Goal: Task Accomplishment & Management: Use online tool/utility

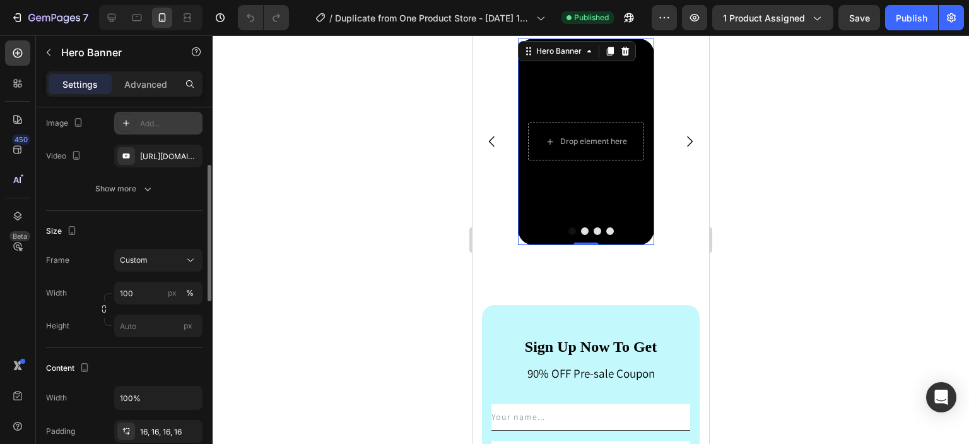
scroll to position [156, 0]
click at [168, 259] on div "Custom" at bounding box center [151, 259] width 62 height 11
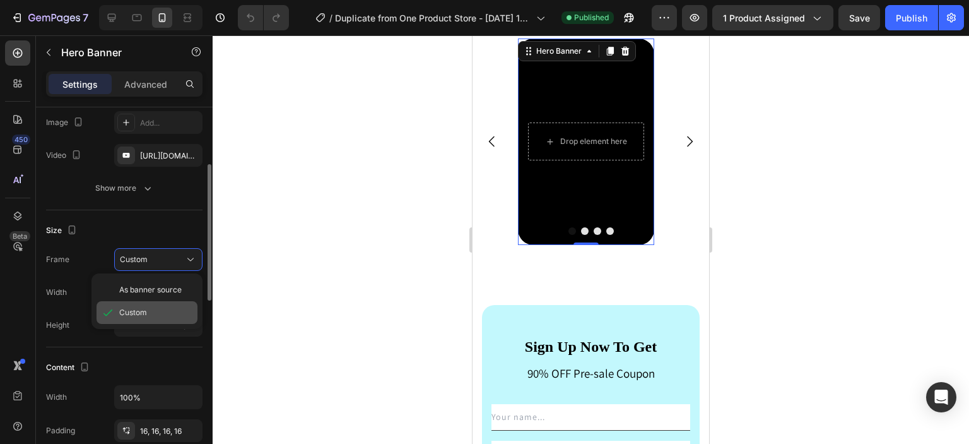
click at [150, 307] on div "Custom" at bounding box center [155, 312] width 73 height 11
click at [111, 309] on button "button" at bounding box center [104, 307] width 15 height 15
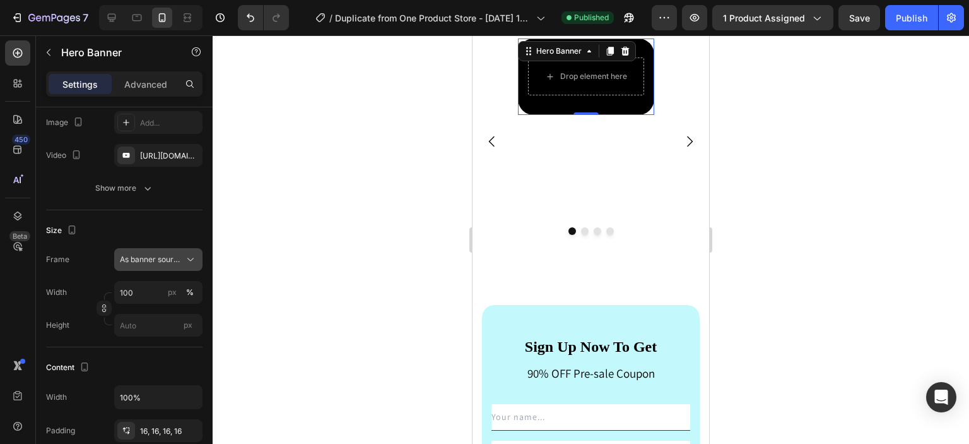
click at [160, 269] on button "As banner source" at bounding box center [158, 259] width 88 height 23
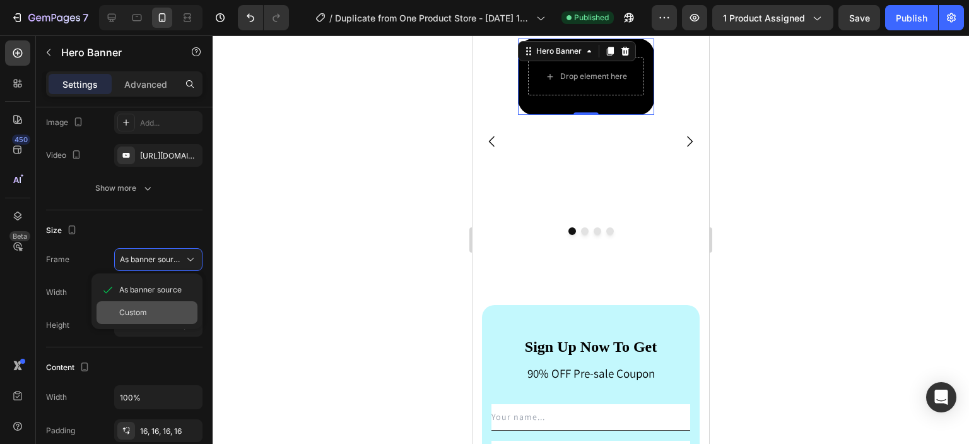
click at [159, 310] on div "Custom" at bounding box center [155, 312] width 73 height 11
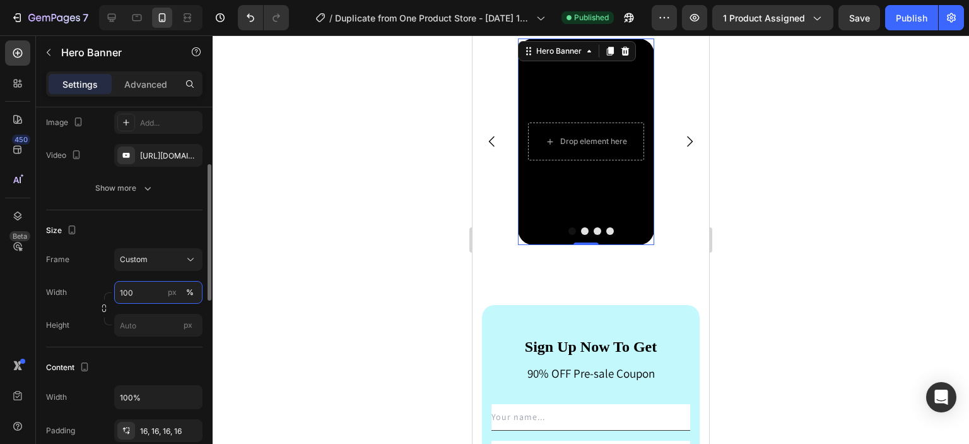
click at [152, 292] on input "100" at bounding box center [158, 292] width 88 height 23
click at [280, 319] on div at bounding box center [591, 239] width 757 height 408
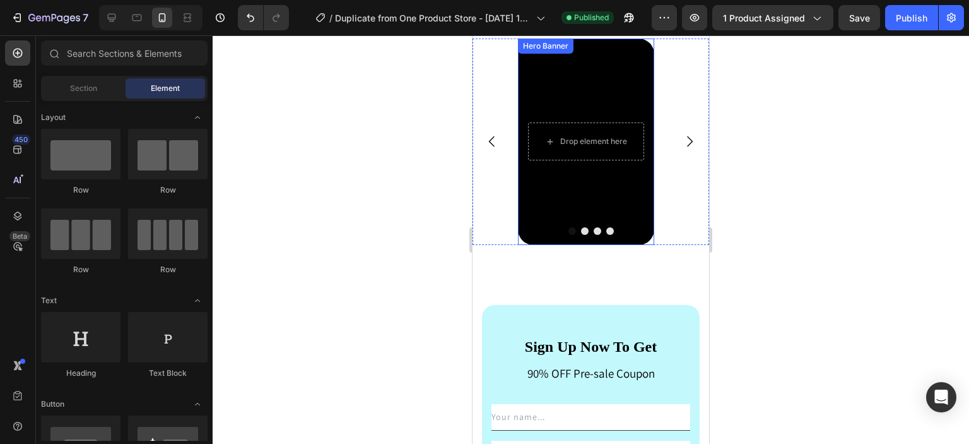
scroll to position [0, 0]
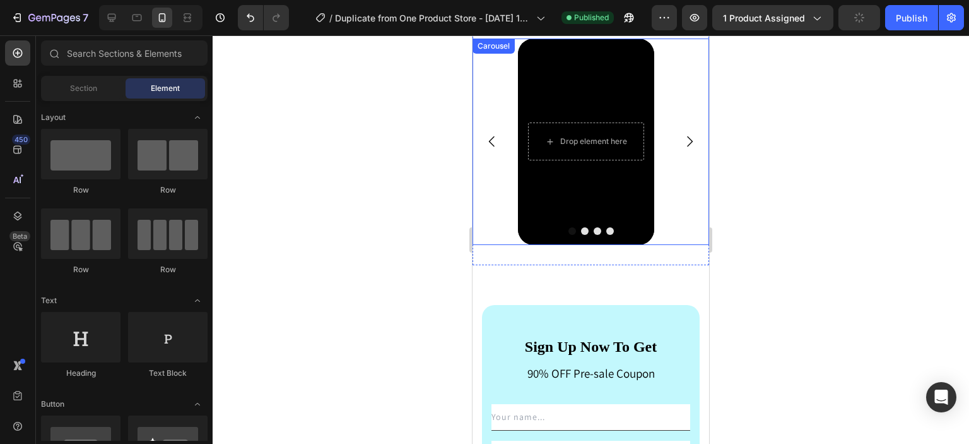
click at [581, 231] on button "Dot" at bounding box center [585, 231] width 8 height 8
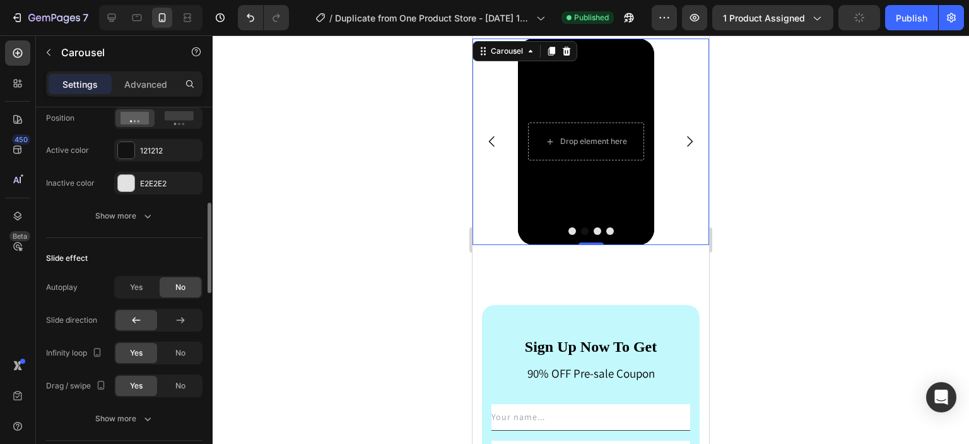
scroll to position [697, 0]
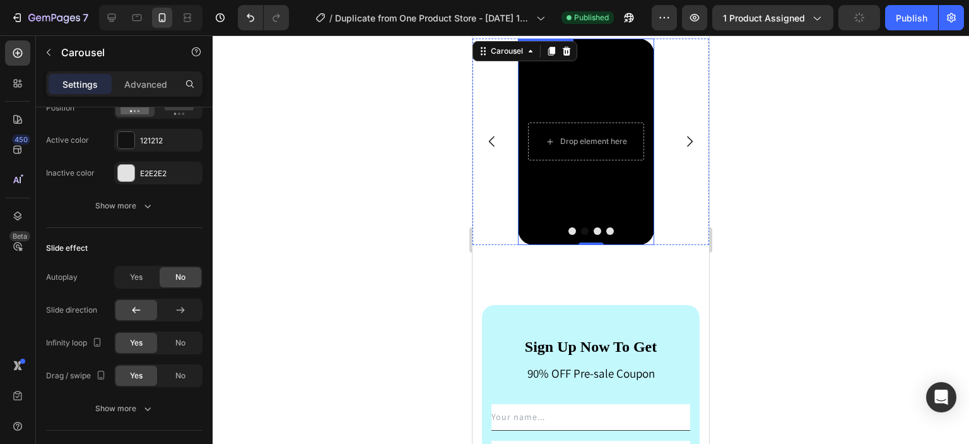
click at [524, 199] on div "Background Image" at bounding box center [586, 141] width 136 height 206
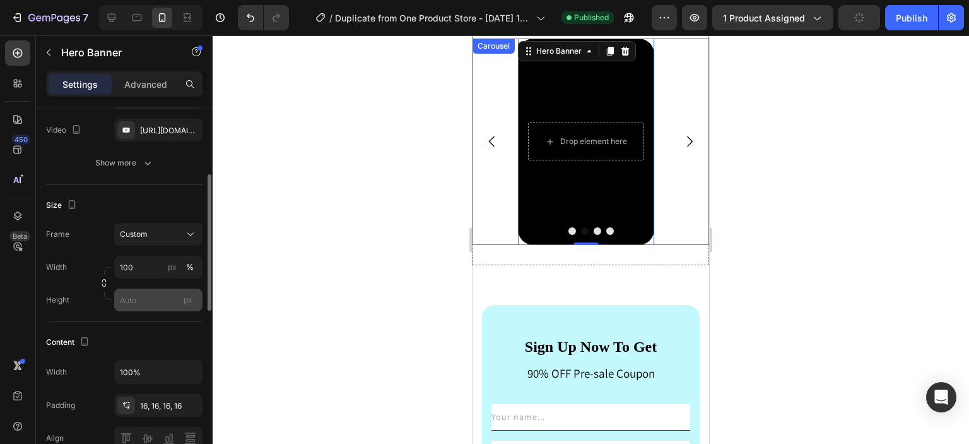
scroll to position [182, 0]
click at [594, 231] on button "Dot" at bounding box center [598, 231] width 8 height 8
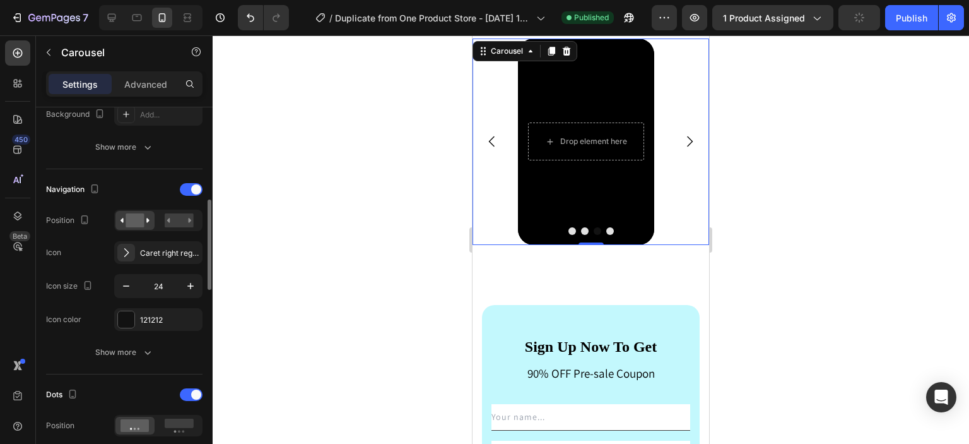
scroll to position [376, 0]
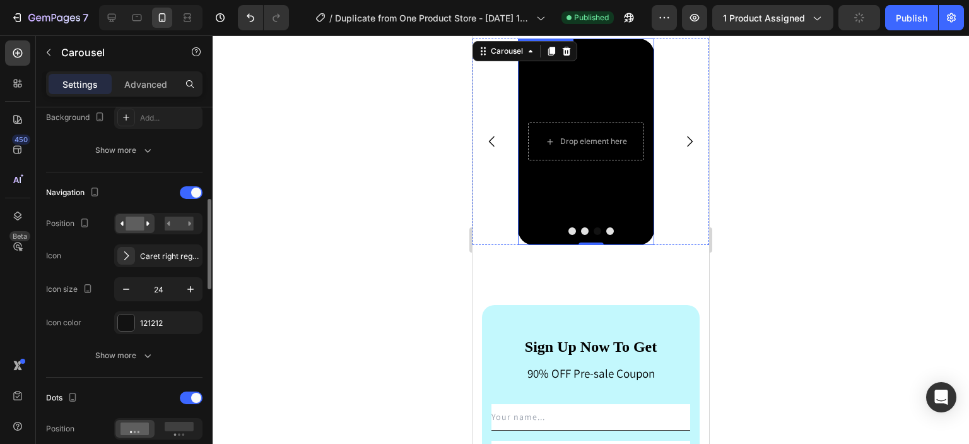
click at [543, 196] on div "Background Image" at bounding box center [586, 141] width 136 height 206
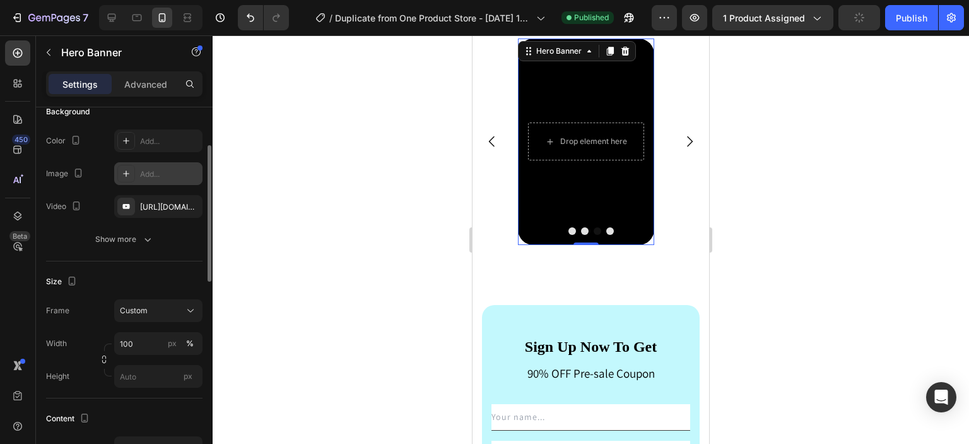
scroll to position [175, 0]
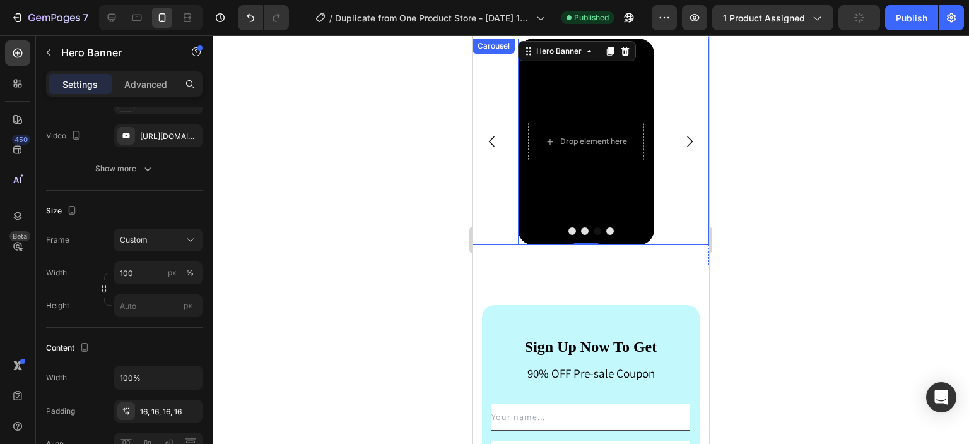
click at [606, 232] on button "Dot" at bounding box center [610, 231] width 8 height 8
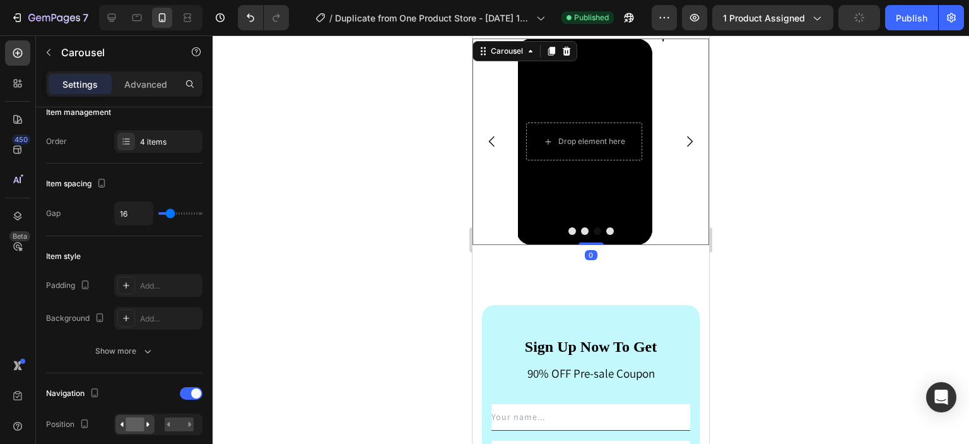
scroll to position [0, 0]
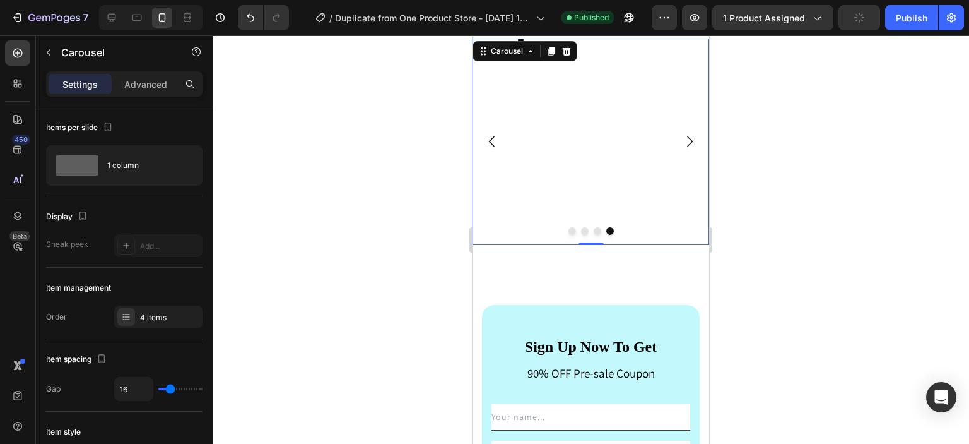
click at [566, 179] on div "Hero Banner" at bounding box center [586, 141] width 136 height 206
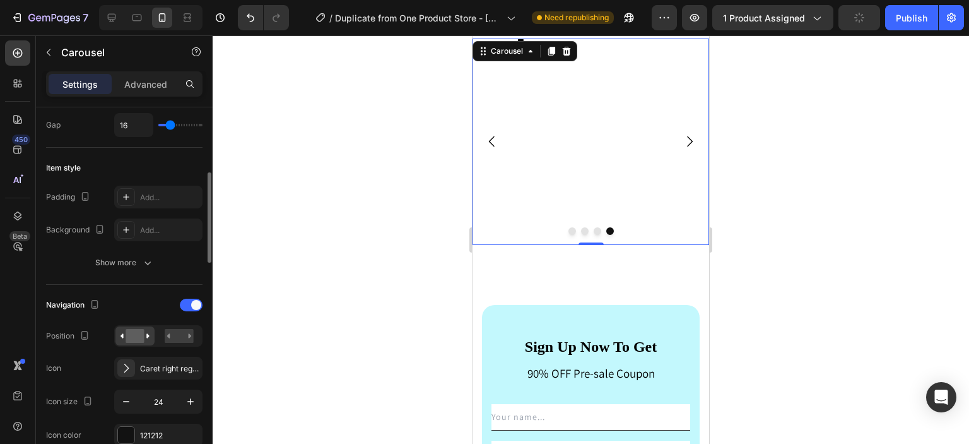
scroll to position [264, 0]
click at [603, 158] on div "Hero Banner" at bounding box center [586, 141] width 136 height 206
click at [569, 228] on button "Dot" at bounding box center [573, 231] width 8 height 8
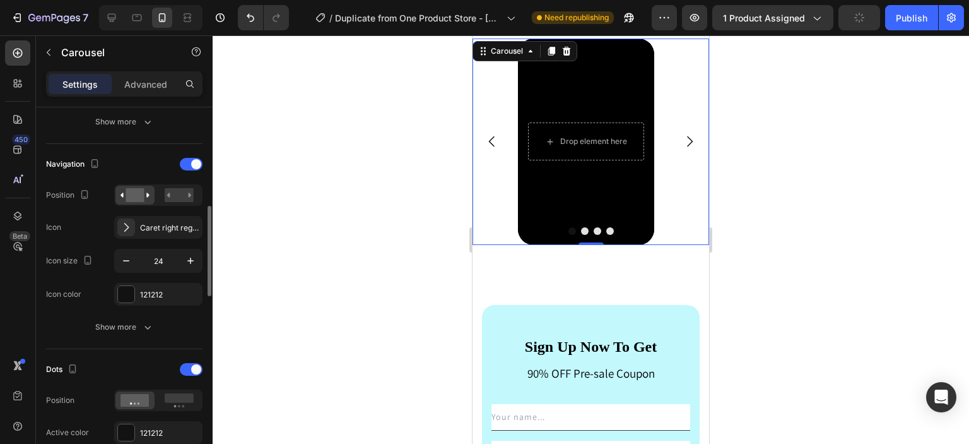
scroll to position [405, 0]
click at [548, 182] on div "Background Image" at bounding box center [586, 141] width 136 height 206
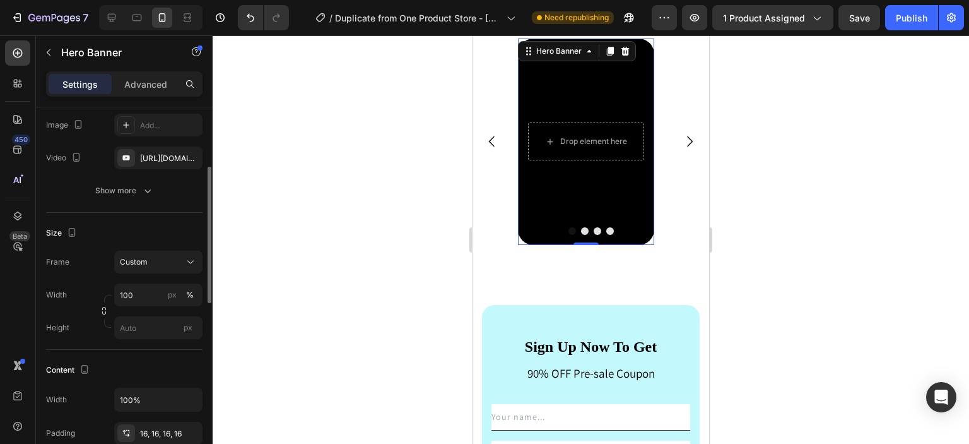
scroll to position [150, 0]
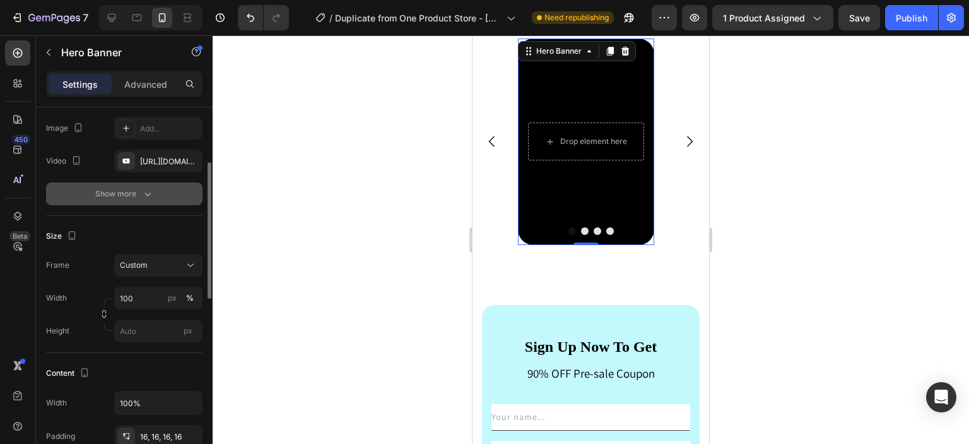
click at [145, 191] on icon "button" at bounding box center [147, 193] width 13 height 13
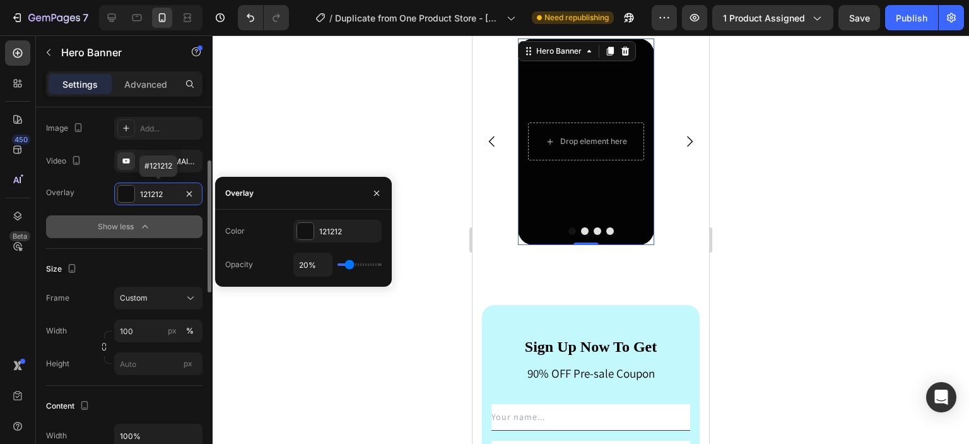
click at [145, 191] on div "121212" at bounding box center [158, 194] width 37 height 11
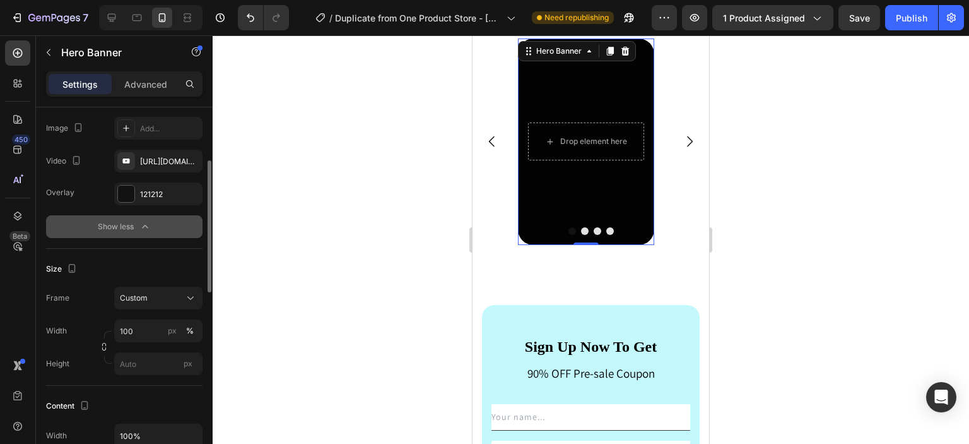
click at [269, 159] on div at bounding box center [591, 239] width 757 height 408
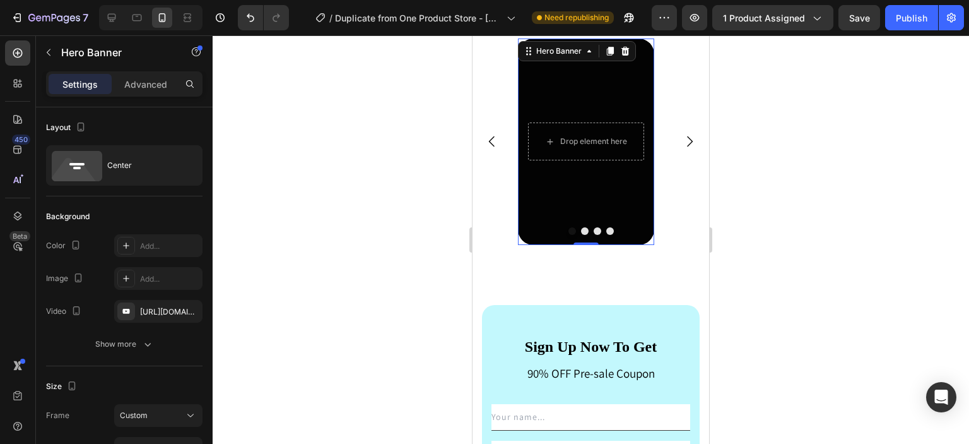
click at [521, 187] on div "Overlay" at bounding box center [586, 141] width 136 height 206
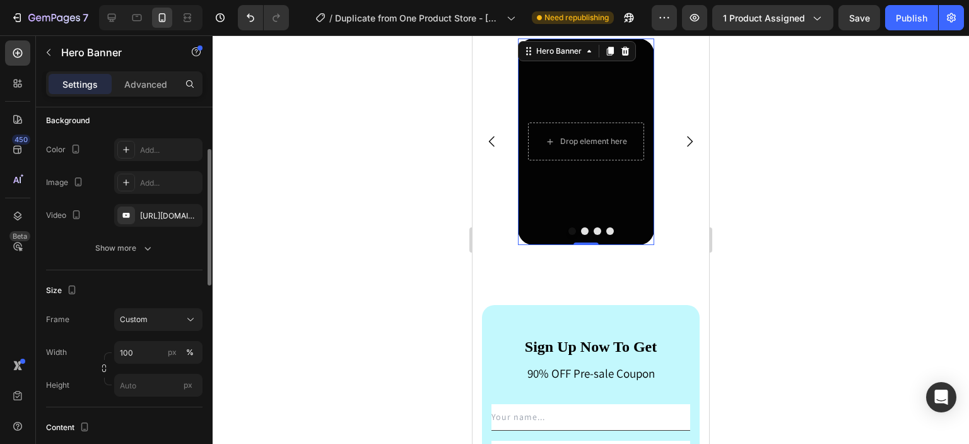
scroll to position [101, 0]
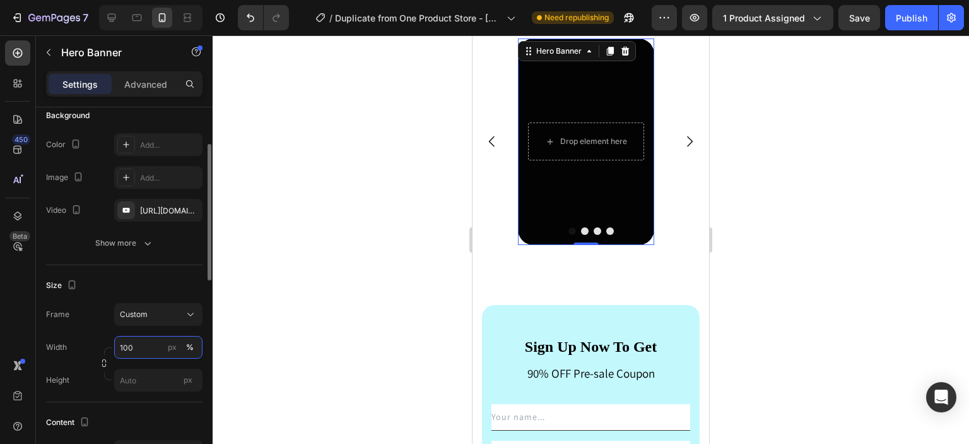
click at [144, 351] on input "100" at bounding box center [158, 347] width 88 height 23
type input "1000"
click at [146, 375] on input "px" at bounding box center [158, 380] width 88 height 23
click at [149, 348] on input "1000" at bounding box center [158, 347] width 88 height 23
type input "1200"
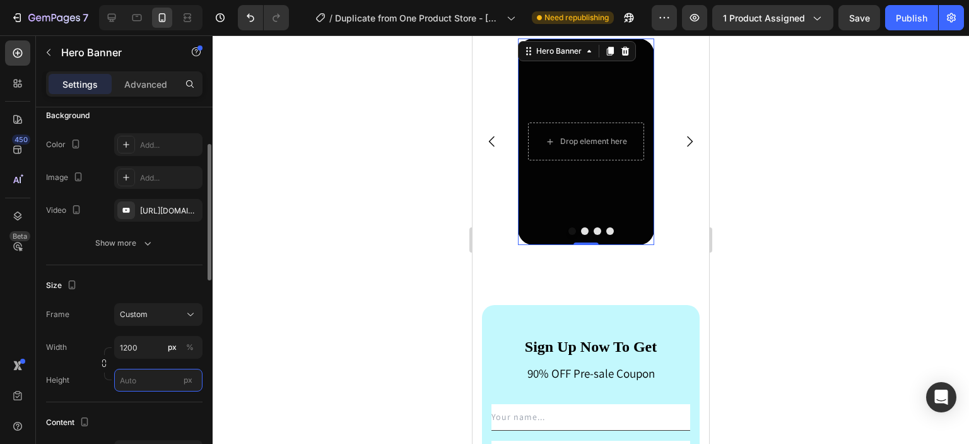
click at [138, 377] on input "px" at bounding box center [158, 380] width 88 height 23
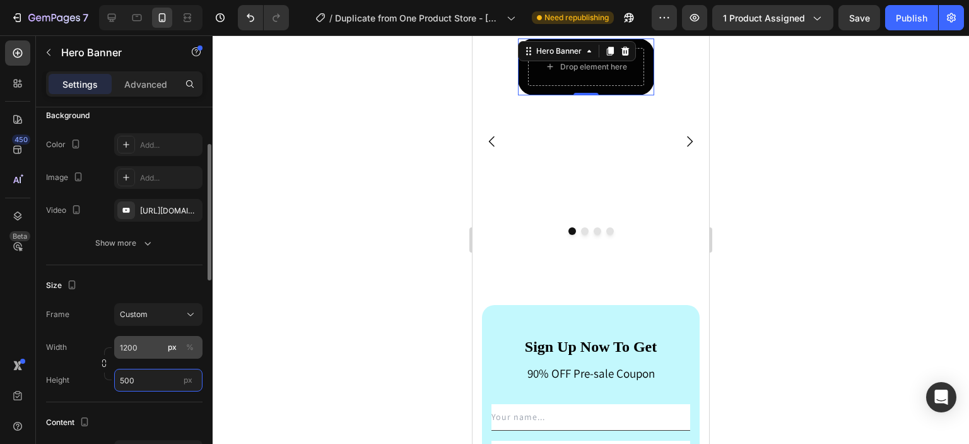
type input "500"
click at [144, 343] on input "1200" at bounding box center [158, 347] width 88 height 23
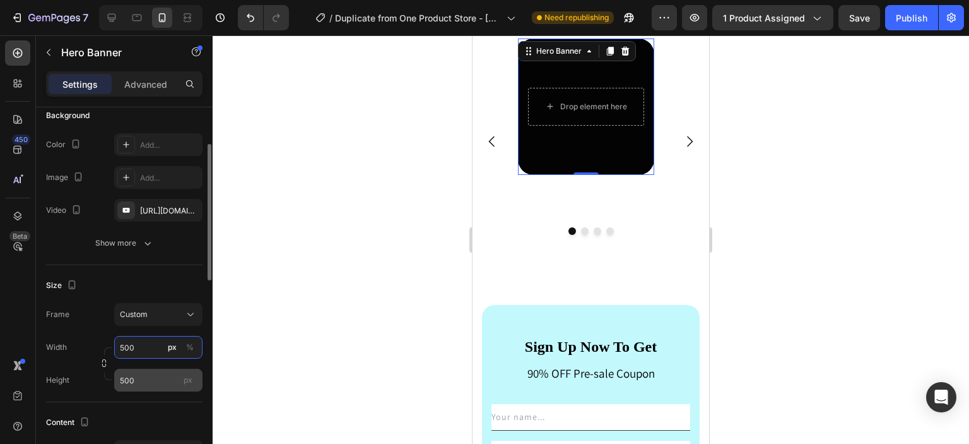
type input "500"
click at [146, 386] on input "500" at bounding box center [158, 380] width 88 height 23
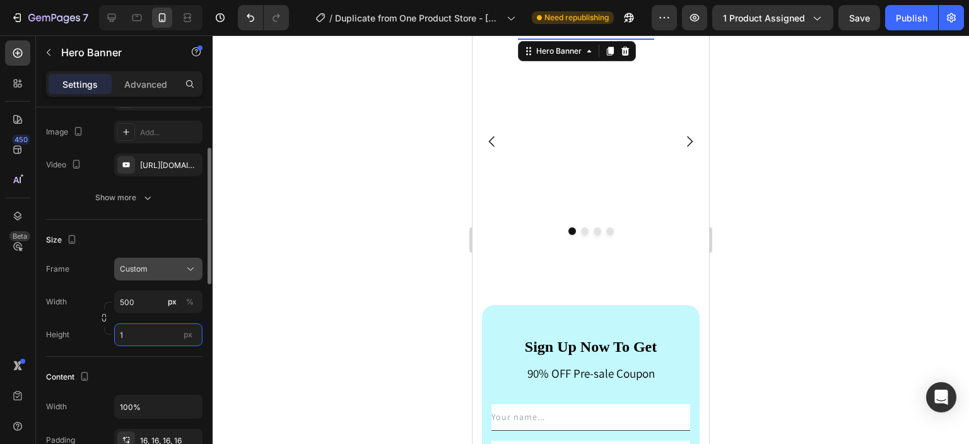
scroll to position [146, 0]
click at [144, 329] on input "1" at bounding box center [158, 334] width 88 height 23
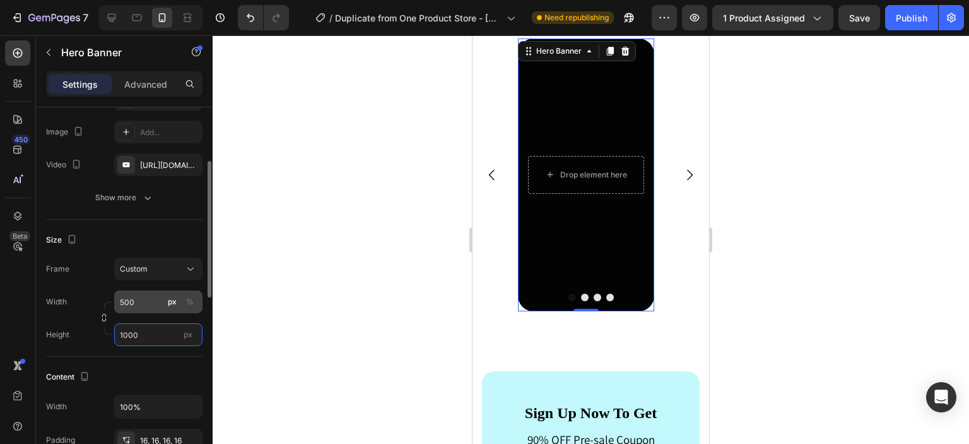
type input "1000"
click at [144, 304] on input "500" at bounding box center [158, 301] width 88 height 23
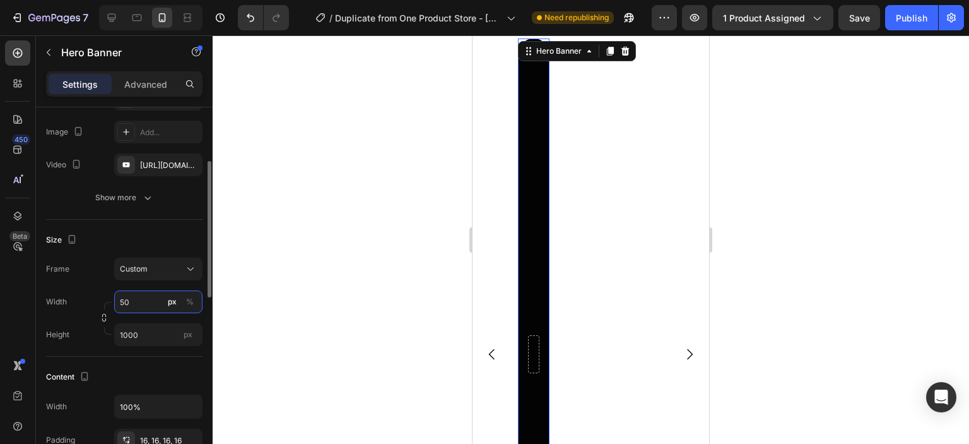
type input "5"
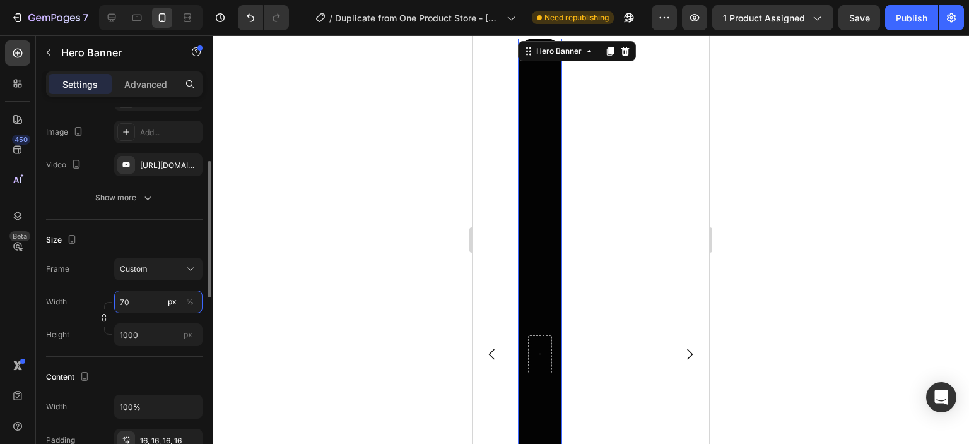
type input "7"
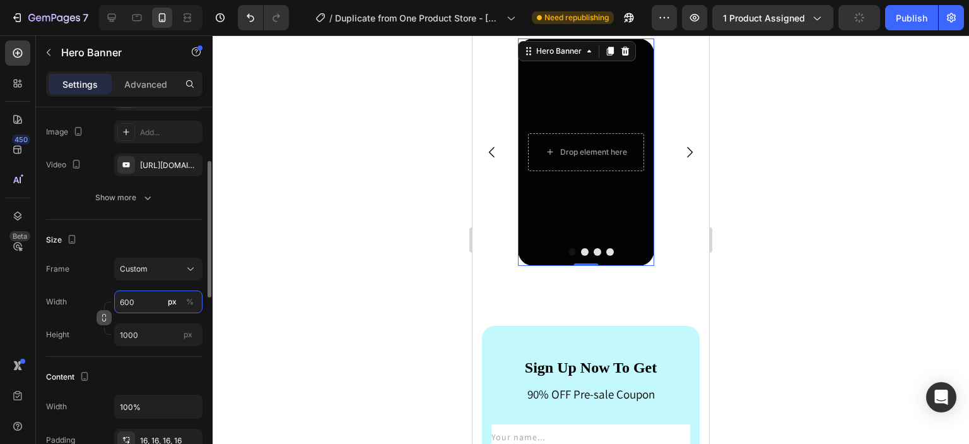
type input "600"
click at [105, 316] on icon "button" at bounding box center [104, 317] width 9 height 9
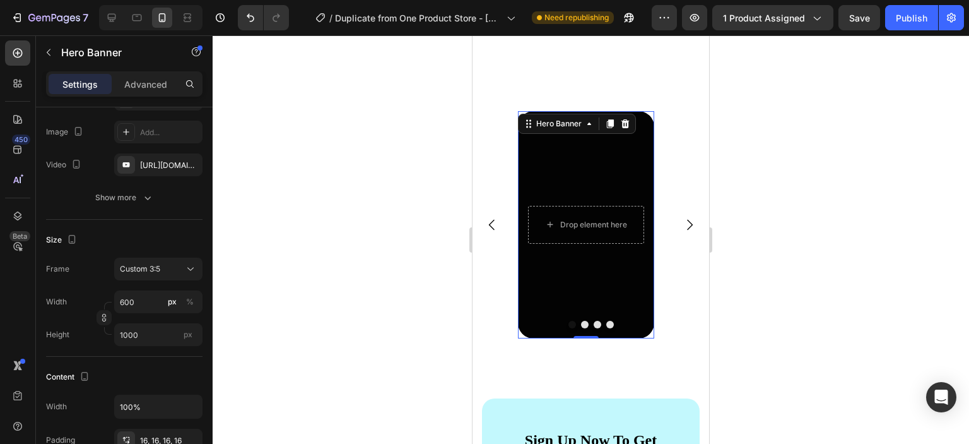
scroll to position [3849, 0]
click at [784, 213] on div at bounding box center [591, 239] width 757 height 408
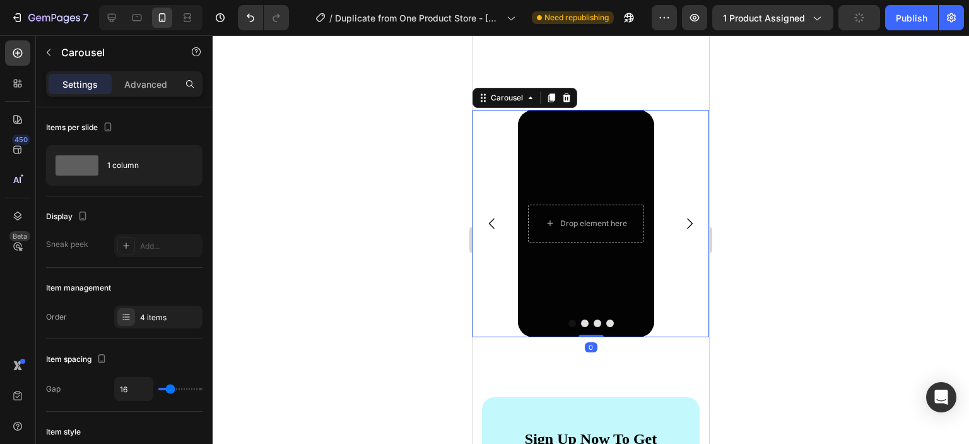
click at [684, 223] on icon "Carousel Next Arrow" at bounding box center [689, 223] width 15 height 15
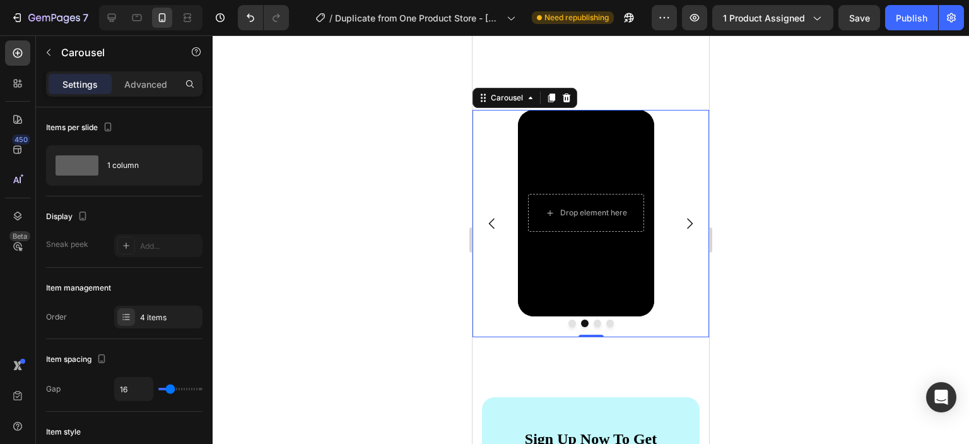
click at [496, 221] on icon "Carousel Back Arrow" at bounding box center [492, 223] width 15 height 15
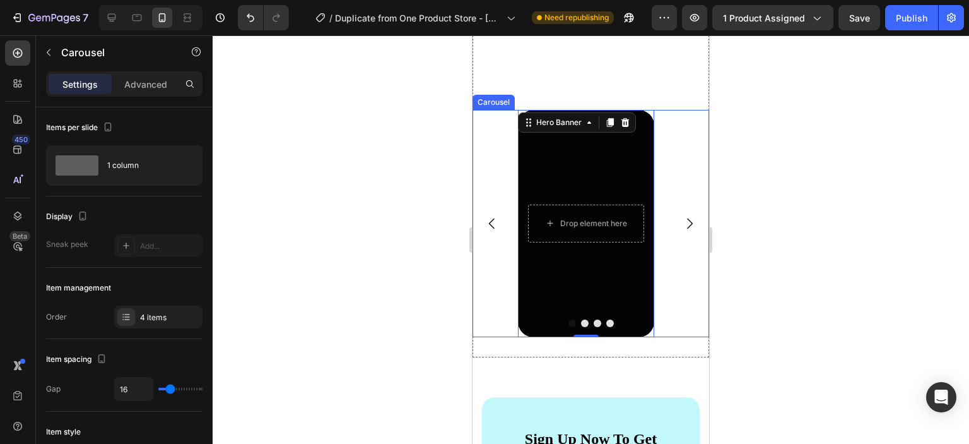
click at [682, 223] on icon "Carousel Next Arrow" at bounding box center [689, 223] width 15 height 15
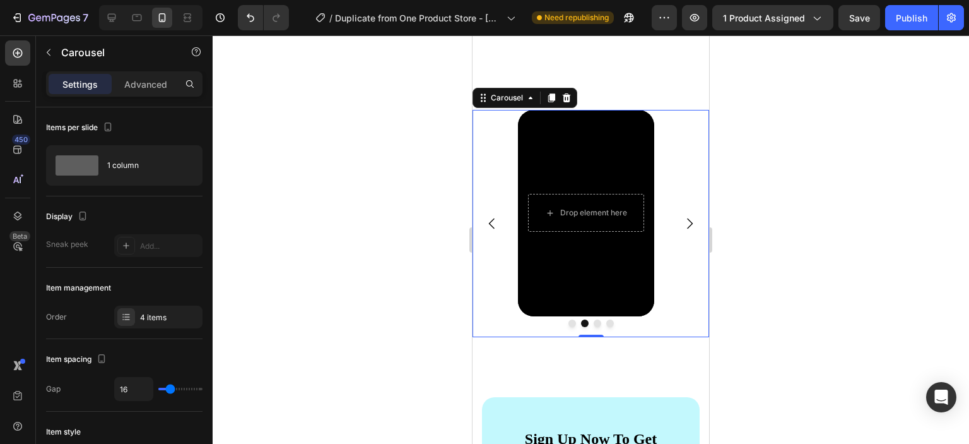
click at [497, 225] on icon "Carousel Back Arrow" at bounding box center [492, 223] width 15 height 15
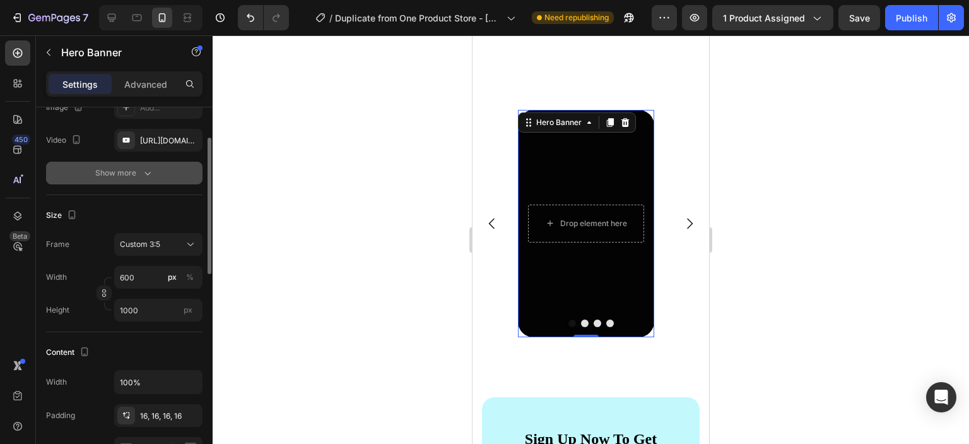
scroll to position [172, 0]
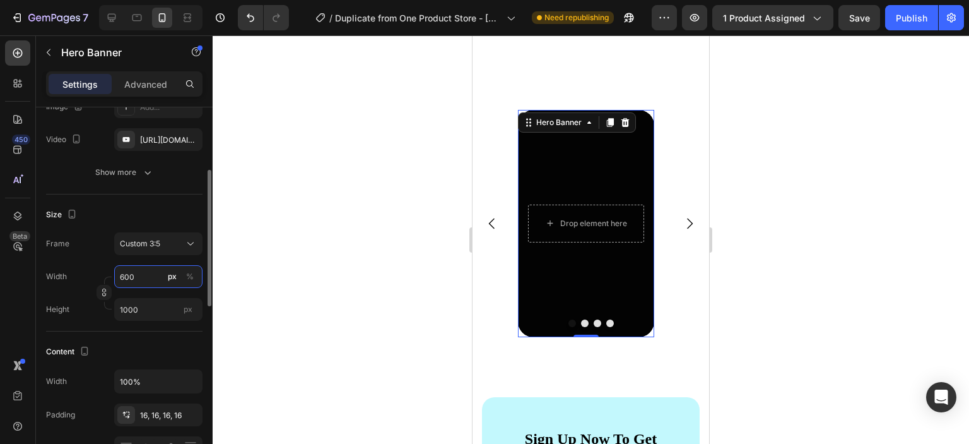
click at [152, 278] on input "600" at bounding box center [158, 276] width 88 height 23
type input "60"
type input "100"
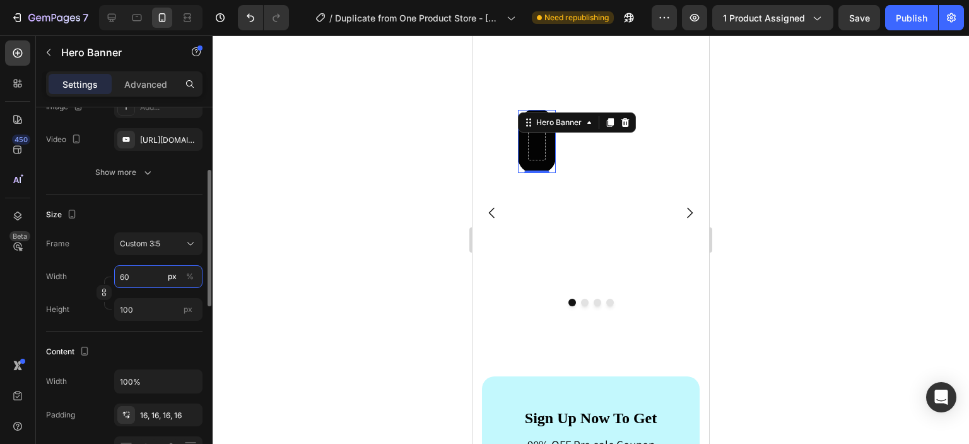
type input "6"
type input "10"
type input "65"
type input "108"
type input "650"
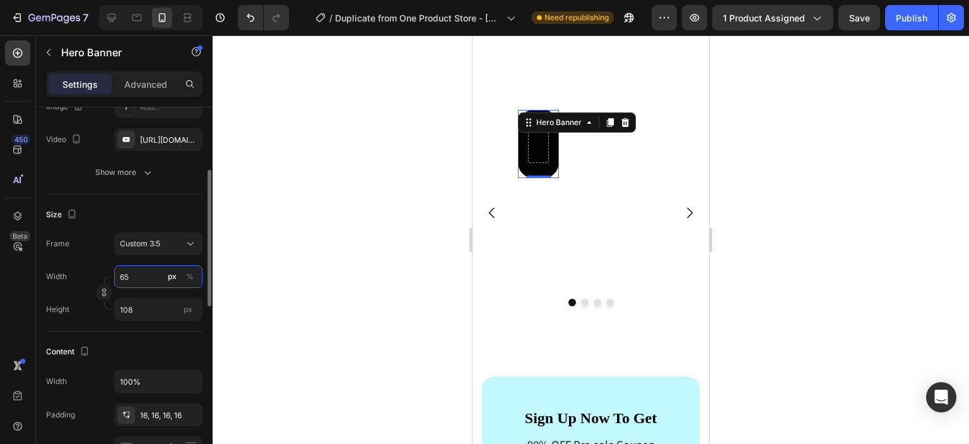
type input "1083"
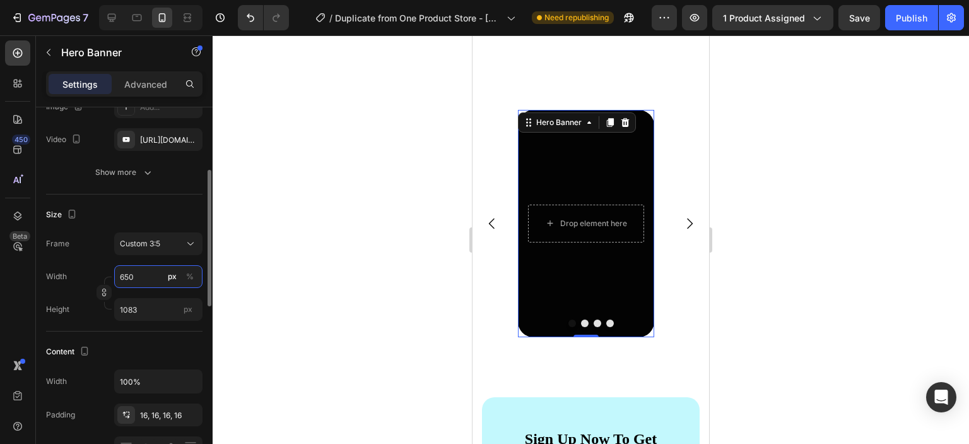
type input "65"
type input "108"
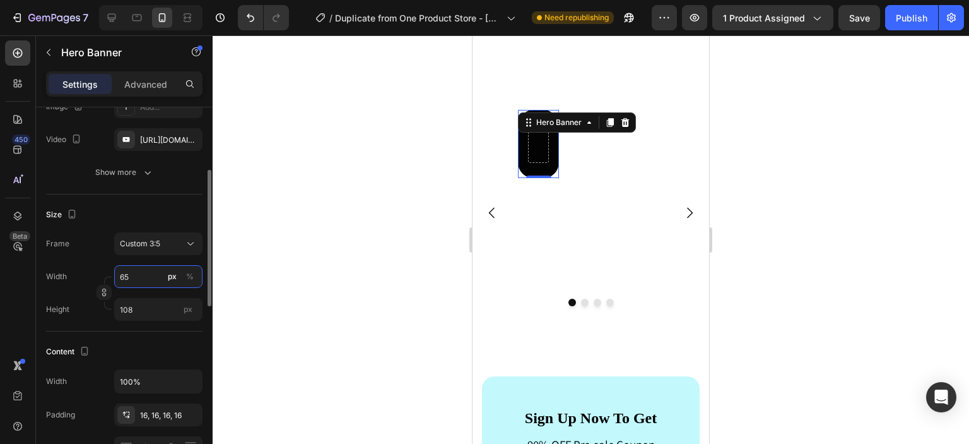
type input "6"
type input "10"
type input "7"
type input "12"
type input "70"
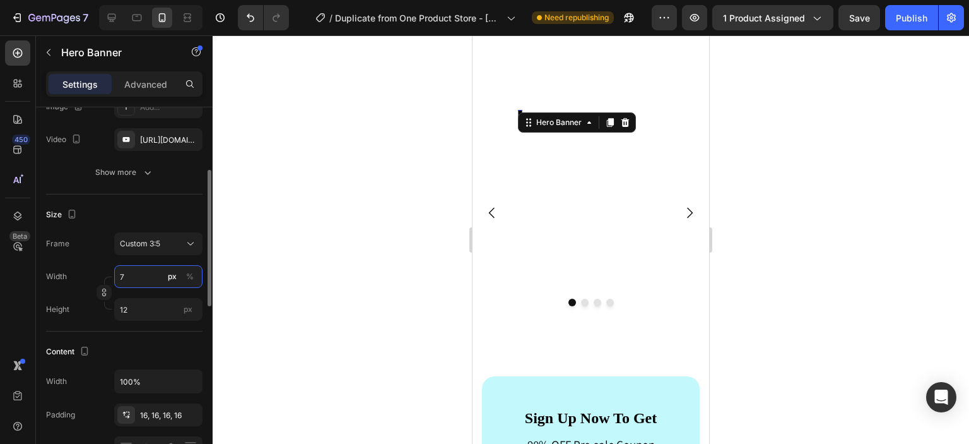
type input "117"
type input "700"
type input "1167"
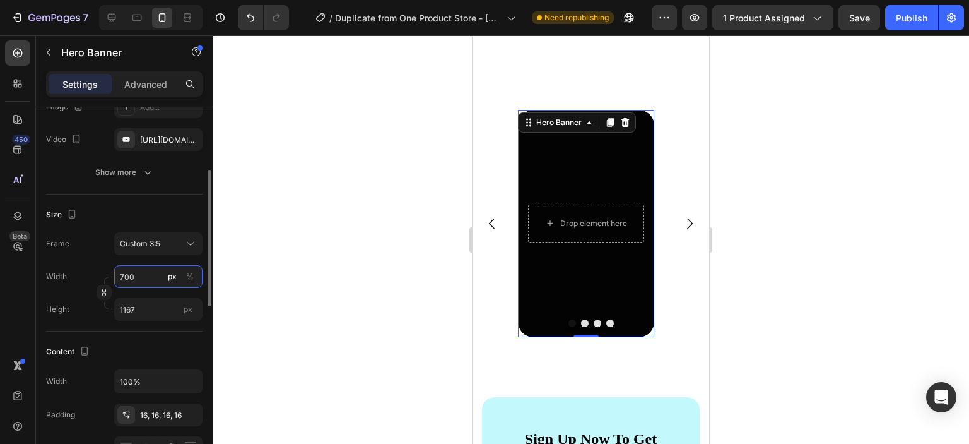
type input "70"
type input "117"
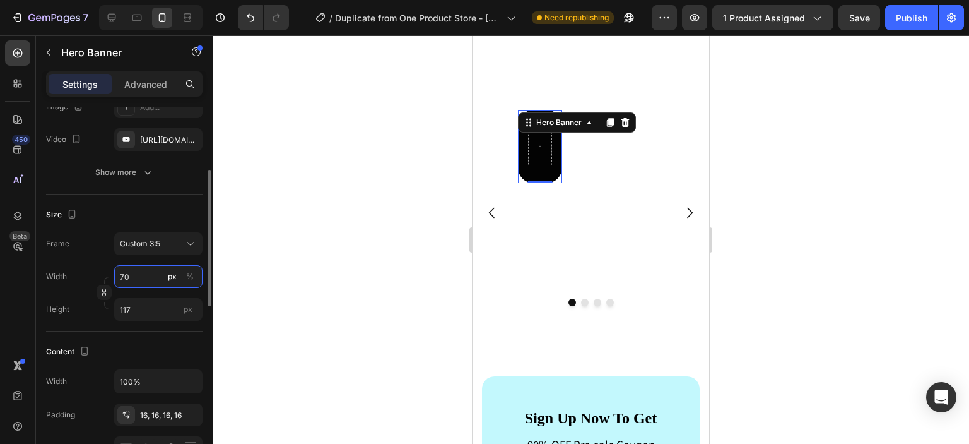
type input "7"
type input "12"
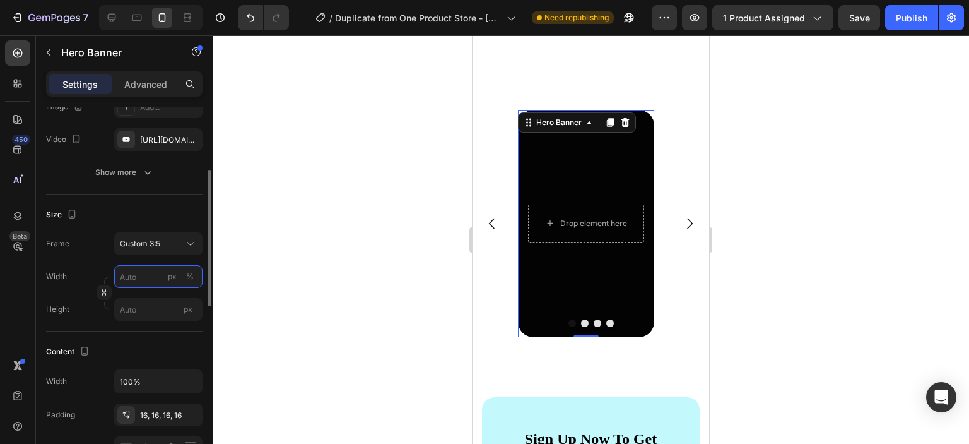
type input "8"
type input "13"
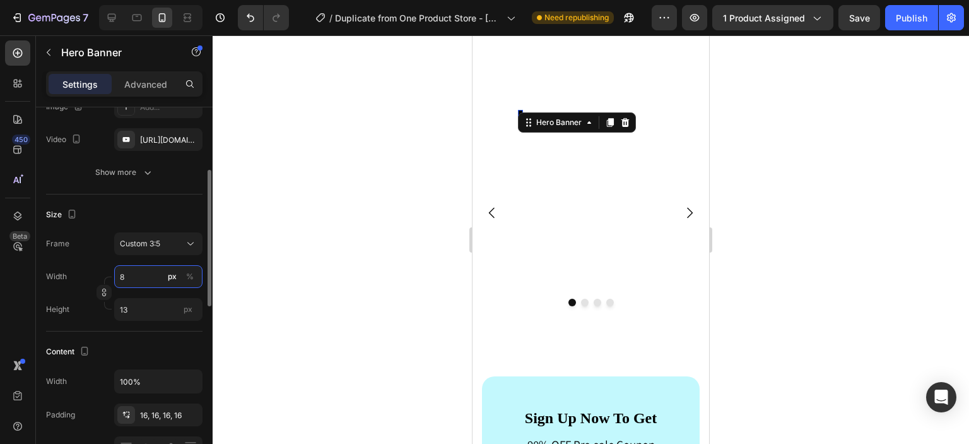
type input "80"
type input "133"
type input "800"
type input "1333"
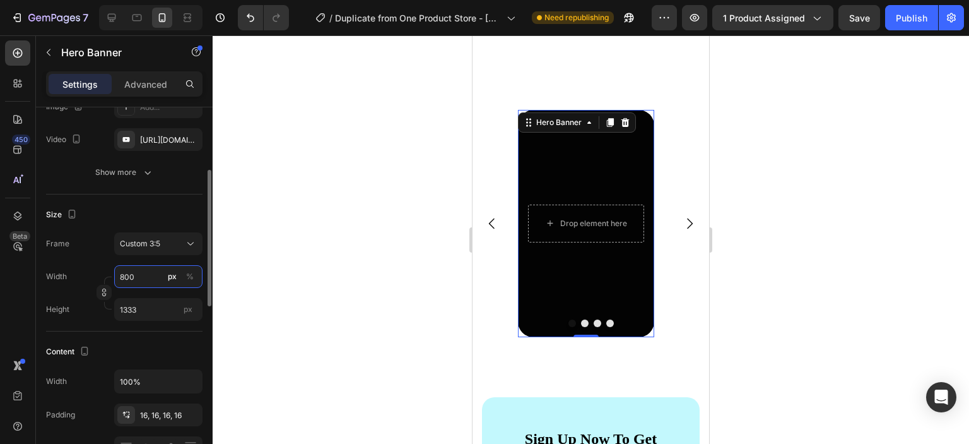
type input "80"
type input "133"
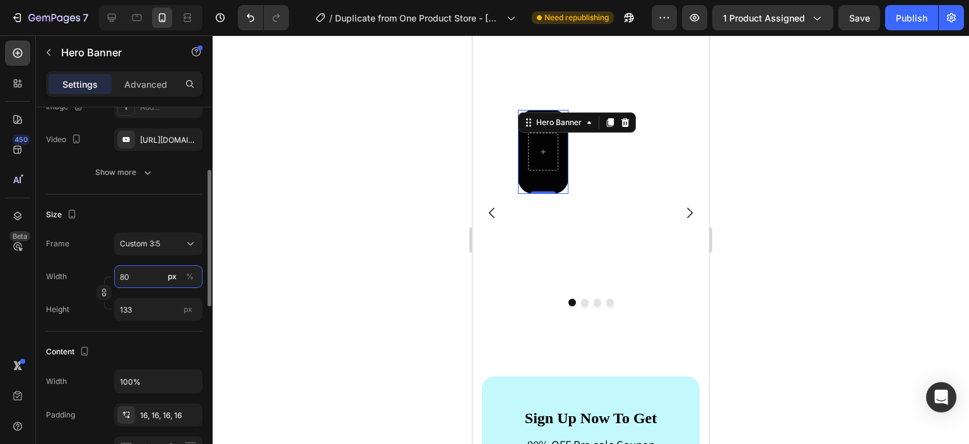
type input "8"
type input "13"
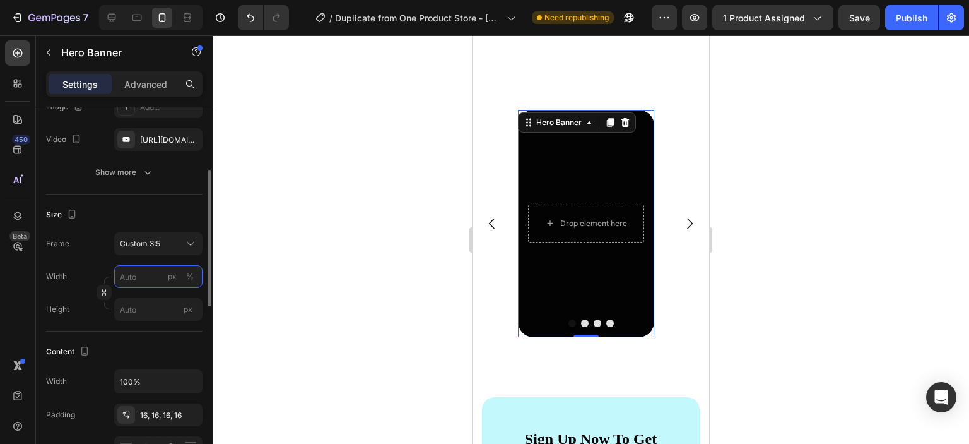
type input "9"
type input "15"
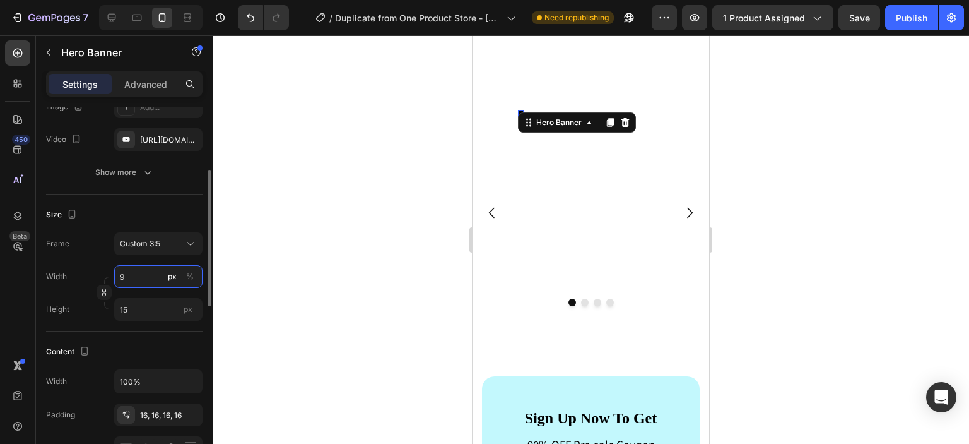
type input "90"
type input "150"
type input "900"
type input "1500"
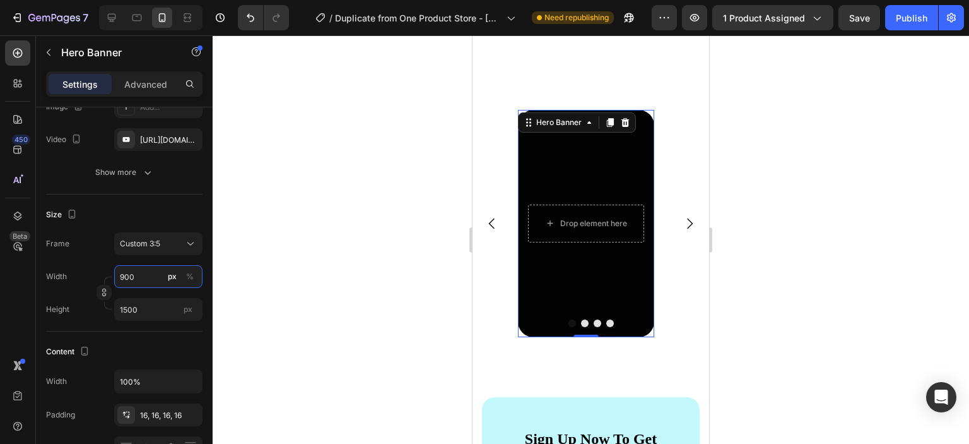
type input "900"
click at [386, 271] on div at bounding box center [591, 239] width 757 height 408
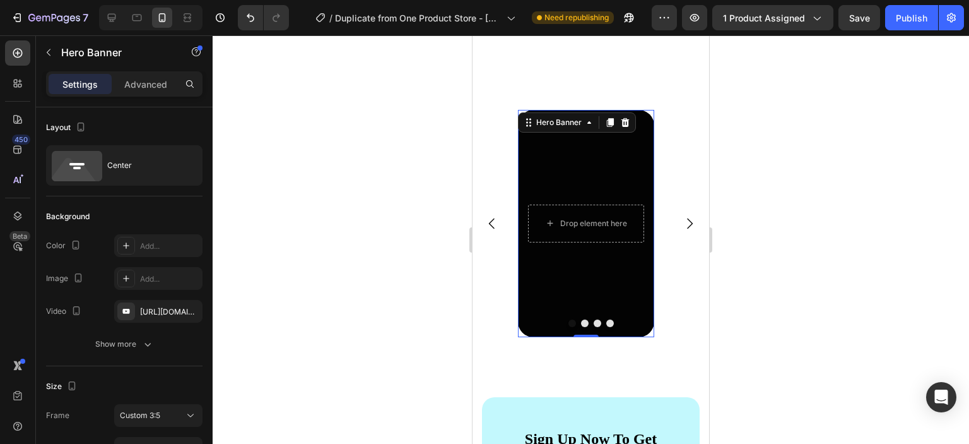
click at [795, 175] on div at bounding box center [591, 239] width 757 height 408
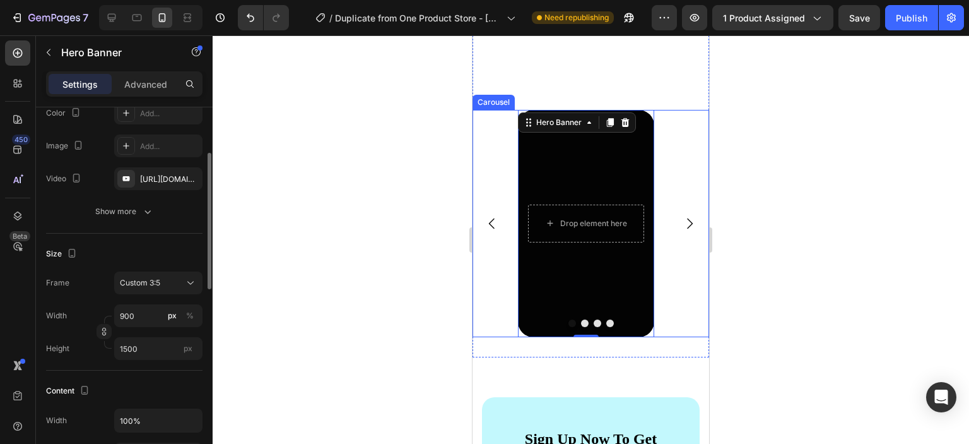
scroll to position [134, 0]
click at [142, 312] on input "900" at bounding box center [158, 313] width 88 height 23
type input "1"
type input "2"
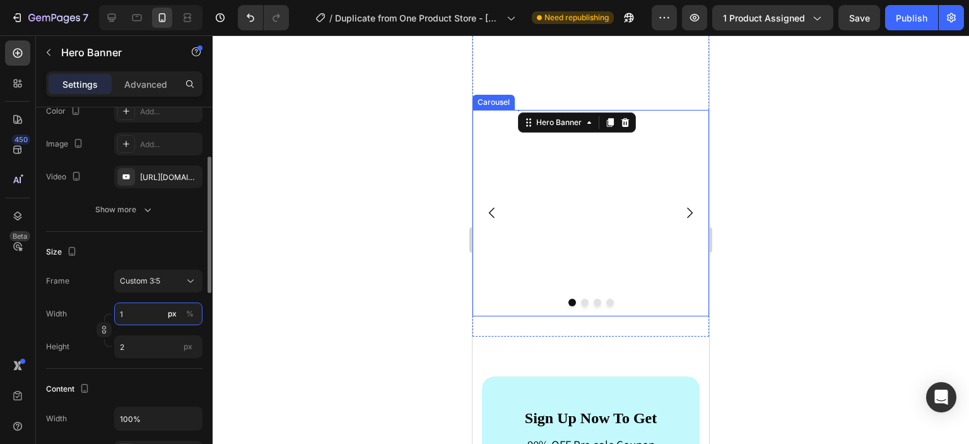
type input "12"
type input "20"
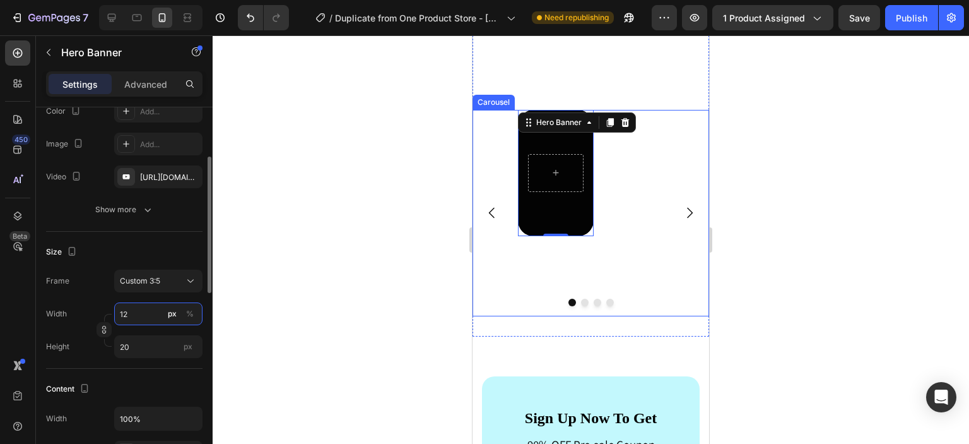
type input "120"
type input "200"
type input "1200"
type input "2000"
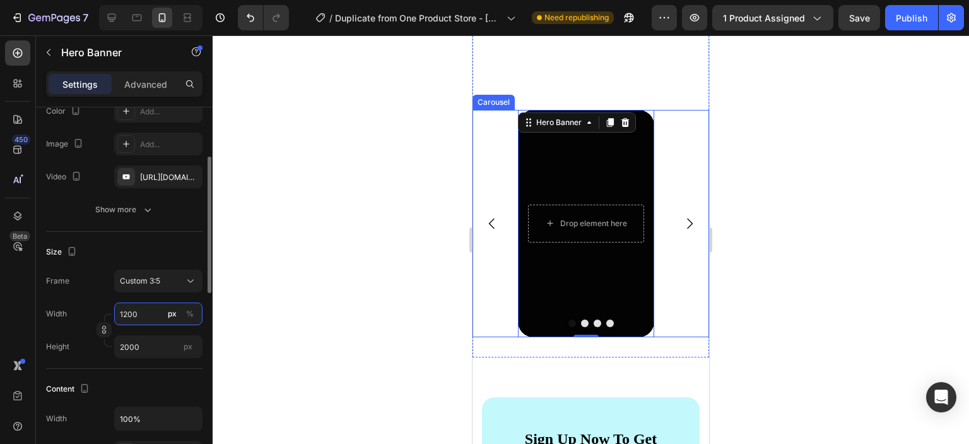
type input "120"
type input "200"
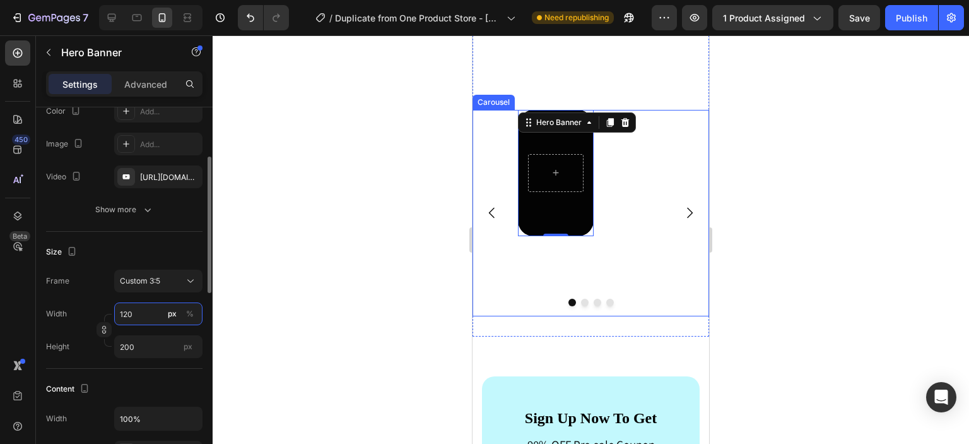
type input "12"
type input "20"
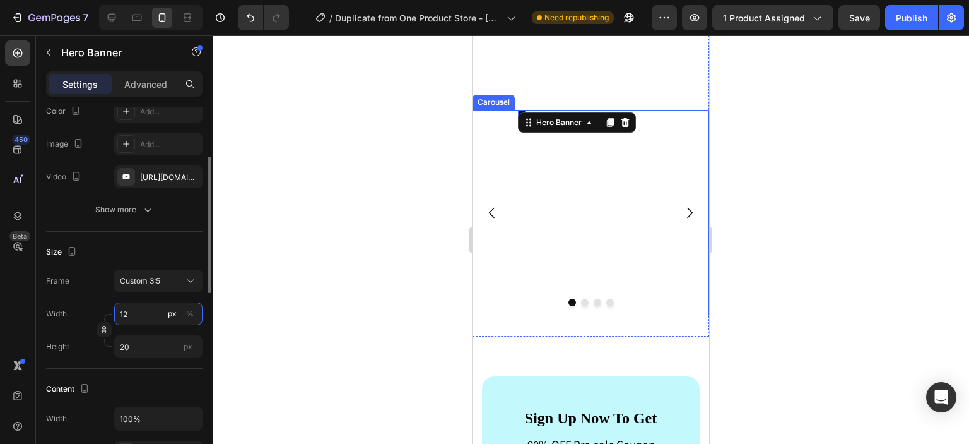
type input "1"
type input "2"
type input "19"
type input "32"
type input "192"
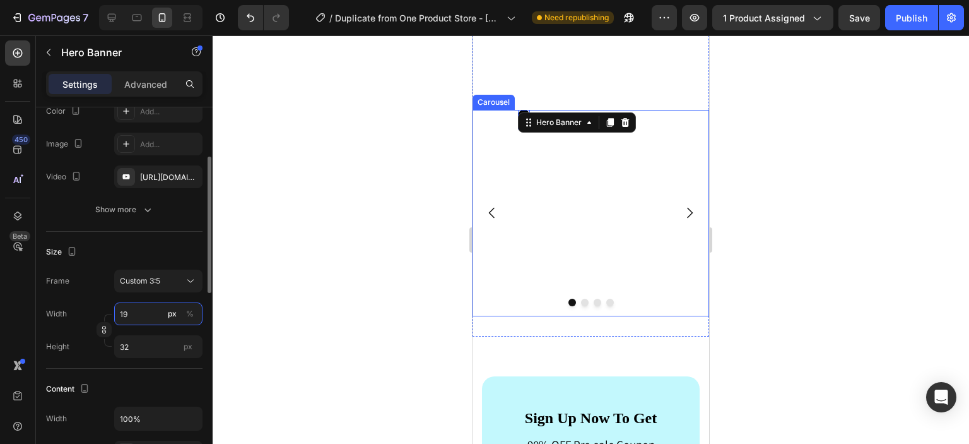
type input "320"
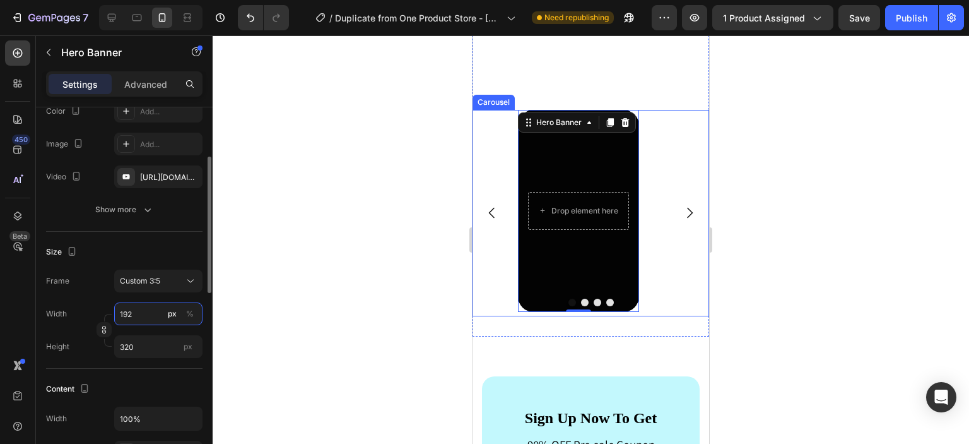
type input "1920"
type input "3200"
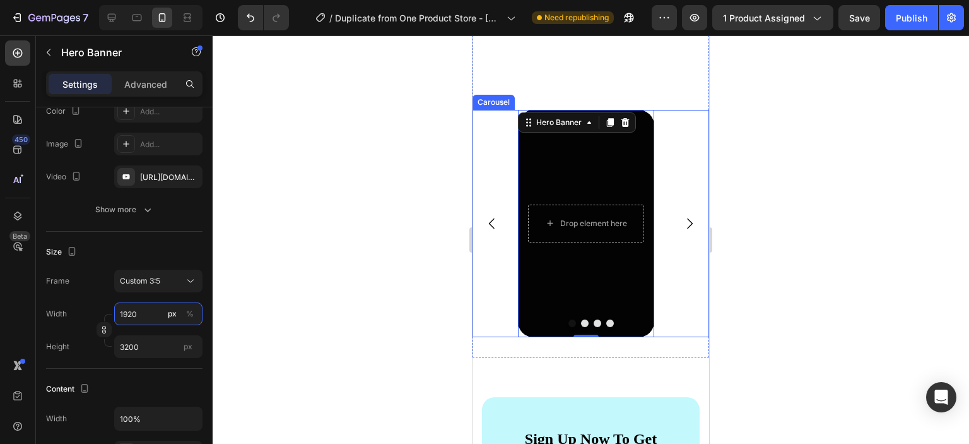
type input "192"
type input "320"
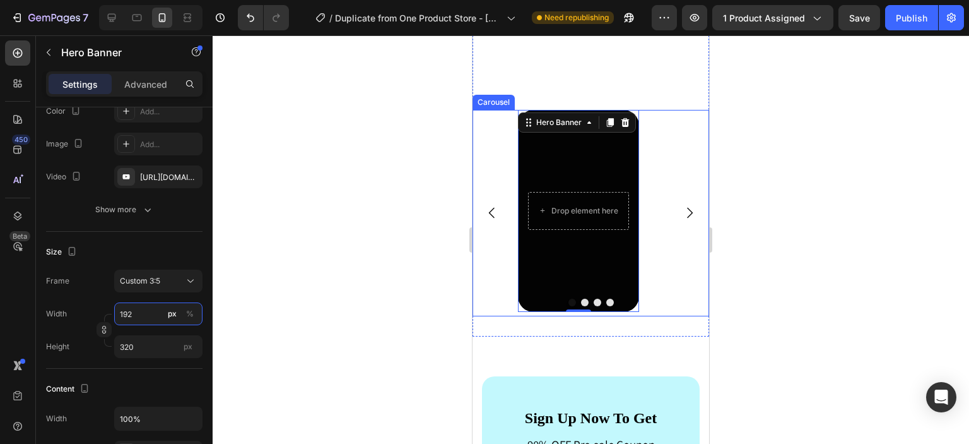
type input "19"
type input "32"
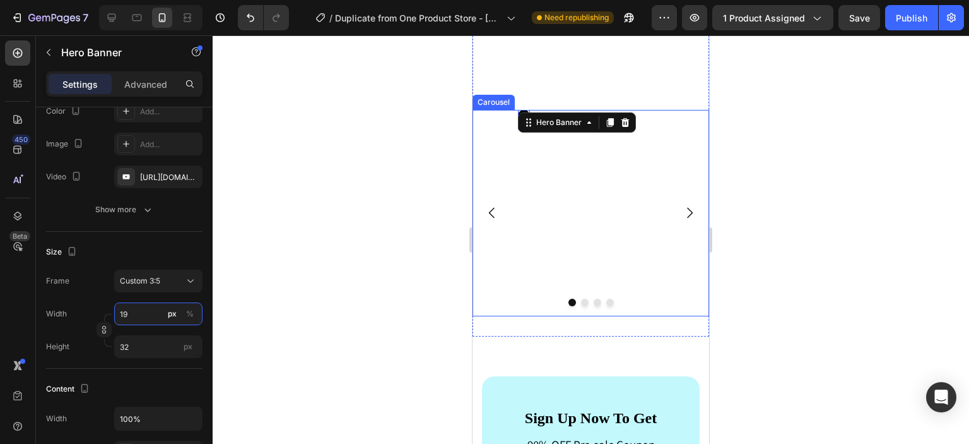
type input "1"
type input "2"
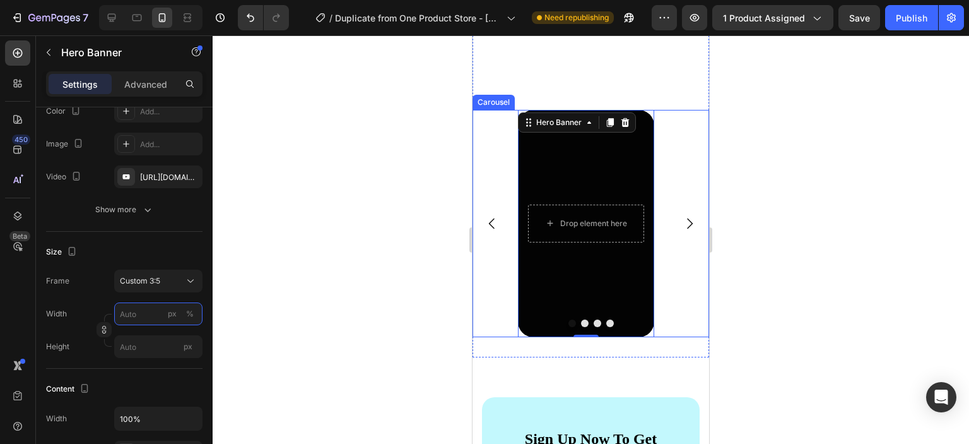
type input "3"
type input "5"
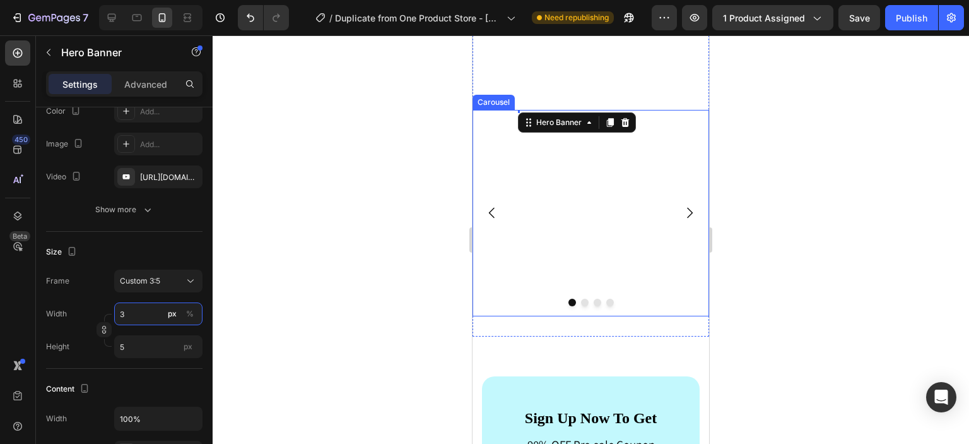
type input "38"
type input "63"
type input "380"
type input "633"
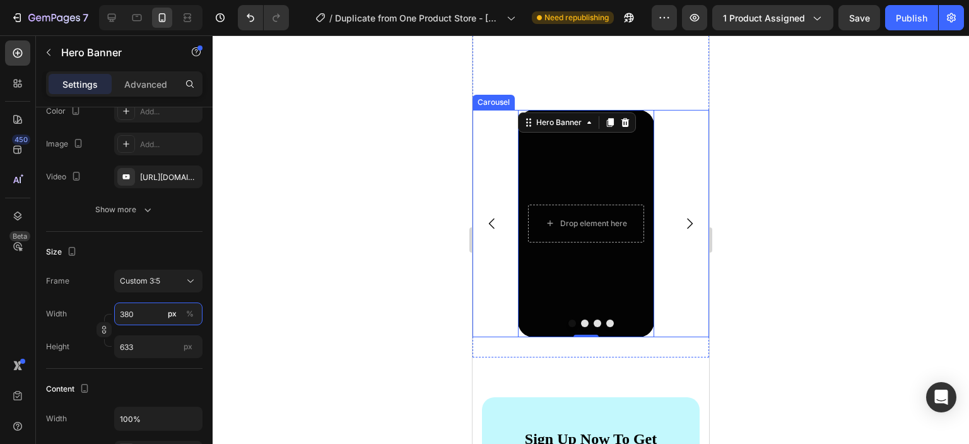
type input "3800"
type input "6333"
type input "3800"
click at [384, 295] on div at bounding box center [591, 239] width 757 height 408
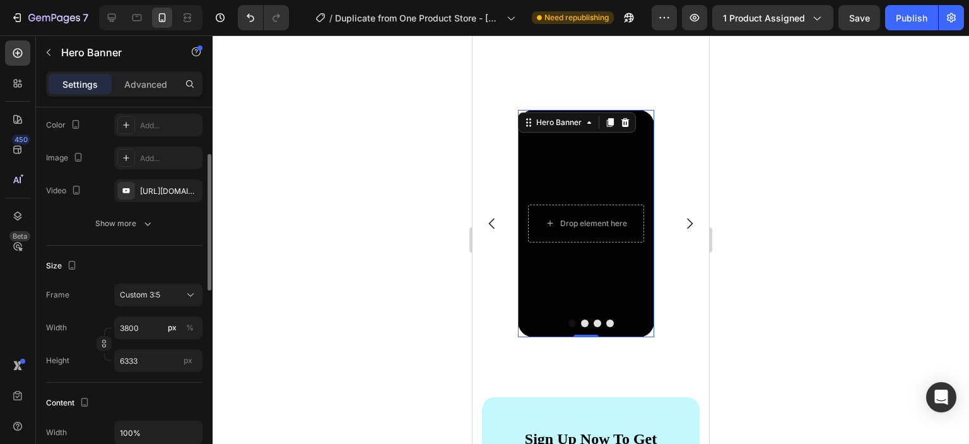
scroll to position [124, 0]
click at [102, 342] on icon "button" at bounding box center [104, 340] width 9 height 9
click at [107, 341] on icon "button" at bounding box center [104, 340] width 9 height 9
click at [189, 290] on icon at bounding box center [190, 291] width 6 height 3
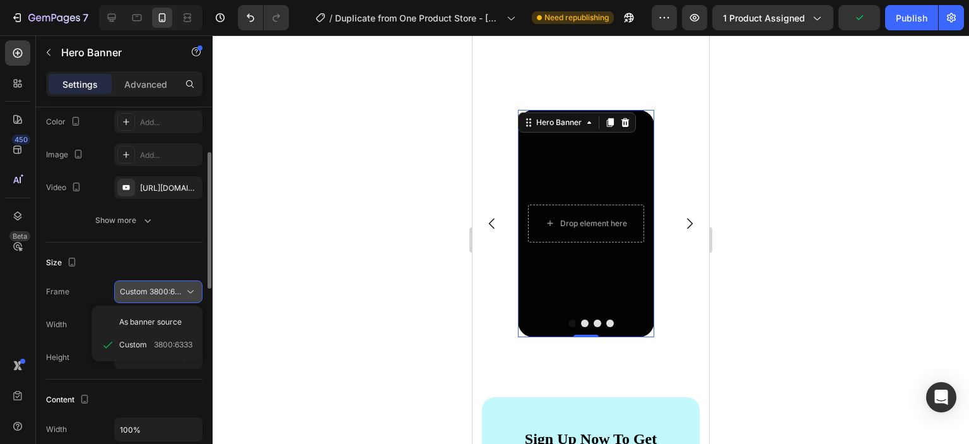
click at [189, 290] on icon at bounding box center [190, 291] width 6 height 3
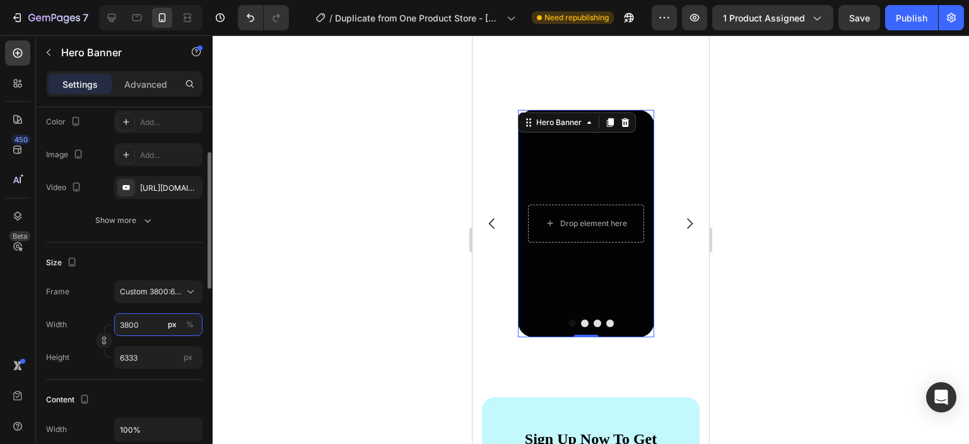
click at [147, 328] on input "3800" at bounding box center [158, 324] width 88 height 23
type input "1"
type input "2"
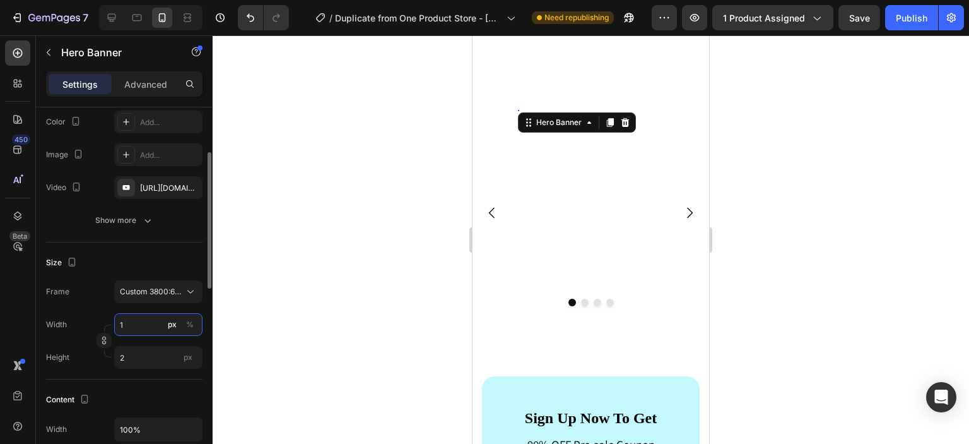
type input "19"
type input "32"
type input "192"
type input "320"
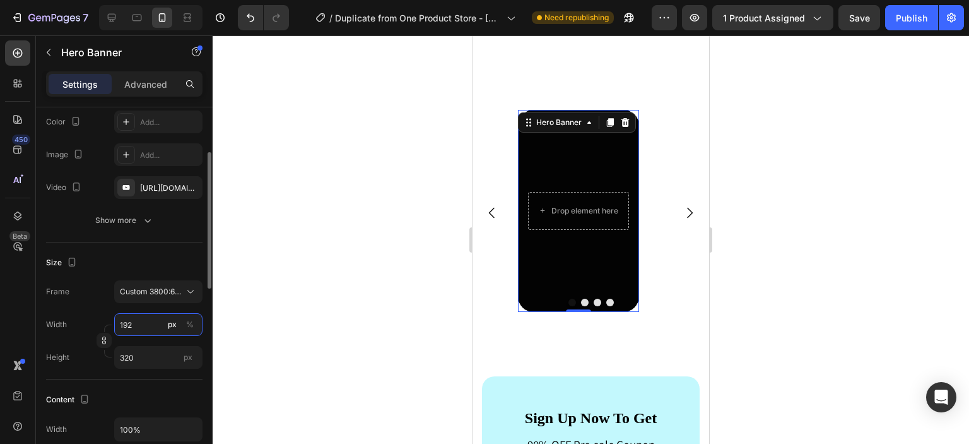
type input "1920"
type input "3200"
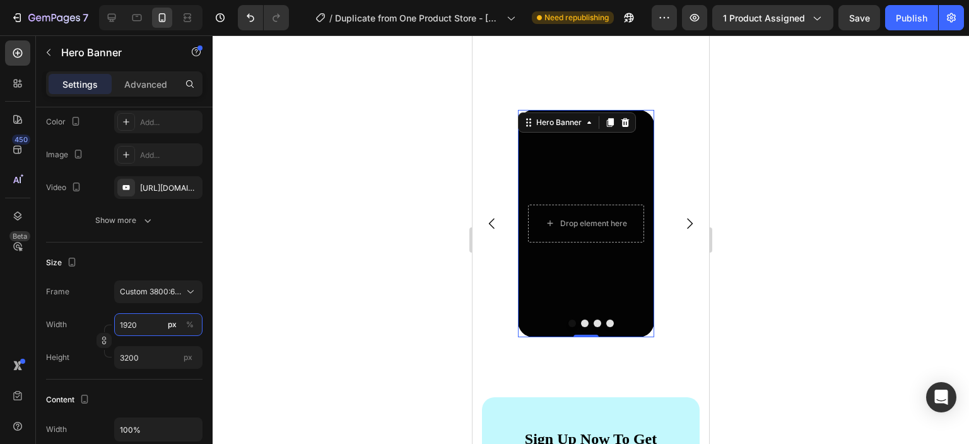
type input "1920"
click at [304, 318] on div at bounding box center [591, 239] width 757 height 408
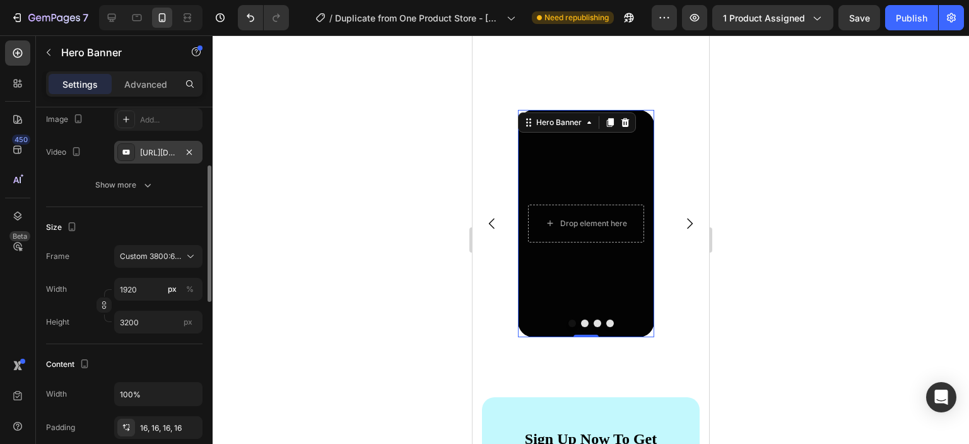
scroll to position [194, 0]
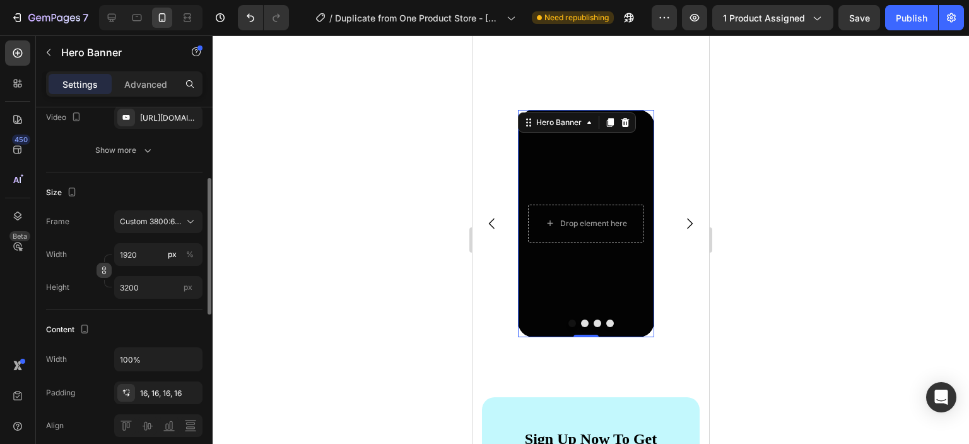
click at [103, 274] on icon "button" at bounding box center [104, 270] width 9 height 9
click at [304, 310] on div at bounding box center [591, 239] width 757 height 408
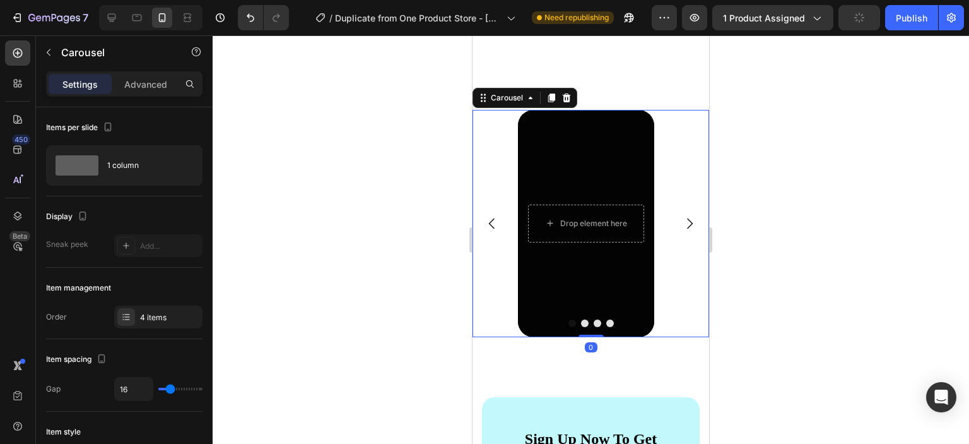
click at [581, 322] on button "Dot" at bounding box center [585, 323] width 8 height 8
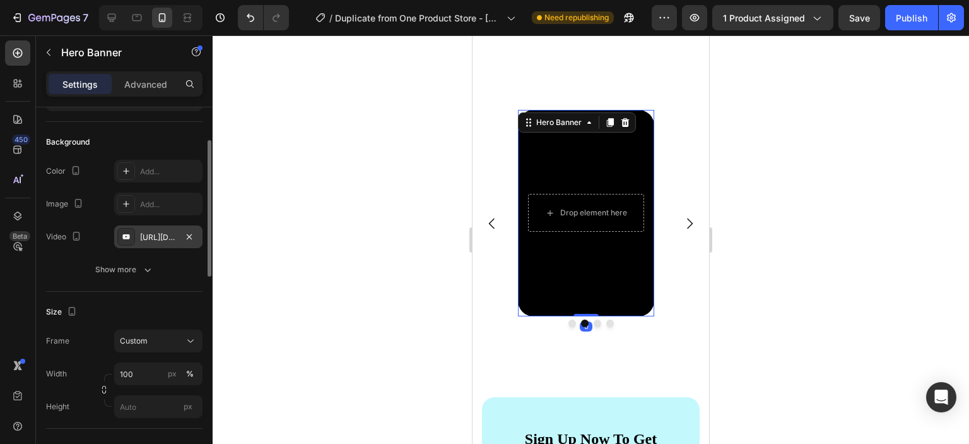
scroll to position [80, 0]
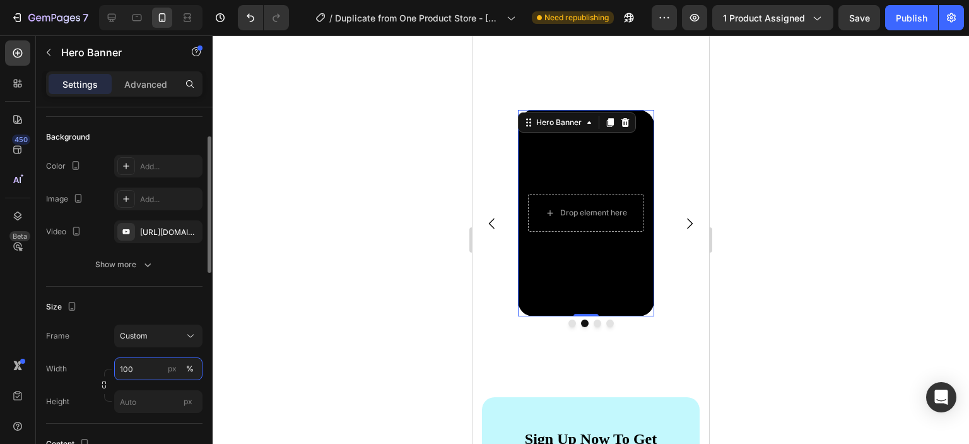
click at [145, 364] on input "100" at bounding box center [158, 368] width 88 height 23
type input "1900"
click at [146, 398] on input "px" at bounding box center [158, 401] width 88 height 23
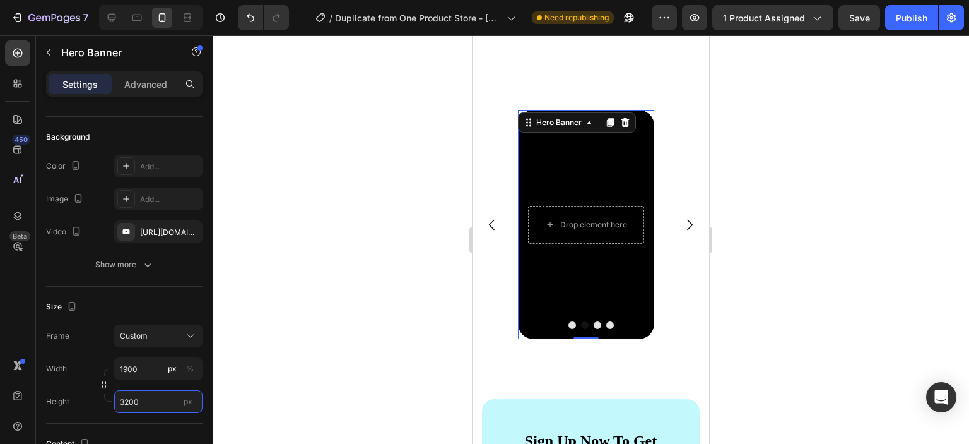
type input "3200"
click at [286, 343] on div at bounding box center [591, 239] width 757 height 408
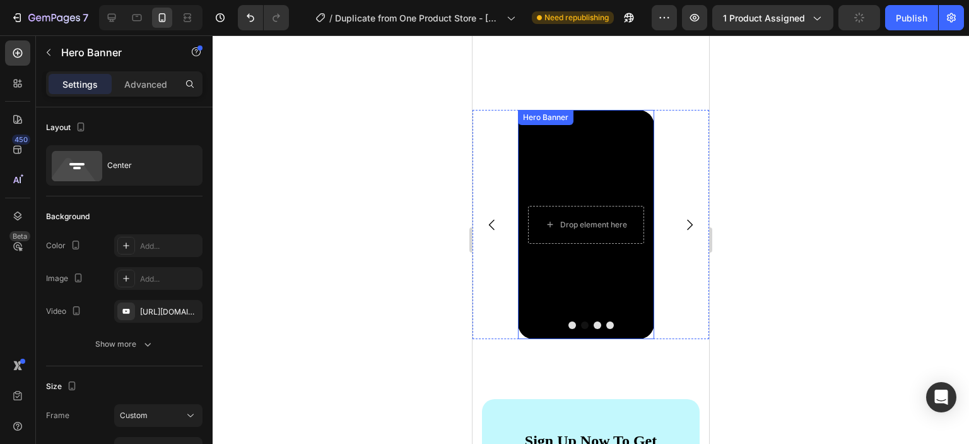
click at [586, 163] on div "Background Image" at bounding box center [586, 225] width 136 height 230
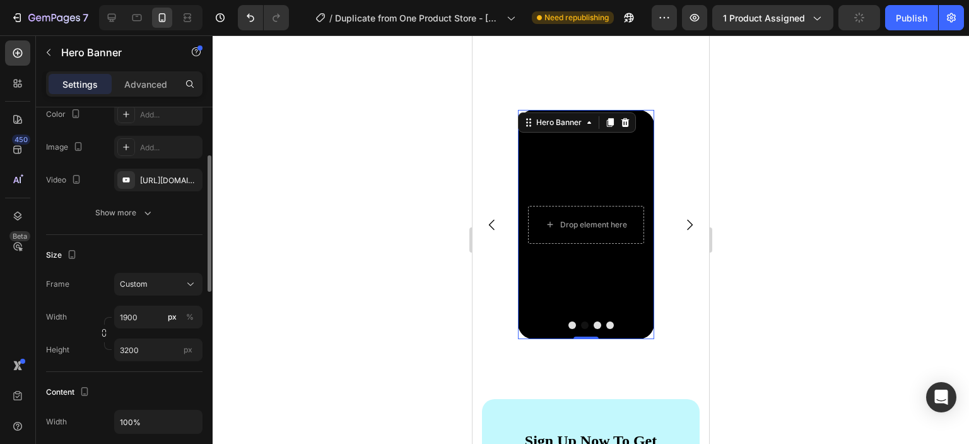
scroll to position [131, 0]
click at [105, 330] on icon "button" at bounding box center [104, 332] width 9 height 9
click at [140, 314] on input "1900" at bounding box center [158, 316] width 88 height 23
type input "190"
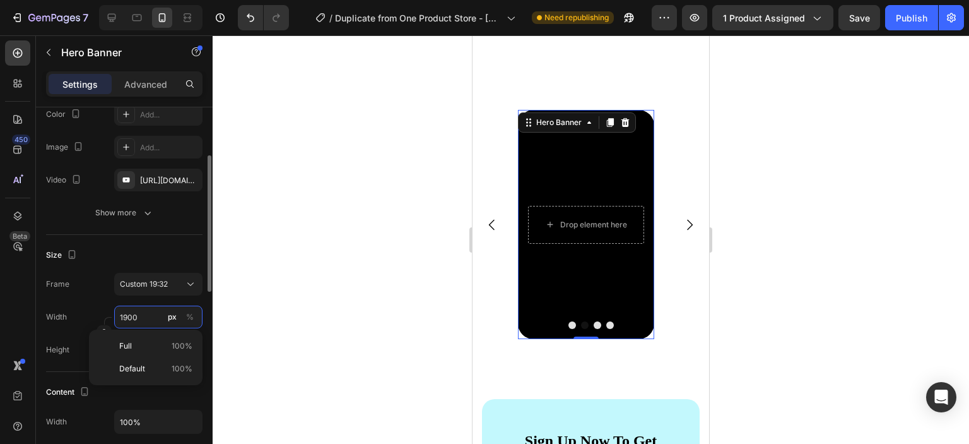
type input "320"
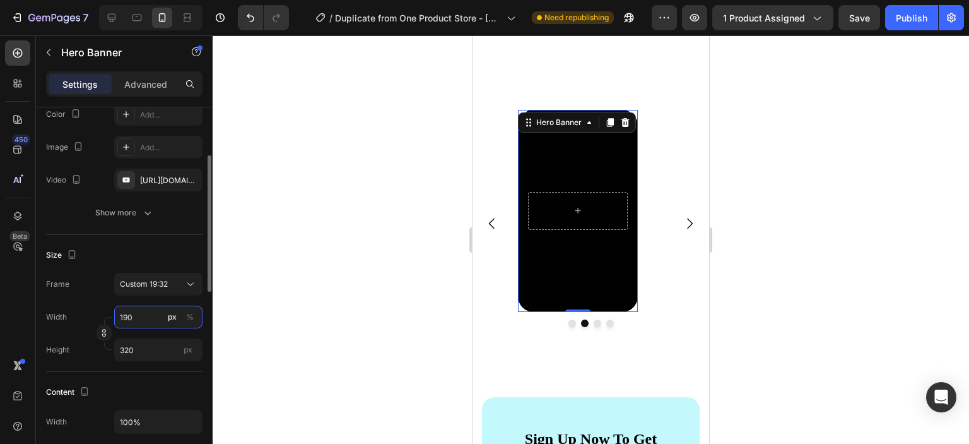
type input "19"
type input "32"
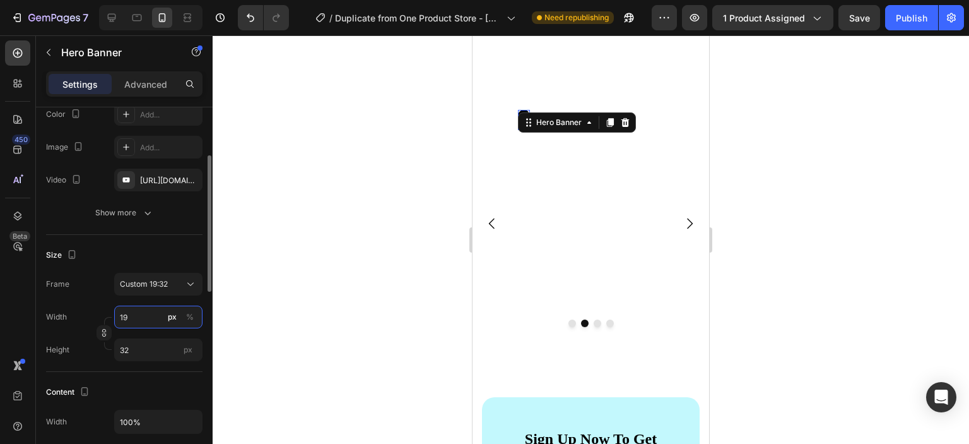
type input "192"
type input "323"
type input "1920"
type input "3234"
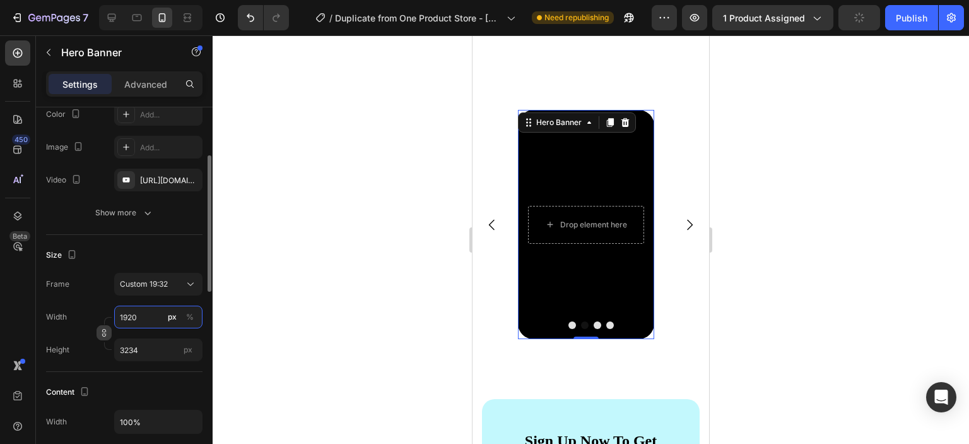
type input "1920"
click at [105, 333] on icon "button" at bounding box center [104, 333] width 1 height 4
click at [106, 333] on icon "button" at bounding box center [104, 334] width 4 height 3
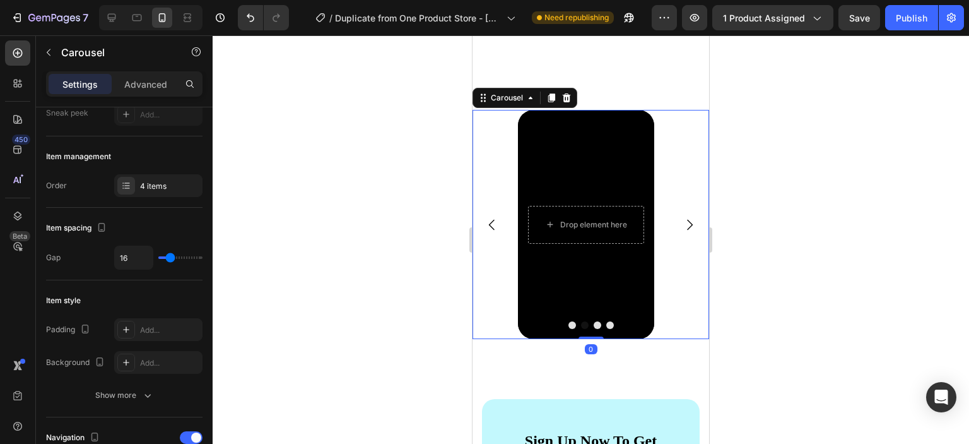
scroll to position [0, 0]
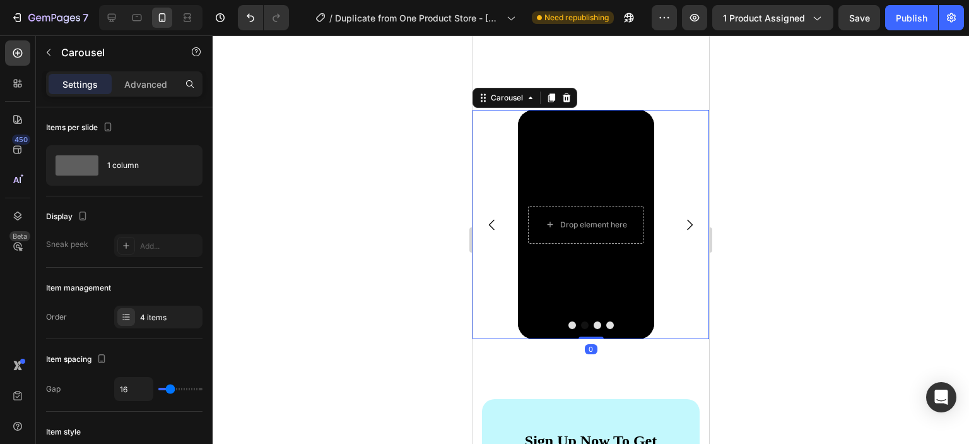
click at [569, 328] on button "Dot" at bounding box center [573, 325] width 8 height 8
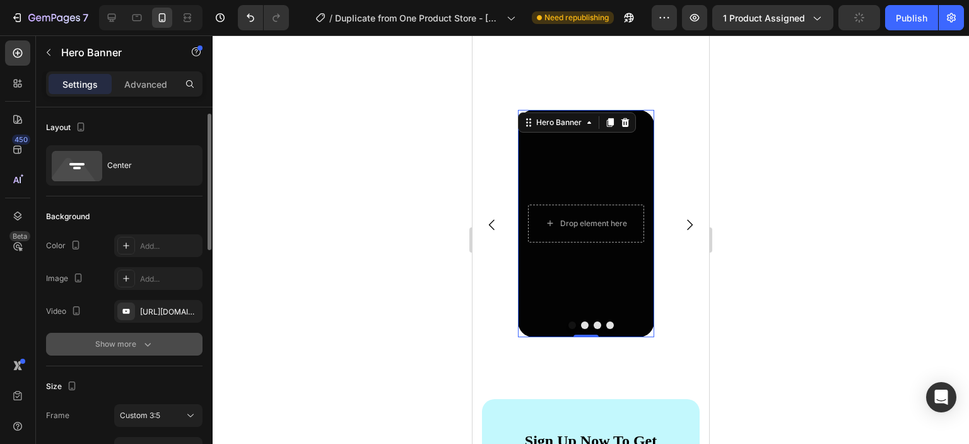
scroll to position [157, 0]
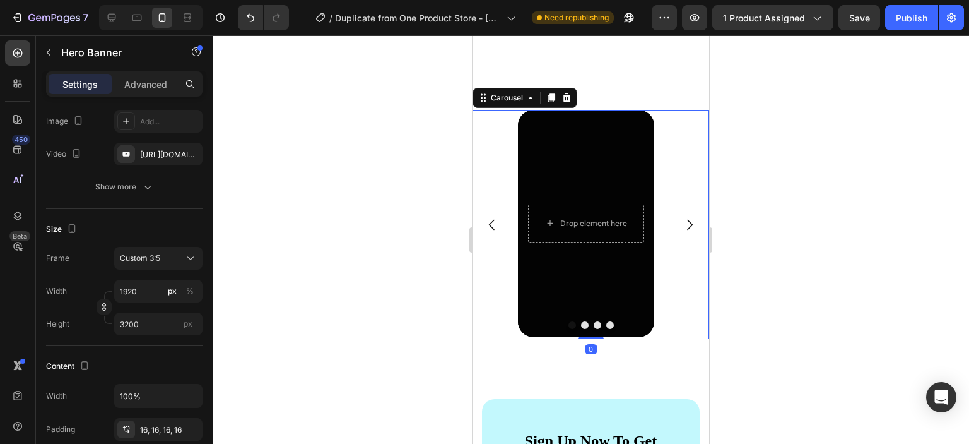
click at [581, 327] on button "Dot" at bounding box center [585, 325] width 8 height 8
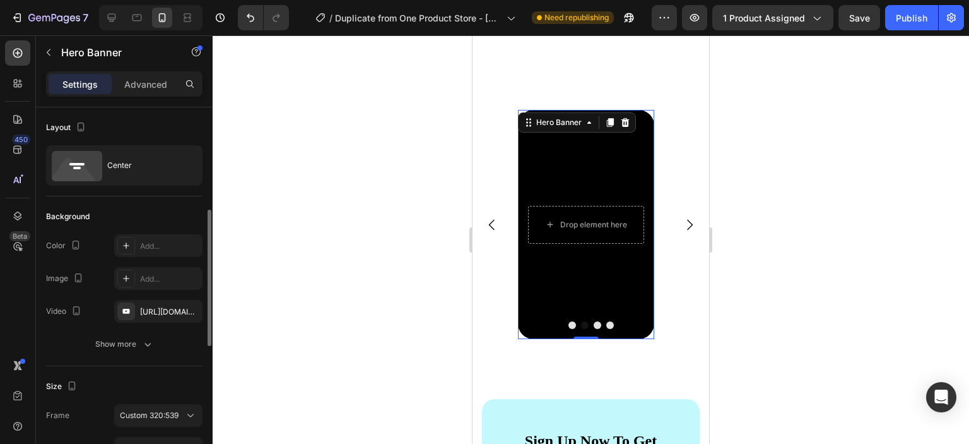
scroll to position [117, 0]
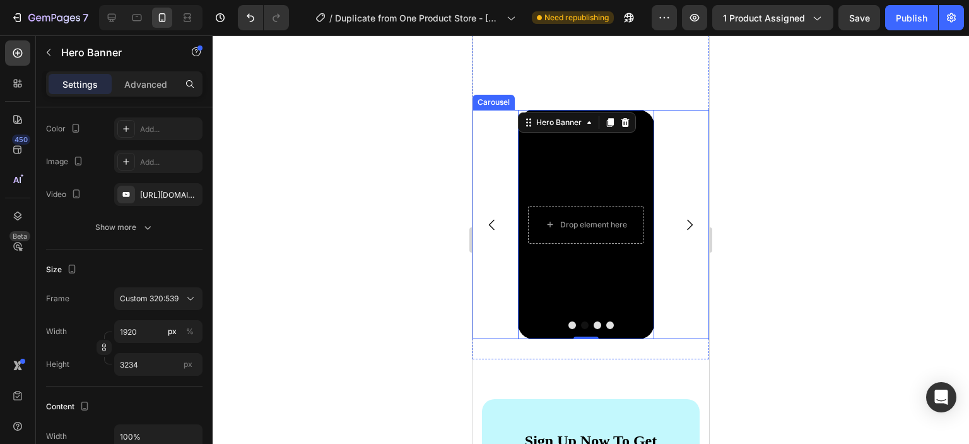
click at [594, 328] on button "Dot" at bounding box center [598, 325] width 8 height 8
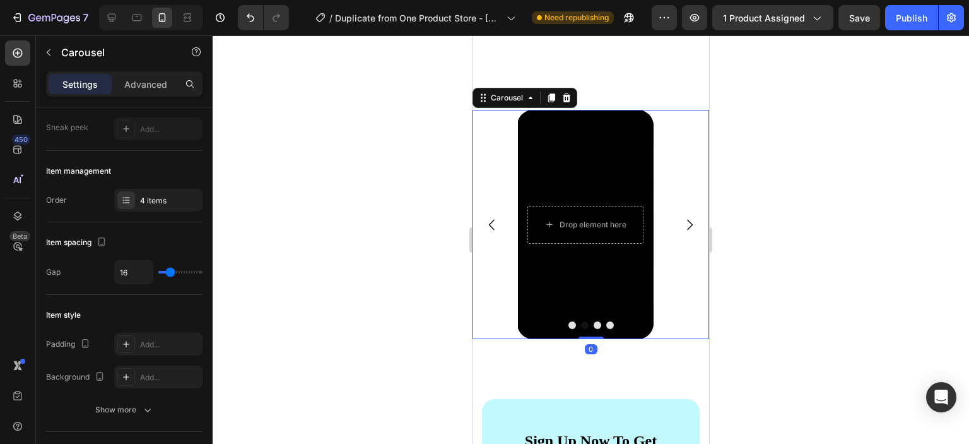
scroll to position [0, 0]
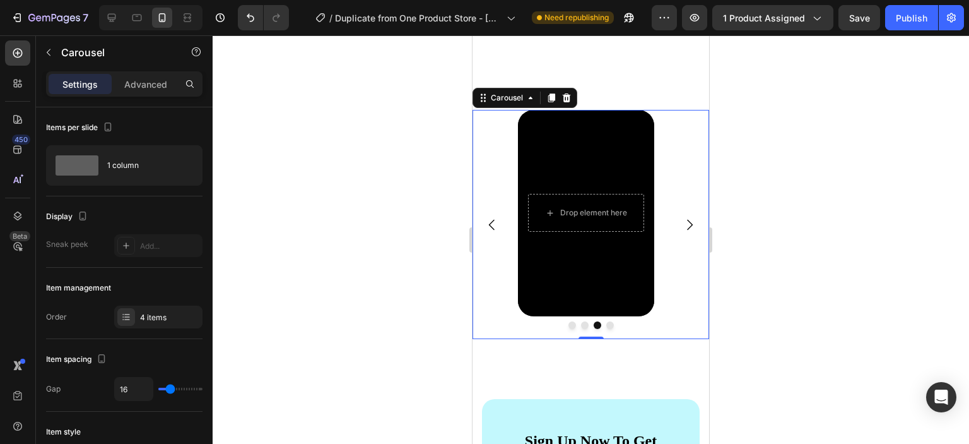
click at [581, 326] on button "Dot" at bounding box center [585, 325] width 8 height 8
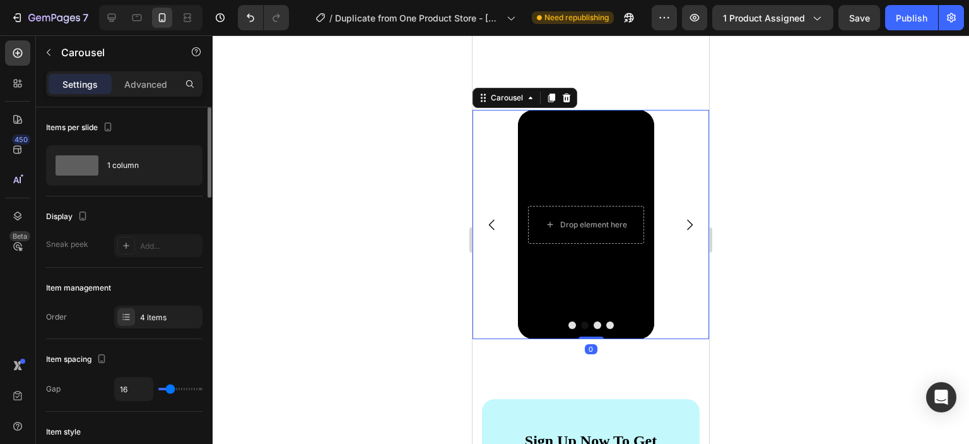
click at [570, 325] on button "Dot" at bounding box center [573, 325] width 8 height 8
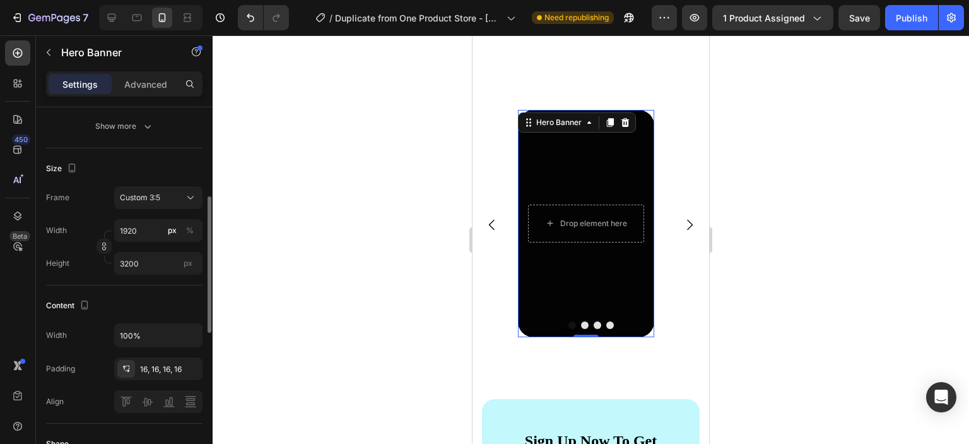
scroll to position [225, 0]
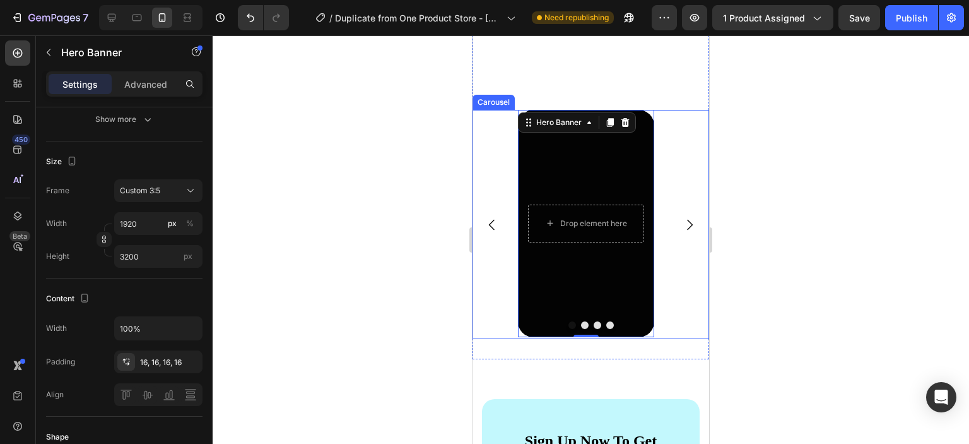
click at [594, 326] on button "Dot" at bounding box center [598, 325] width 8 height 8
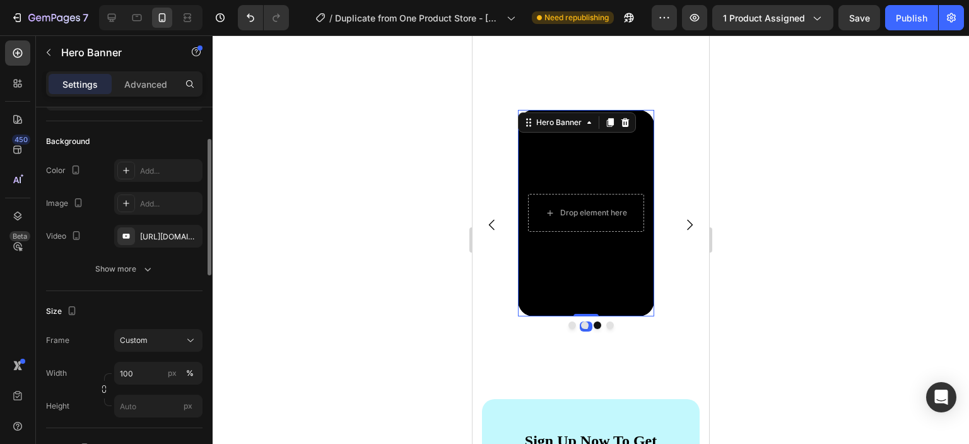
scroll to position [78, 0]
click at [151, 363] on input "100" at bounding box center [158, 369] width 88 height 23
type input "1920"
click at [153, 394] on input "px" at bounding box center [158, 402] width 88 height 23
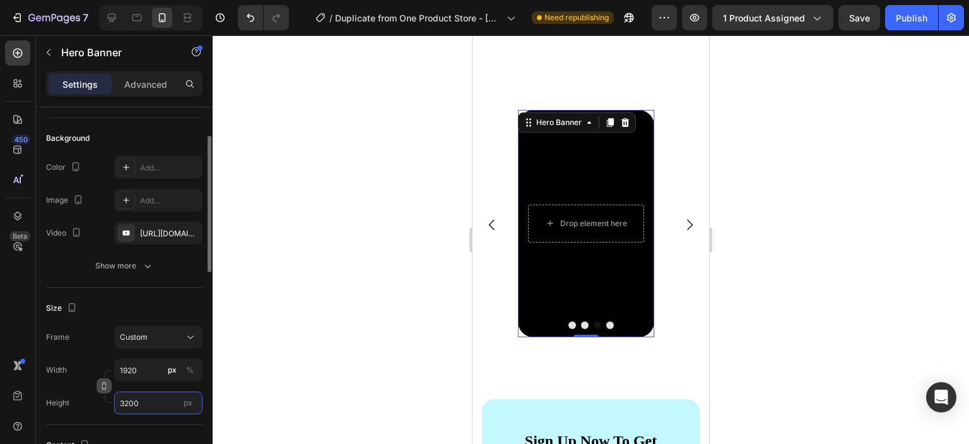
type input "3200"
click at [107, 387] on icon "button" at bounding box center [104, 385] width 9 height 9
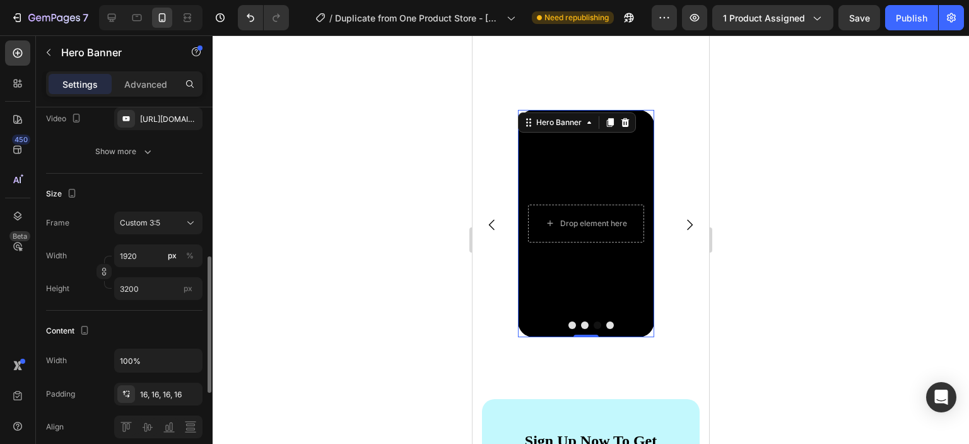
scroll to position [251, 0]
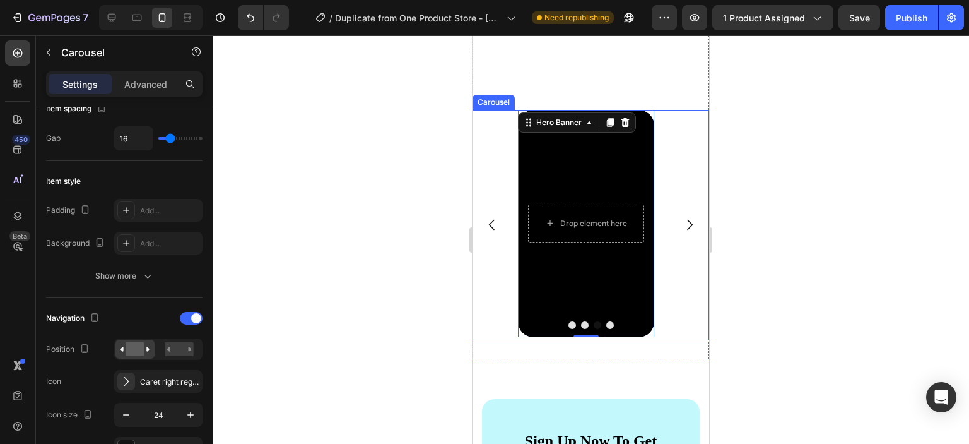
click at [606, 322] on button "Dot" at bounding box center [610, 325] width 8 height 8
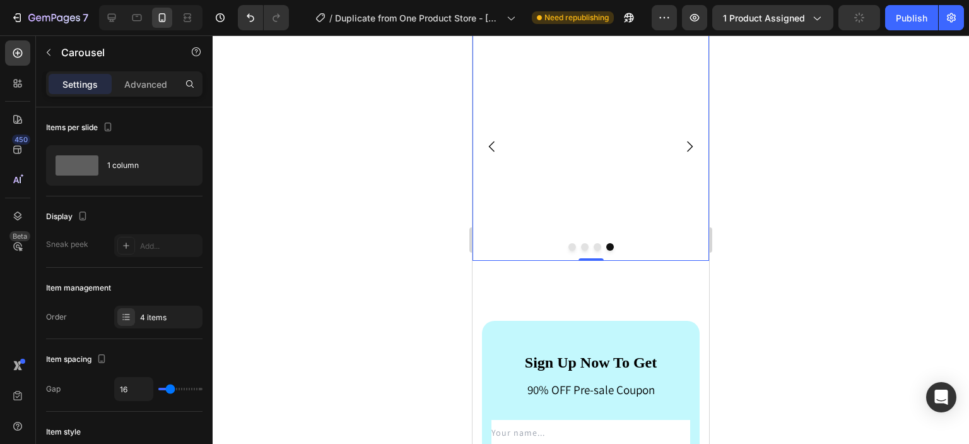
scroll to position [3928, 0]
click at [495, 146] on icon "Carousel Back Arrow" at bounding box center [492, 146] width 15 height 15
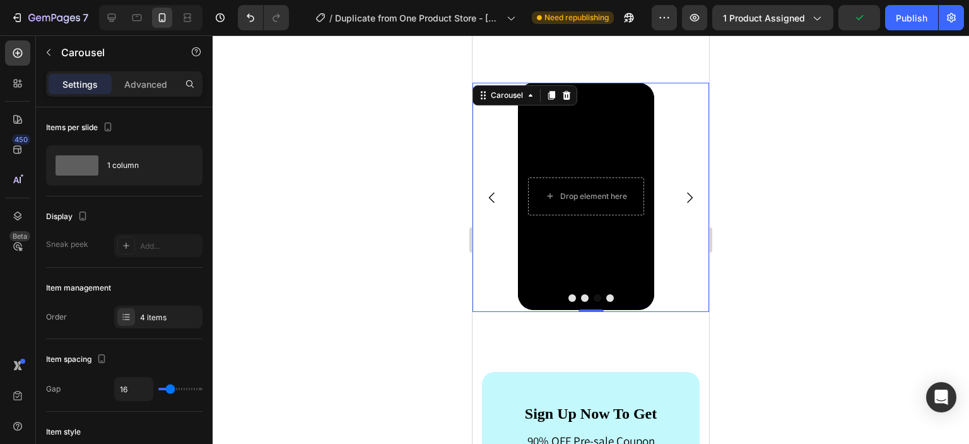
scroll to position [3872, 0]
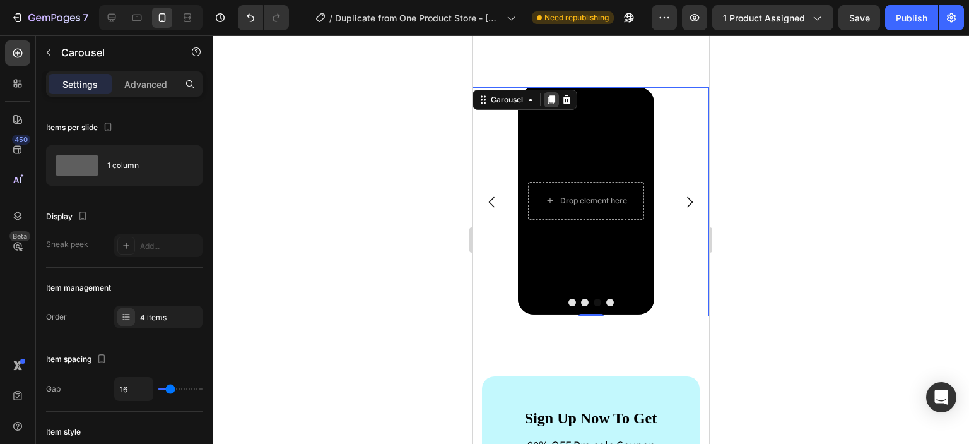
click at [549, 99] on icon at bounding box center [552, 100] width 10 height 10
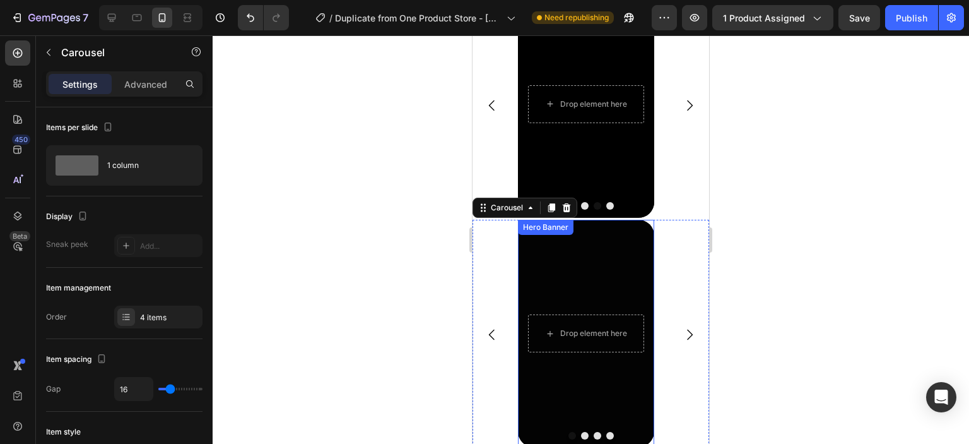
scroll to position [3968, 0]
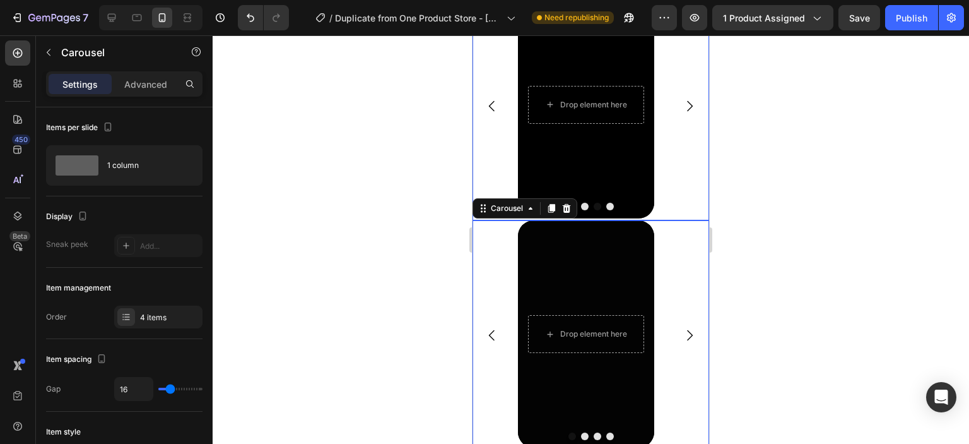
click at [606, 208] on button "Dot" at bounding box center [610, 207] width 8 height 8
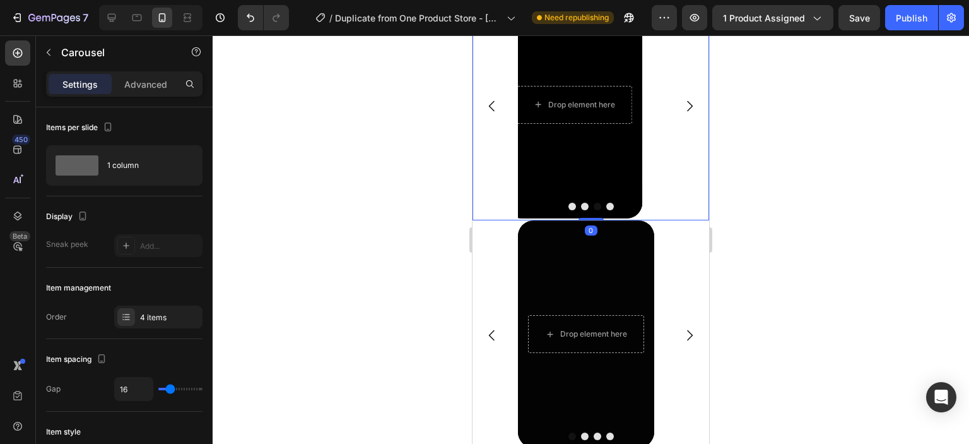
click at [606, 208] on button "Dot" at bounding box center [610, 207] width 8 height 8
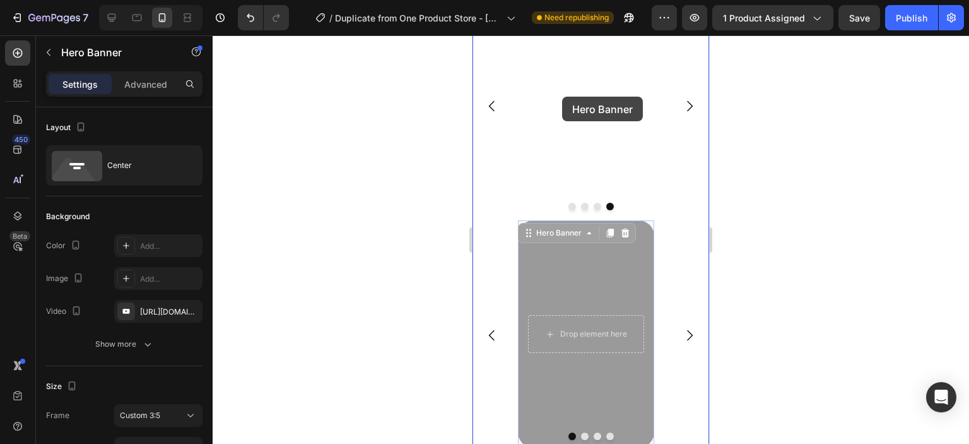
drag, startPoint x: 612, startPoint y: 267, endPoint x: 560, endPoint y: 96, distance: 178.5
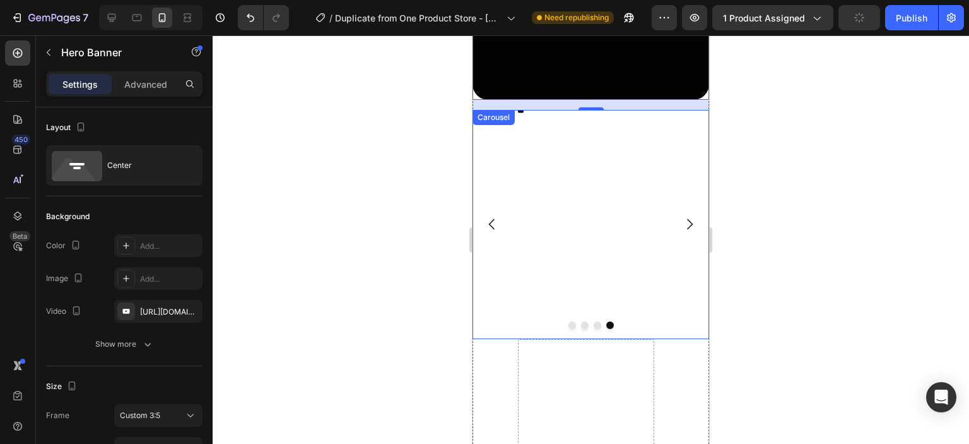
scroll to position [4300, 0]
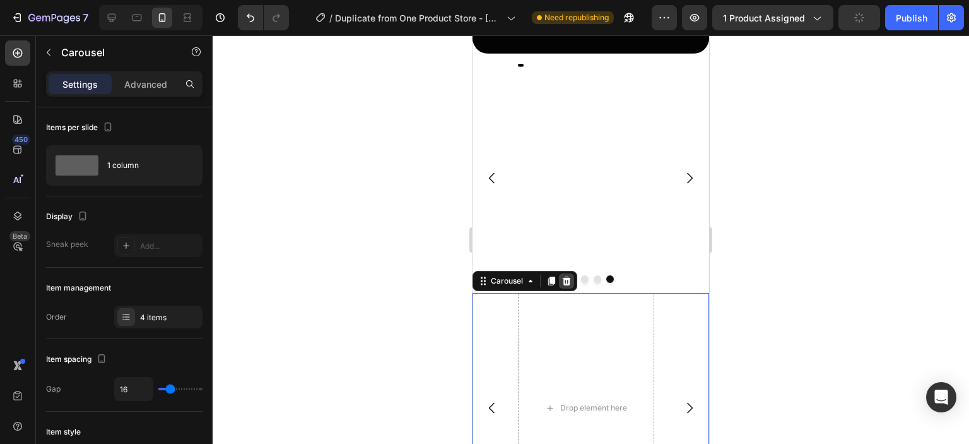
click at [570, 276] on icon at bounding box center [567, 281] width 10 height 10
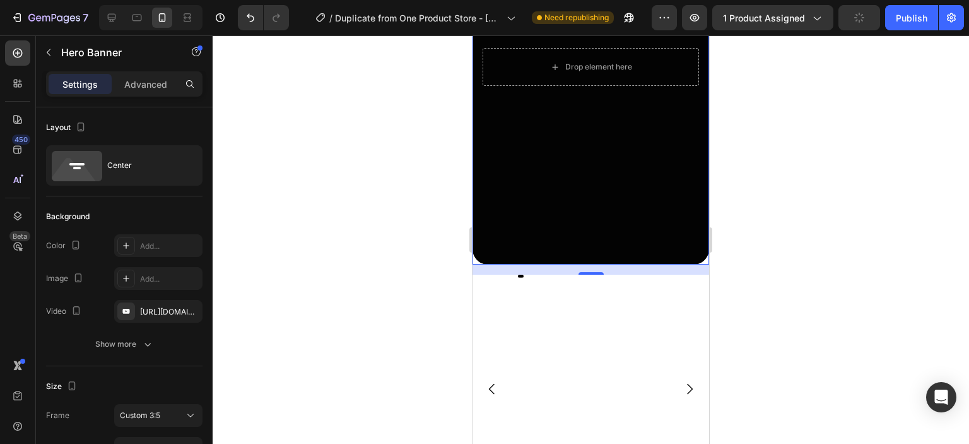
scroll to position [4108, 0]
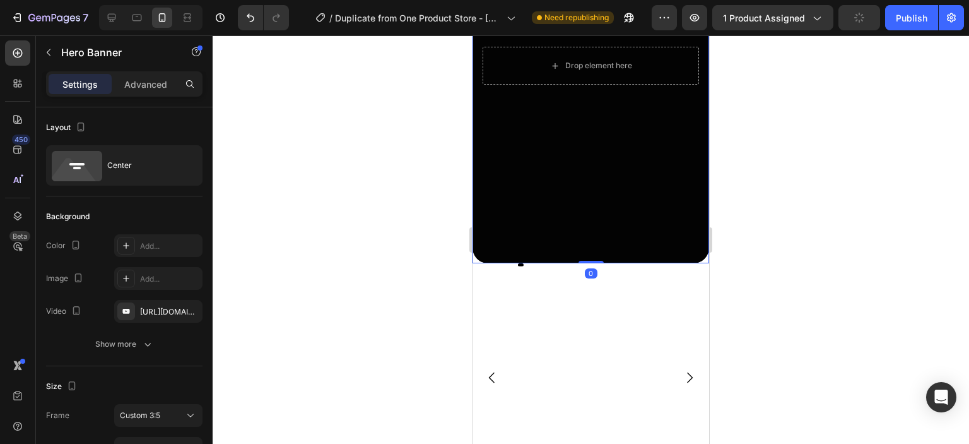
drag, startPoint x: 588, startPoint y: 254, endPoint x: 588, endPoint y: 239, distance: 15.2
click at [588, 239] on div "Drop element here Hero Banner 0" at bounding box center [591, 66] width 237 height 394
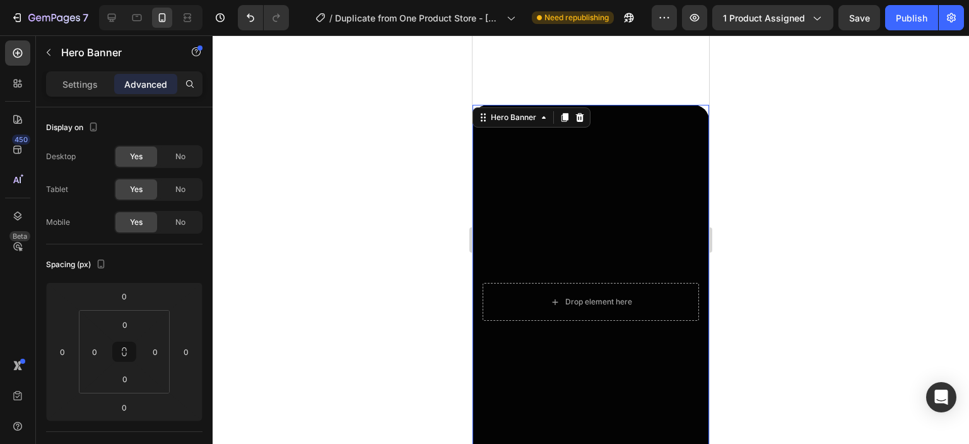
scroll to position [3871, 0]
click at [253, 19] on icon "Undo/Redo" at bounding box center [251, 18] width 8 height 8
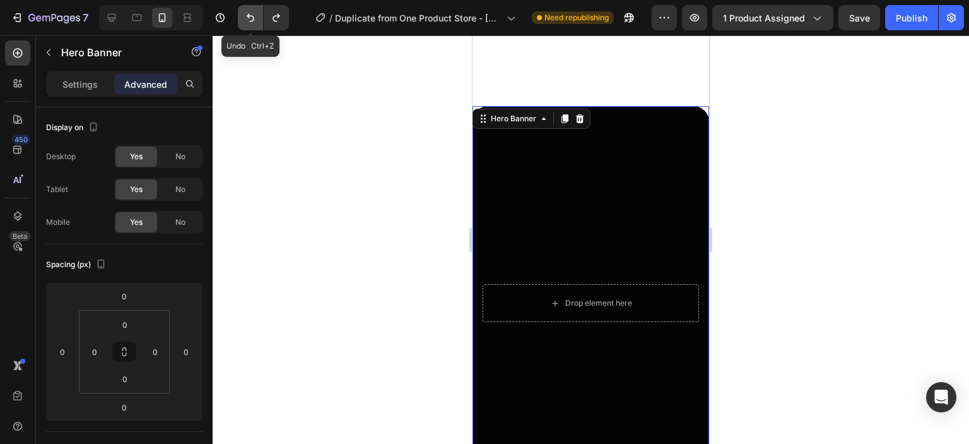
click at [253, 19] on icon "Undo/Redo" at bounding box center [251, 18] width 8 height 8
type input "16"
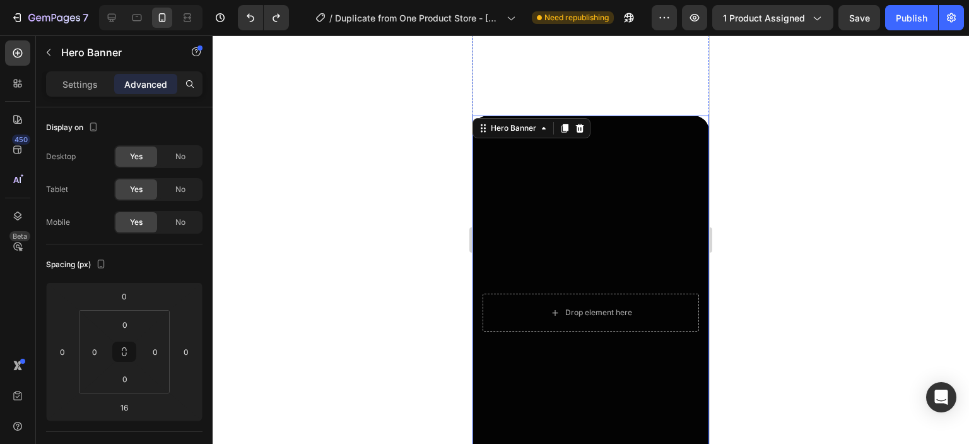
scroll to position [3851, 0]
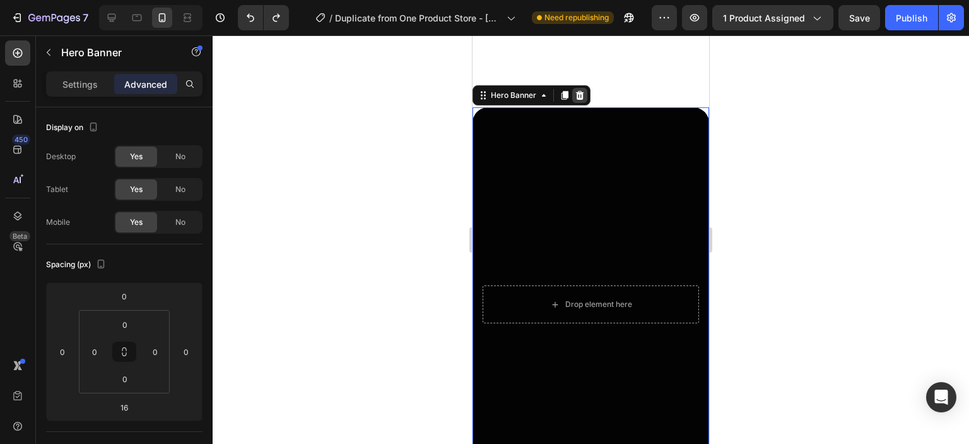
click at [580, 98] on icon at bounding box center [580, 95] width 8 height 9
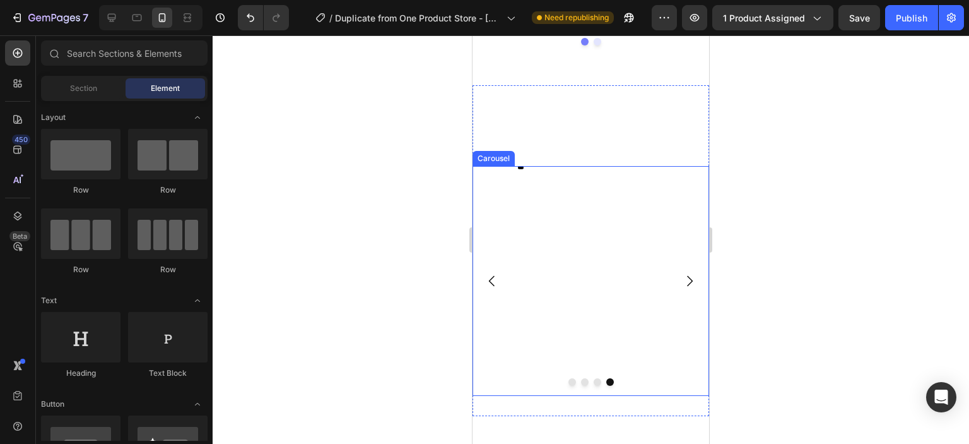
scroll to position [3828, 0]
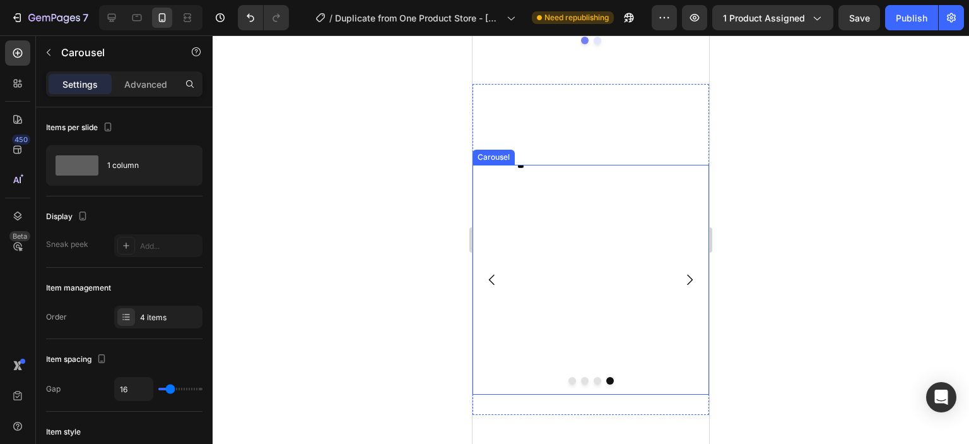
click at [594, 377] on button "Dot" at bounding box center [598, 381] width 8 height 8
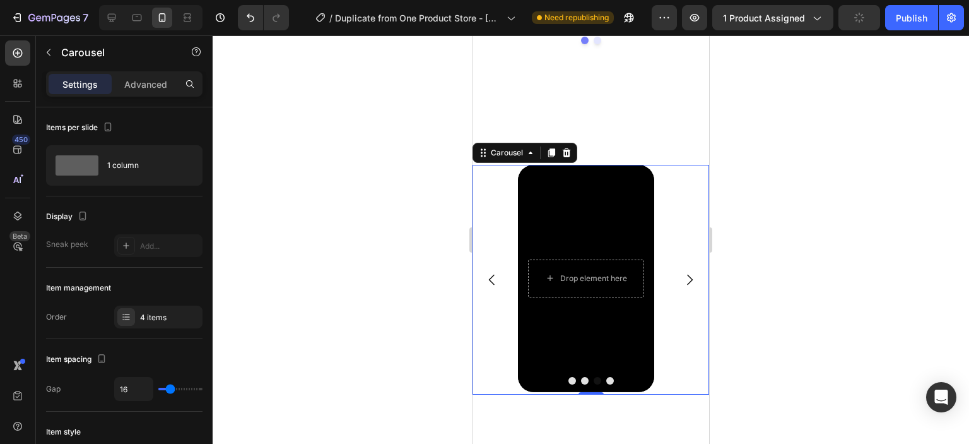
click at [581, 377] on button "Dot" at bounding box center [585, 381] width 8 height 8
click at [569, 377] on button "Dot" at bounding box center [573, 381] width 8 height 8
click at [606, 377] on button "Dot" at bounding box center [610, 381] width 8 height 8
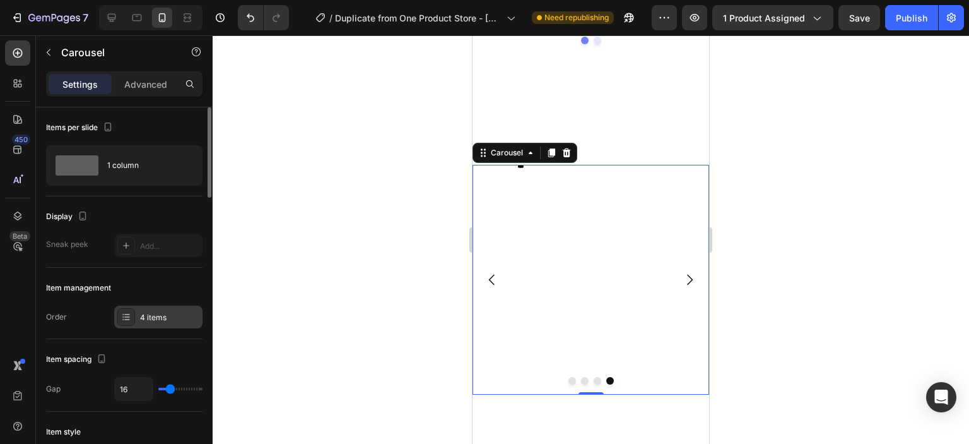
scroll to position [134, 0]
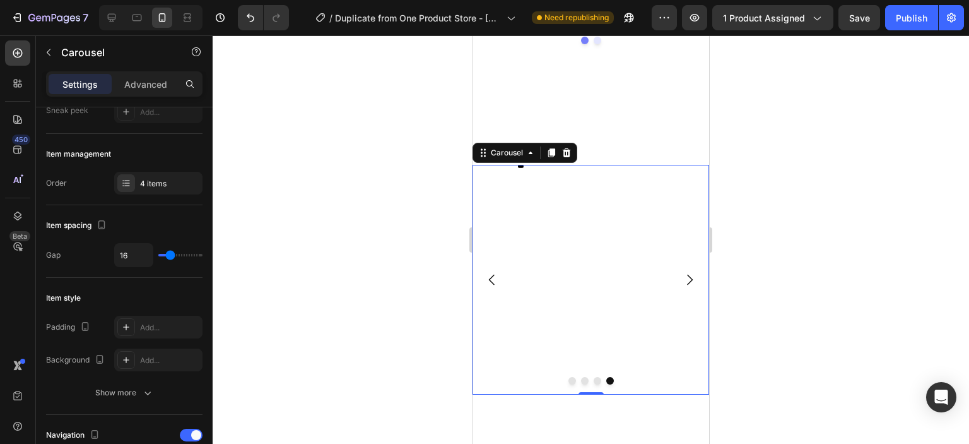
click at [594, 377] on button "Dot" at bounding box center [598, 381] width 8 height 8
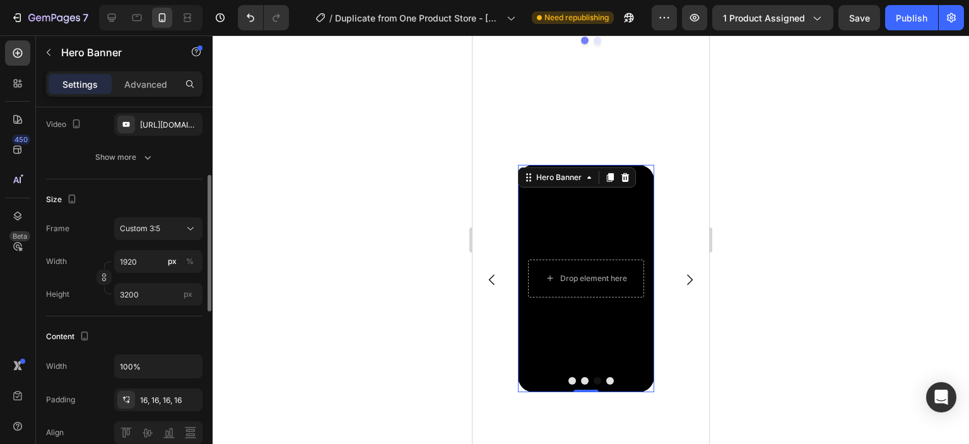
scroll to position [186, 0]
click at [612, 173] on icon at bounding box center [610, 177] width 7 height 9
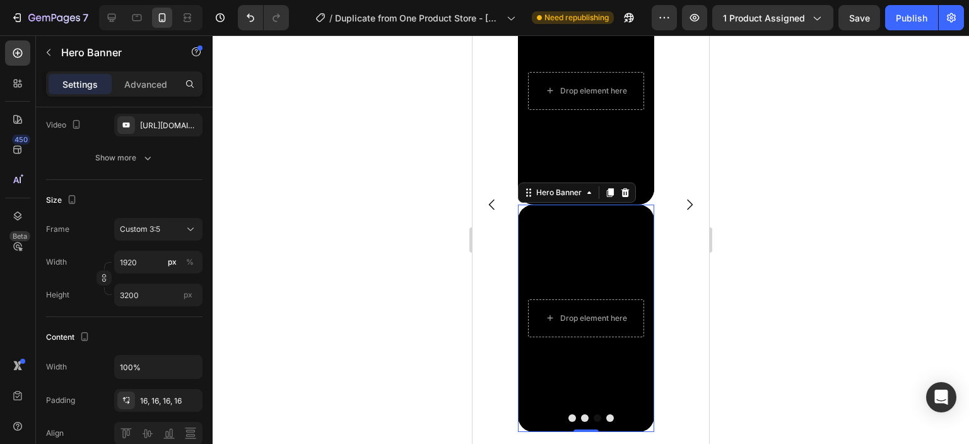
scroll to position [3973, 0]
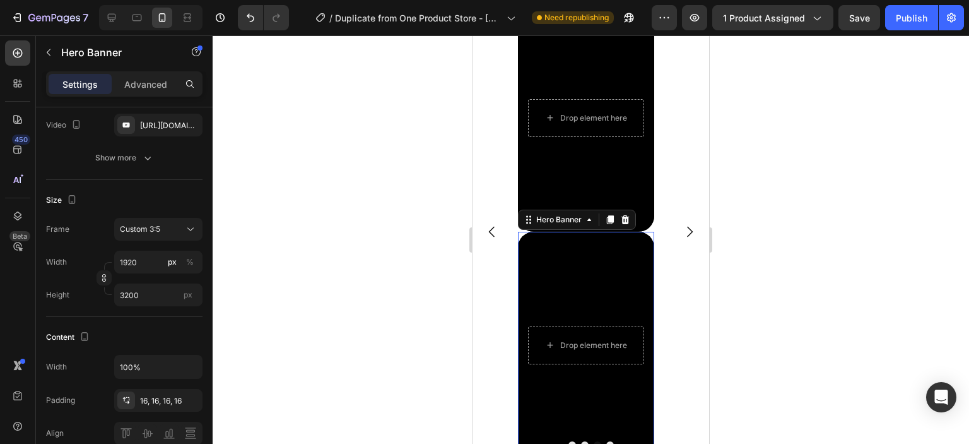
click at [770, 249] on div at bounding box center [591, 239] width 757 height 408
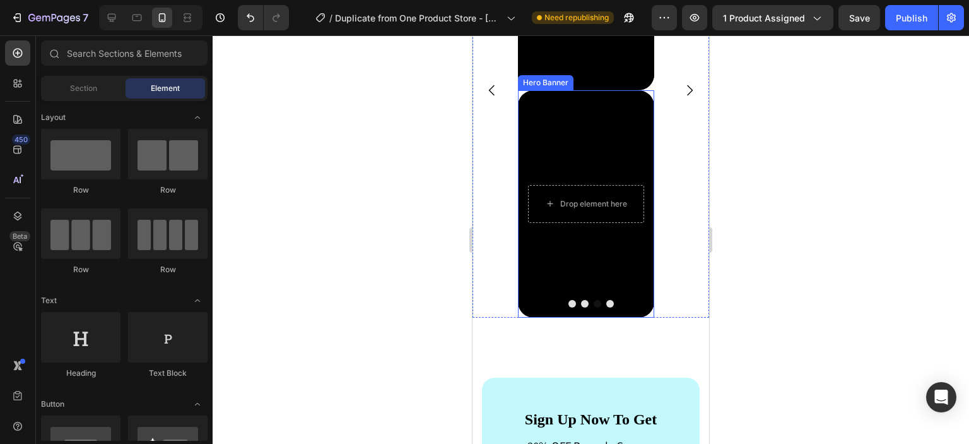
scroll to position [4115, 0]
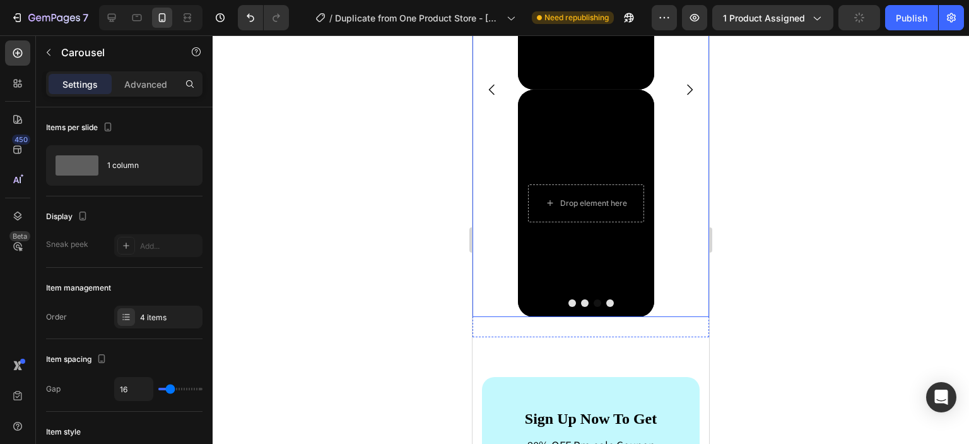
click at [606, 300] on button "Dot" at bounding box center [610, 303] width 8 height 8
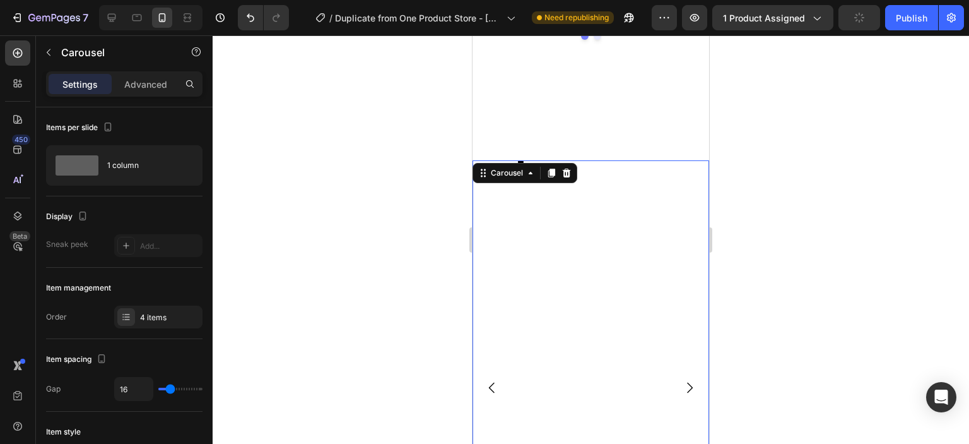
scroll to position [3832, 0]
click at [255, 17] on icon "Undo/Redo" at bounding box center [250, 17] width 13 height 13
click at [495, 268] on icon "Carousel Back Arrow" at bounding box center [492, 275] width 15 height 15
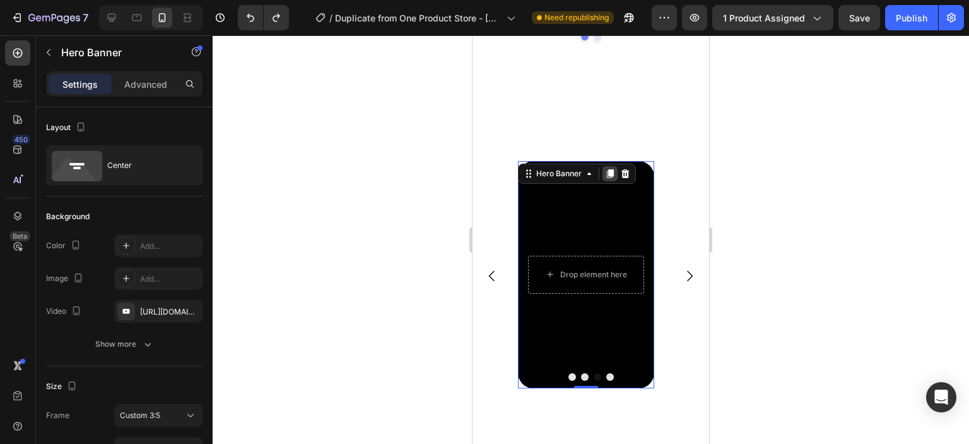
click at [608, 168] on icon at bounding box center [610, 173] width 10 height 10
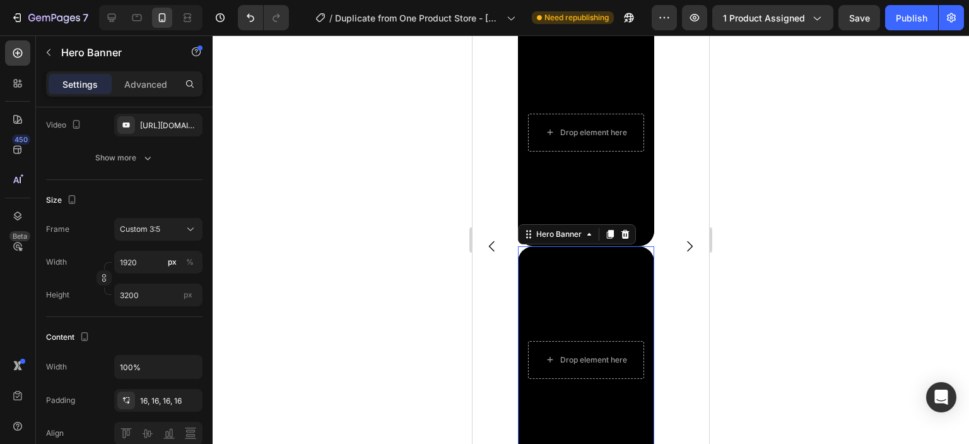
scroll to position [3956, 0]
click at [759, 172] on div at bounding box center [591, 239] width 757 height 408
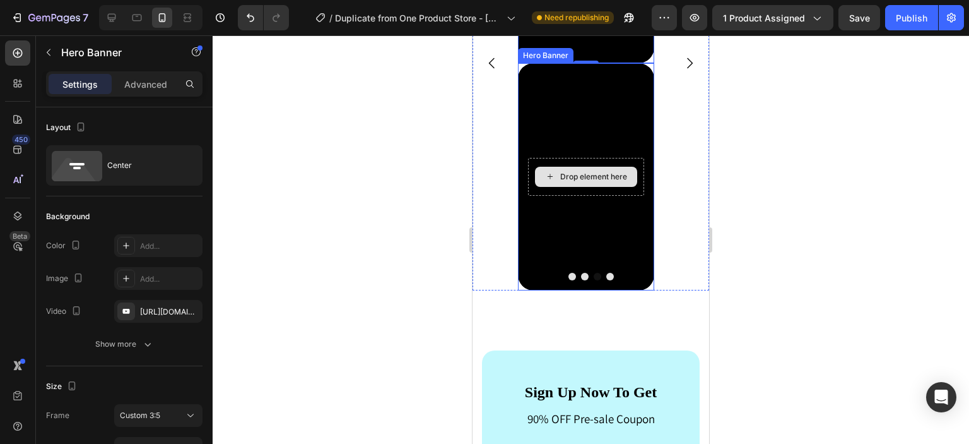
scroll to position [4142, 0]
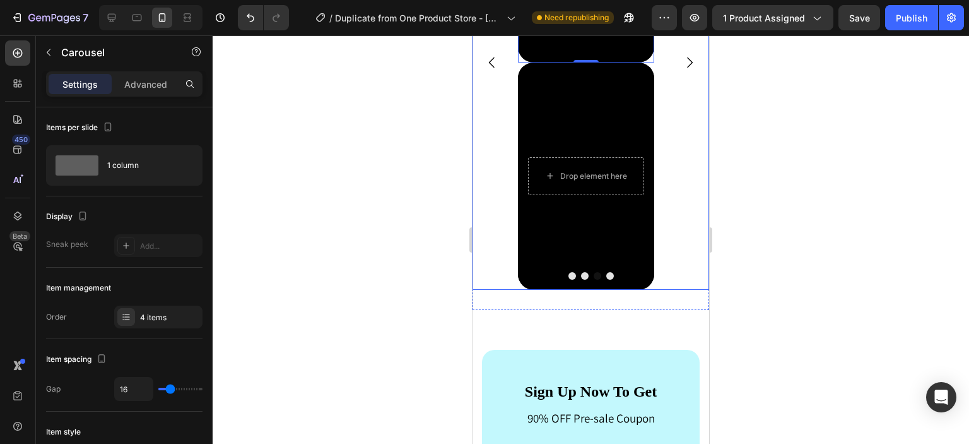
click at [606, 274] on button "Dot" at bounding box center [610, 276] width 8 height 8
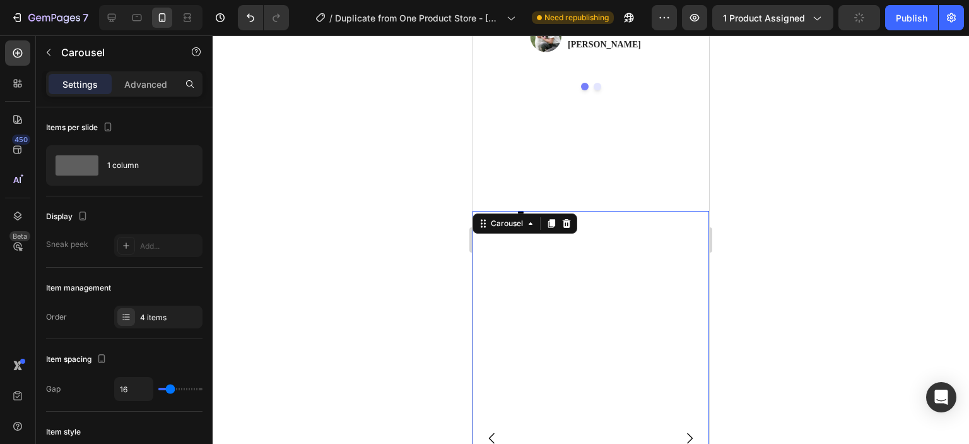
scroll to position [3774, 0]
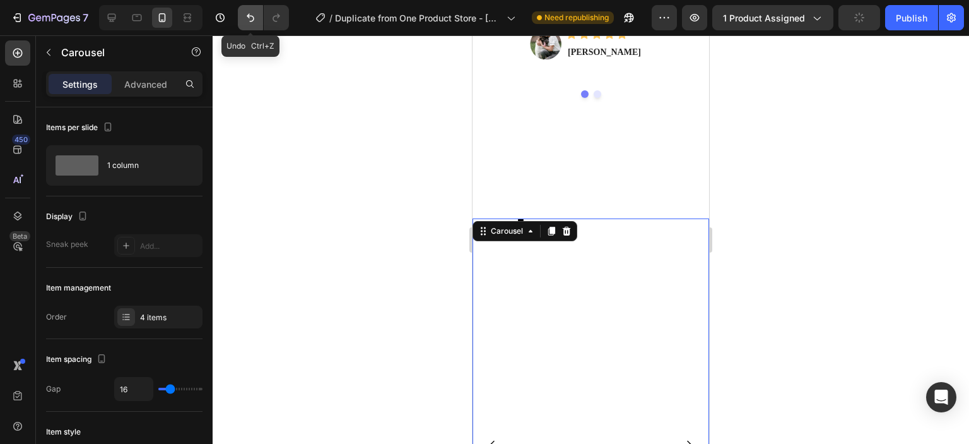
click at [252, 16] on icon "Undo/Redo" at bounding box center [251, 18] width 8 height 8
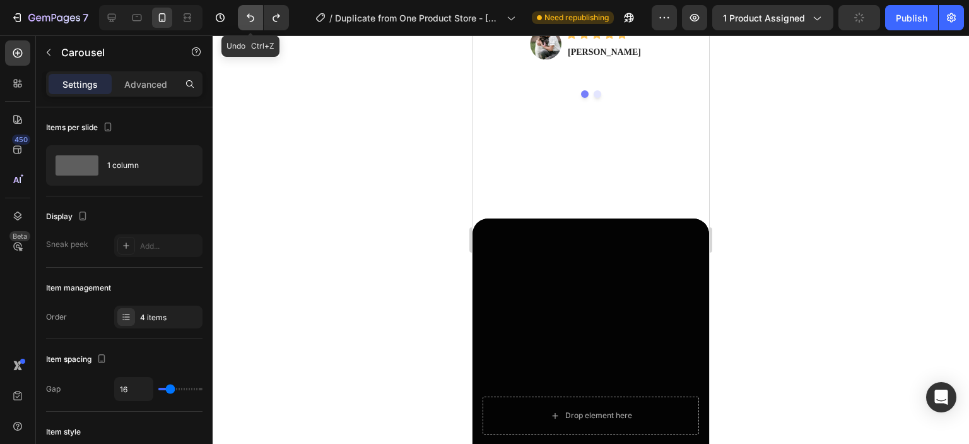
click at [252, 16] on icon "Undo/Redo" at bounding box center [251, 18] width 8 height 8
click at [408, 224] on div at bounding box center [591, 239] width 757 height 408
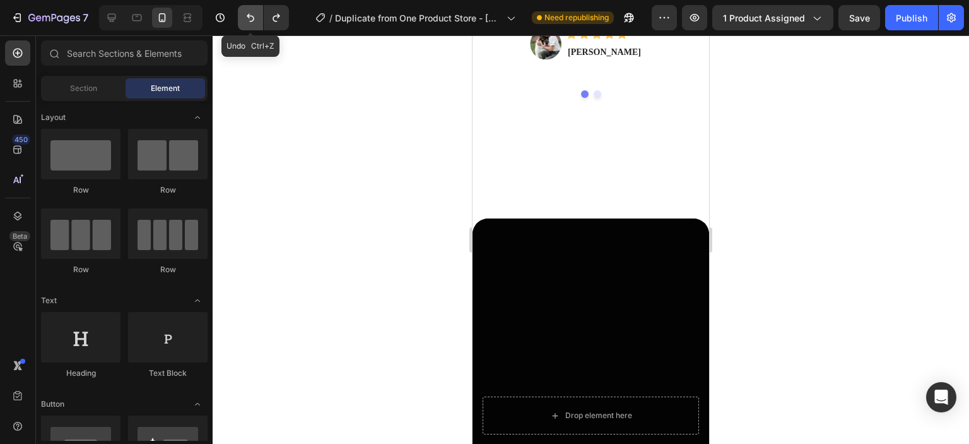
click at [245, 17] on icon "Undo/Redo" at bounding box center [250, 17] width 13 height 13
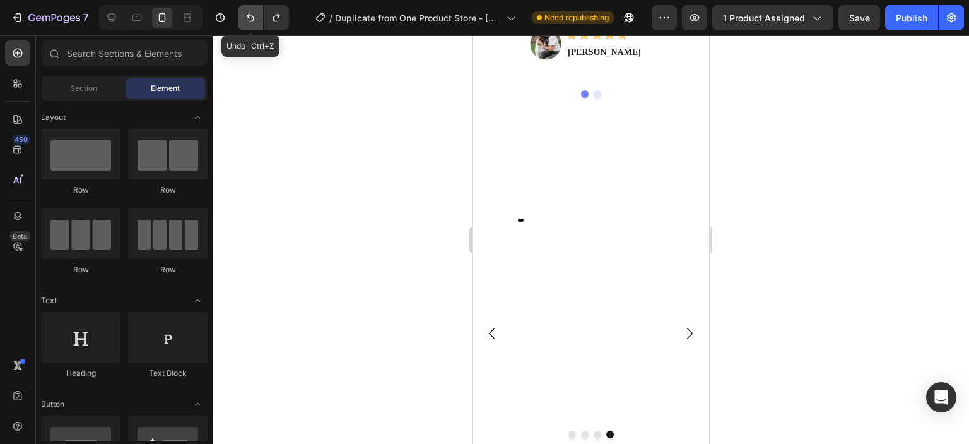
click at [245, 17] on icon "Undo/Redo" at bounding box center [250, 17] width 13 height 13
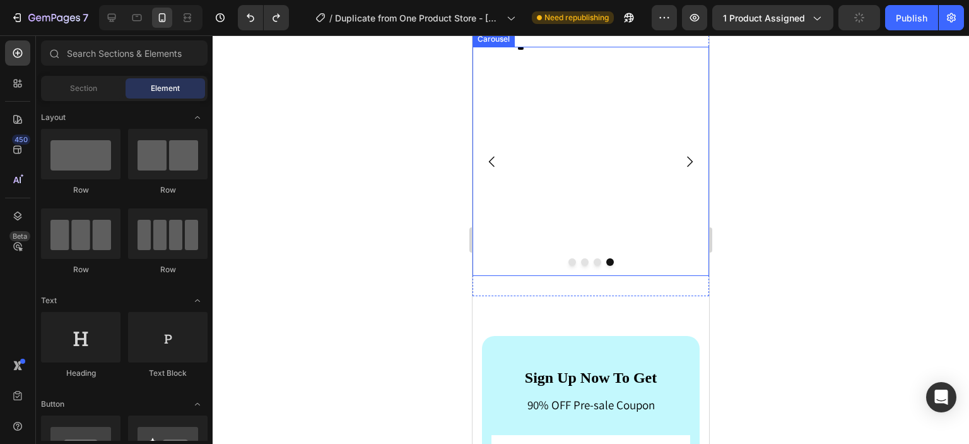
scroll to position [3931, 0]
click at [242, 15] on button "Undo/Redo" at bounding box center [250, 17] width 25 height 25
click at [247, 18] on icon "Undo/Redo" at bounding box center [250, 17] width 13 height 13
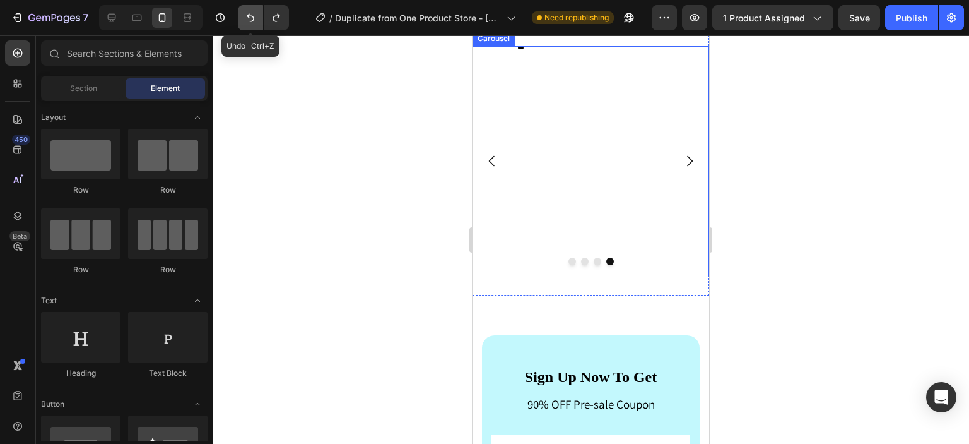
click at [247, 18] on icon "Undo/Redo" at bounding box center [250, 17] width 13 height 13
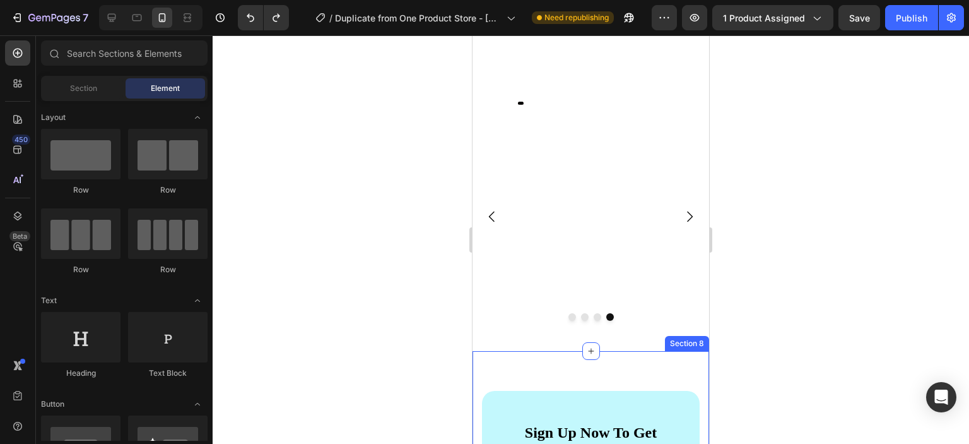
scroll to position [3859, 0]
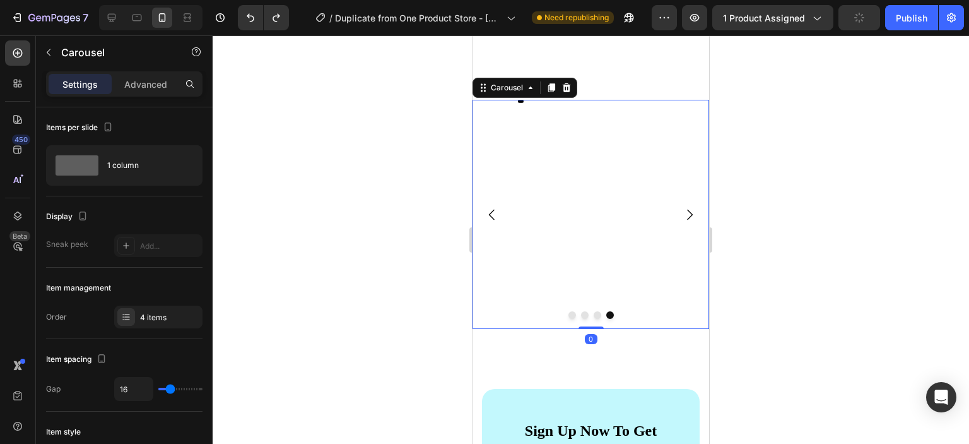
click at [570, 317] on button "Dot" at bounding box center [573, 315] width 8 height 8
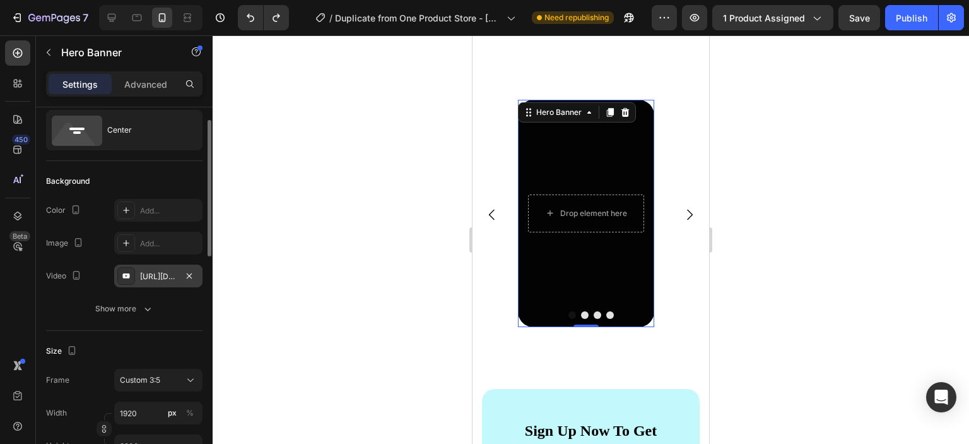
scroll to position [35, 0]
click at [114, 19] on icon at bounding box center [112, 18] width 8 height 8
type input "317"
type input "480"
type input "1200"
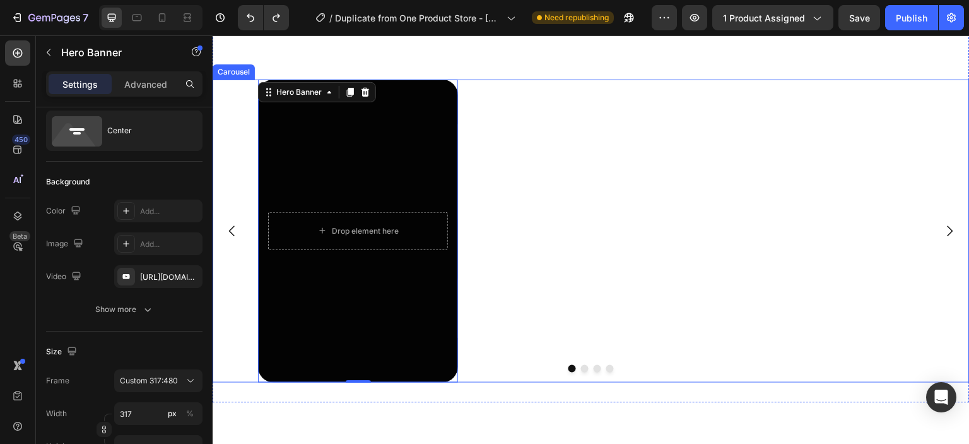
scroll to position [3841, 0]
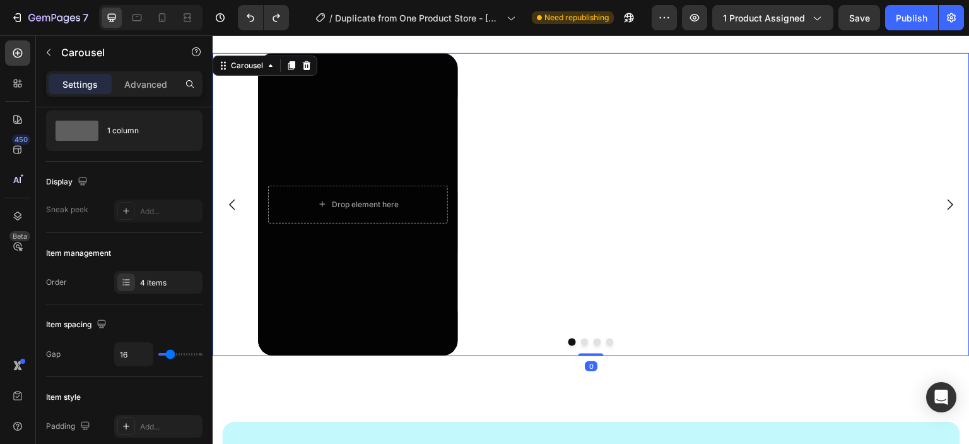
click at [607, 343] on button "Dot" at bounding box center [610, 342] width 8 height 8
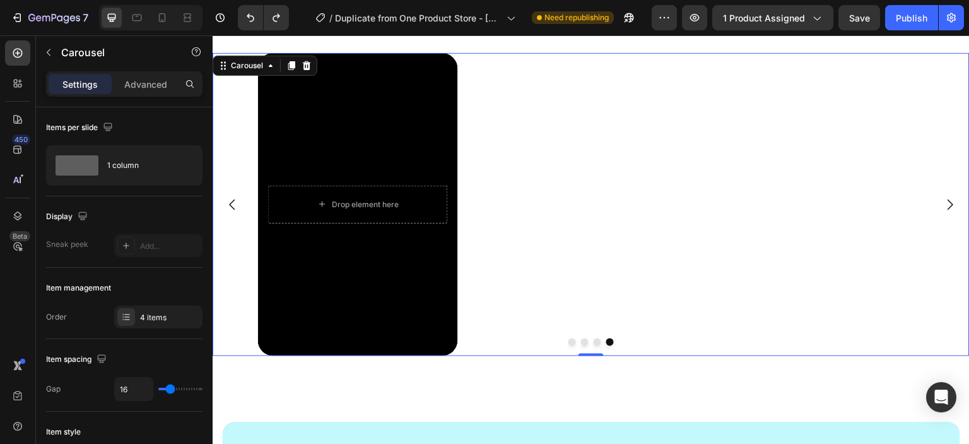
click at [594, 344] on button "Dot" at bounding box center [598, 342] width 8 height 8
click at [581, 341] on button "Dot" at bounding box center [585, 342] width 8 height 8
click at [569, 343] on button "Dot" at bounding box center [573, 342] width 8 height 8
click at [170, 14] on div at bounding box center [162, 18] width 20 height 20
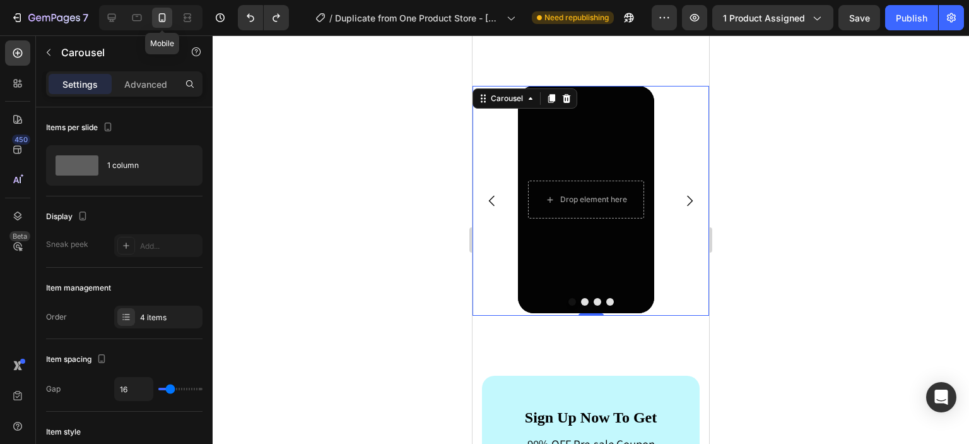
scroll to position [3847, 0]
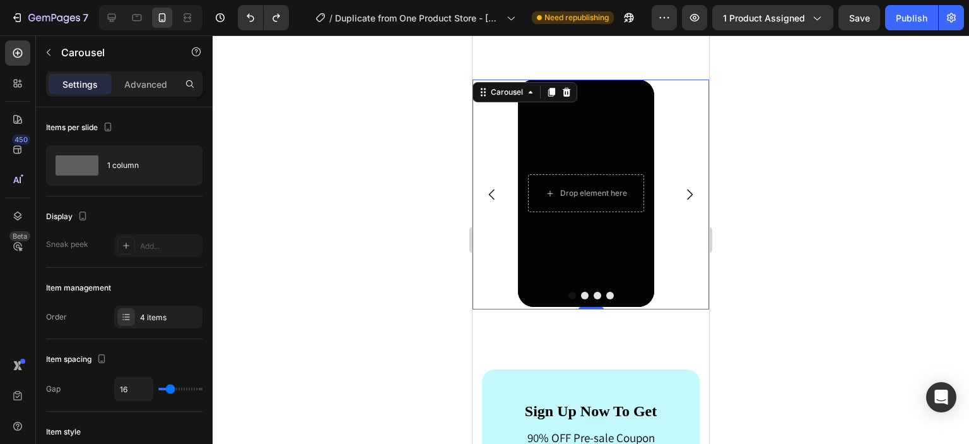
click at [606, 295] on button "Dot" at bounding box center [610, 296] width 8 height 8
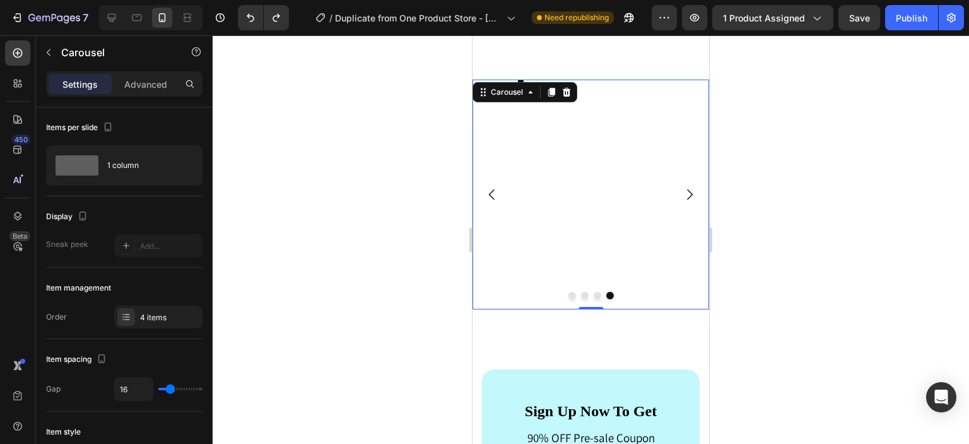
click at [569, 294] on button "Dot" at bounding box center [573, 296] width 8 height 8
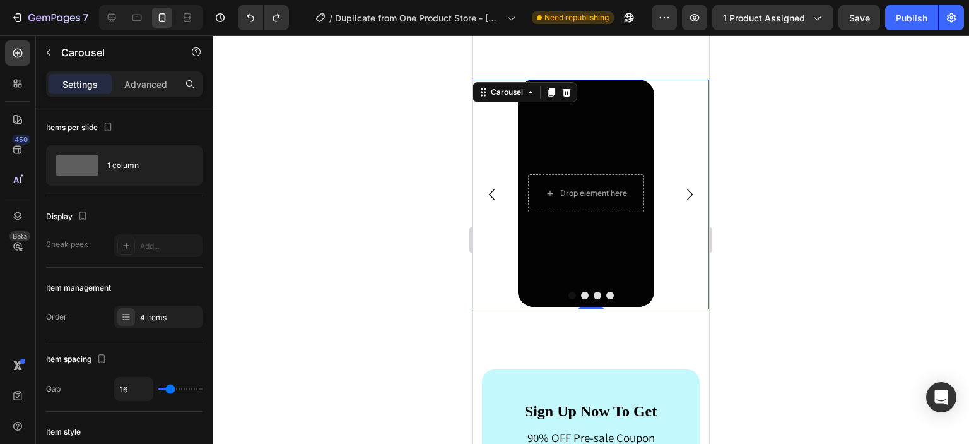
click at [606, 295] on button "Dot" at bounding box center [610, 296] width 8 height 8
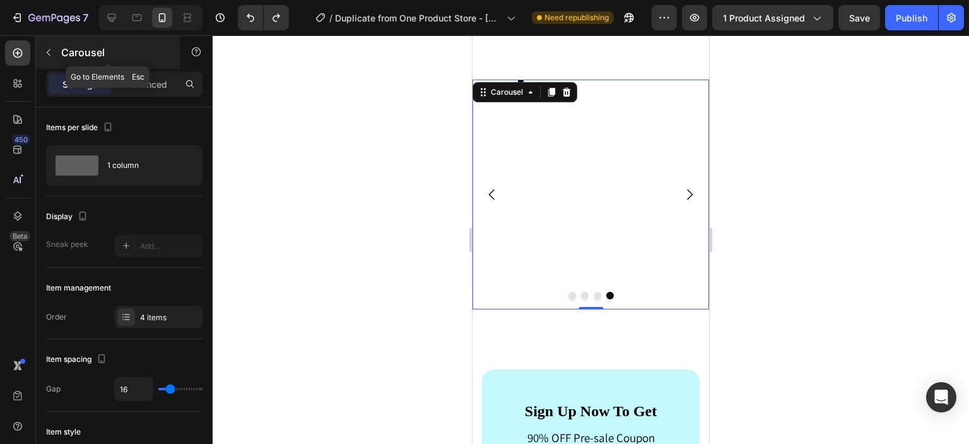
click at [53, 53] on icon "button" at bounding box center [49, 52] width 10 height 10
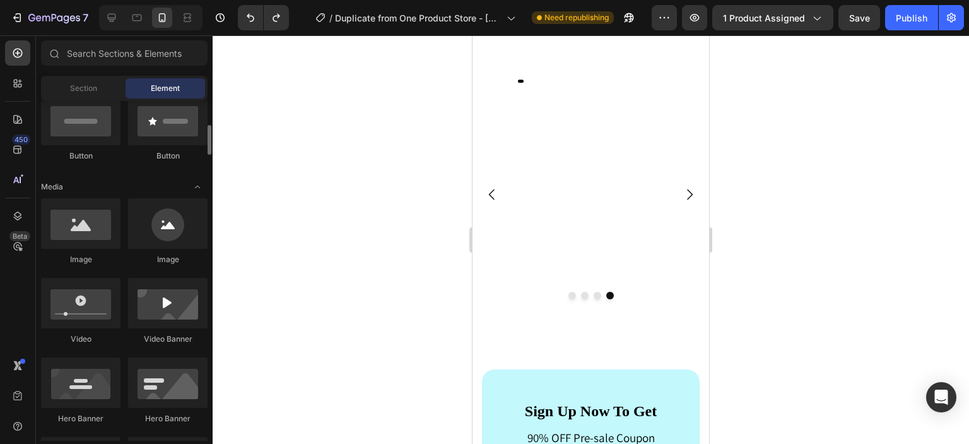
scroll to position [321, 0]
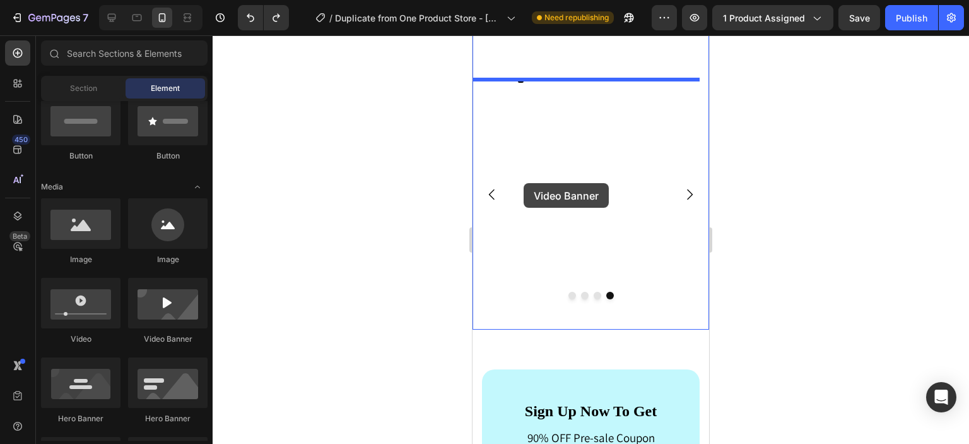
drag, startPoint x: 623, startPoint y: 353, endPoint x: 524, endPoint y: 183, distance: 197.4
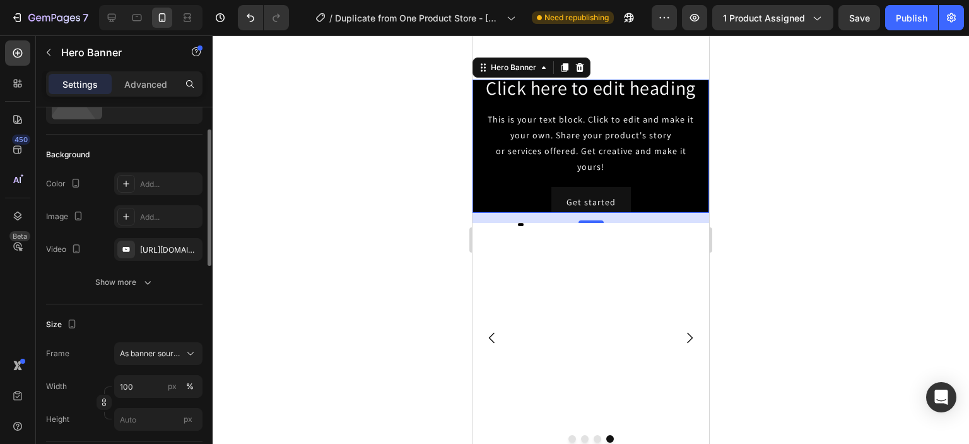
scroll to position [62, 0]
click at [157, 340] on div "Size Frame As banner source Width 100 px % Height px" at bounding box center [124, 372] width 157 height 137
click at [159, 346] on div "As banner source" at bounding box center [158, 352] width 77 height 13
click at [145, 403] on span "Custom" at bounding box center [133, 405] width 28 height 11
click at [151, 389] on input "100" at bounding box center [158, 385] width 88 height 23
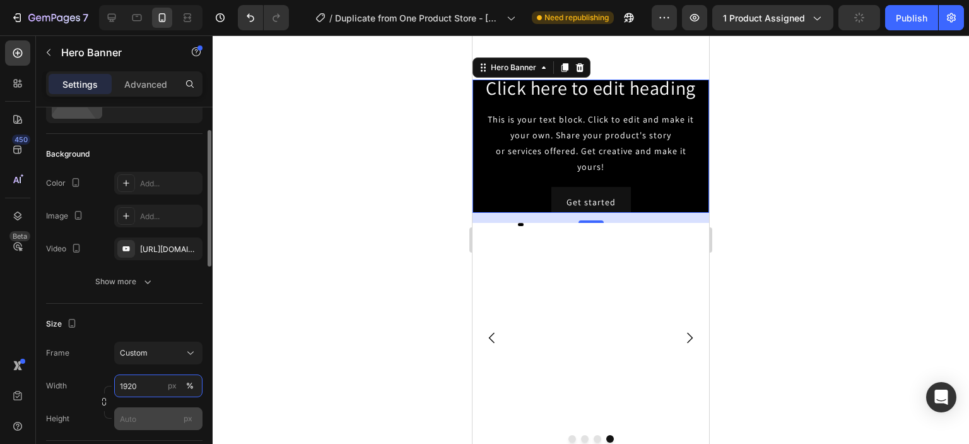
type input "1920"
click at [151, 411] on input "px" at bounding box center [158, 418] width 88 height 23
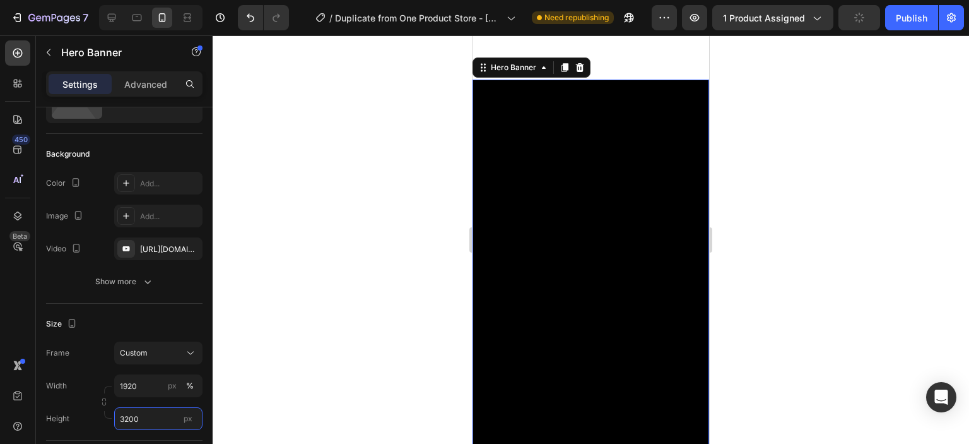
type input "3200"
click at [790, 322] on div at bounding box center [591, 239] width 757 height 408
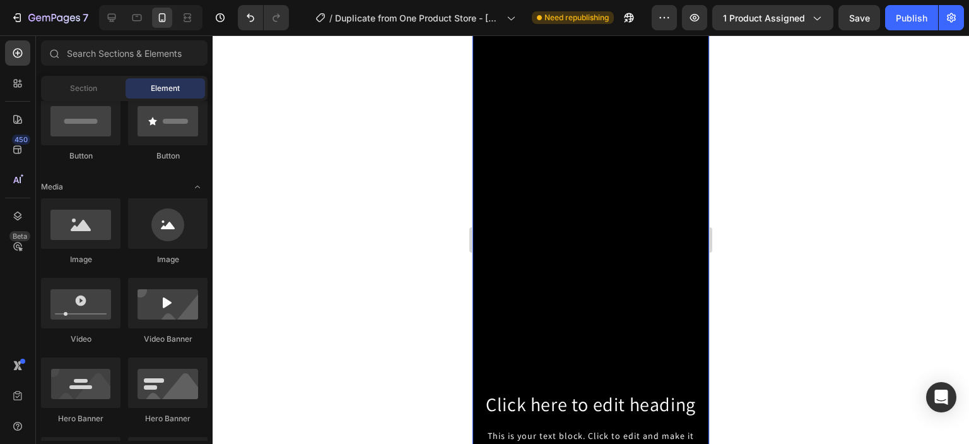
scroll to position [4473, 0]
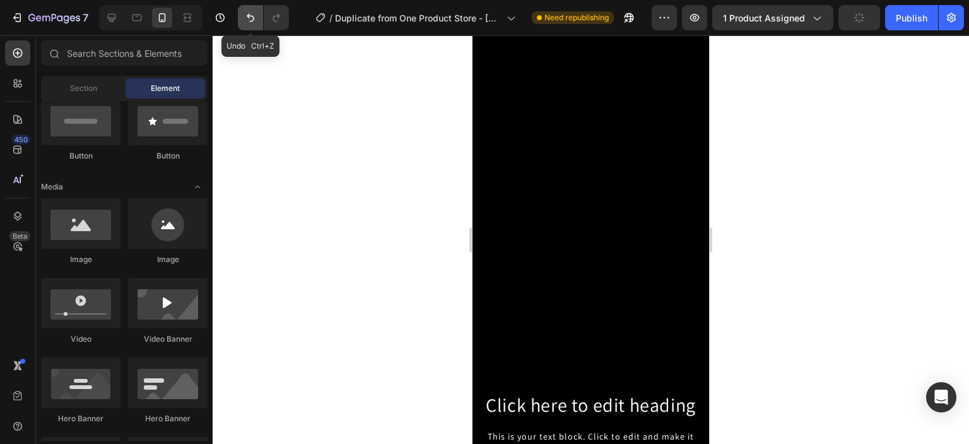
click at [246, 23] on icon "Undo/Redo" at bounding box center [250, 17] width 13 height 13
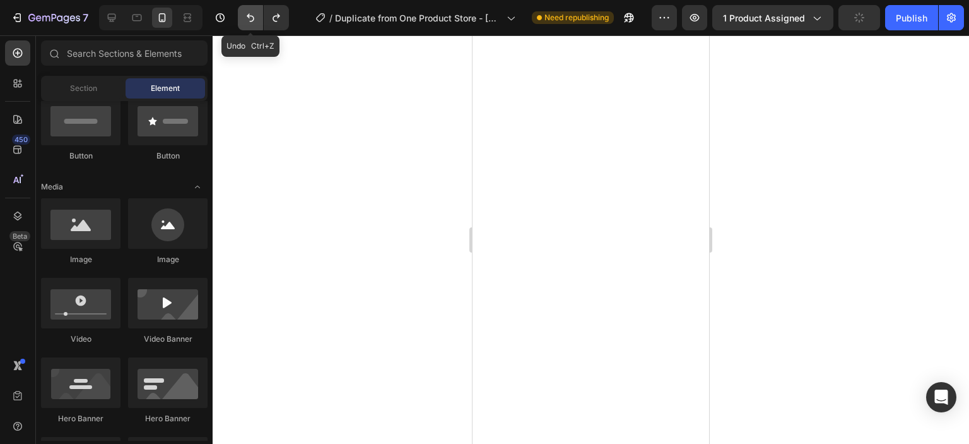
click at [246, 23] on icon "Undo/Redo" at bounding box center [250, 17] width 13 height 13
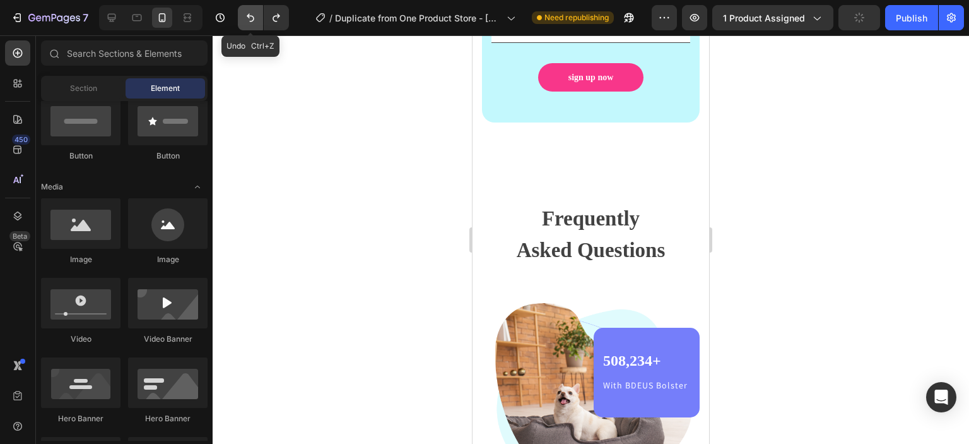
click at [246, 23] on icon "Undo/Redo" at bounding box center [250, 17] width 13 height 13
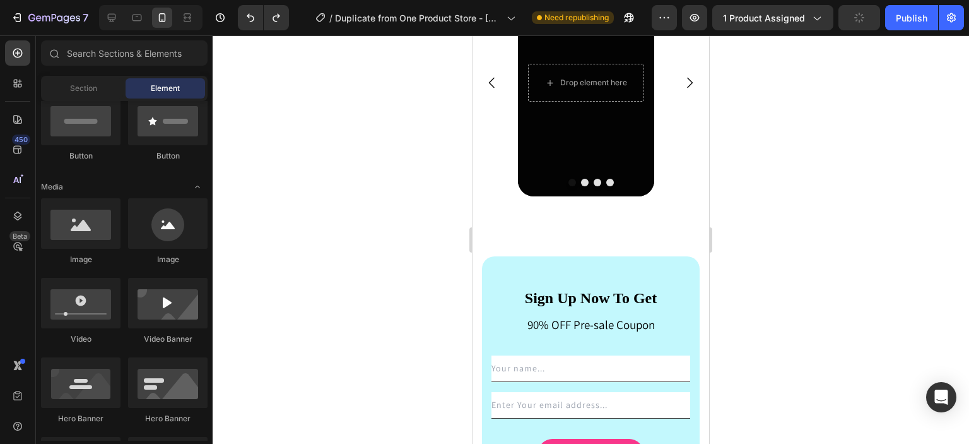
scroll to position [3856, 0]
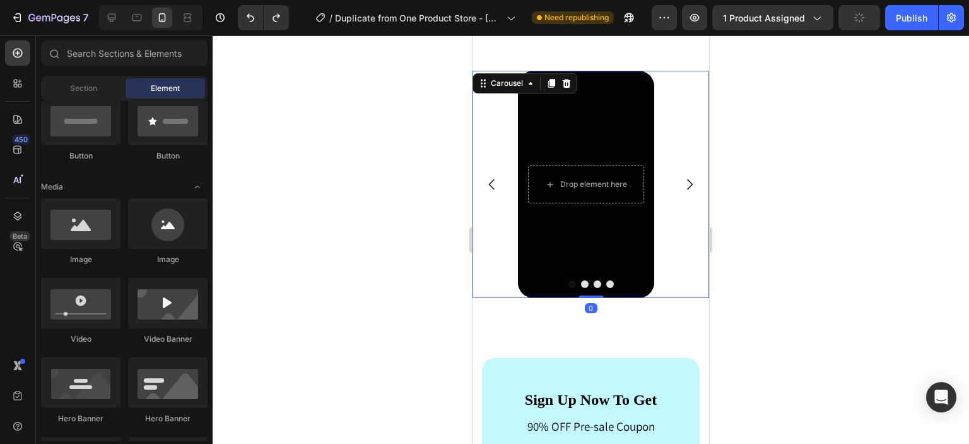
click at [681, 193] on button "Carousel Next Arrow" at bounding box center [689, 184] width 35 height 35
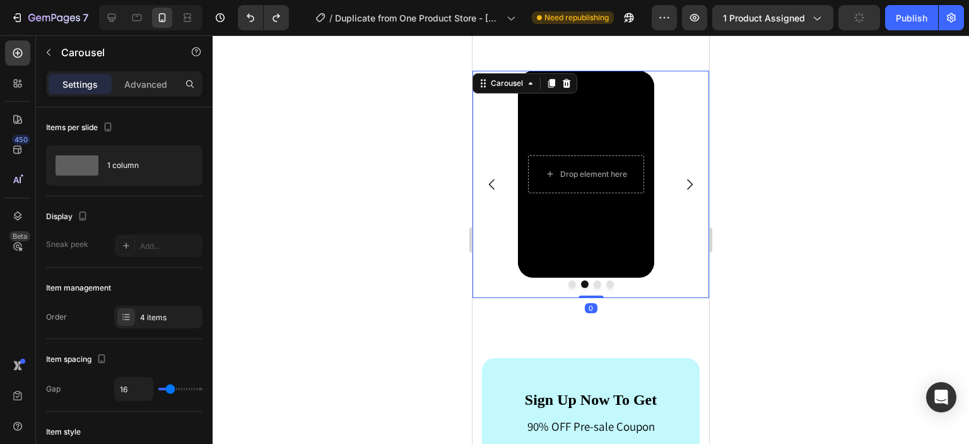
click at [681, 193] on button "Carousel Next Arrow" at bounding box center [689, 184] width 35 height 35
click at [496, 186] on icon "Carousel Back Arrow" at bounding box center [492, 184] width 15 height 15
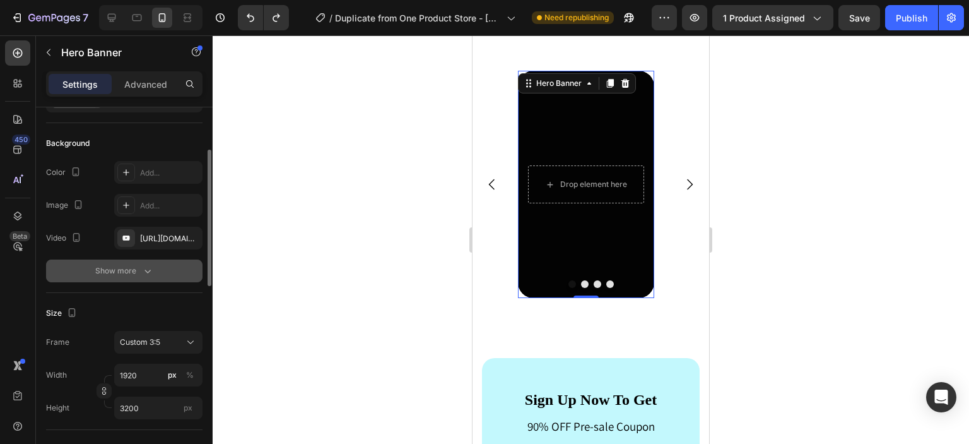
scroll to position [85, 0]
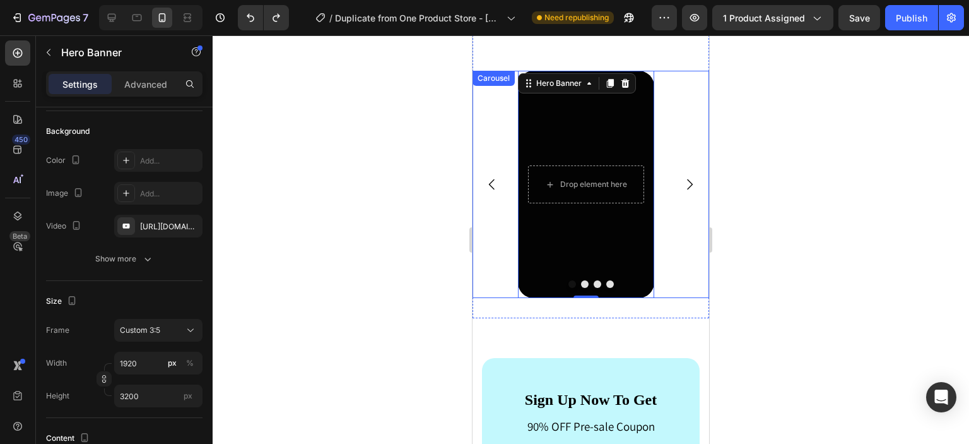
click at [582, 283] on button "Dot" at bounding box center [585, 284] width 8 height 8
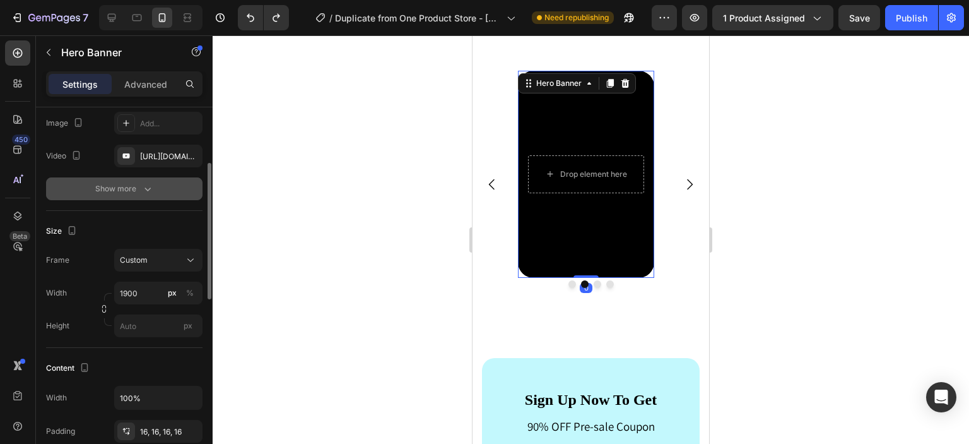
scroll to position [156, 0]
click at [143, 293] on input "1900" at bounding box center [158, 292] width 88 height 23
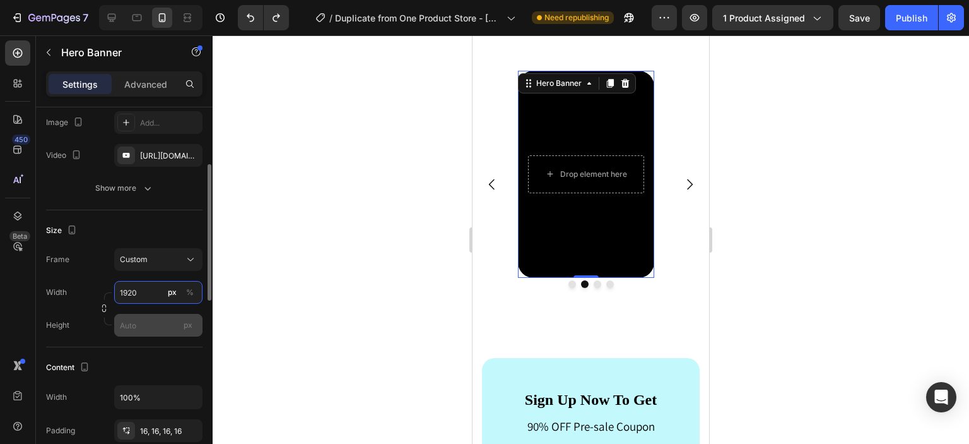
type input "1920"
click at [142, 323] on input "px" at bounding box center [158, 325] width 88 height 23
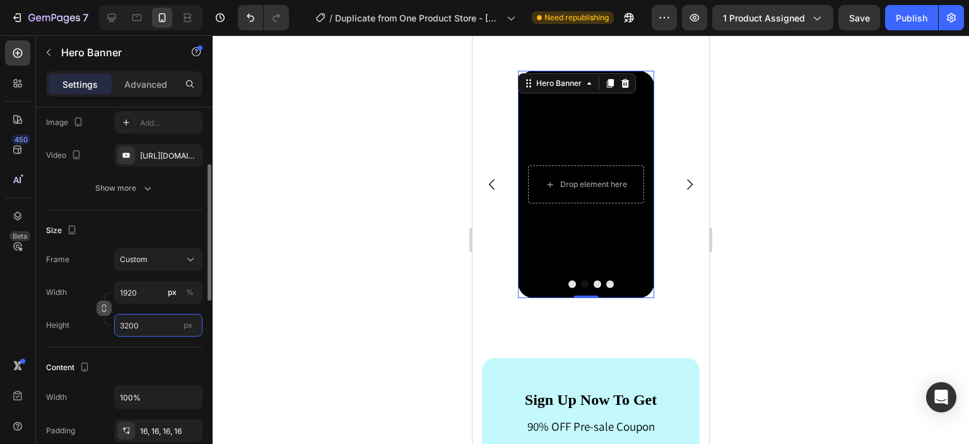
type input "3200"
click at [103, 310] on icon "button" at bounding box center [104, 308] width 9 height 9
click at [348, 328] on div at bounding box center [591, 239] width 757 height 408
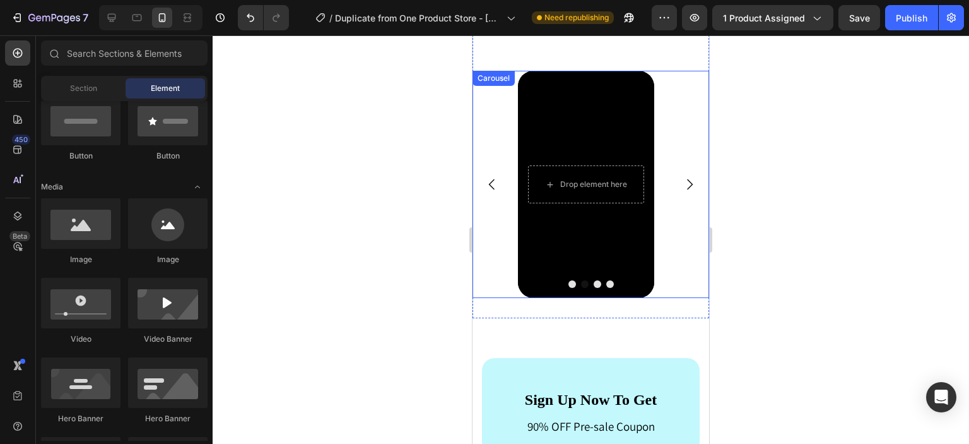
click at [682, 177] on icon "Carousel Next Arrow" at bounding box center [689, 184] width 15 height 15
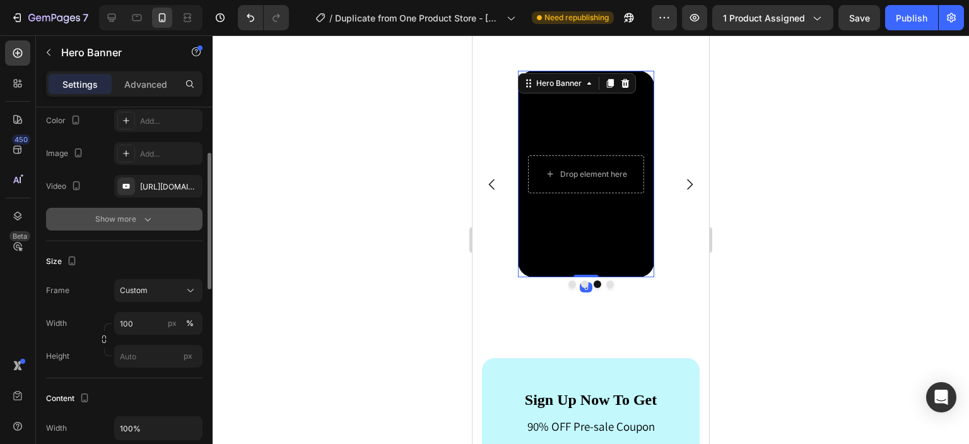
scroll to position [124, 0]
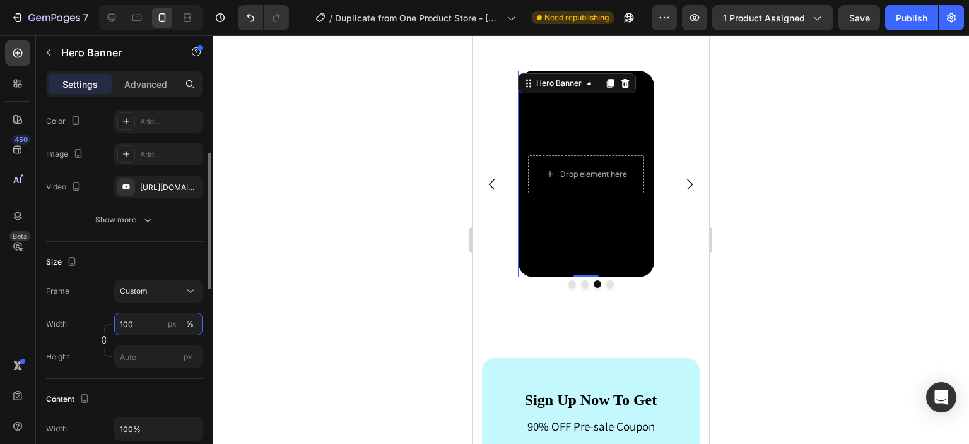
click at [148, 318] on input "100" at bounding box center [158, 323] width 88 height 23
type input "1920"
click at [155, 363] on input "px" at bounding box center [158, 356] width 88 height 23
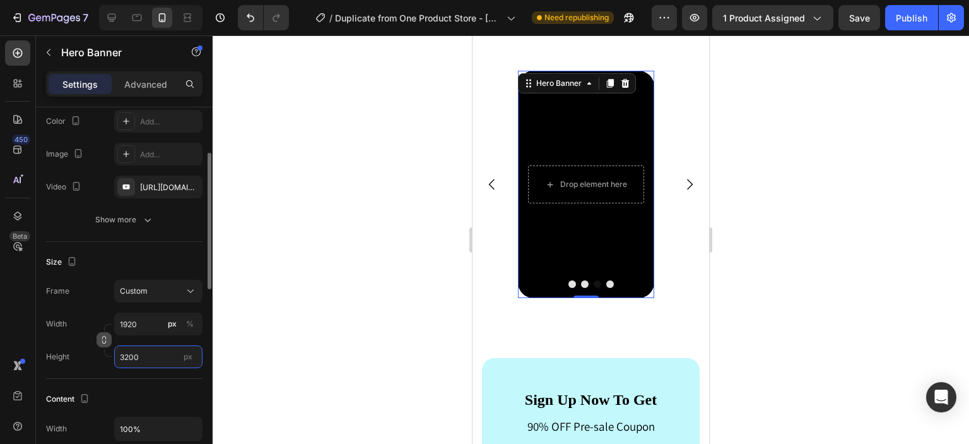
type input "3200"
click at [103, 340] on icon "button" at bounding box center [104, 339] width 9 height 9
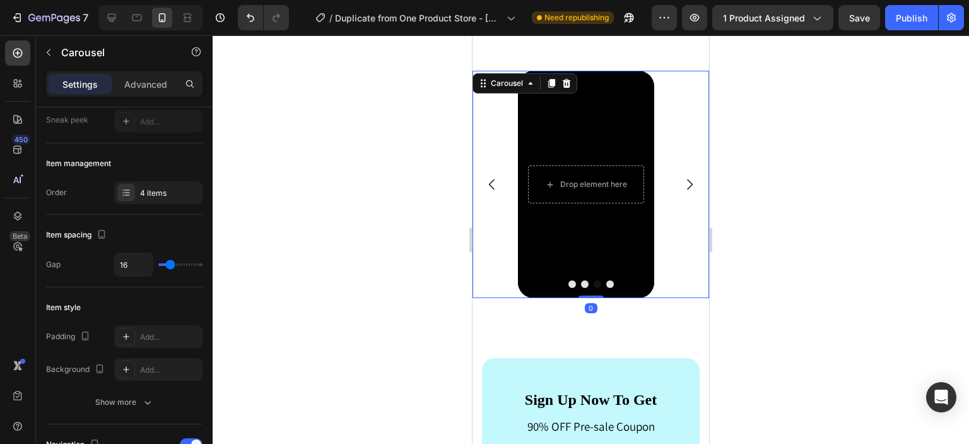
scroll to position [0, 0]
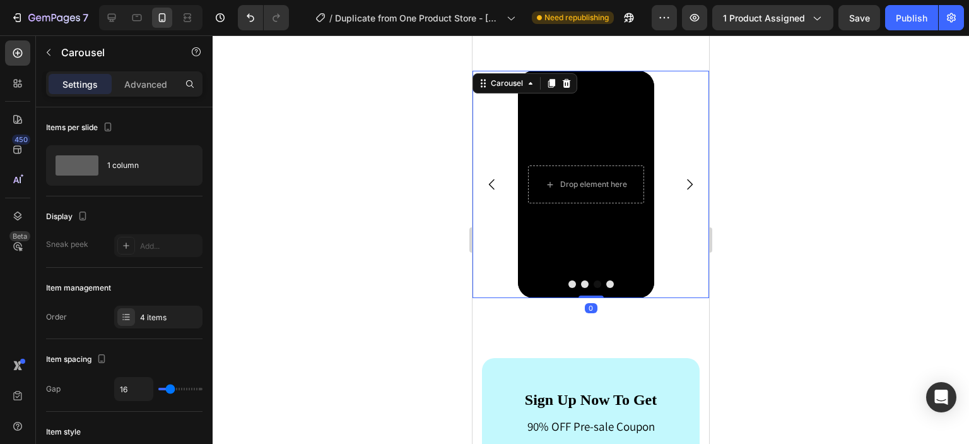
click at [682, 186] on icon "Carousel Next Arrow" at bounding box center [689, 184] width 15 height 15
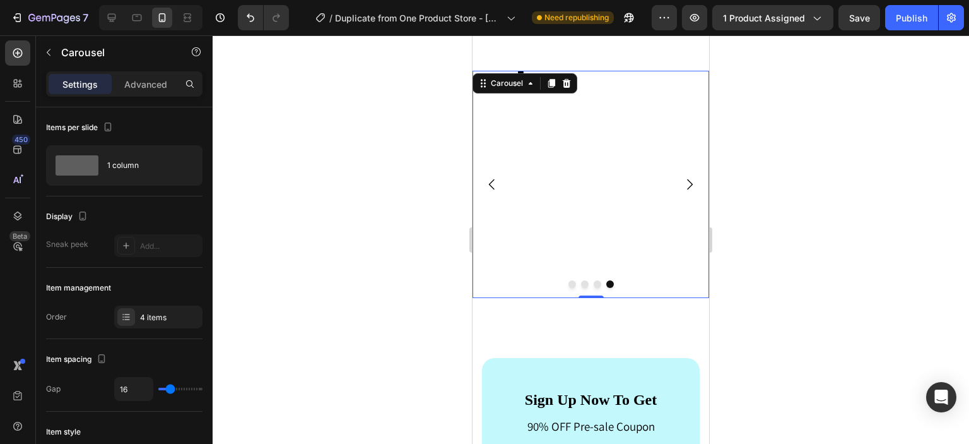
click at [496, 183] on icon "Carousel Back Arrow" at bounding box center [492, 184] width 15 height 15
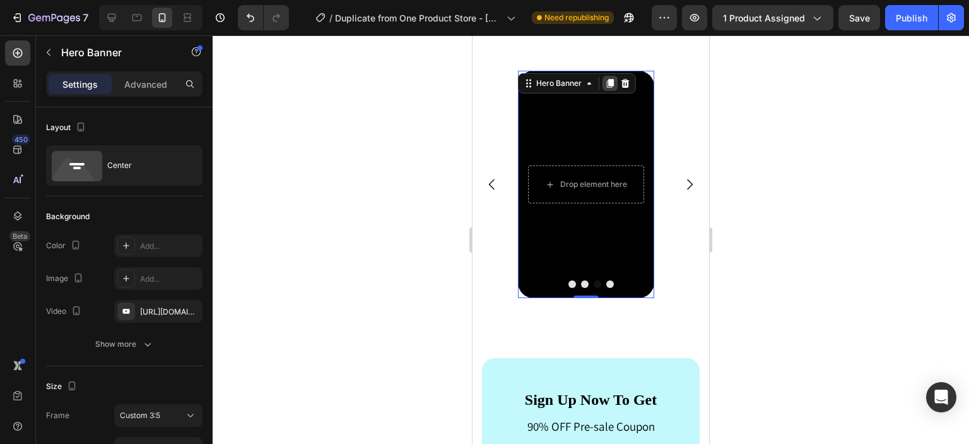
click at [613, 85] on icon at bounding box center [610, 83] width 7 height 9
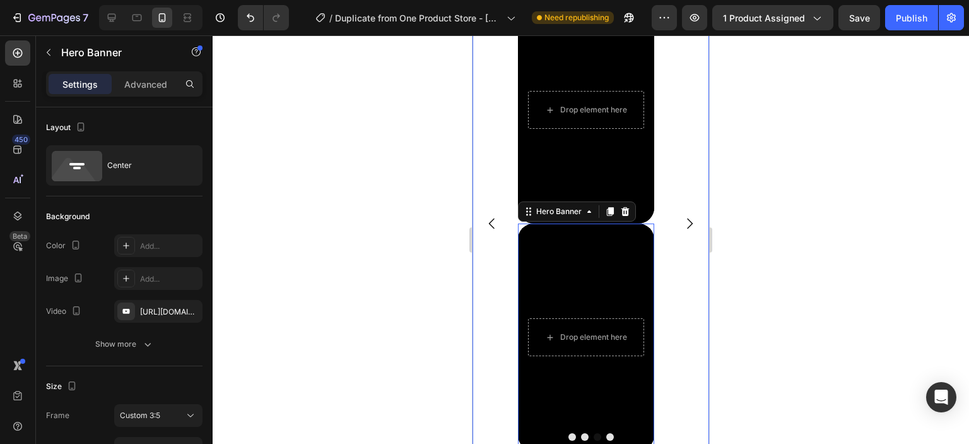
scroll to position [3929, 0]
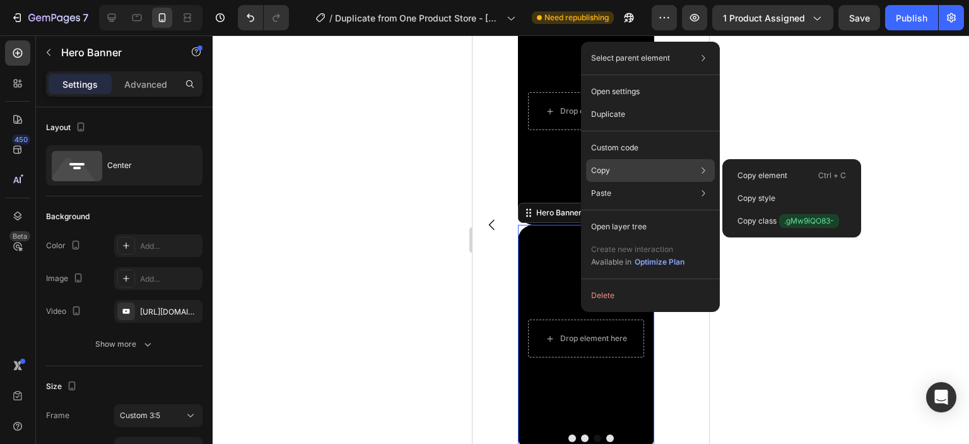
click at [616, 172] on div "Copy Copy element Ctrl + C Copy style Copy class .gMw9iQO83-" at bounding box center [650, 170] width 129 height 23
click at [759, 174] on p "Copy element" at bounding box center [763, 175] width 50 height 11
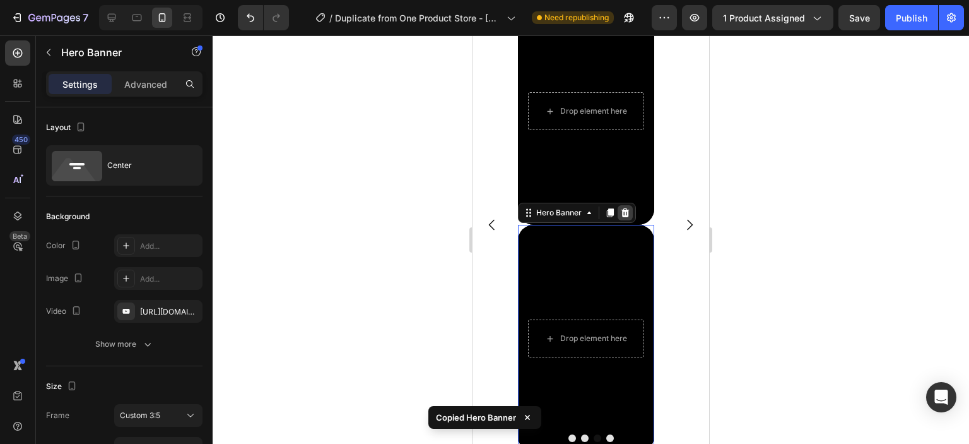
click at [629, 214] on icon at bounding box center [625, 213] width 10 height 10
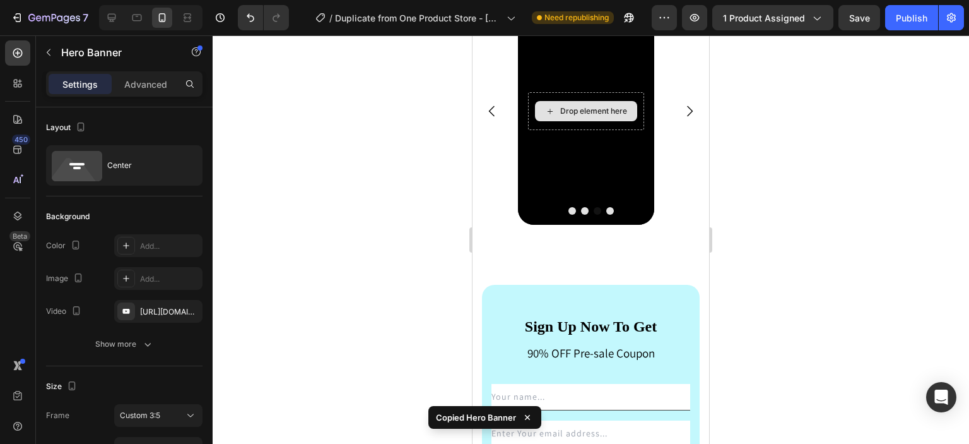
scroll to position [3815, 0]
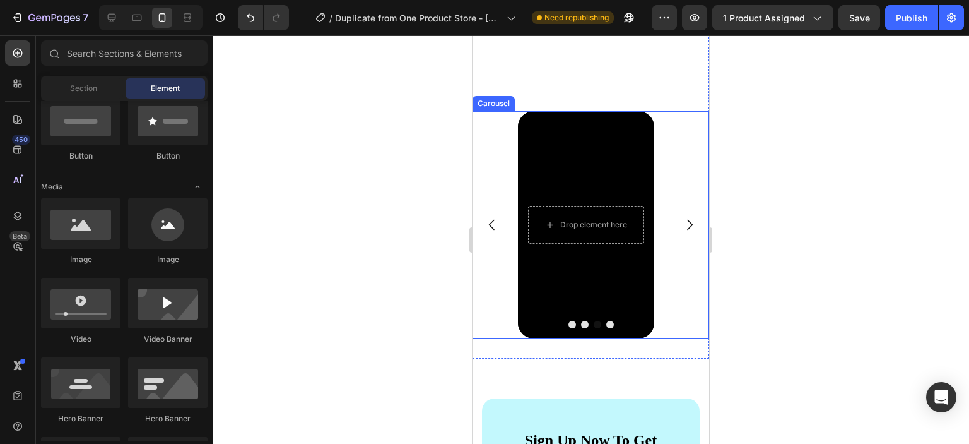
click at [606, 328] on div "Background Image" at bounding box center [586, 224] width 136 height 227
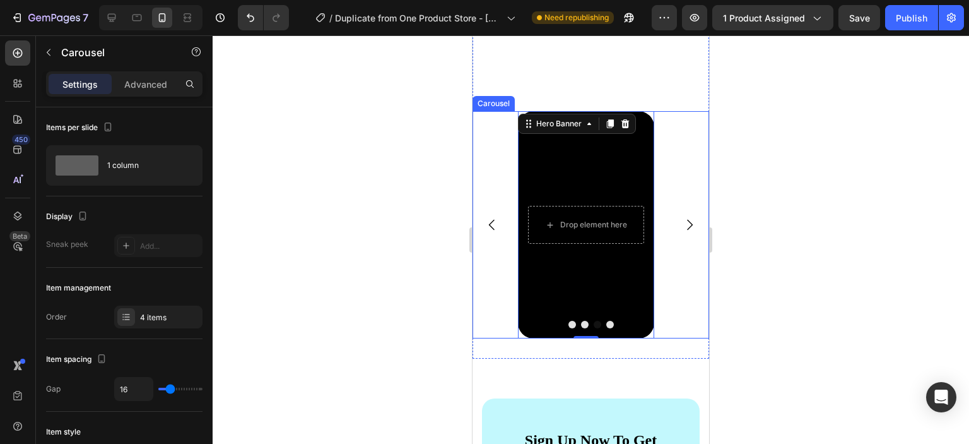
click at [606, 323] on button "Dot" at bounding box center [610, 325] width 8 height 8
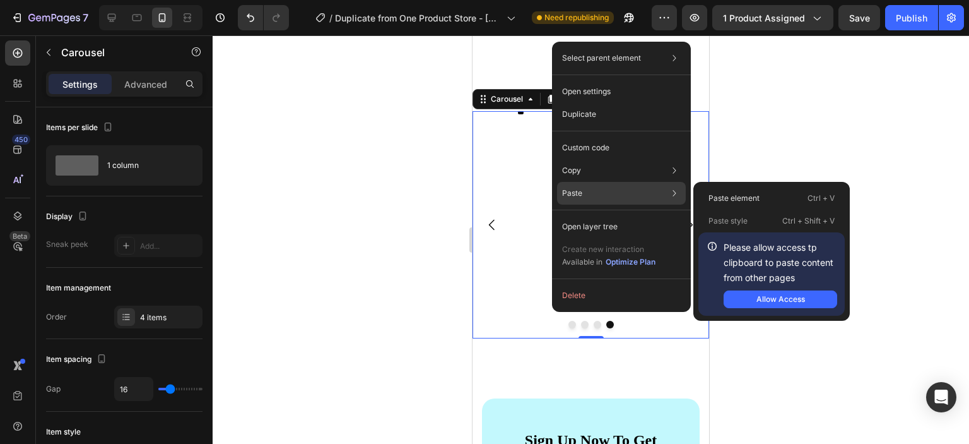
click at [562, 191] on p "Paste" at bounding box center [572, 192] width 20 height 11
click at [722, 196] on p "Paste element" at bounding box center [734, 197] width 51 height 11
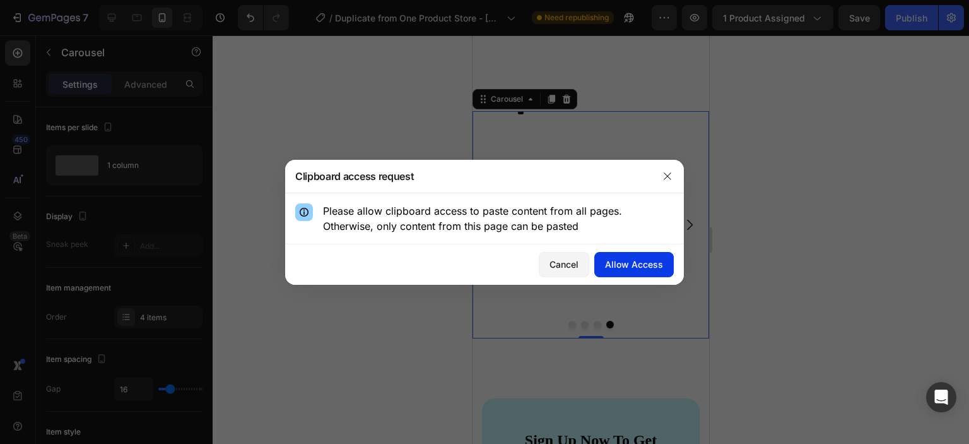
click at [643, 259] on div "Allow Access" at bounding box center [634, 263] width 58 height 13
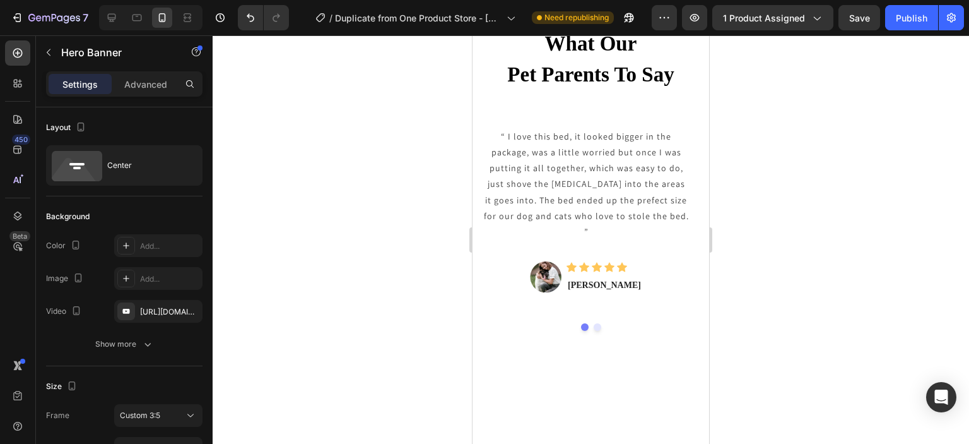
scroll to position [3826, 0]
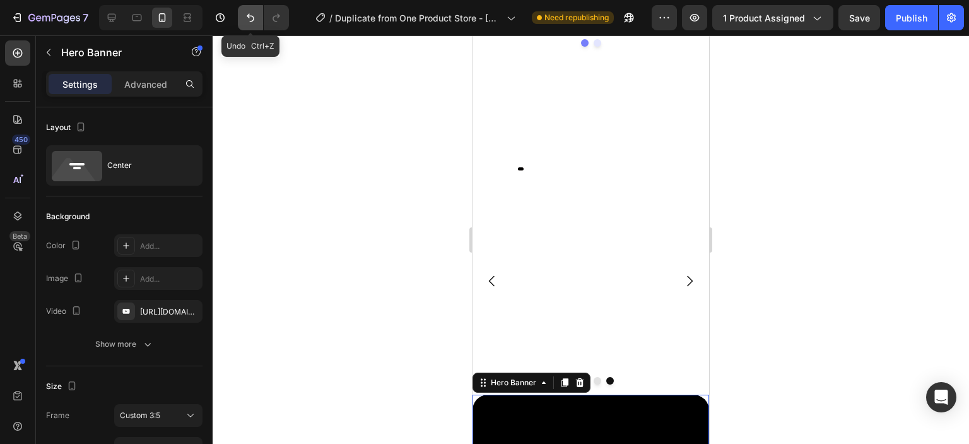
click at [254, 15] on icon "Undo/Redo" at bounding box center [250, 17] width 13 height 13
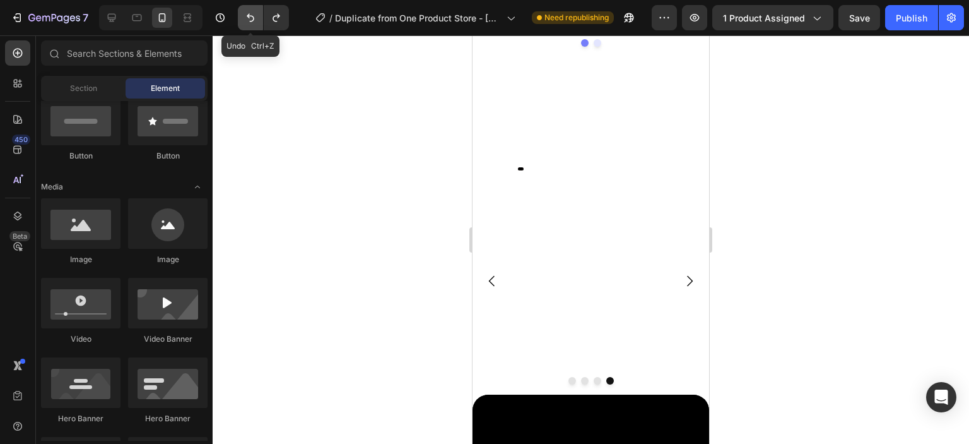
click at [254, 15] on icon "Undo/Redo" at bounding box center [250, 17] width 13 height 13
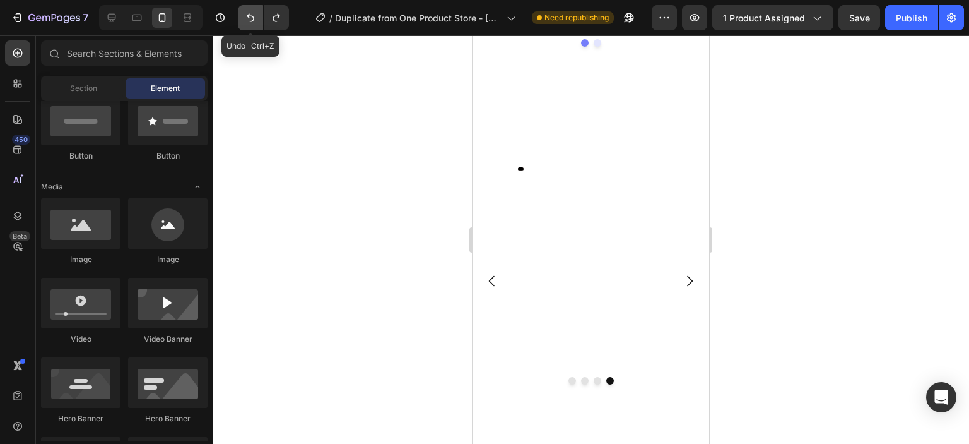
click at [254, 15] on icon "Undo/Redo" at bounding box center [250, 17] width 13 height 13
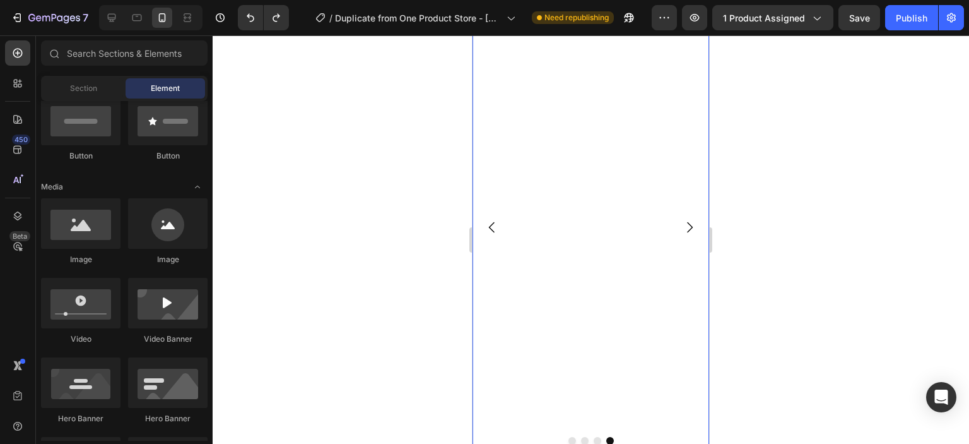
scroll to position [4089, 0]
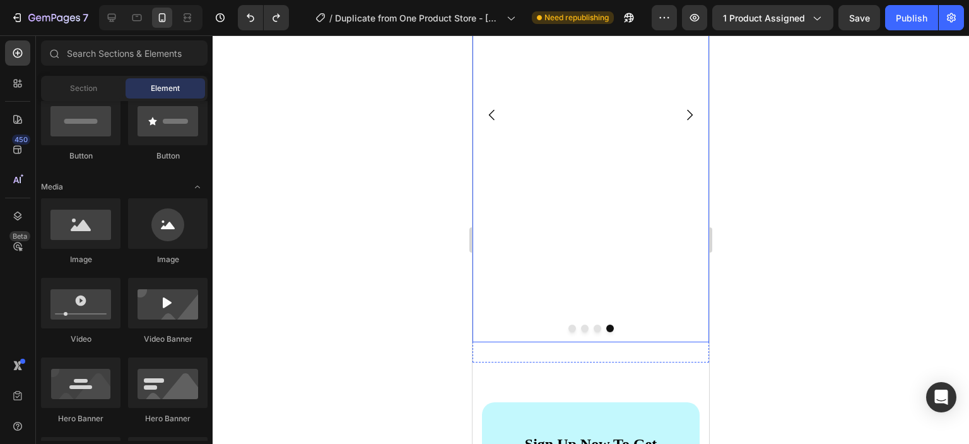
click at [594, 328] on button "Dot" at bounding box center [598, 328] width 8 height 8
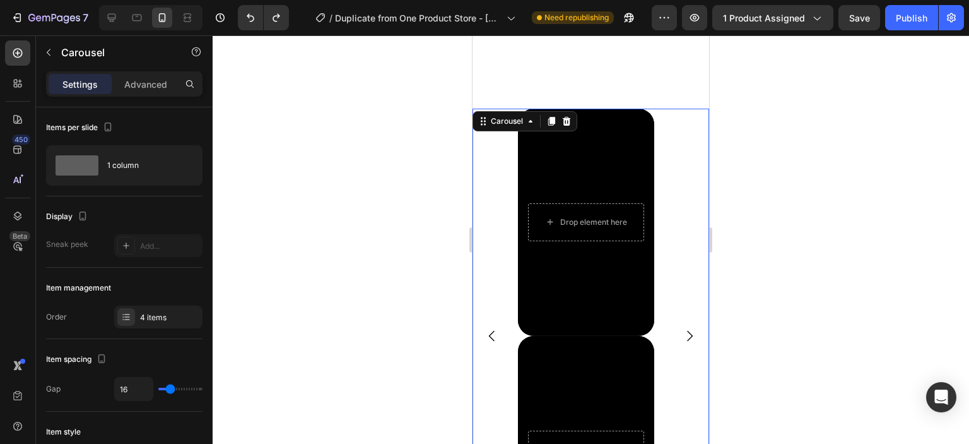
scroll to position [3870, 0]
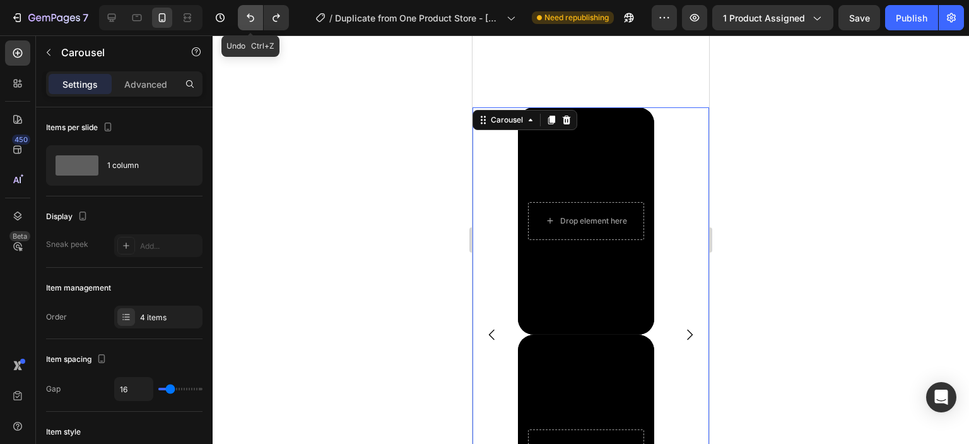
click at [252, 13] on icon "Undo/Redo" at bounding box center [250, 17] width 13 height 13
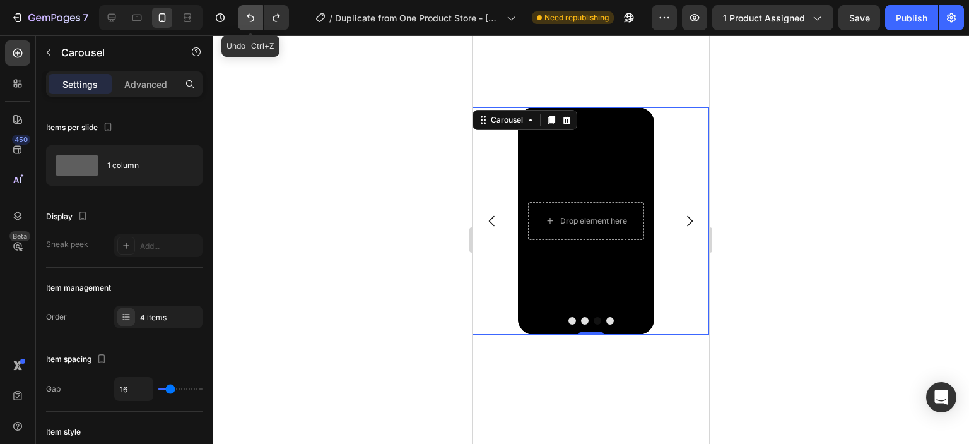
click at [252, 13] on icon "Undo/Redo" at bounding box center [250, 17] width 13 height 13
click at [606, 322] on button "Dot" at bounding box center [610, 321] width 8 height 8
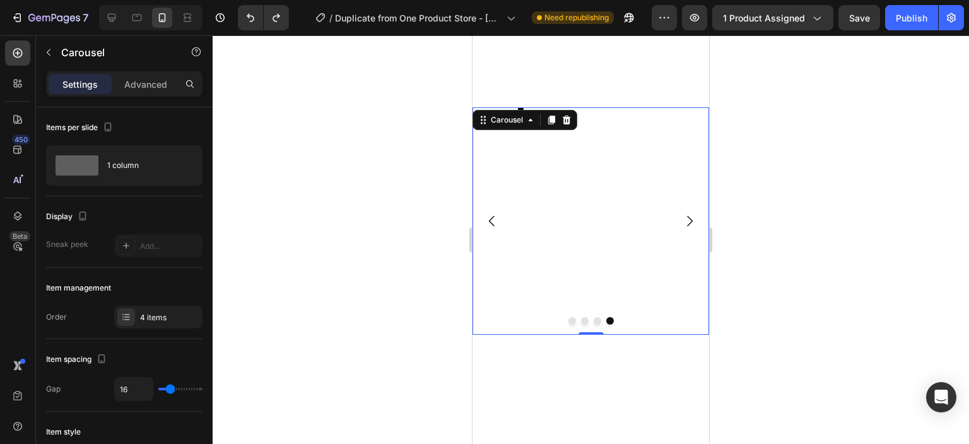
click at [594, 320] on button "Dot" at bounding box center [598, 321] width 8 height 8
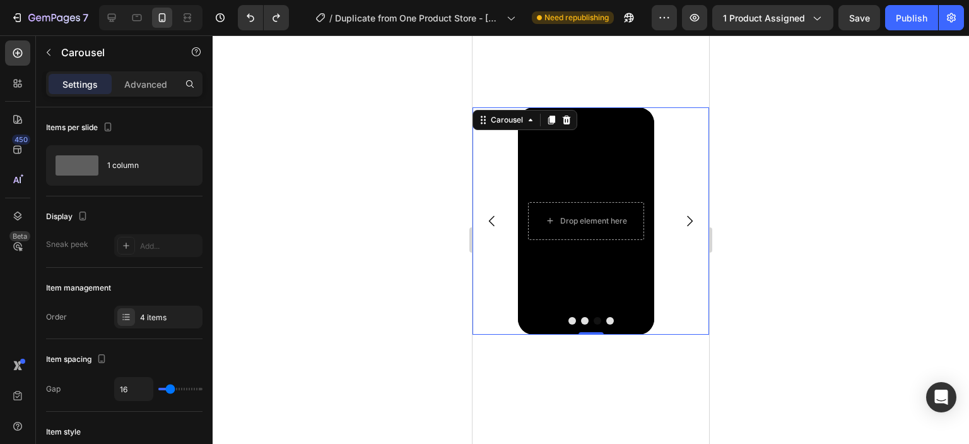
click at [582, 320] on button "Dot" at bounding box center [585, 321] width 8 height 8
click at [569, 319] on button "Dot" at bounding box center [573, 321] width 8 height 8
click at [594, 321] on button "Dot" at bounding box center [598, 321] width 8 height 8
click at [606, 321] on button "Dot" at bounding box center [610, 321] width 8 height 8
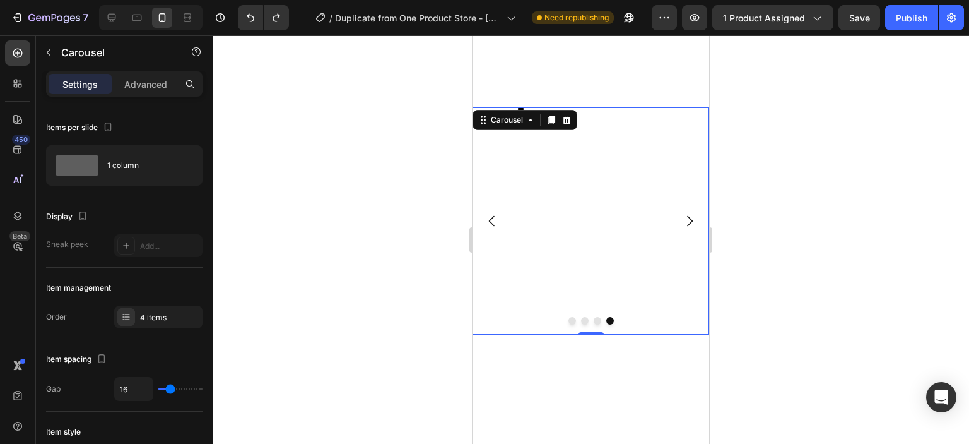
click at [398, 249] on div at bounding box center [591, 239] width 757 height 408
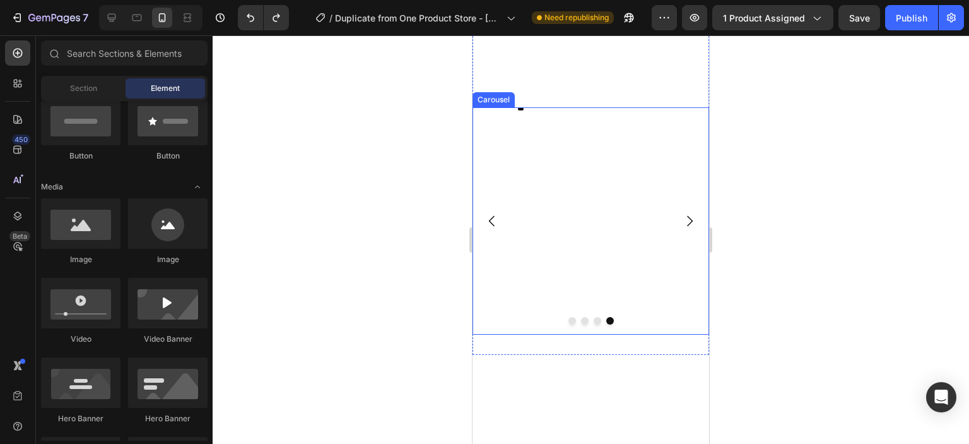
click at [590, 237] on div "Hero Banner" at bounding box center [586, 220] width 136 height 227
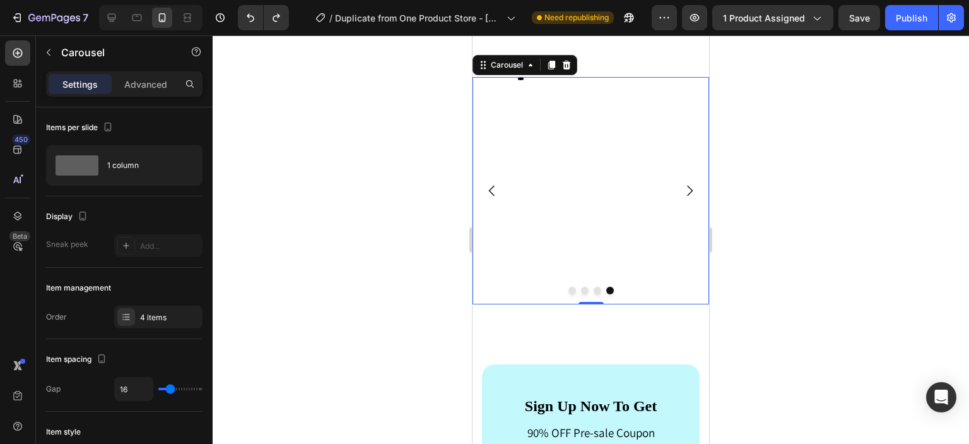
scroll to position [3898, 0]
click at [572, 199] on div "Hero Banner" at bounding box center [586, 192] width 136 height 227
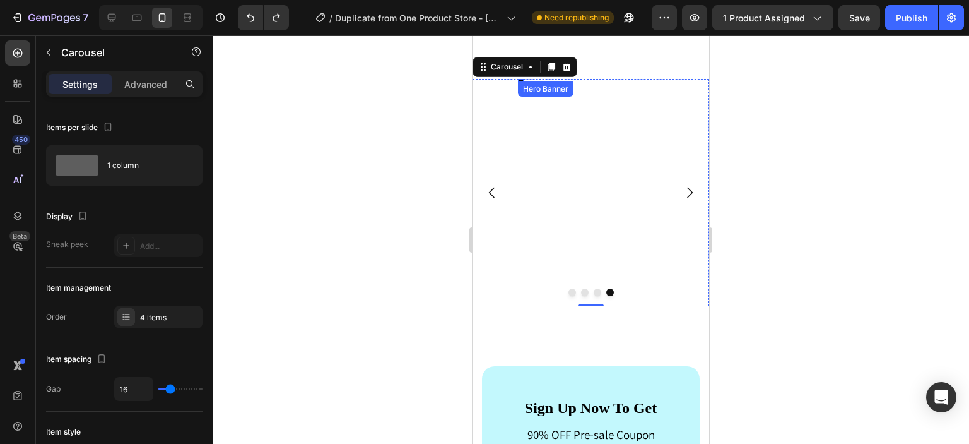
click at [520, 79] on div "Hero Banner" at bounding box center [521, 80] width 6 height 3
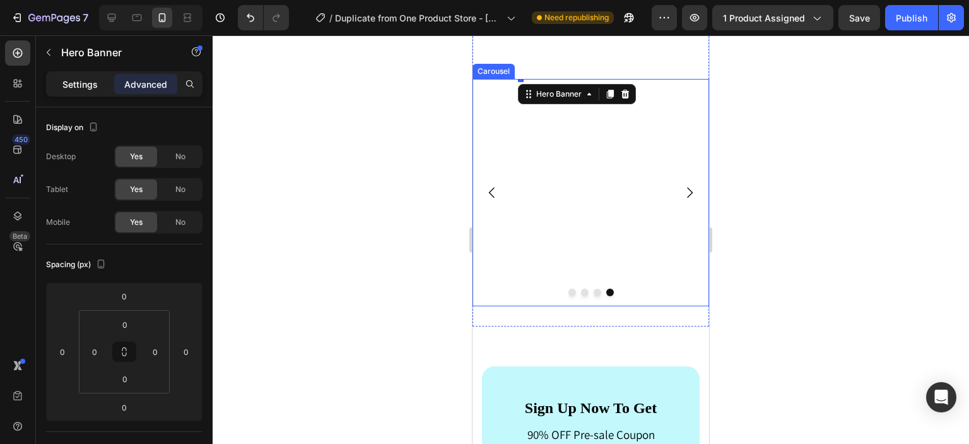
click at [91, 85] on p "Settings" at bounding box center [79, 84] width 35 height 13
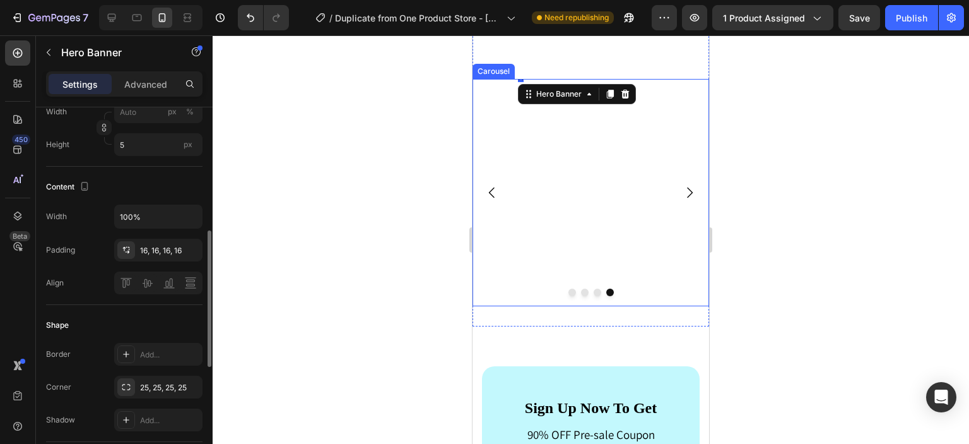
scroll to position [642, 0]
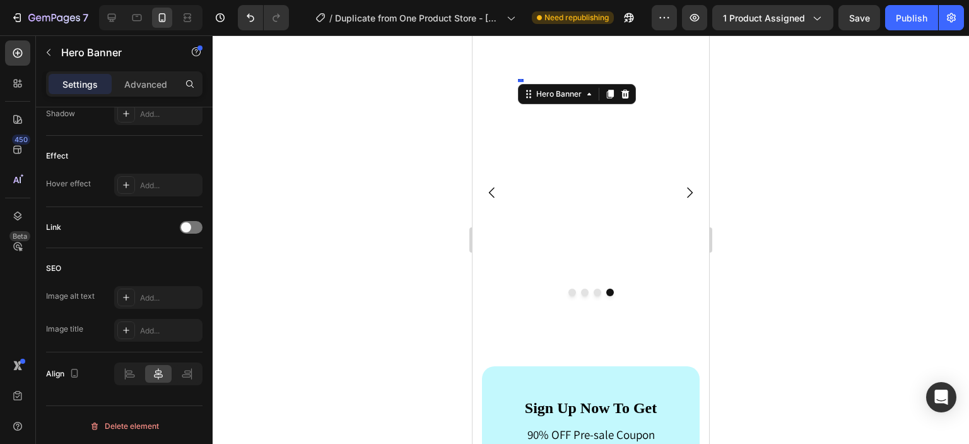
click at [524, 85] on div "Hero Banner" at bounding box center [577, 94] width 118 height 20
click at [521, 79] on div at bounding box center [521, 80] width 6 height 4
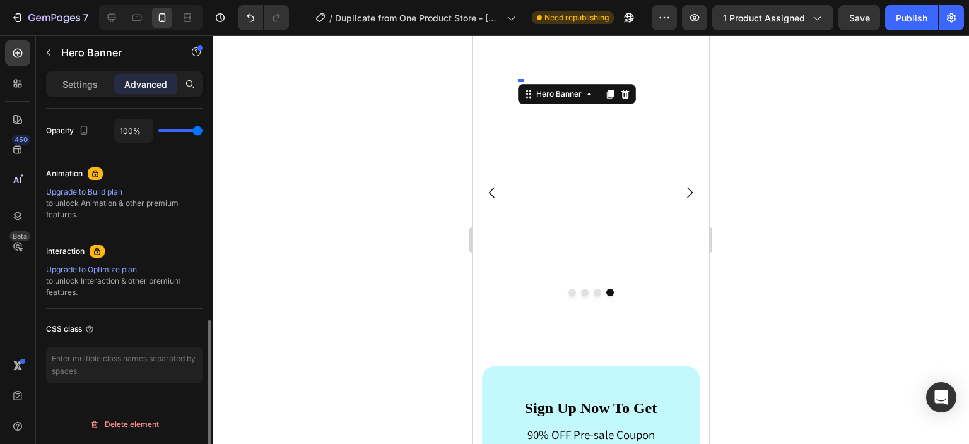
scroll to position [502, 0]
click at [520, 81] on div at bounding box center [528, 80] width 20 height 58
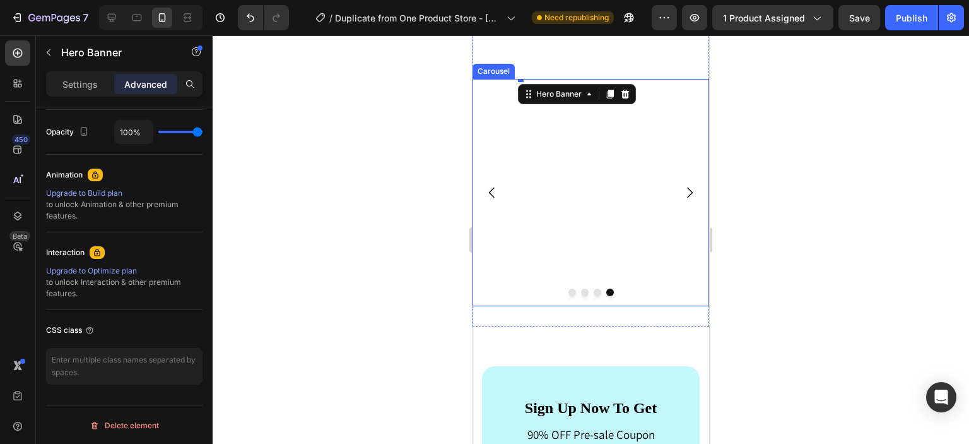
click at [548, 138] on div "Hero Banner 0" at bounding box center [586, 192] width 136 height 227
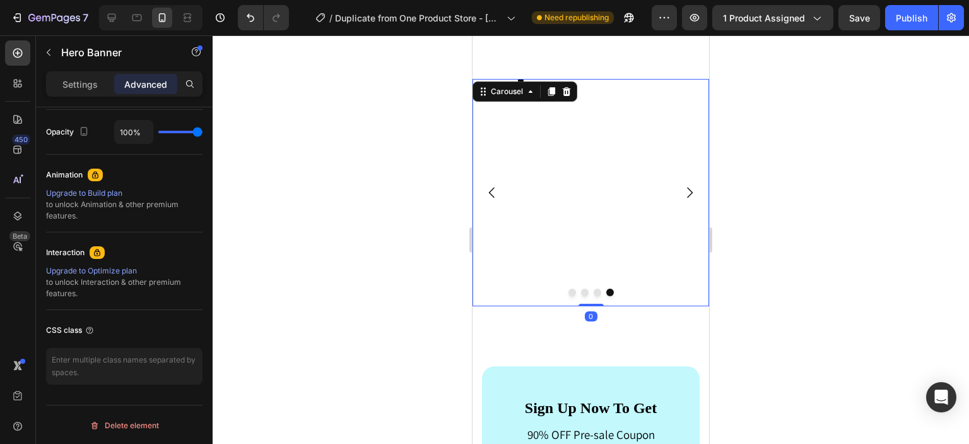
scroll to position [0, 0]
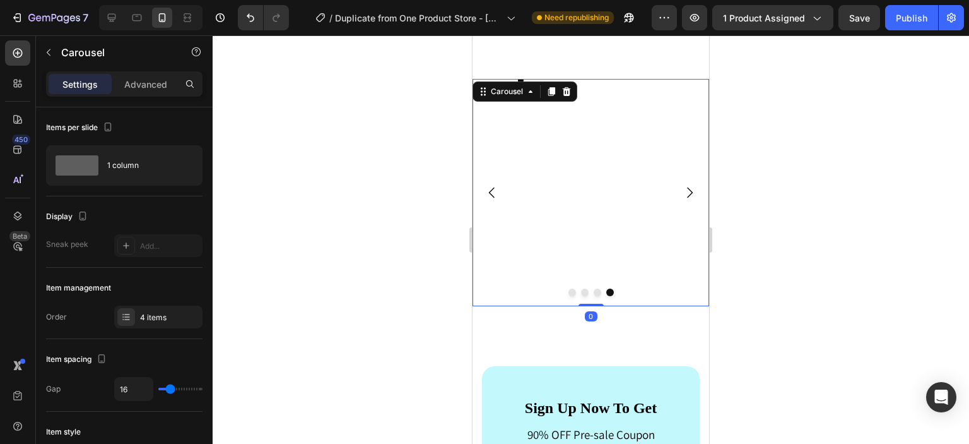
click at [813, 139] on div at bounding box center [591, 239] width 757 height 408
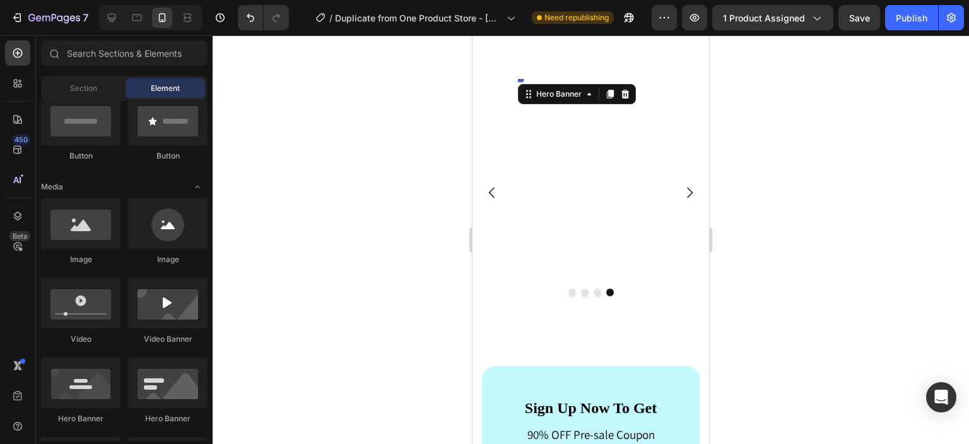
click at [521, 80] on div "Hero Banner 0" at bounding box center [521, 80] width 6 height 3
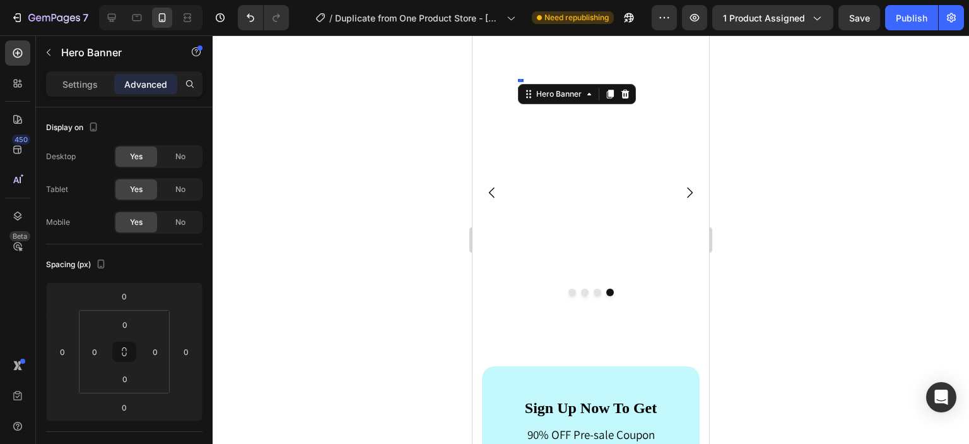
click at [521, 80] on div at bounding box center [521, 81] width 6 height 3
drag, startPoint x: 521, startPoint y: 80, endPoint x: 528, endPoint y: 103, distance: 24.2
click at [524, 82] on div "Hero Banner 37" at bounding box center [521, 80] width 6 height 3
type input "37"
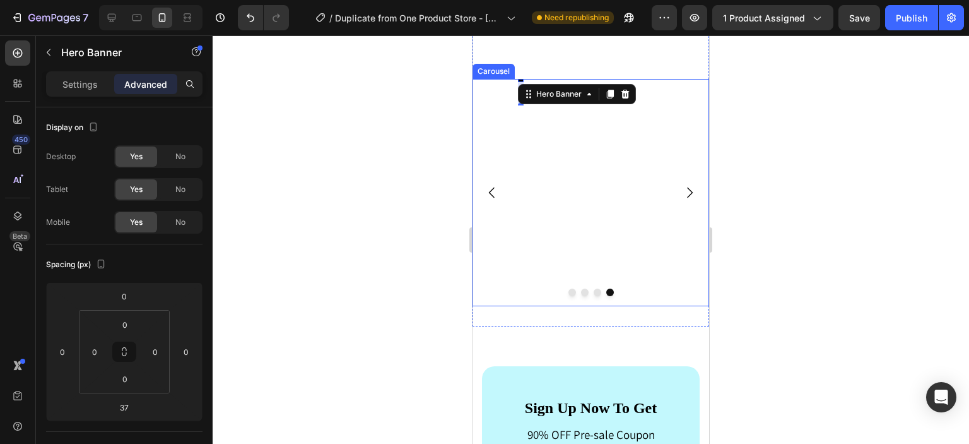
click at [543, 136] on div "Hero Banner 37" at bounding box center [586, 192] width 136 height 227
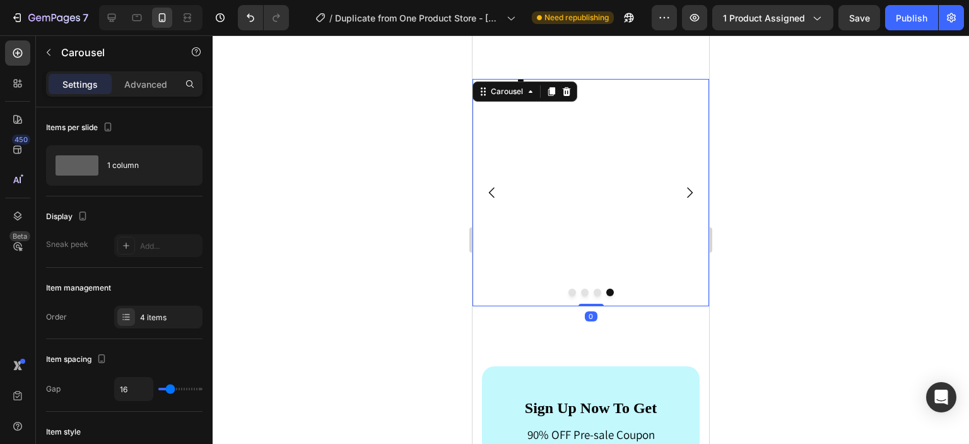
click at [589, 163] on div "Hero Banner" at bounding box center [586, 192] width 136 height 227
click at [873, 167] on div at bounding box center [591, 239] width 757 height 408
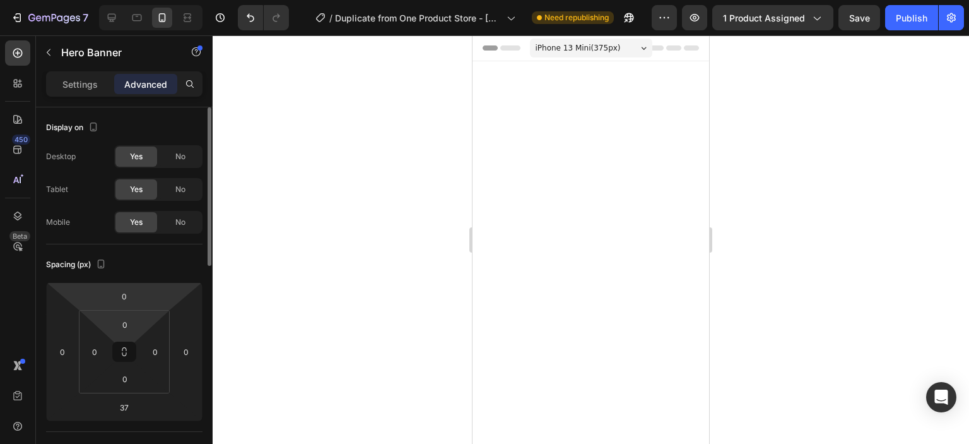
scroll to position [3898, 0]
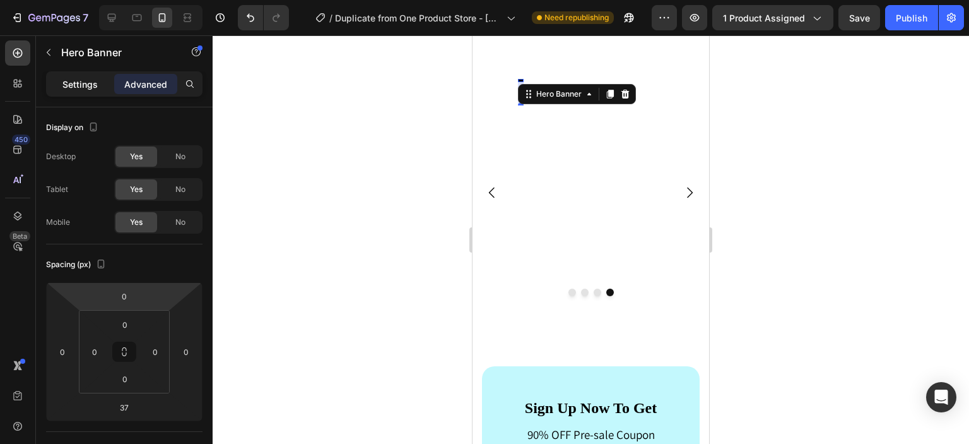
click at [66, 80] on p "Settings" at bounding box center [79, 84] width 35 height 13
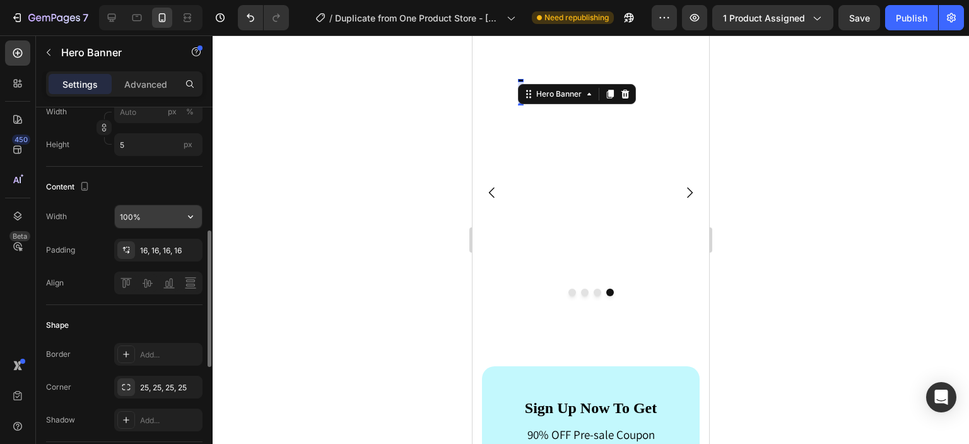
scroll to position [0, 0]
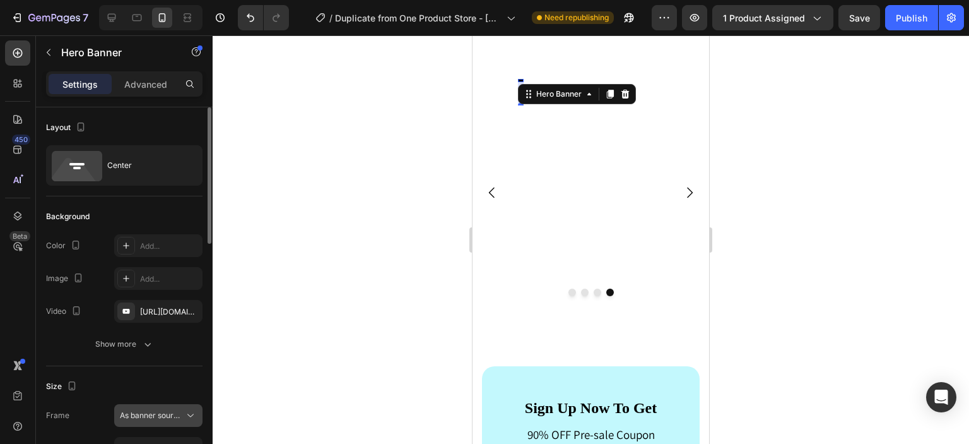
click at [175, 404] on button "As banner source" at bounding box center [158, 415] width 88 height 23
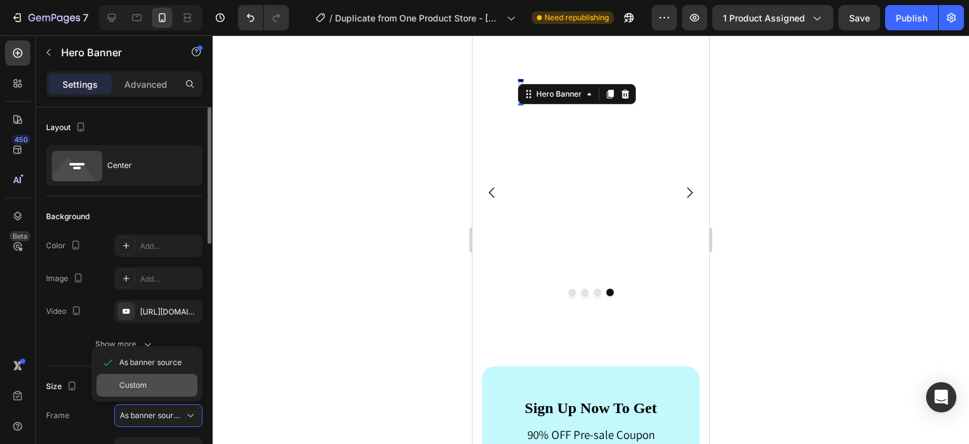
click at [162, 381] on div "Custom" at bounding box center [155, 384] width 73 height 11
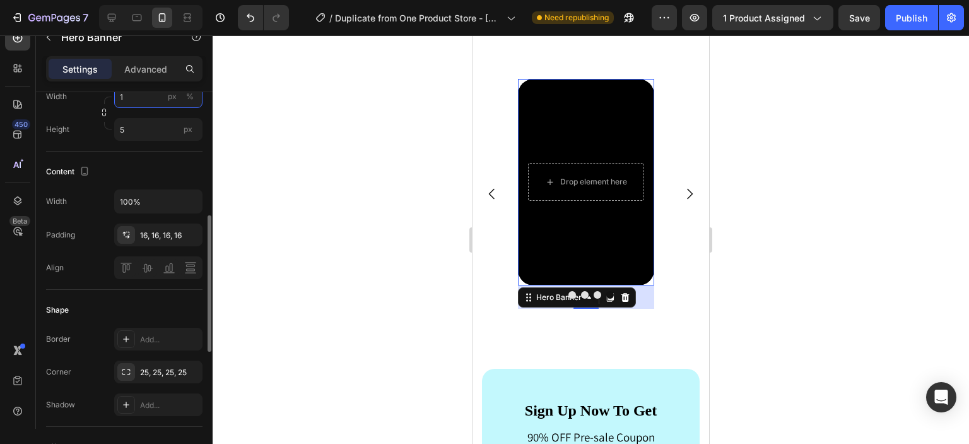
scroll to position [336, 0]
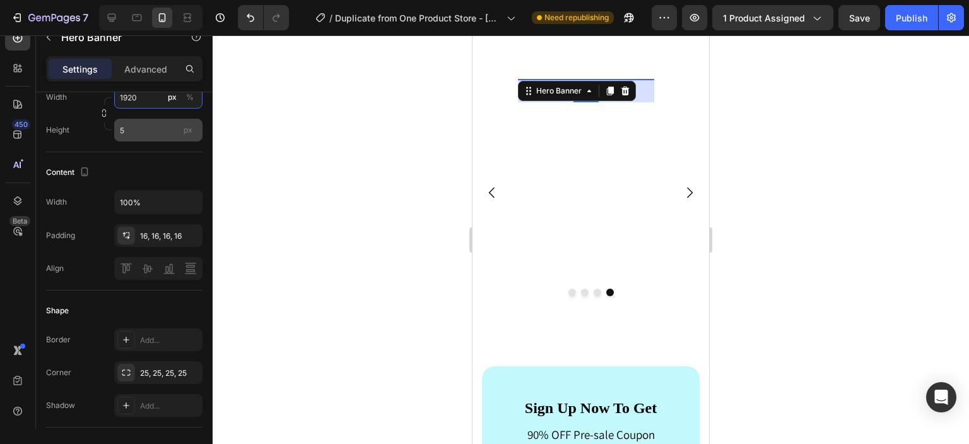
type input "1920"
click at [138, 126] on input "5" at bounding box center [158, 130] width 88 height 23
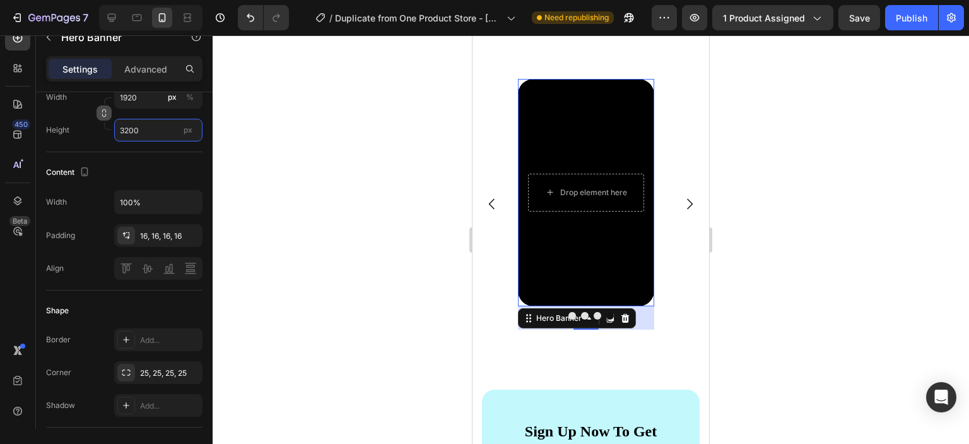
type input "3200"
click at [102, 115] on icon "button" at bounding box center [104, 113] width 9 height 9
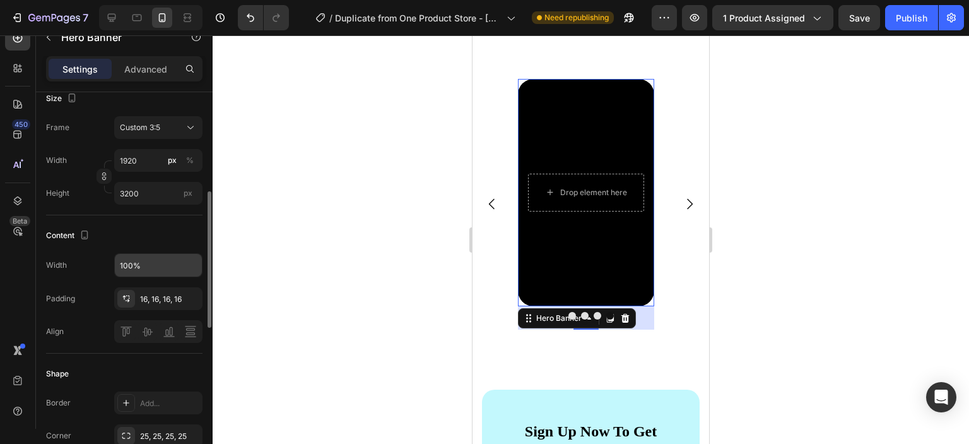
scroll to position [272, 0]
click at [342, 290] on div at bounding box center [591, 239] width 757 height 408
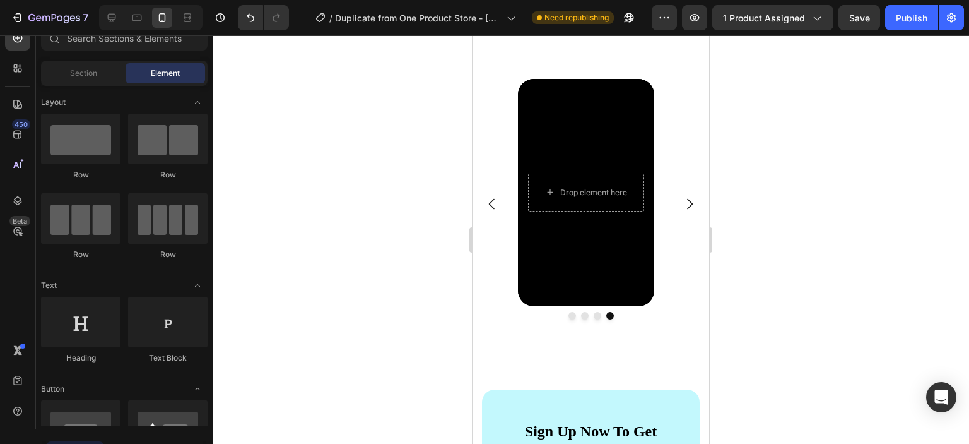
click at [377, 312] on div at bounding box center [591, 239] width 757 height 408
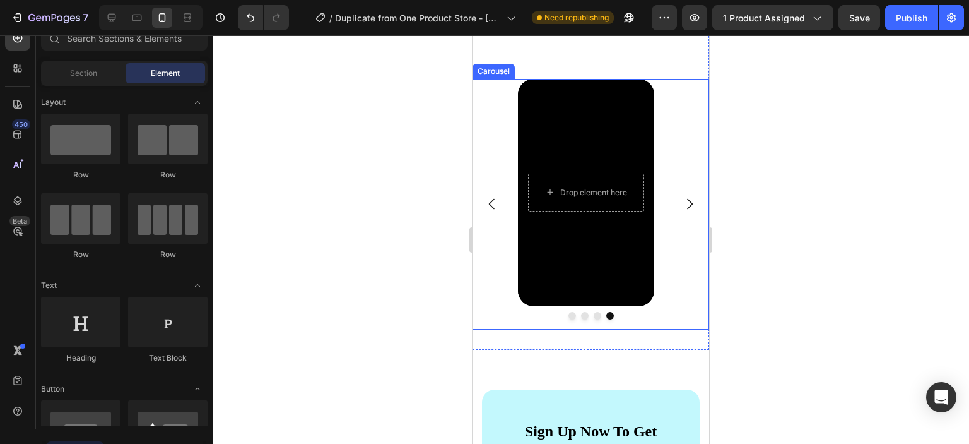
click at [687, 208] on icon "Carousel Next Arrow" at bounding box center [690, 204] width 6 height 11
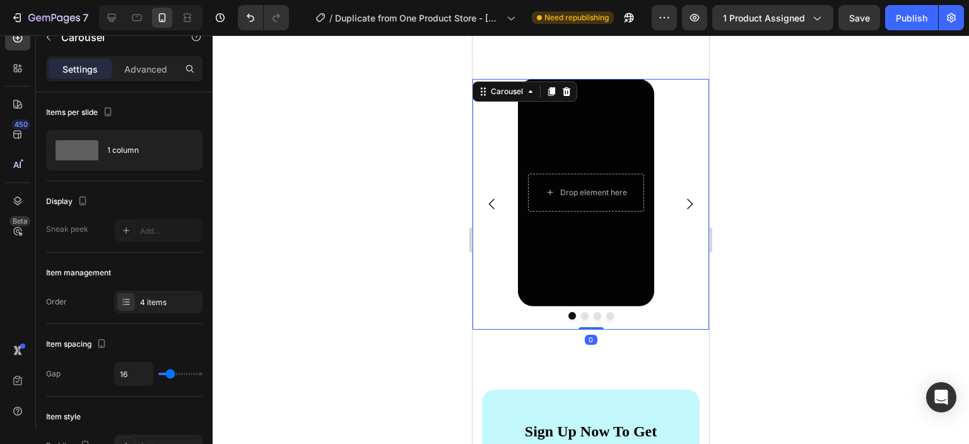
click at [687, 208] on icon "Carousel Next Arrow" at bounding box center [690, 204] width 6 height 11
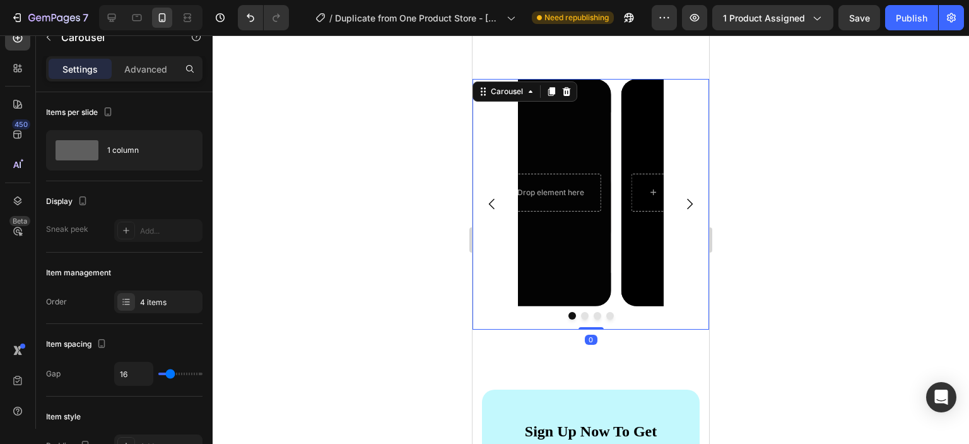
click at [687, 208] on icon "Carousel Next Arrow" at bounding box center [690, 204] width 6 height 11
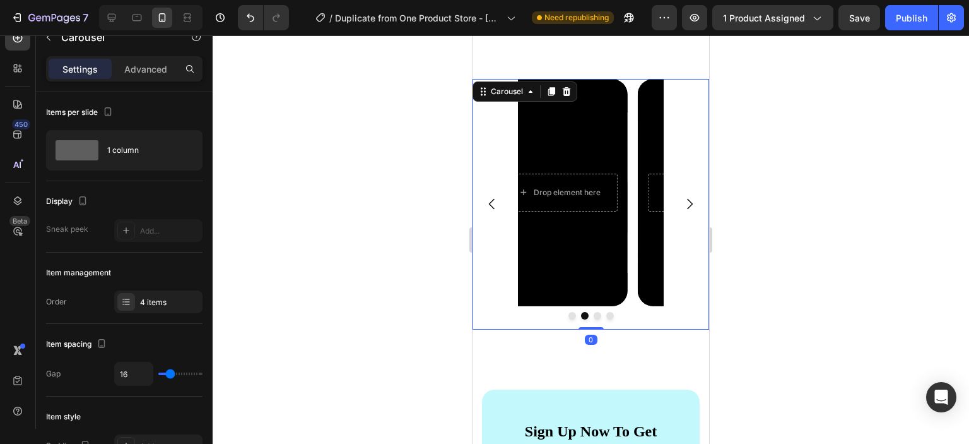
click at [687, 208] on icon "Carousel Next Arrow" at bounding box center [690, 204] width 6 height 11
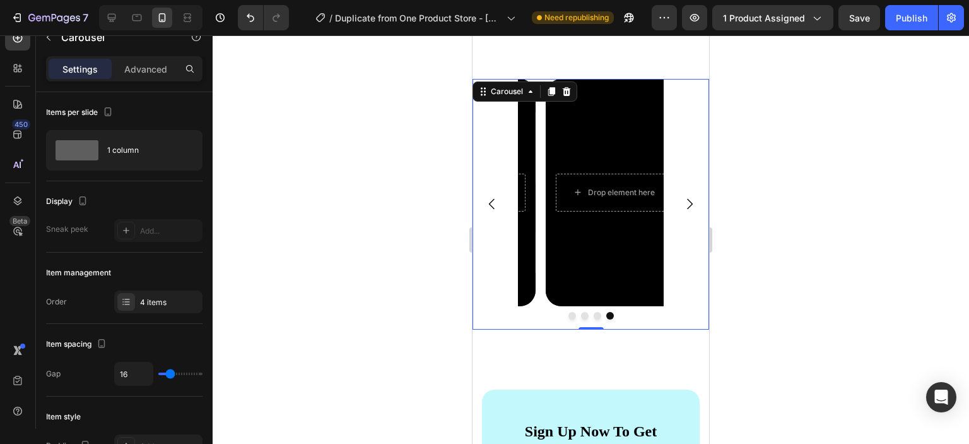
click at [687, 208] on icon "Carousel Next Arrow" at bounding box center [690, 204] width 6 height 11
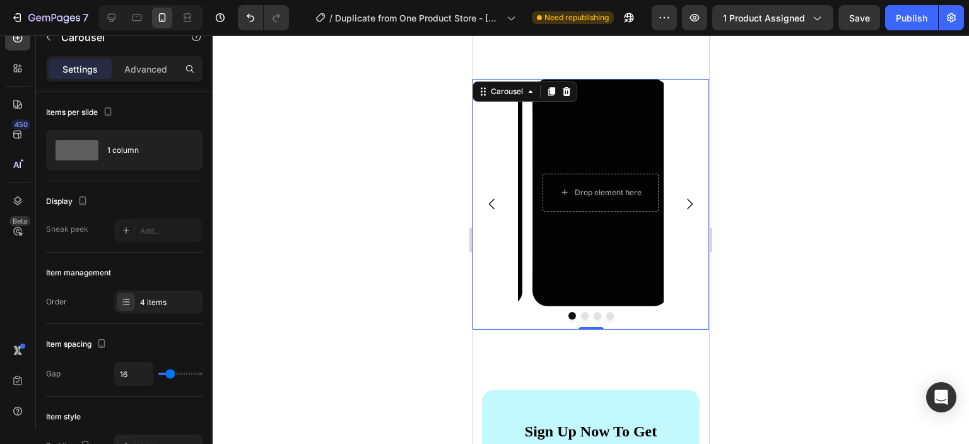
click at [687, 208] on icon "Carousel Next Arrow" at bounding box center [690, 204] width 6 height 11
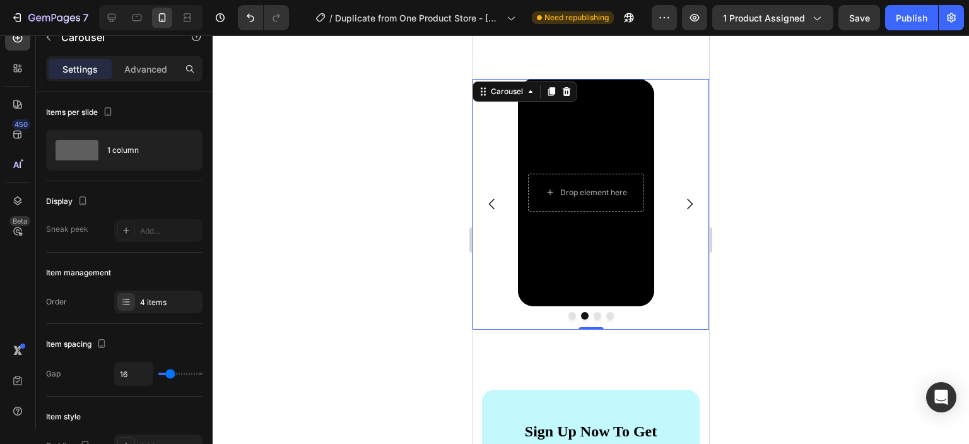
click at [687, 208] on icon "Carousel Next Arrow" at bounding box center [690, 204] width 6 height 11
click at [911, 22] on div "Publish" at bounding box center [912, 17] width 32 height 13
click at [807, 148] on div at bounding box center [591, 239] width 757 height 408
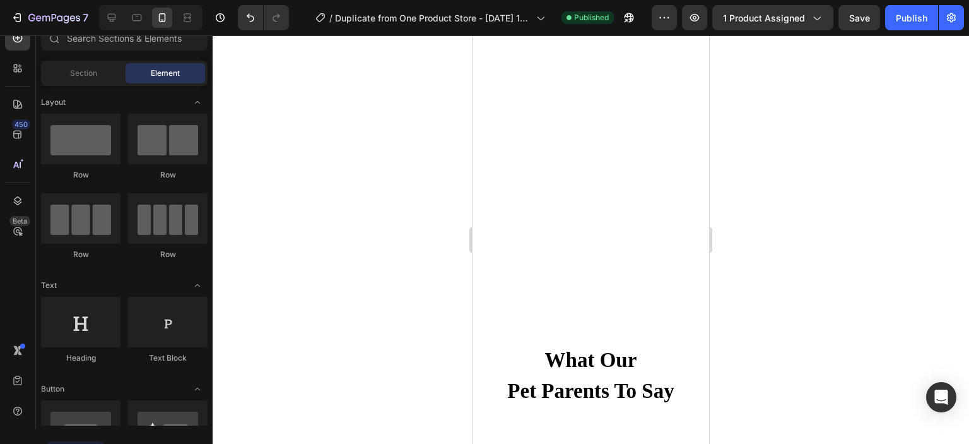
scroll to position [3562, 0]
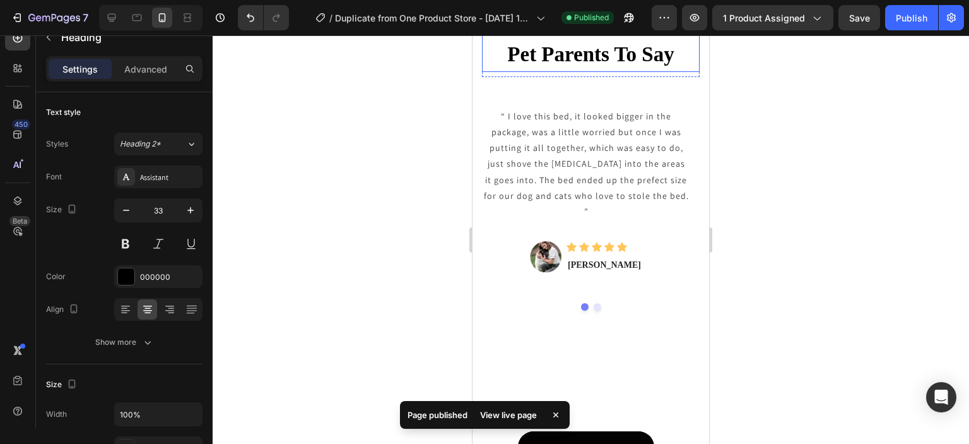
click at [616, 57] on p "What Our Pet Parents To Say" at bounding box center [590, 39] width 215 height 62
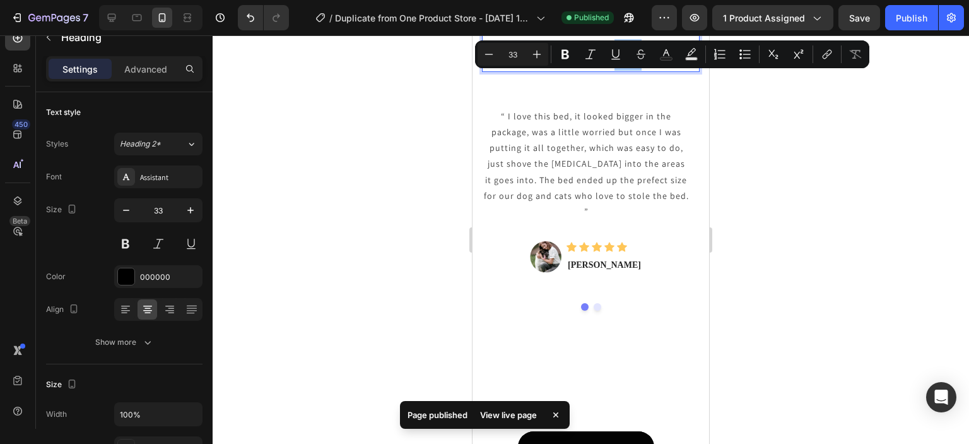
click at [839, 245] on div at bounding box center [591, 239] width 757 height 408
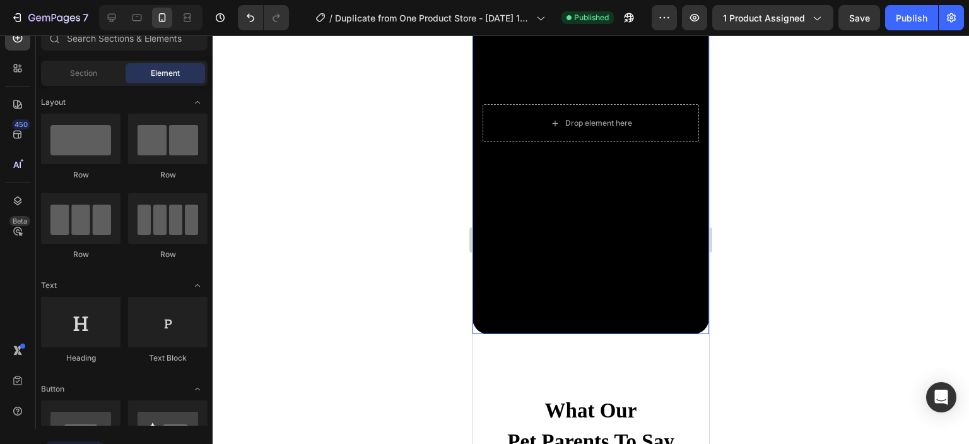
scroll to position [2888, 0]
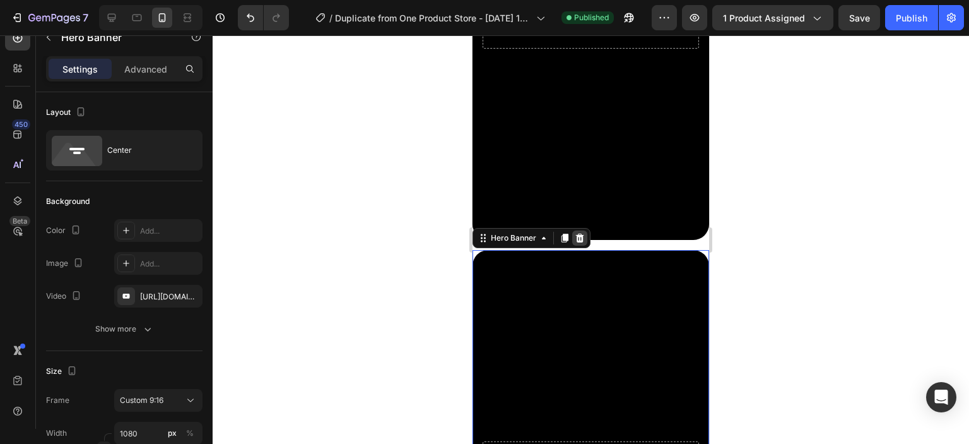
click at [581, 233] on icon at bounding box center [580, 237] width 8 height 9
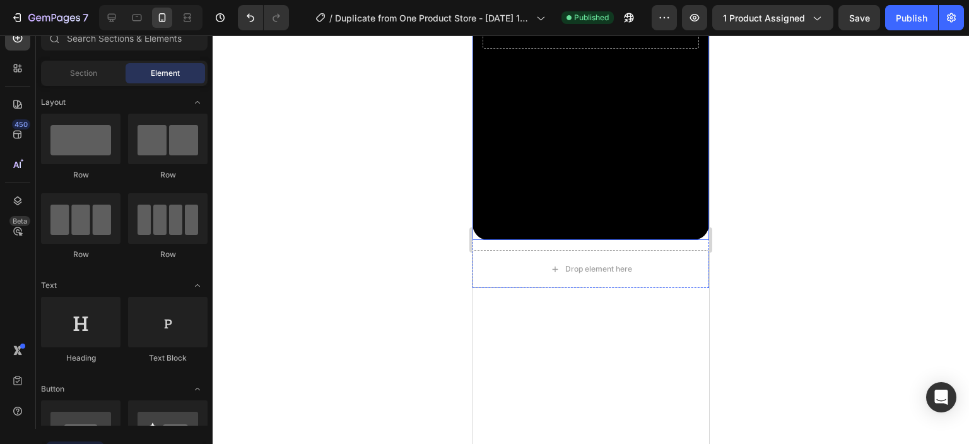
click at [613, 186] on div "Background Image" at bounding box center [591, 29] width 237 height 421
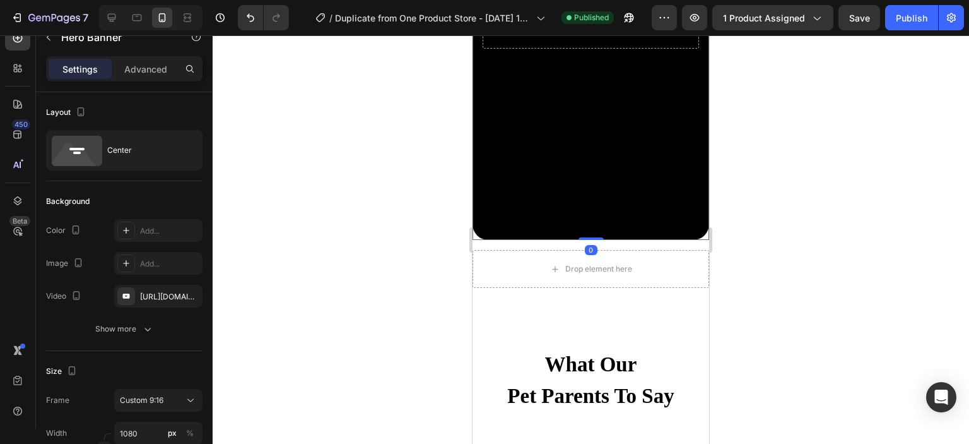
scroll to position [2552, 0]
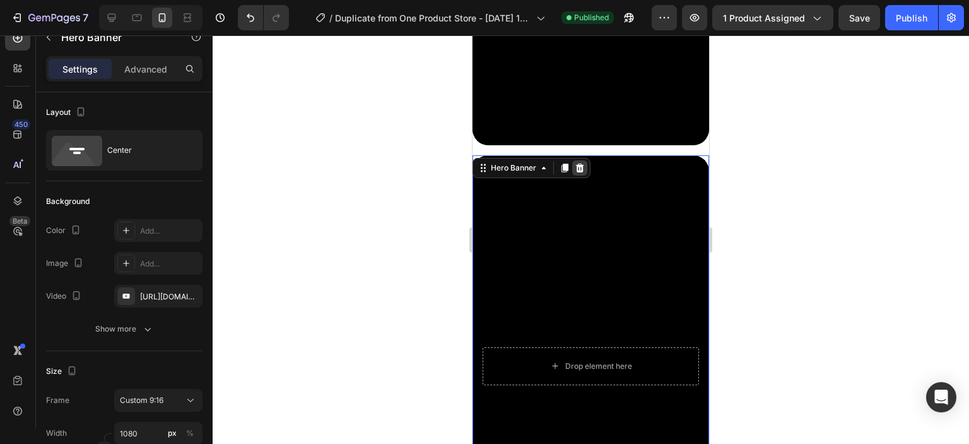
click at [579, 163] on icon at bounding box center [580, 167] width 8 height 9
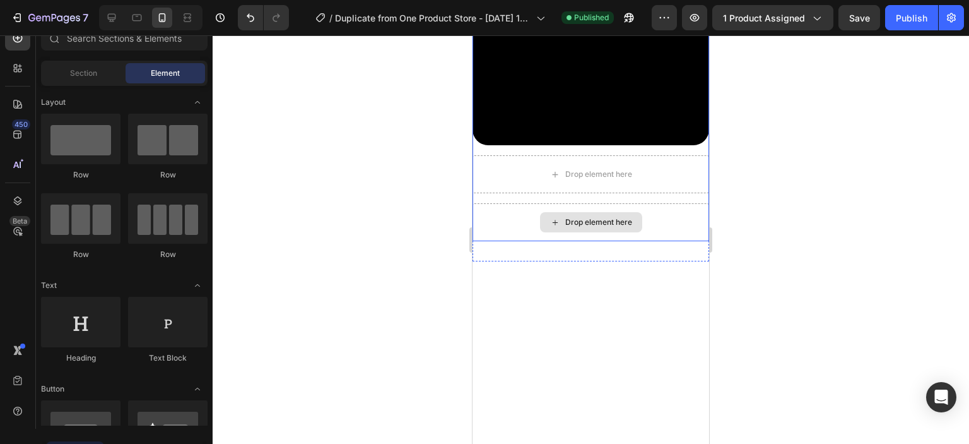
scroll to position [2216, 0]
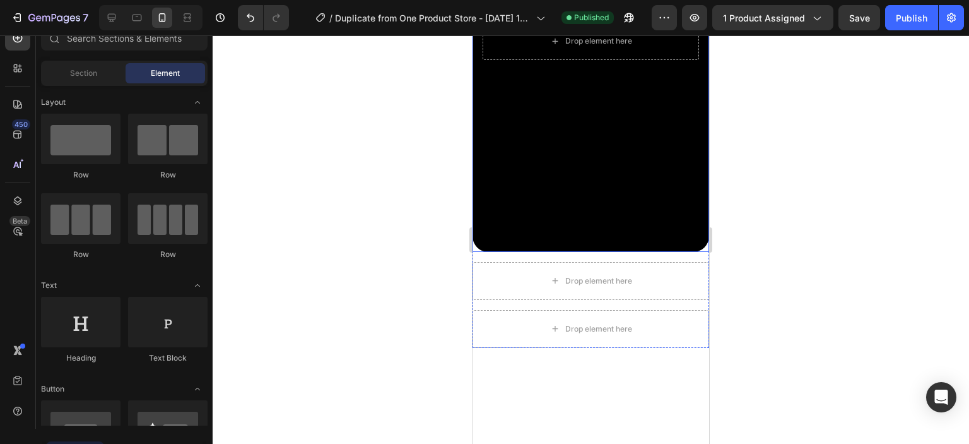
click at [630, 199] on div "Background Image" at bounding box center [591, 41] width 237 height 421
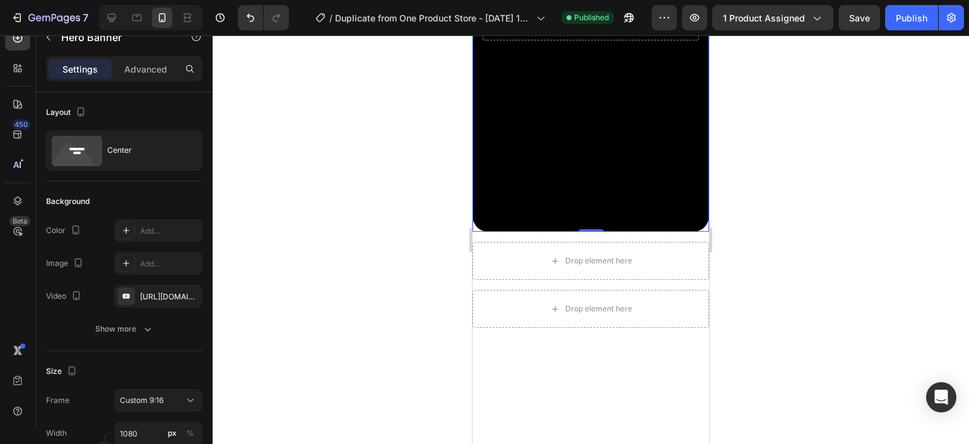
click at [649, 222] on div "Background Image" at bounding box center [591, 21] width 237 height 421
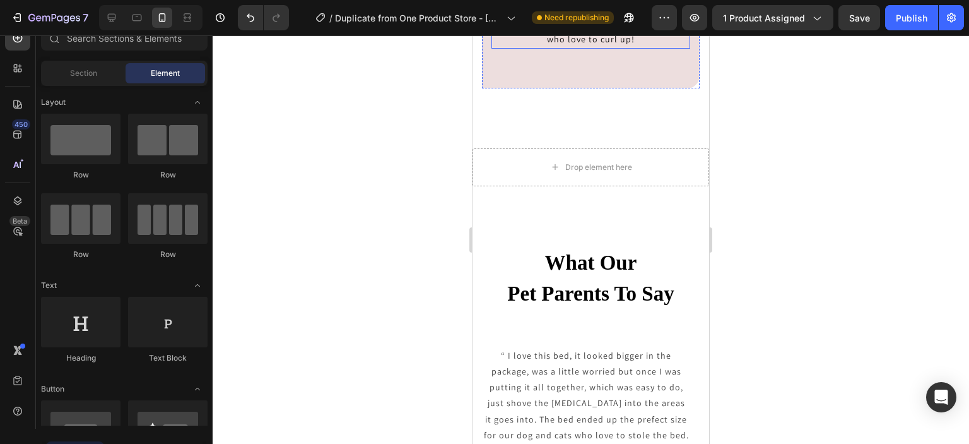
scroll to position [2216, 0]
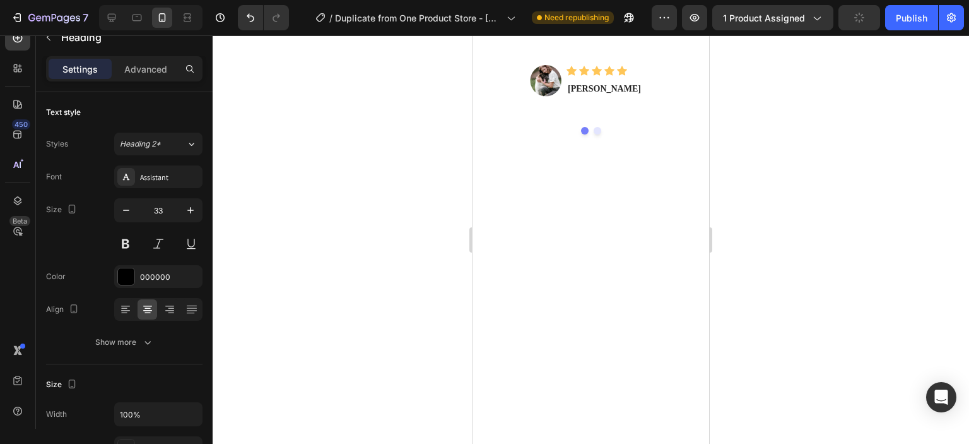
click at [779, 154] on div at bounding box center [591, 239] width 757 height 408
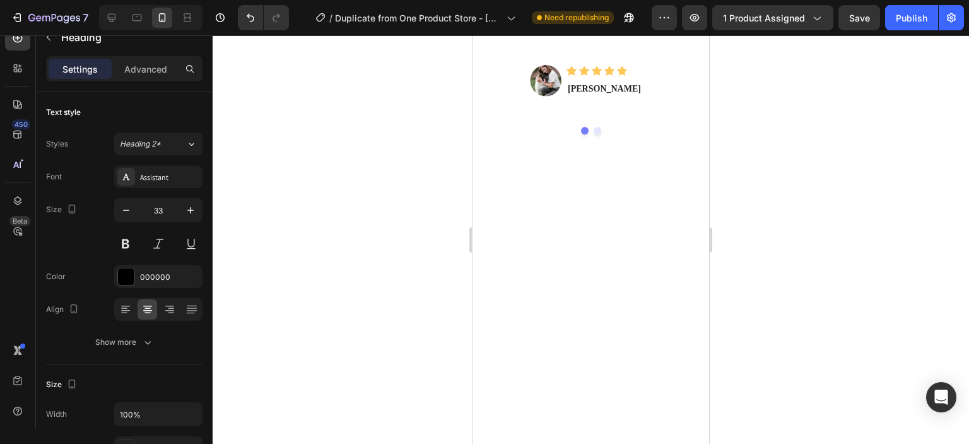
click at [774, 190] on div at bounding box center [591, 239] width 757 height 408
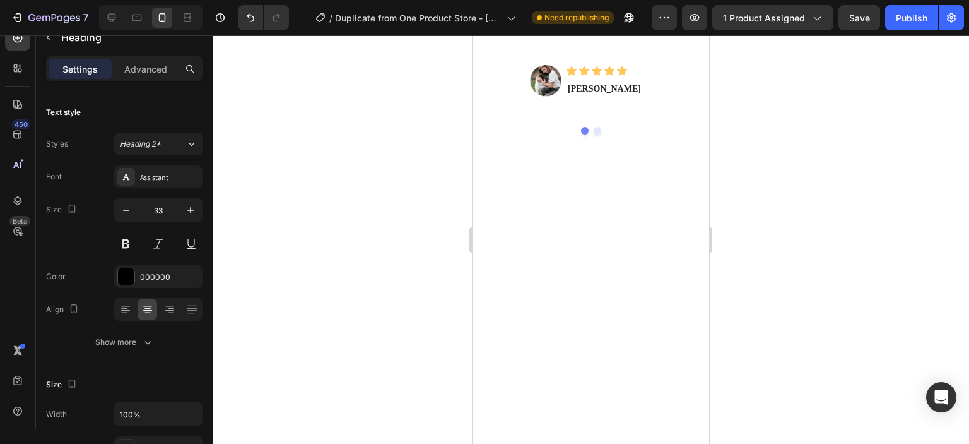
click at [830, 213] on div at bounding box center [591, 239] width 757 height 408
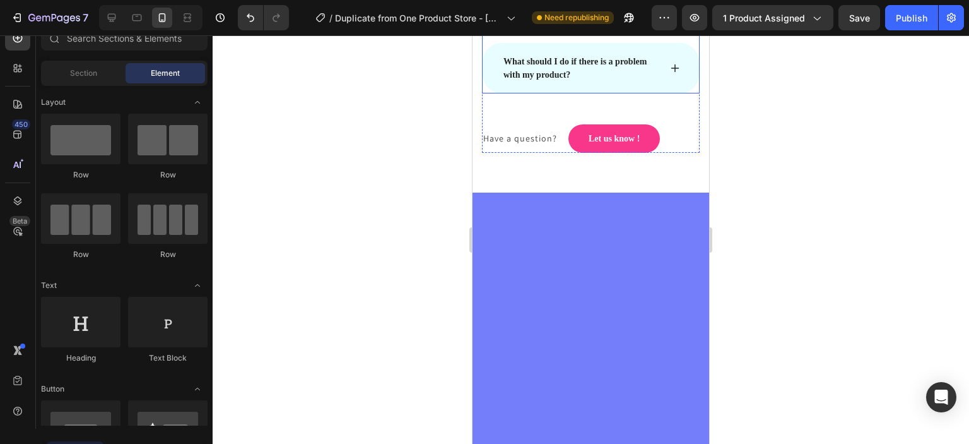
scroll to position [3225, 0]
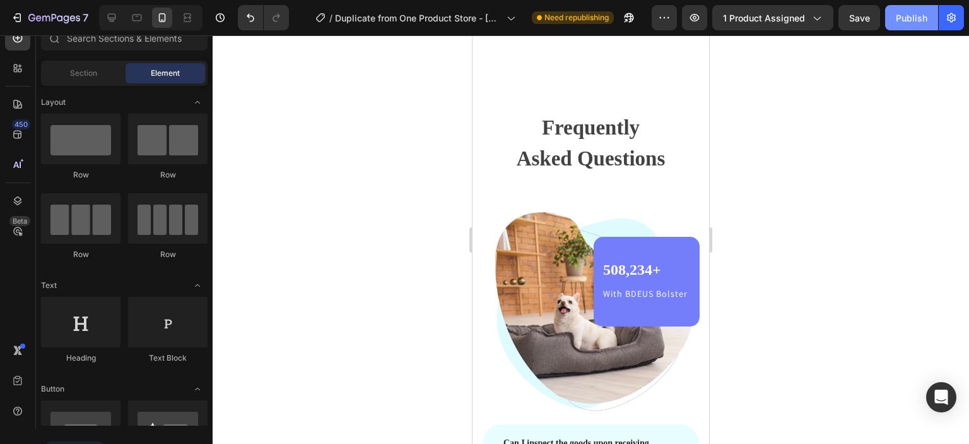
click at [904, 20] on div "Publish" at bounding box center [912, 17] width 32 height 13
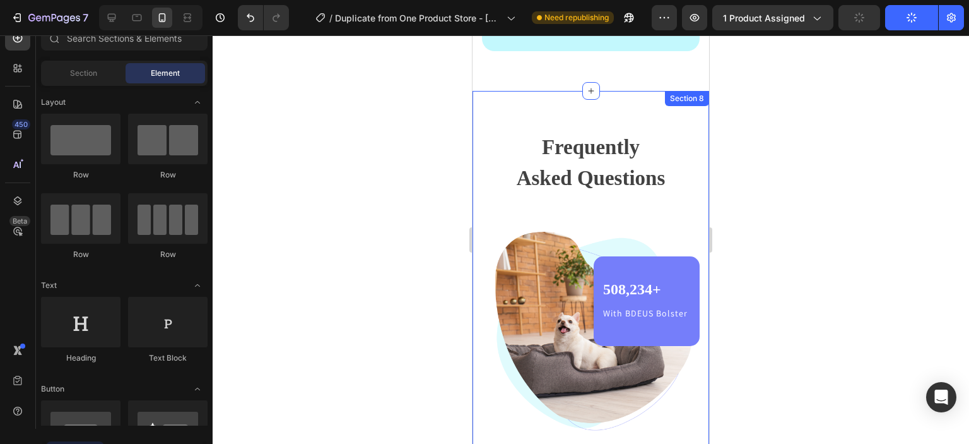
scroll to position [2888, 0]
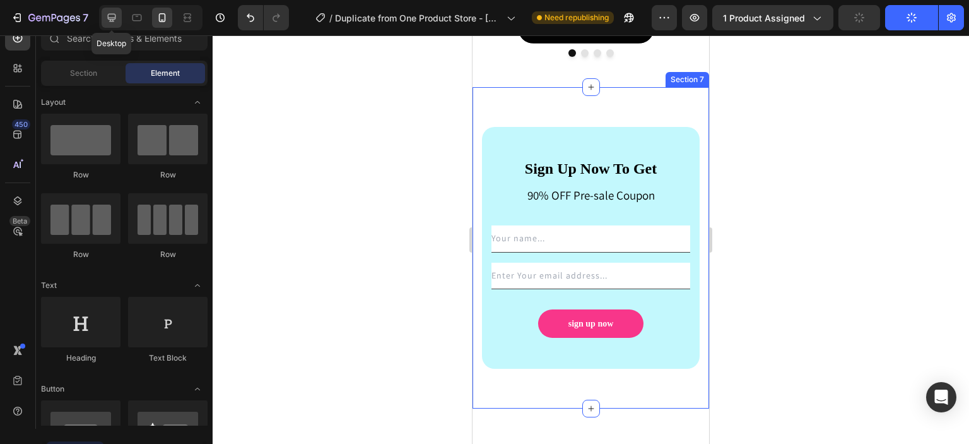
click at [109, 14] on icon at bounding box center [112, 18] width 8 height 8
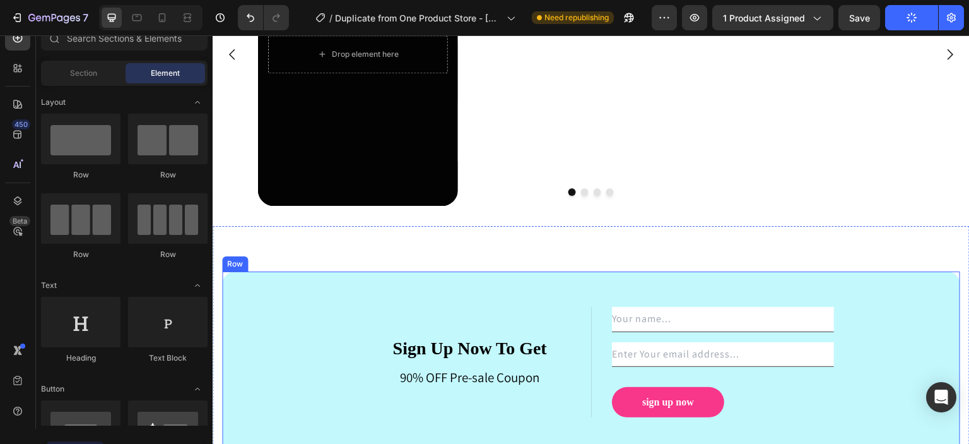
scroll to position [2425, 0]
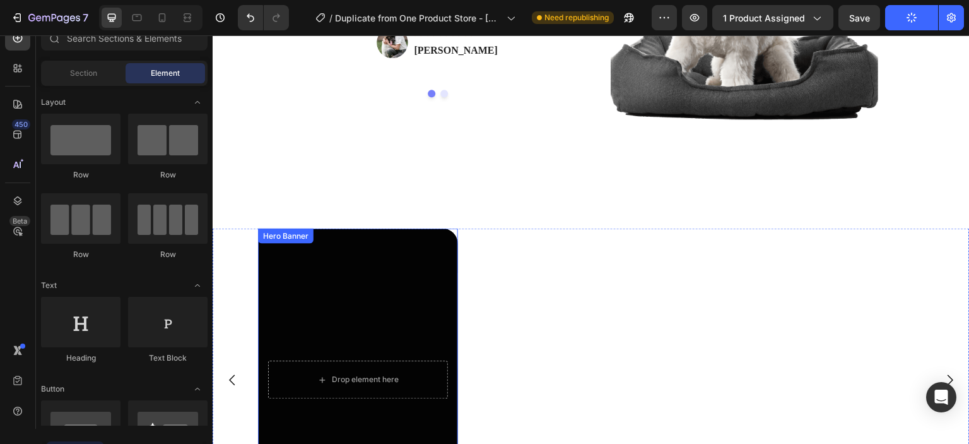
click at [423, 290] on div "Overlay" at bounding box center [358, 379] width 200 height 303
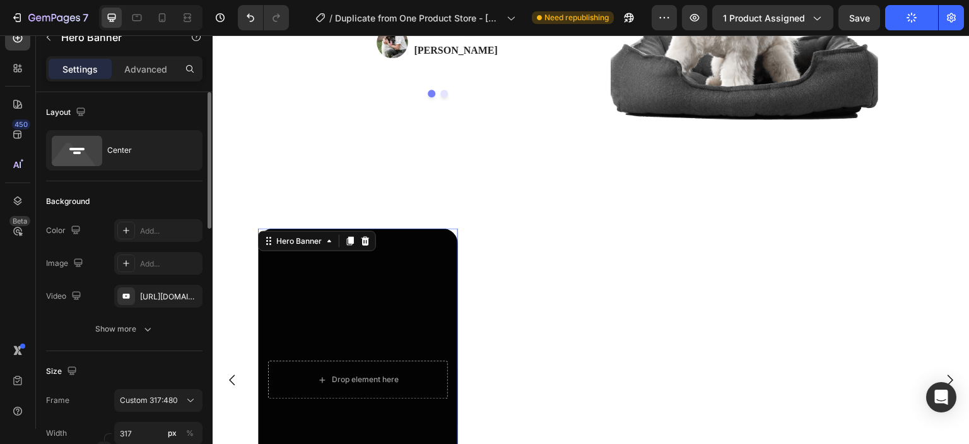
scroll to position [642, 0]
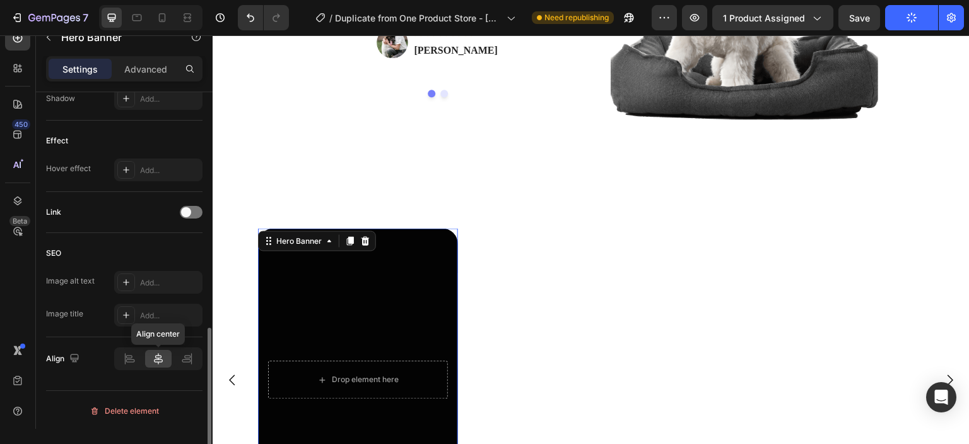
click at [162, 352] on icon at bounding box center [158, 358] width 13 height 13
click at [126, 355] on icon at bounding box center [129, 356] width 6 height 3
click at [153, 357] on icon at bounding box center [158, 358] width 13 height 13
click at [186, 359] on icon at bounding box center [186, 360] width 9 height 3
click at [162, 353] on icon at bounding box center [158, 358] width 13 height 13
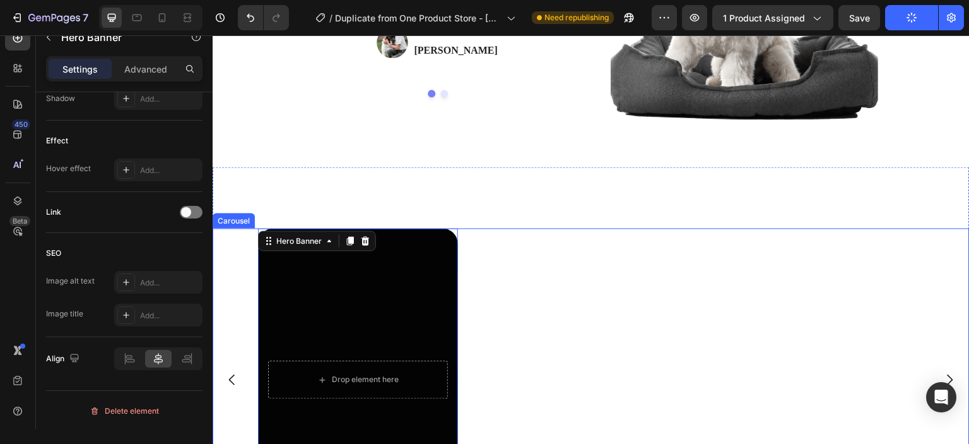
click at [607, 284] on div "Drop element here Hero Banner 0" at bounding box center [586, 379] width 657 height 303
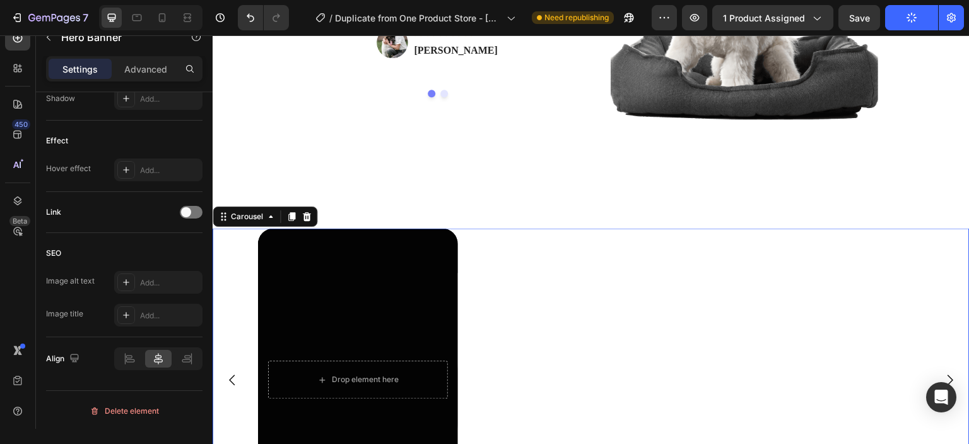
scroll to position [0, 0]
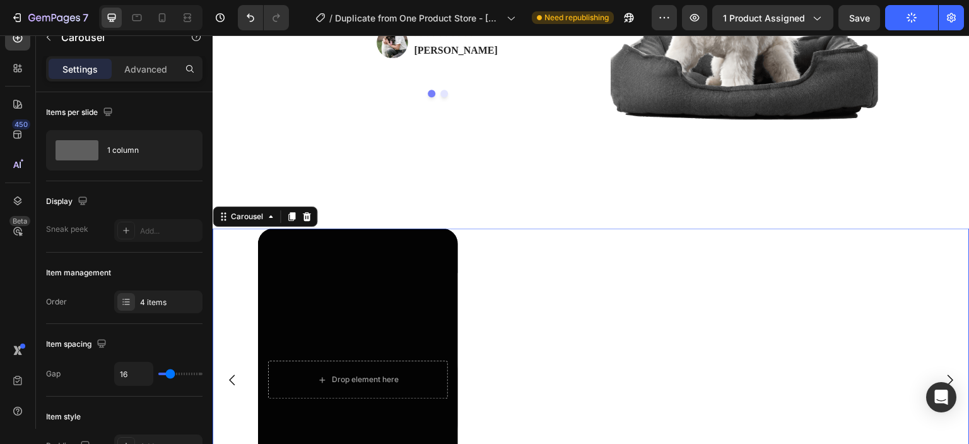
click at [610, 295] on div "Drop element here Hero Banner" at bounding box center [586, 379] width 657 height 303
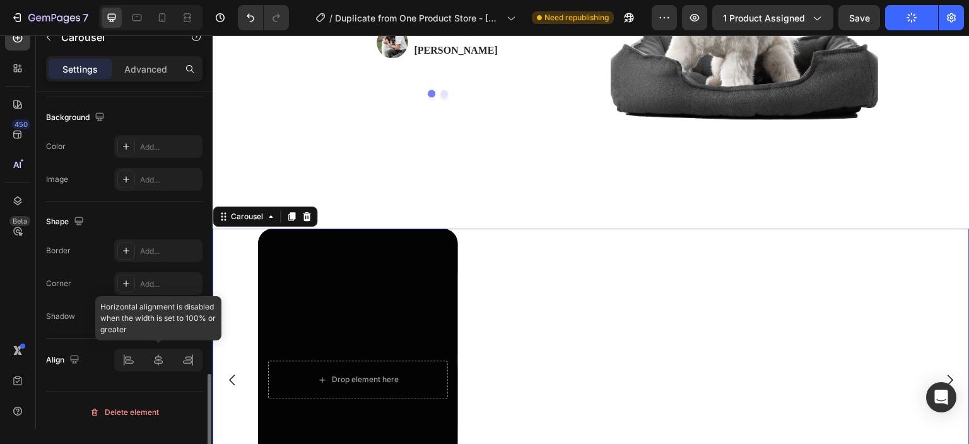
click at [155, 357] on div at bounding box center [158, 359] width 88 height 23
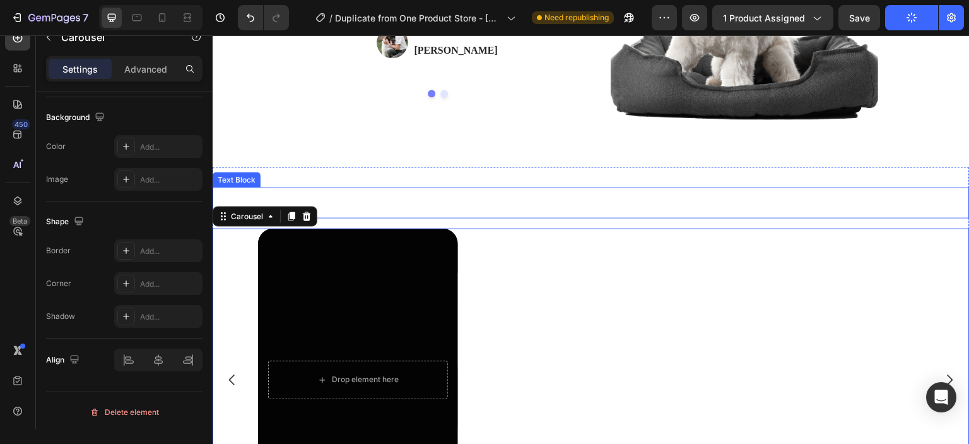
click at [640, 207] on div "This is your text block. Click to edit and make it your own. Share your product…" at bounding box center [591, 202] width 757 height 31
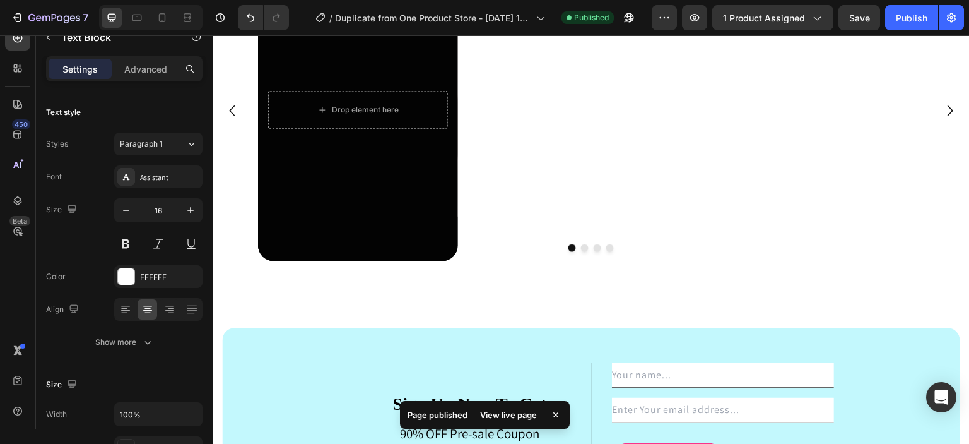
scroll to position [2077, 0]
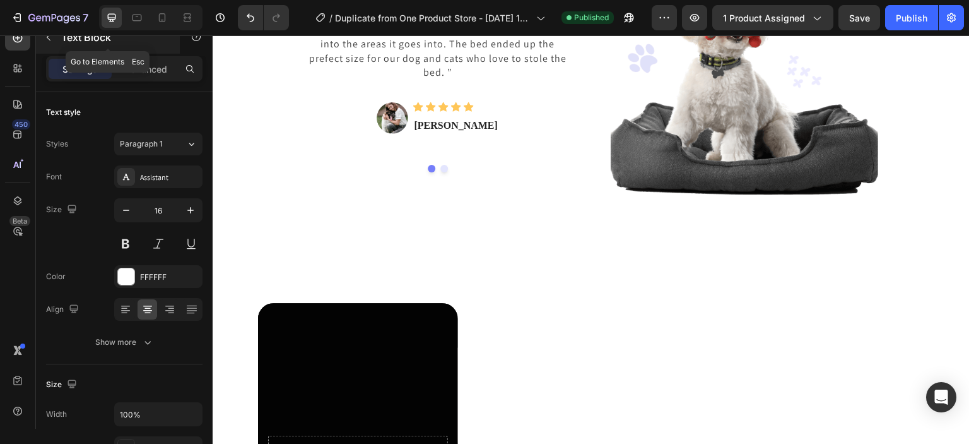
click at [44, 37] on icon "button" at bounding box center [49, 37] width 10 height 10
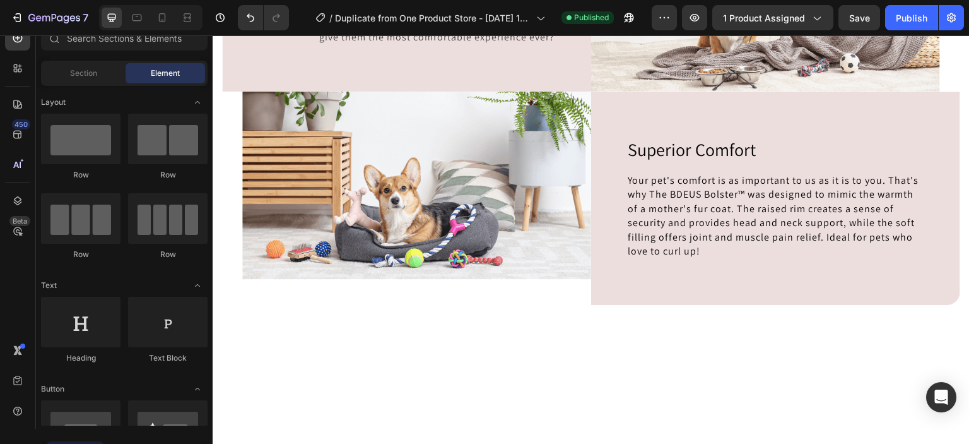
scroll to position [401, 0]
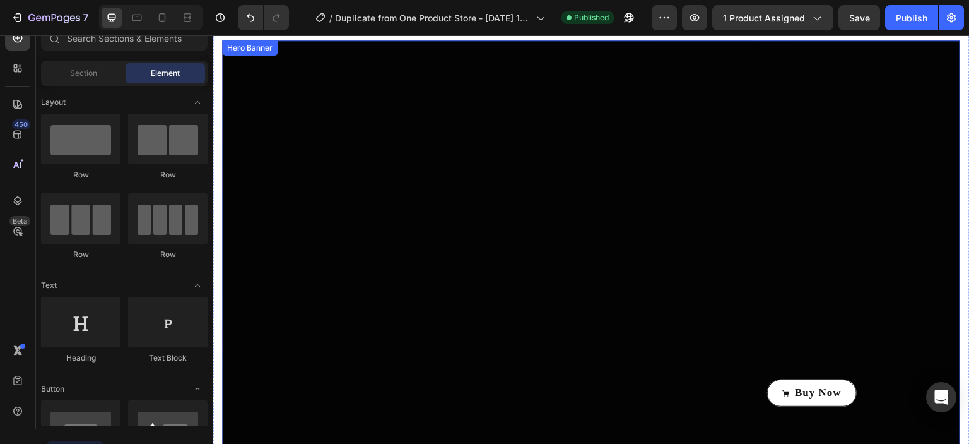
click at [464, 63] on div "Overlay" at bounding box center [591, 247] width 738 height 415
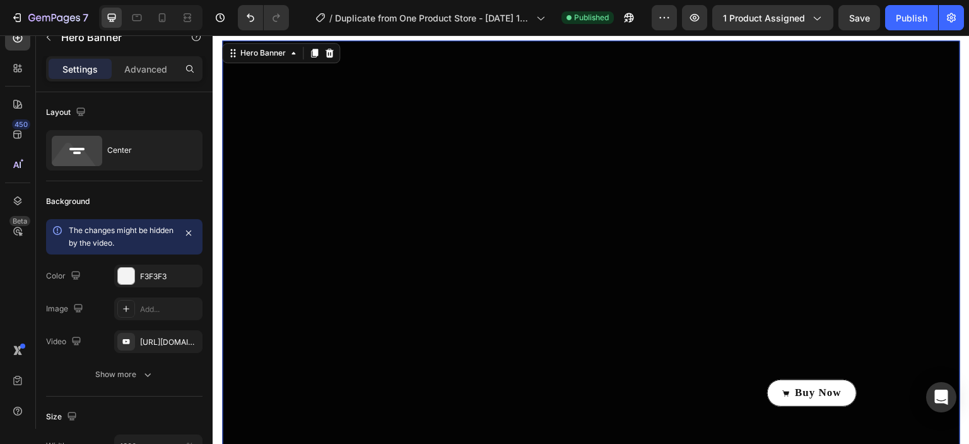
click at [464, 63] on div "Overlay" at bounding box center [591, 247] width 738 height 415
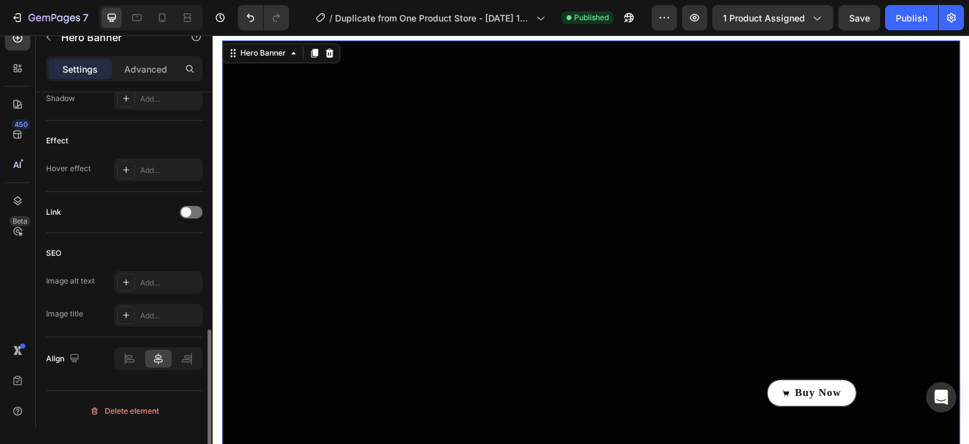
scroll to position [318, 0]
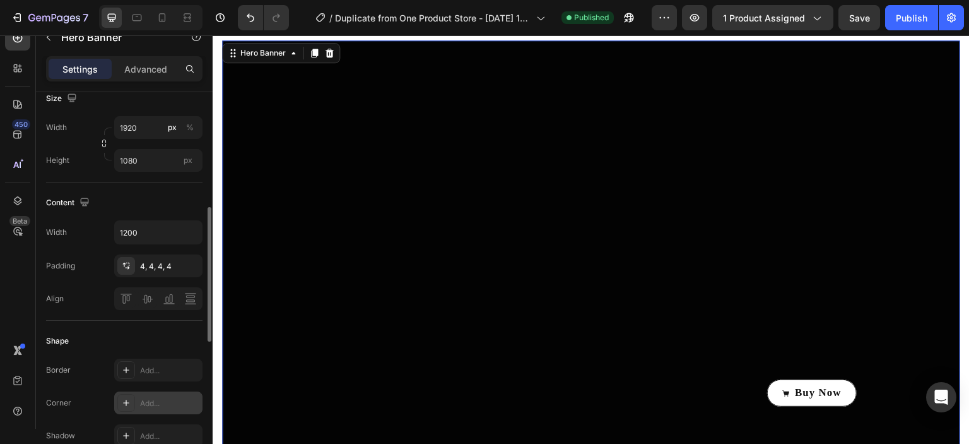
click at [129, 406] on icon at bounding box center [126, 403] width 10 height 10
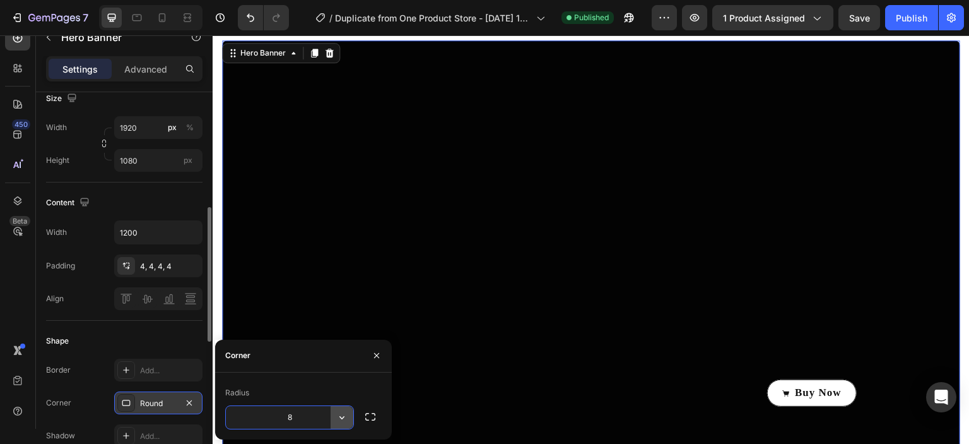
click at [340, 420] on icon "button" at bounding box center [342, 417] width 13 height 13
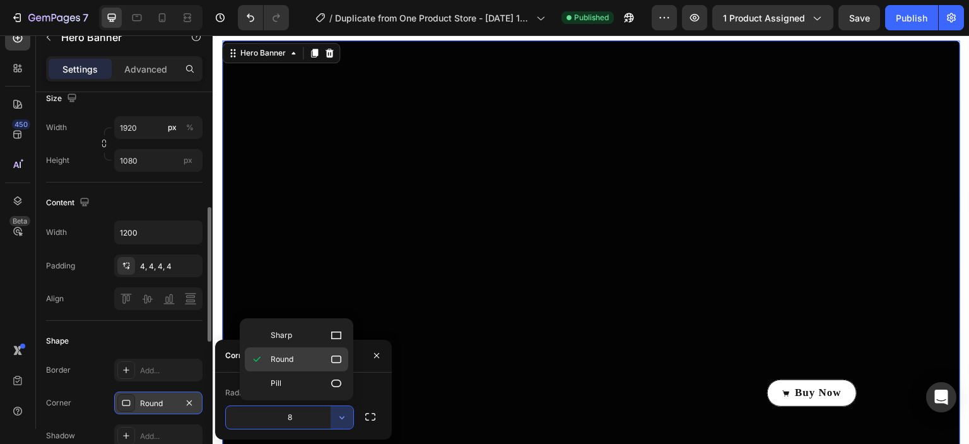
click at [340, 358] on icon at bounding box center [336, 359] width 13 height 13
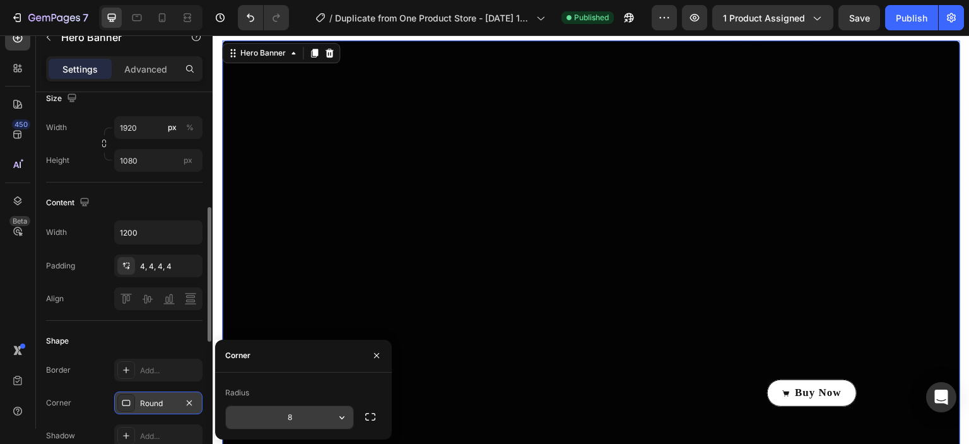
click at [305, 420] on input "8" at bounding box center [289, 417] width 127 height 23
type input "25"
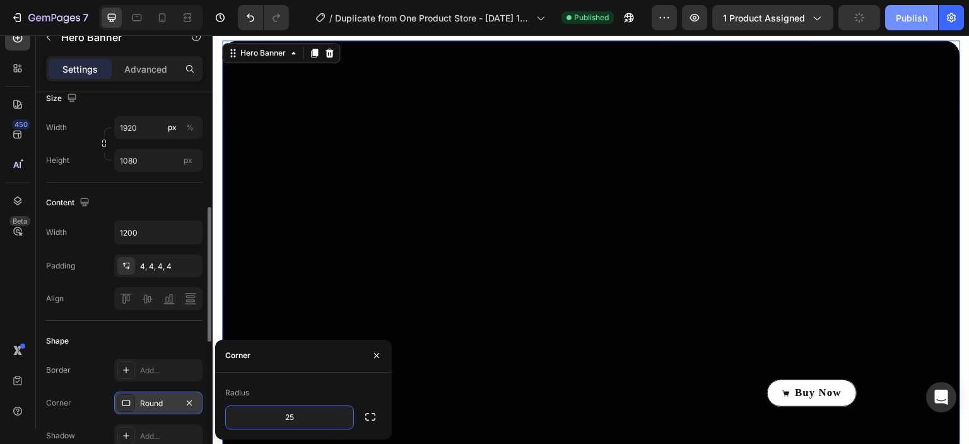
click at [904, 20] on div "Publish" at bounding box center [912, 17] width 32 height 13
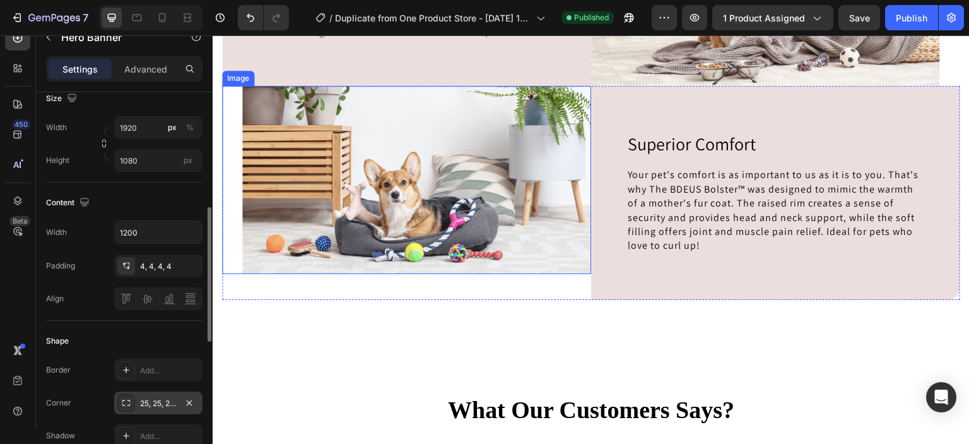
scroll to position [1410, 0]
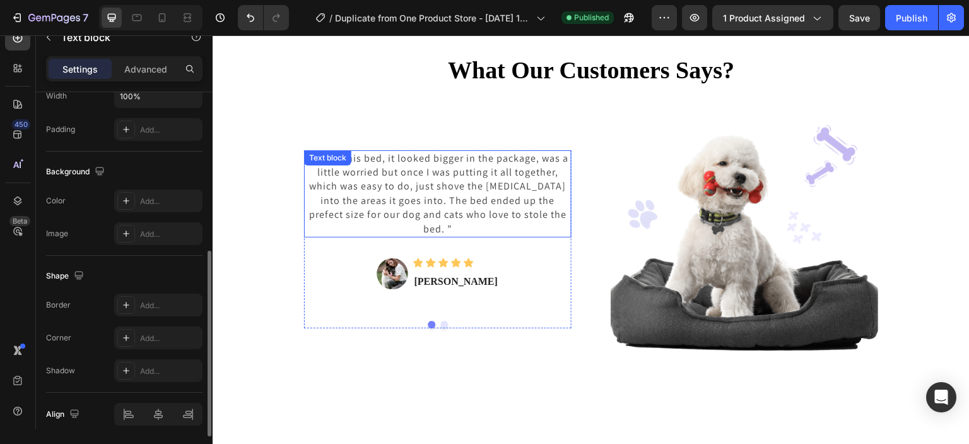
click at [453, 198] on p "“ I love this bed, it looked bigger in the package, was a little worried but on…" at bounding box center [437, 193] width 265 height 85
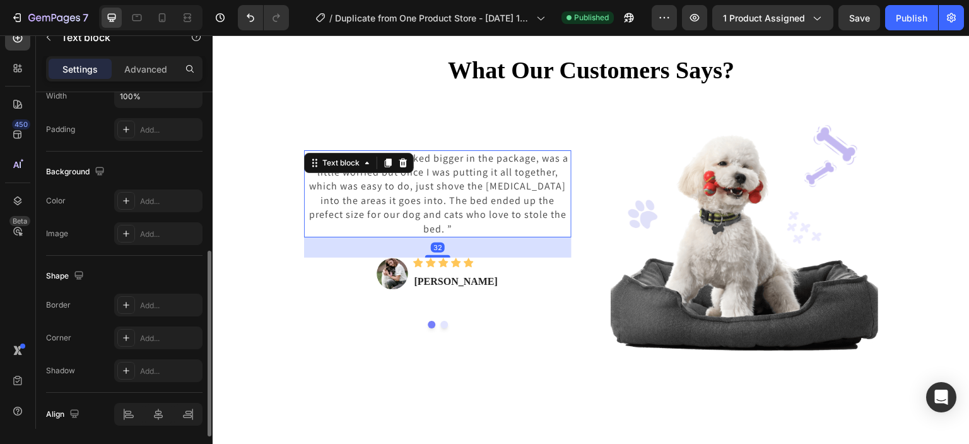
scroll to position [0, 0]
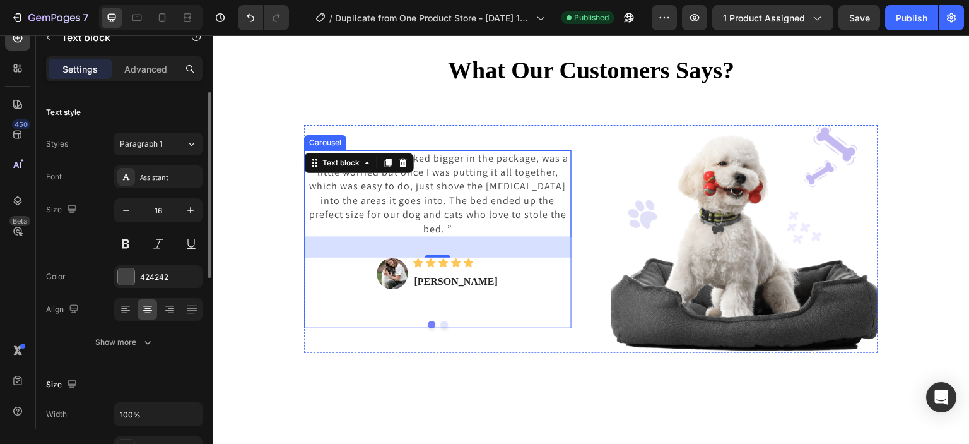
click at [337, 293] on div "“ I love this bed, it looked bigger in the package, was a little worried but on…" at bounding box center [438, 230] width 268 height 160
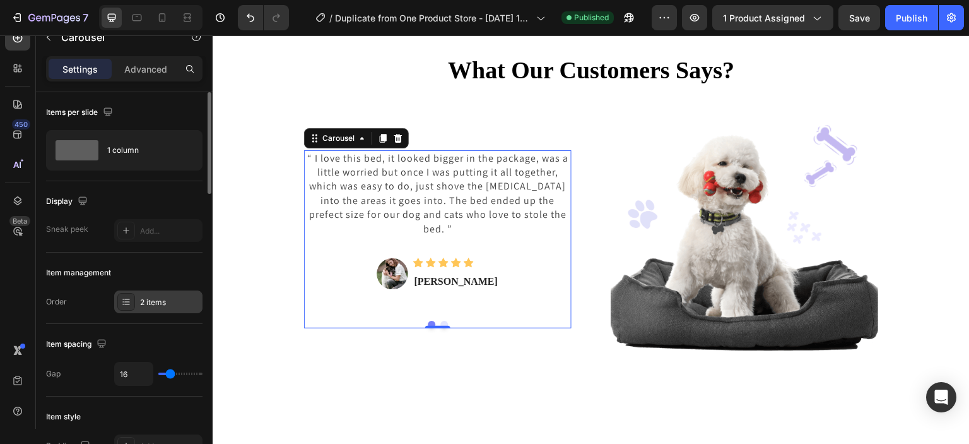
click at [127, 300] on icon at bounding box center [126, 302] width 10 height 10
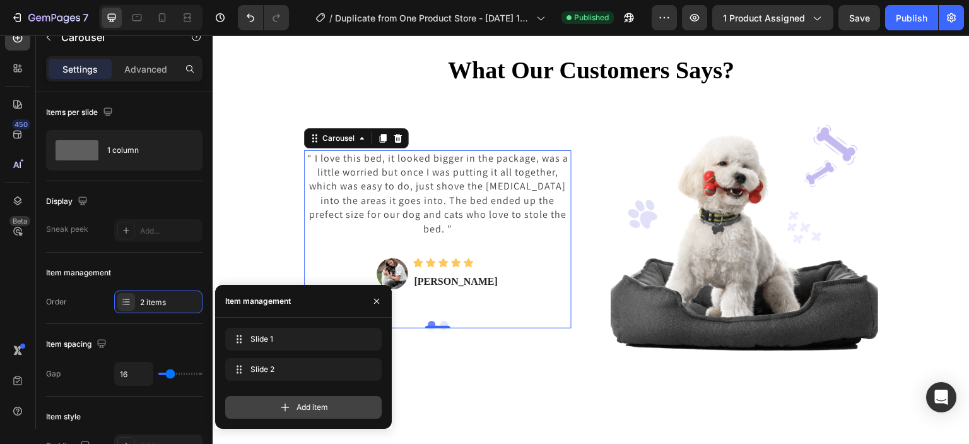
click at [305, 402] on span "Add item" at bounding box center [313, 406] width 32 height 11
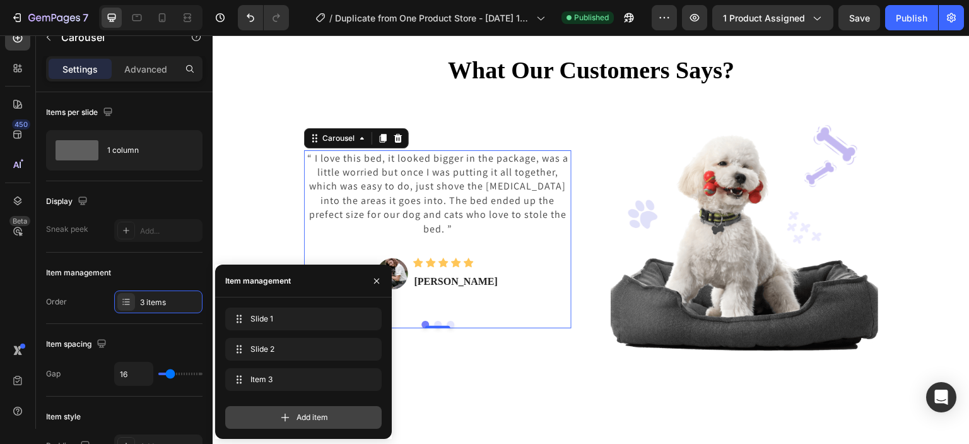
click at [307, 416] on span "Add item" at bounding box center [313, 416] width 32 height 11
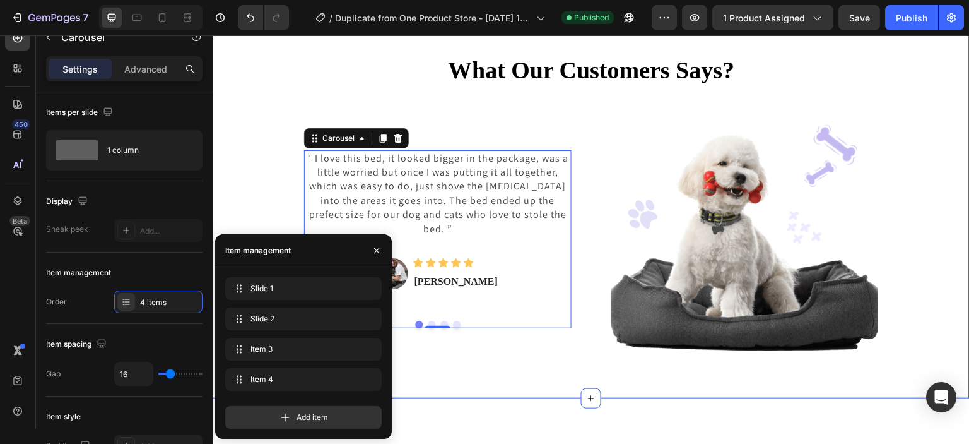
click at [427, 390] on div "What Our Customers Says? Heading Row “ I love this bed, it looked bigger in the…" at bounding box center [591, 202] width 757 height 393
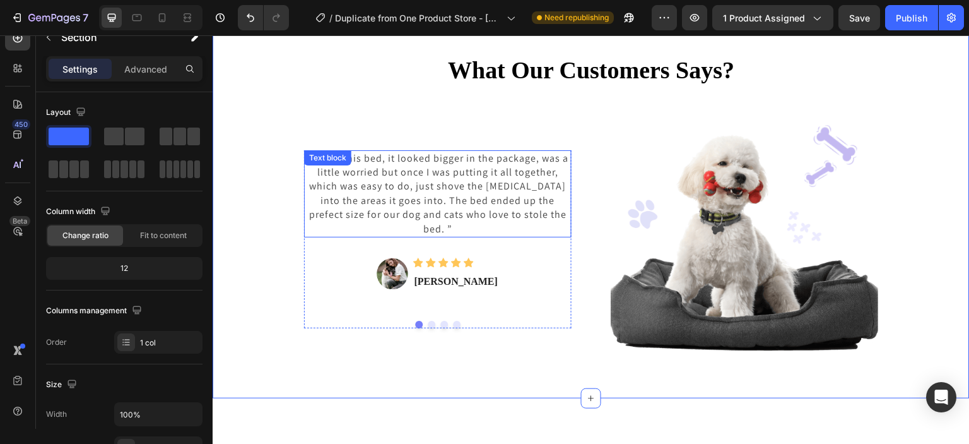
click at [498, 212] on p "“ I love this bed, it looked bigger in the package, was a little worried but on…" at bounding box center [437, 193] width 265 height 85
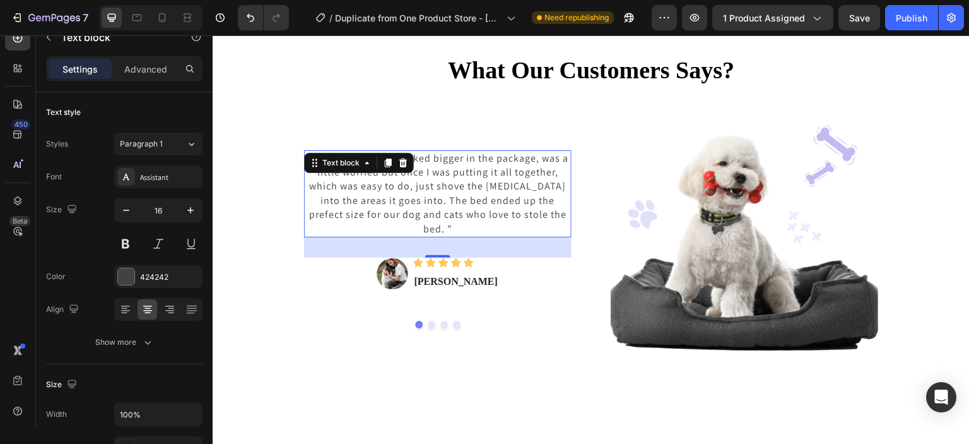
click at [554, 215] on p "“ I love this bed, it looked bigger in the package, was a little worried but on…" at bounding box center [437, 193] width 265 height 85
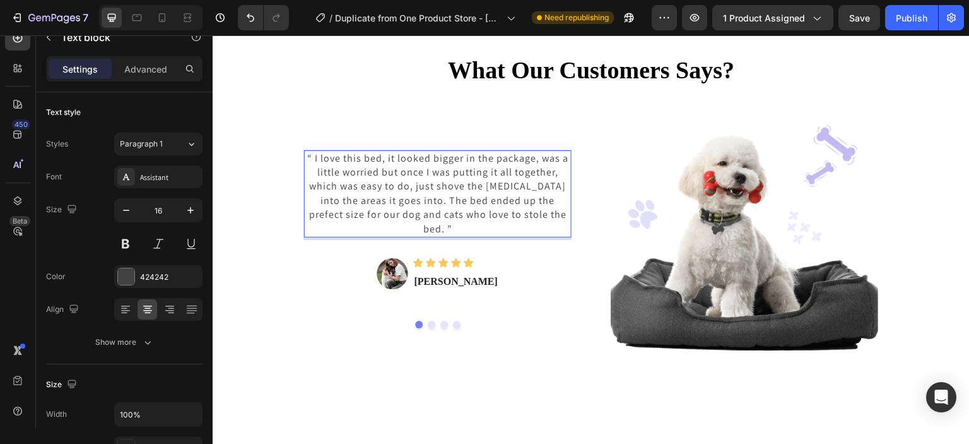
click at [559, 215] on p "“ I love this bed, it looked bigger in the package, was a little worried but on…" at bounding box center [437, 193] width 265 height 85
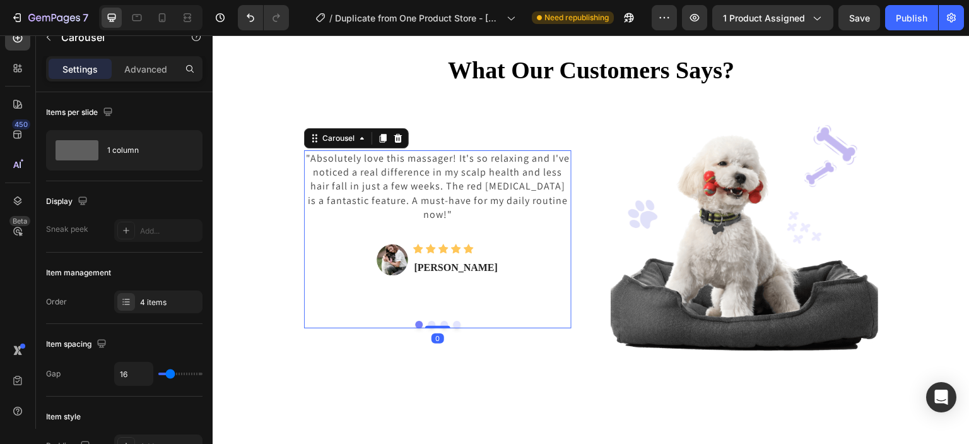
click at [428, 324] on button "Dot" at bounding box center [432, 325] width 8 height 8
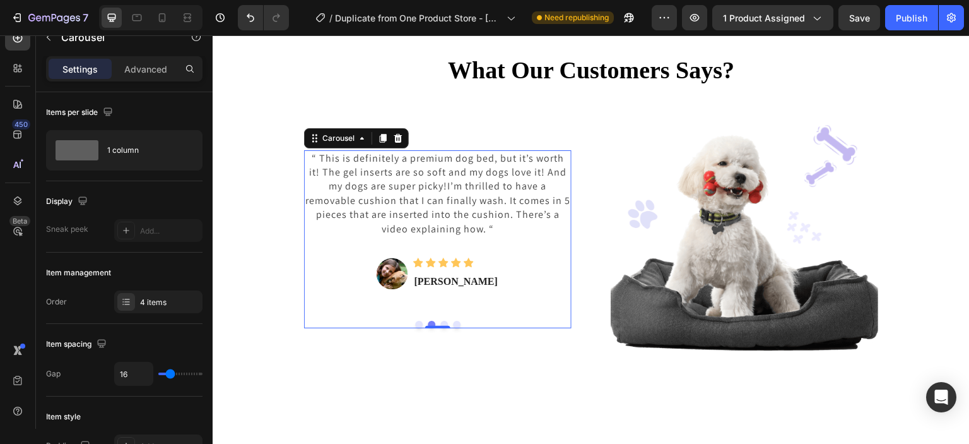
click at [415, 326] on button "Dot" at bounding box center [419, 325] width 8 height 8
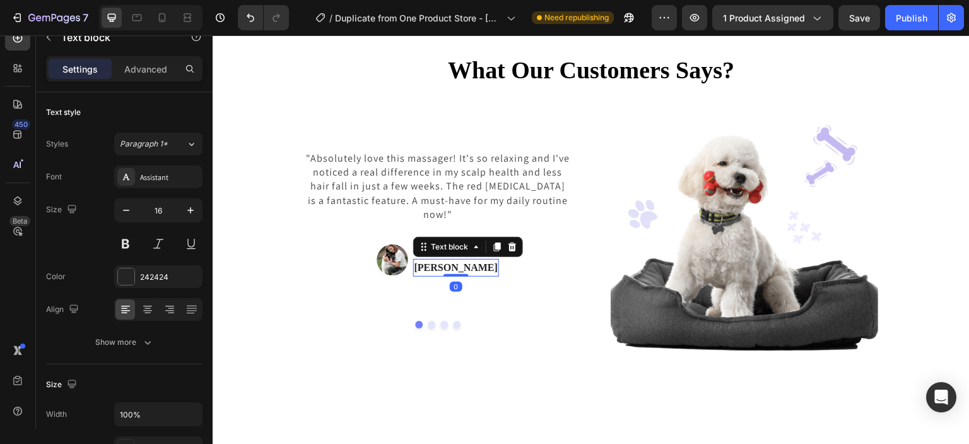
scroll to position [1409, 0]
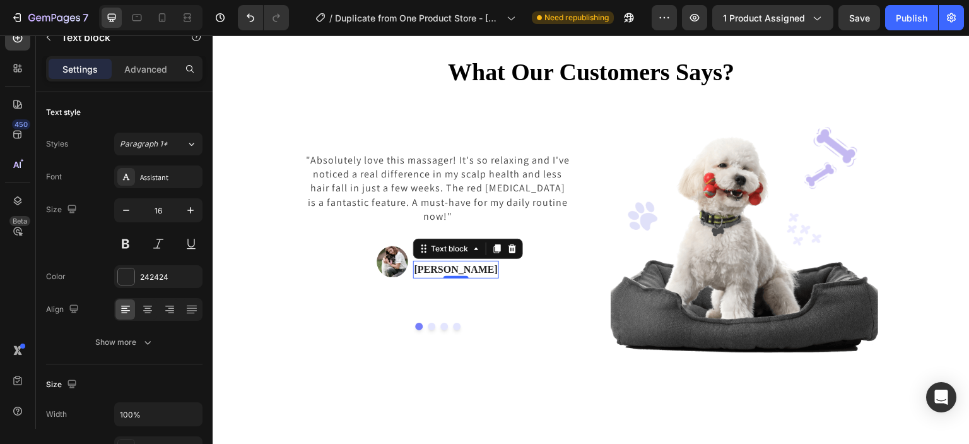
click at [488, 267] on p "[PERSON_NAME]" at bounding box center [456, 269] width 83 height 15
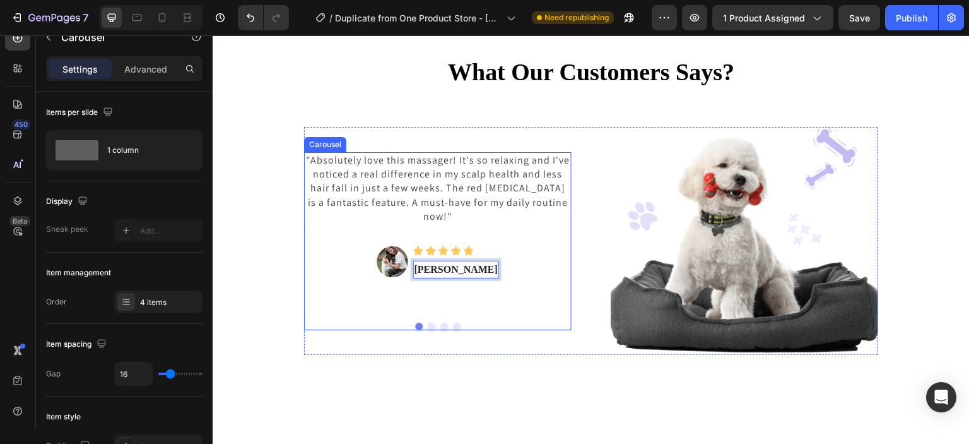
click at [427, 328] on div ""Absolutely love this massager! It's so relaxing and I've noticed a real differ…" at bounding box center [438, 241] width 268 height 178
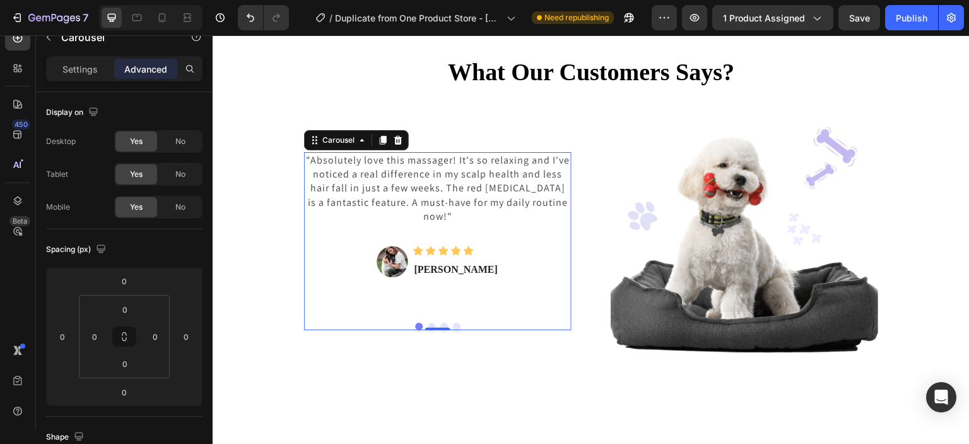
click at [430, 326] on button "Dot" at bounding box center [432, 326] width 8 height 8
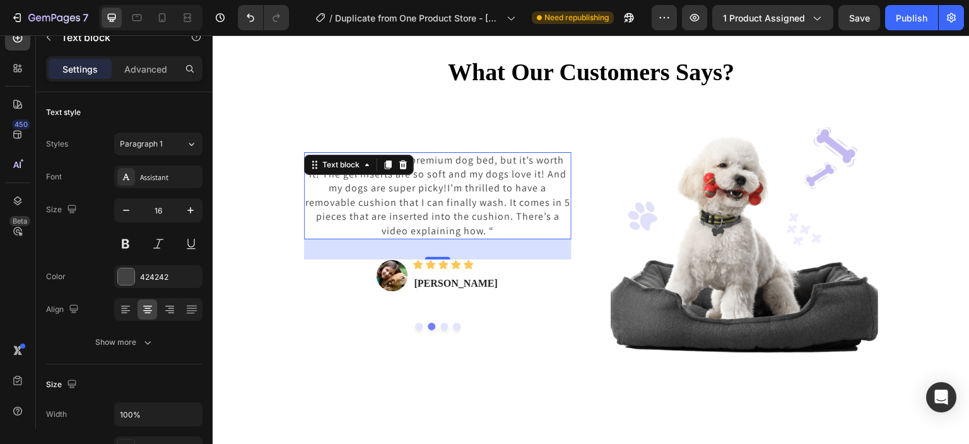
scroll to position [1383, 0]
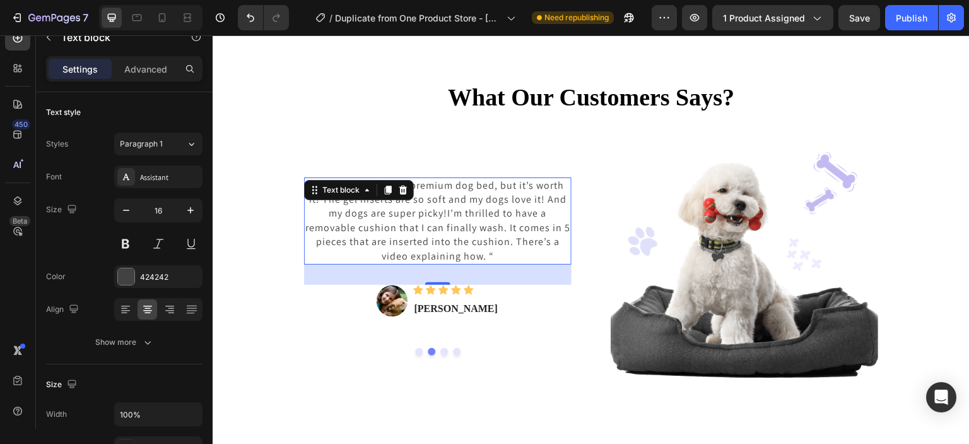
click at [476, 252] on p "“ This is definitely a premium dog bed, but it’s worth it! The gel inserts are …" at bounding box center [437, 221] width 265 height 85
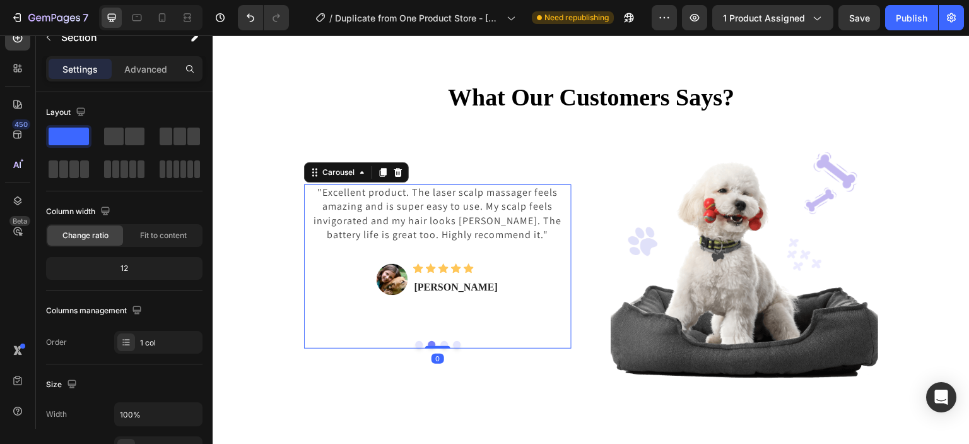
click at [441, 345] on div ""Absolutely love this massager! It's so relaxing and I've noticed a real differ…" at bounding box center [438, 266] width 268 height 164
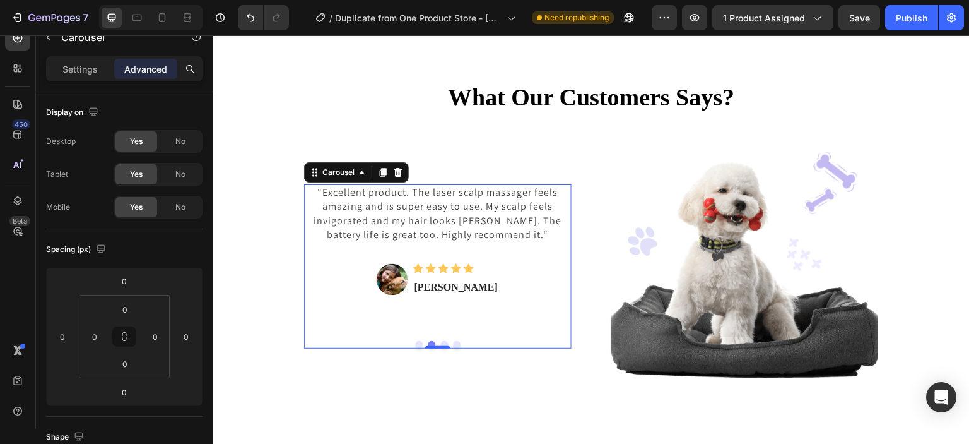
click at [442, 341] on button "Dot" at bounding box center [444, 345] width 8 height 8
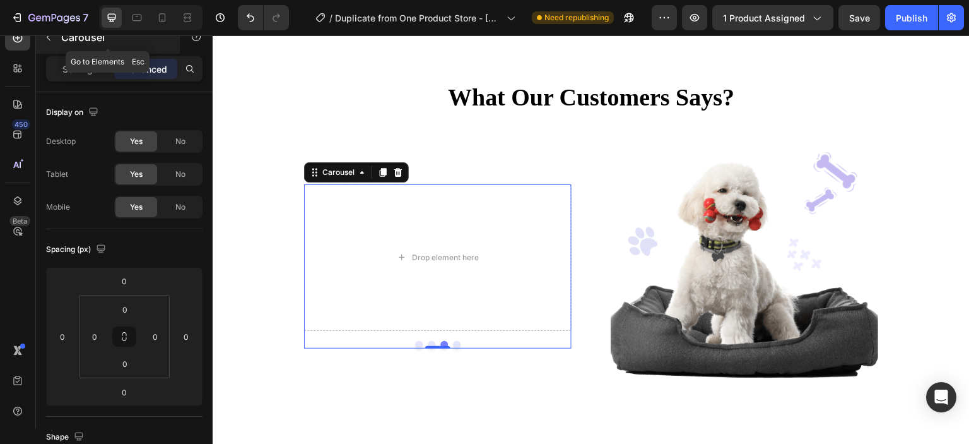
click at [53, 37] on icon "button" at bounding box center [49, 37] width 10 height 10
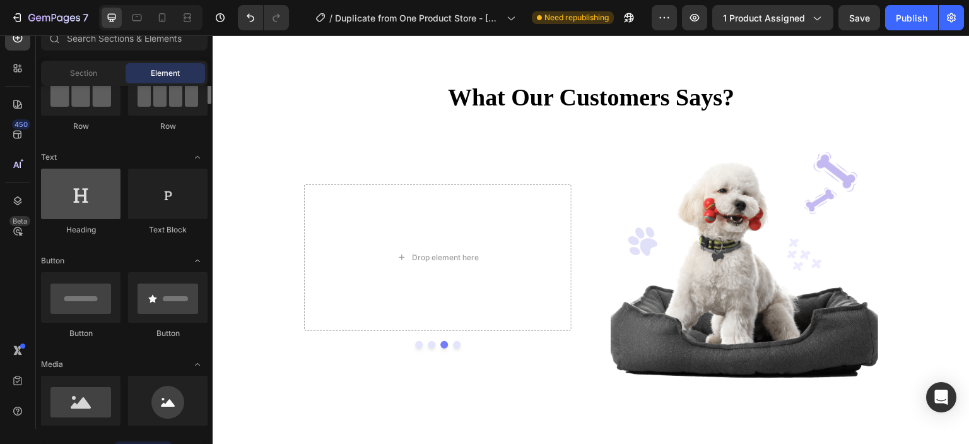
scroll to position [100, 0]
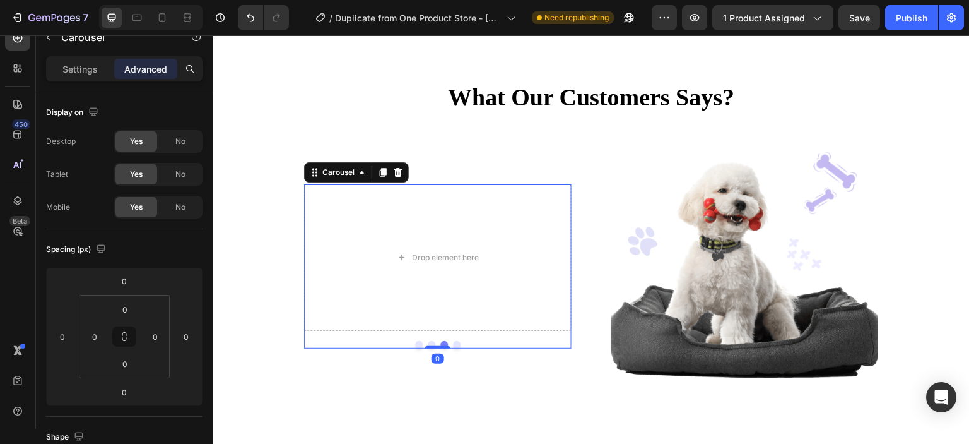
click at [417, 344] on button "Dot" at bounding box center [419, 345] width 8 height 8
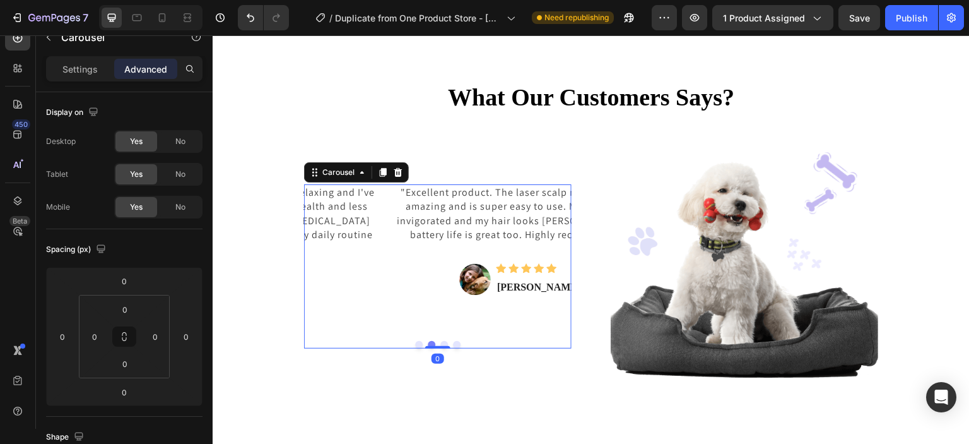
click at [417, 344] on button "Dot" at bounding box center [419, 345] width 8 height 8
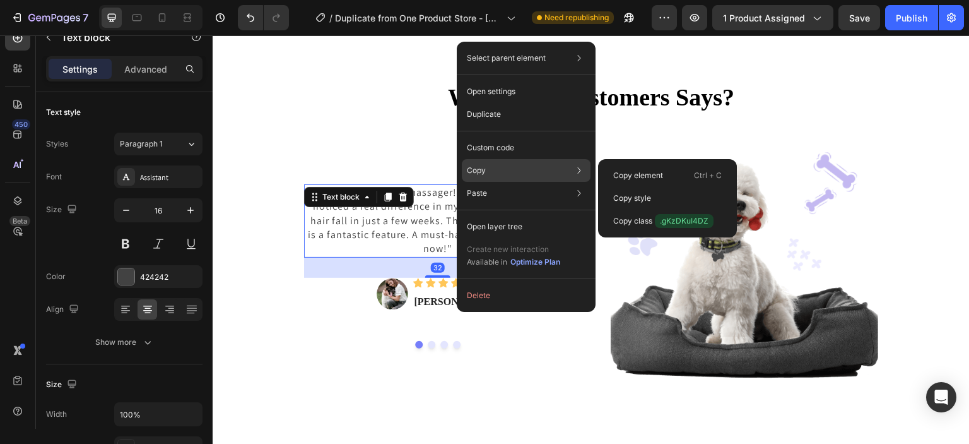
click at [506, 172] on div "Copy Copy element Ctrl + C Copy style Copy class .gKzDKuI4DZ" at bounding box center [526, 170] width 129 height 23
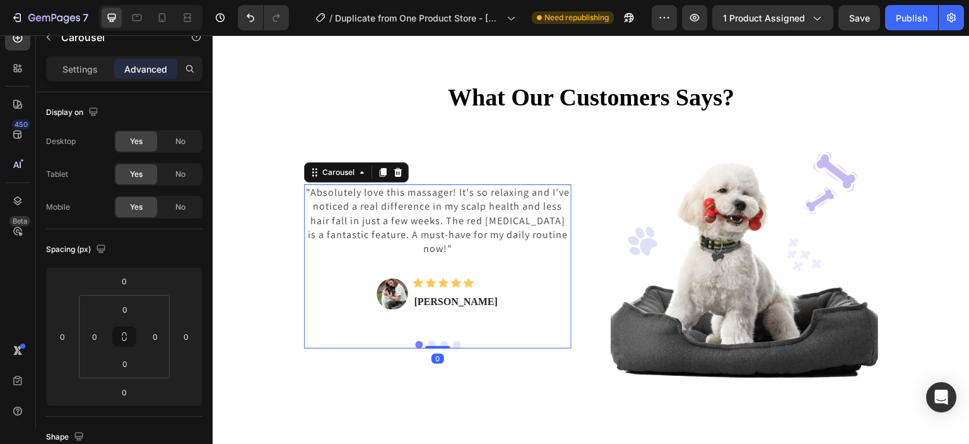
click at [441, 342] on button "Dot" at bounding box center [444, 345] width 8 height 8
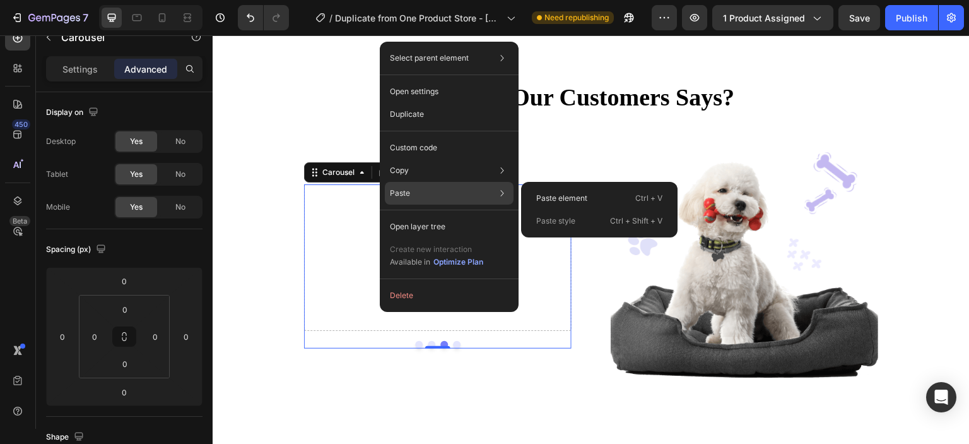
click at [414, 215] on div "Paste Paste element Ctrl + V Paste style Ctrl + Shift + V" at bounding box center [449, 226] width 129 height 23
click at [540, 210] on div "Paste element Ctrl + V" at bounding box center [599, 221] width 146 height 23
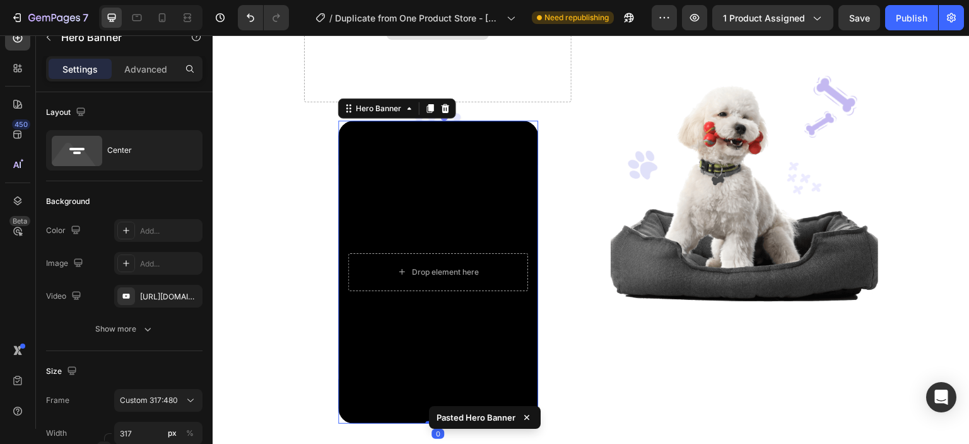
scroll to position [1620, 0]
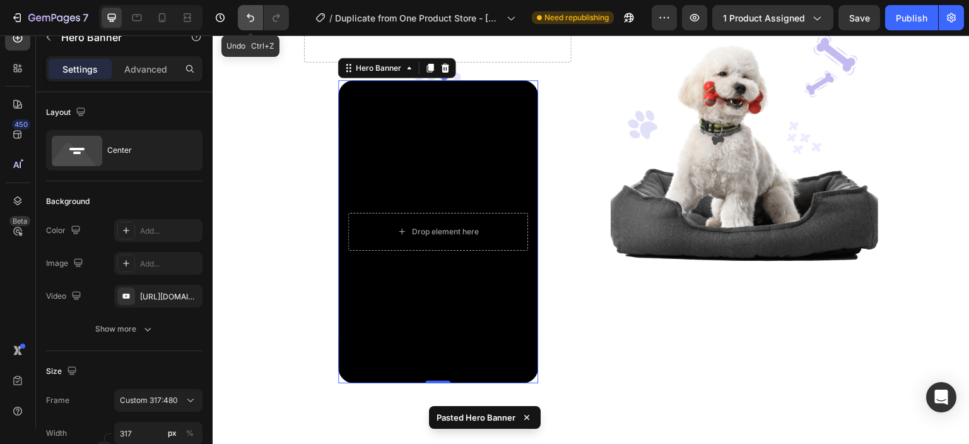
click at [252, 18] on icon "Undo/Redo" at bounding box center [250, 17] width 13 height 13
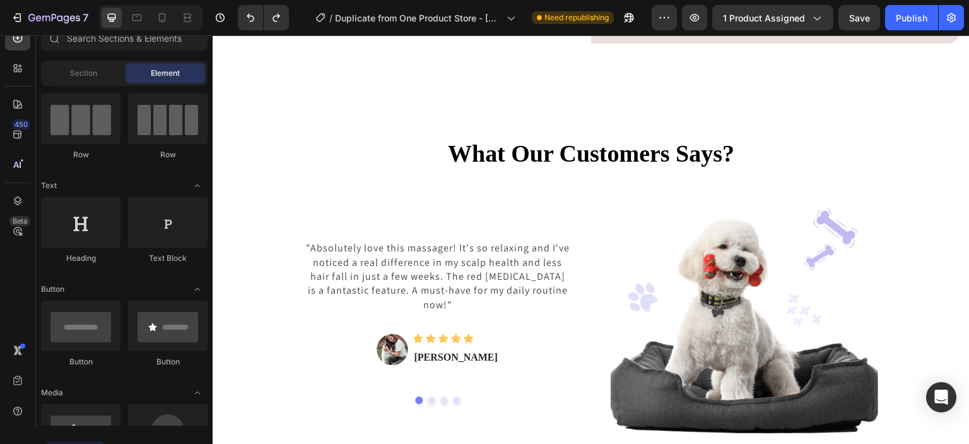
scroll to position [1323, 0]
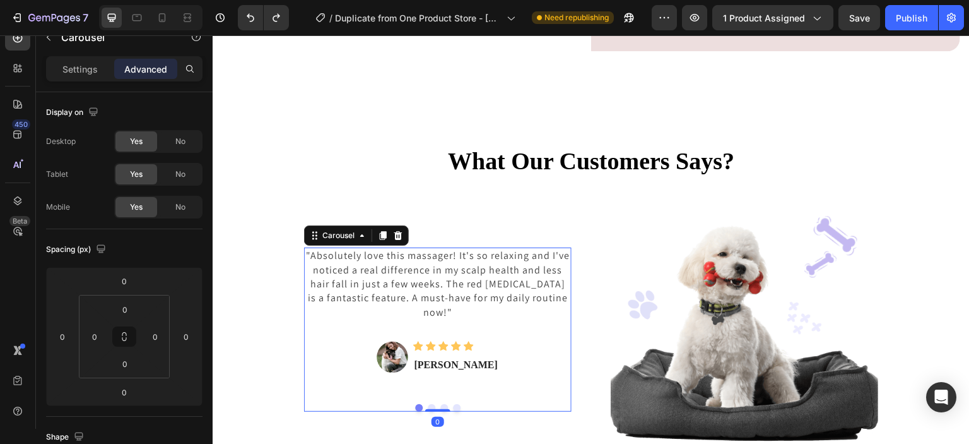
click at [442, 405] on button "Dot" at bounding box center [444, 408] width 8 height 8
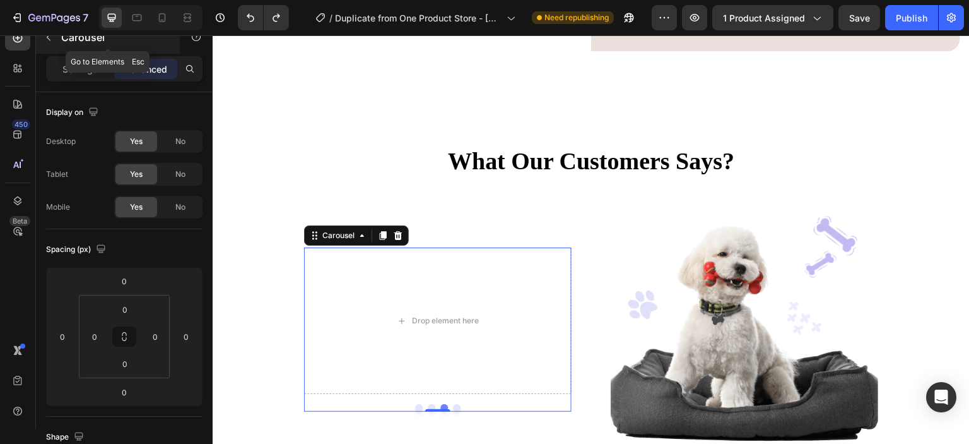
click at [69, 37] on p "Carousel" at bounding box center [114, 37] width 107 height 15
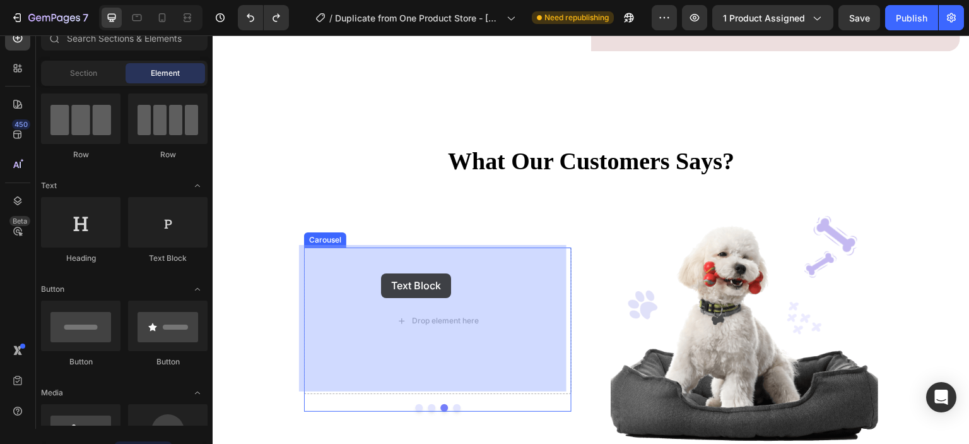
drag, startPoint x: 372, startPoint y: 276, endPoint x: 381, endPoint y: 273, distance: 10.0
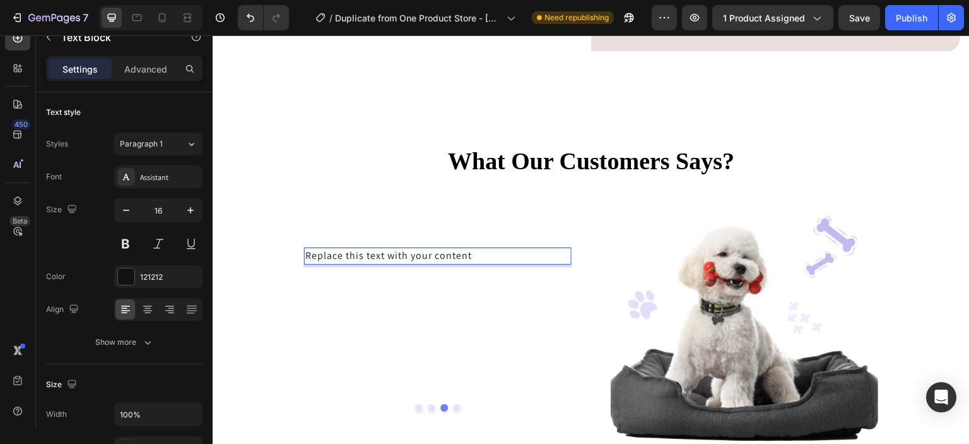
click at [476, 252] on div "Replace this text with your content" at bounding box center [438, 255] width 268 height 16
click at [432, 251] on div "Rich Text Editor. Editing area: main" at bounding box center [438, 255] width 268 height 16
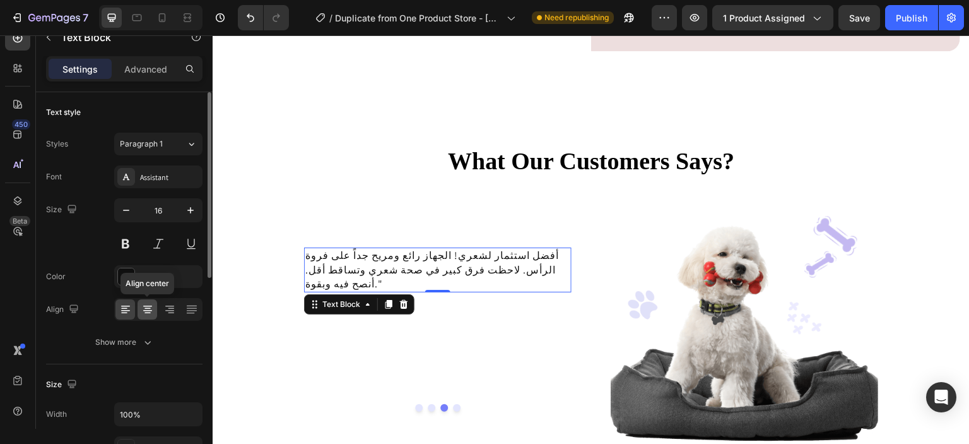
click at [144, 310] on icon at bounding box center [147, 309] width 13 height 13
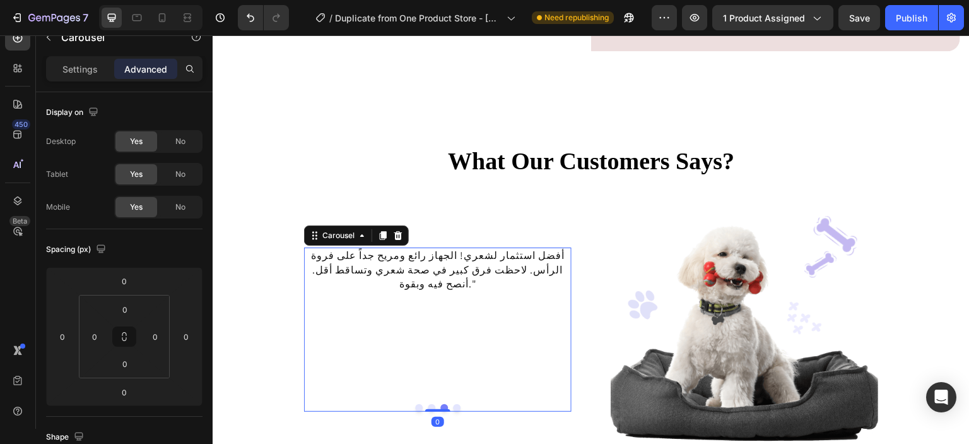
click at [416, 406] on button "Dot" at bounding box center [419, 408] width 8 height 8
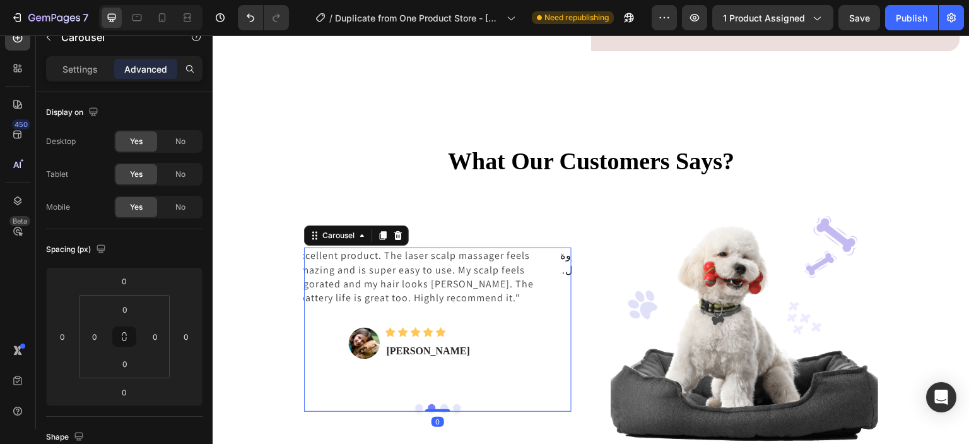
click at [416, 406] on button "Dot" at bounding box center [419, 408] width 8 height 8
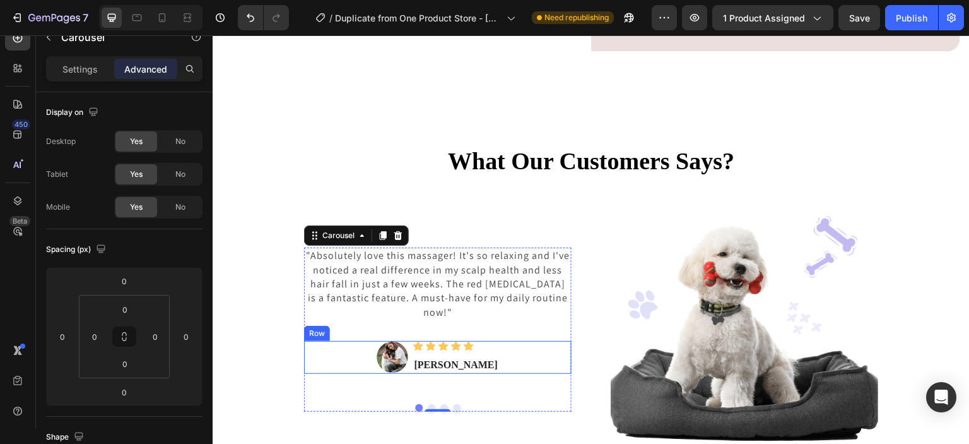
click at [493, 346] on div "Image Icon Icon Icon Icon Icon Icon List Hoz Sarah L. Text block Row" at bounding box center [438, 357] width 268 height 33
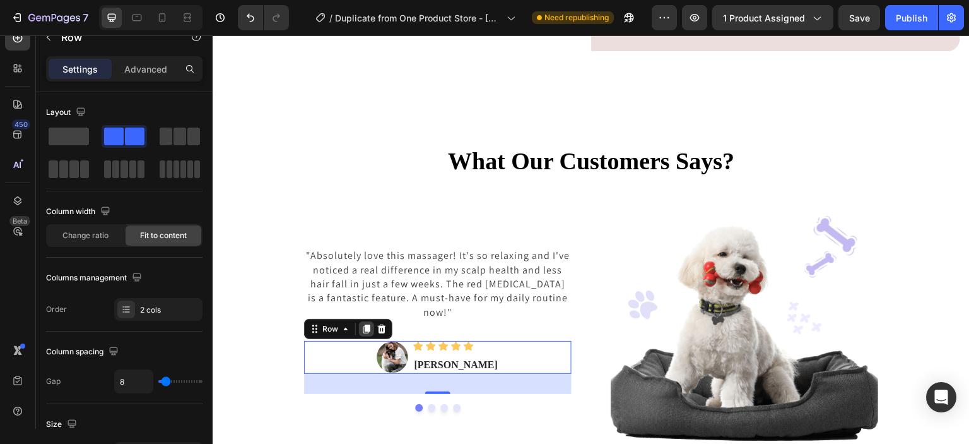
click at [363, 324] on icon at bounding box center [366, 328] width 7 height 9
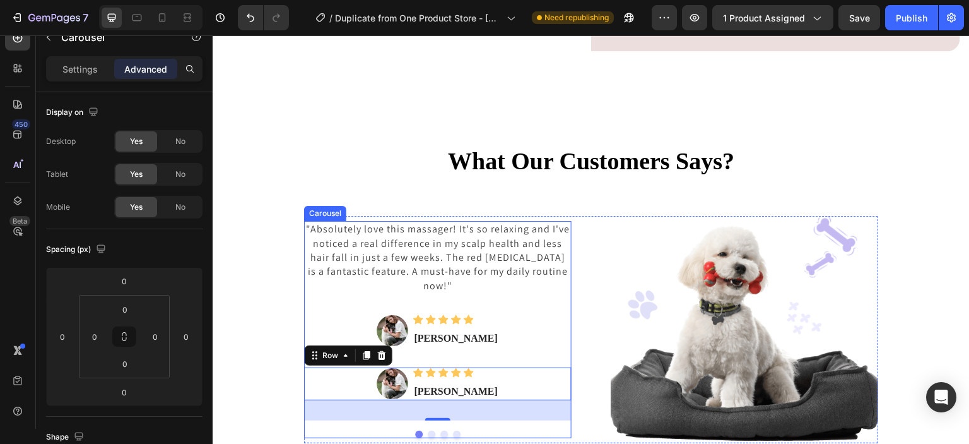
click at [442, 434] on div ""Absolutely love this massager! It's so relaxing and I've noticed a real differ…" at bounding box center [438, 329] width 268 height 217
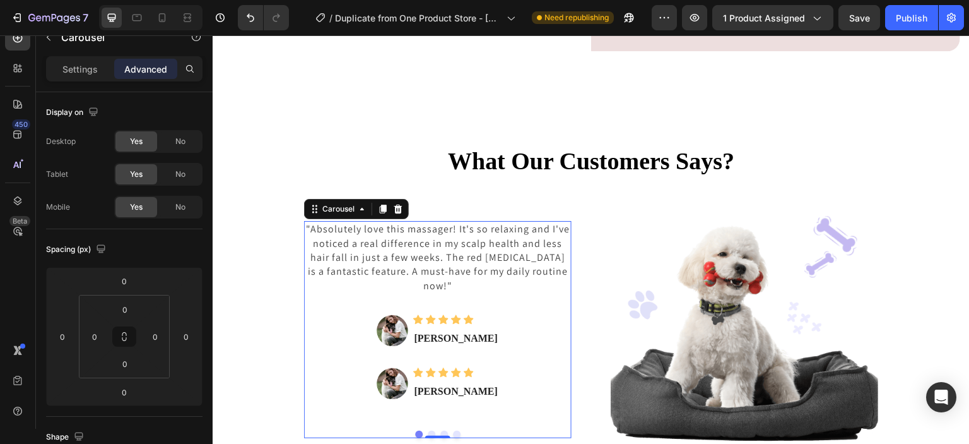
click at [440, 430] on button "Dot" at bounding box center [444, 434] width 8 height 8
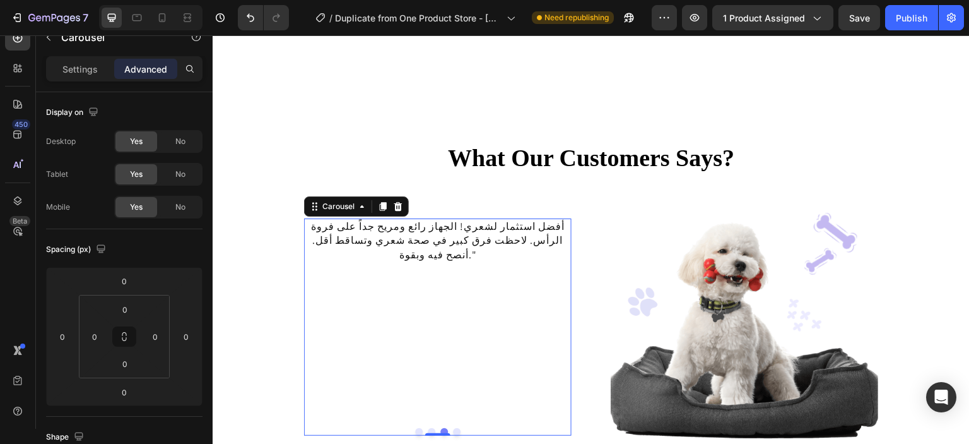
scroll to position [1401, 0]
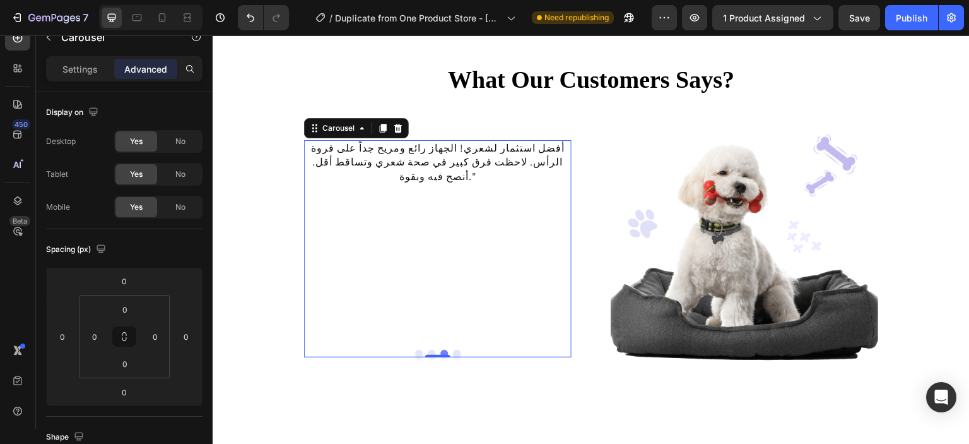
click at [428, 351] on button "Dot" at bounding box center [432, 354] width 8 height 8
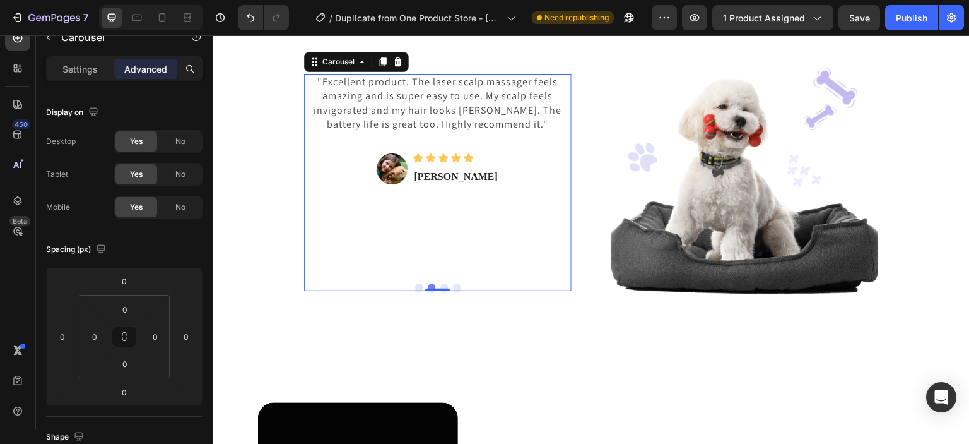
scroll to position [1467, 0]
click at [415, 287] on button "Dot" at bounding box center [419, 288] width 8 height 8
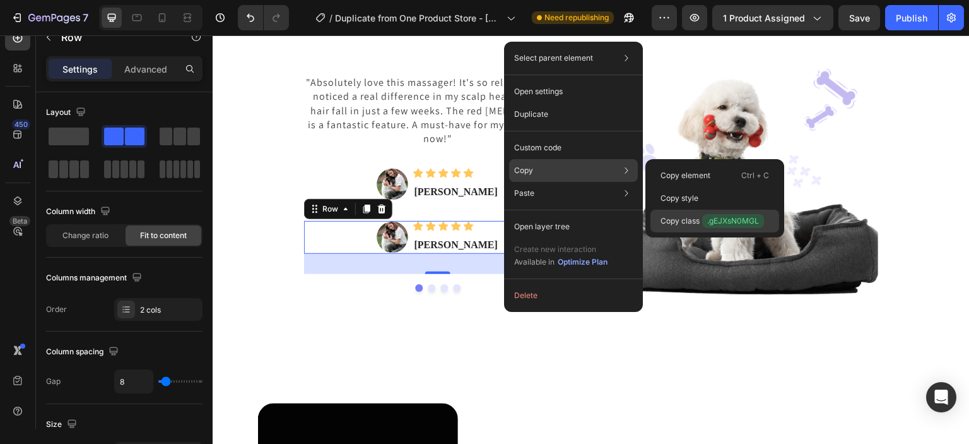
click at [693, 215] on p "Copy class .gEJXsN0MGL" at bounding box center [712, 221] width 103 height 14
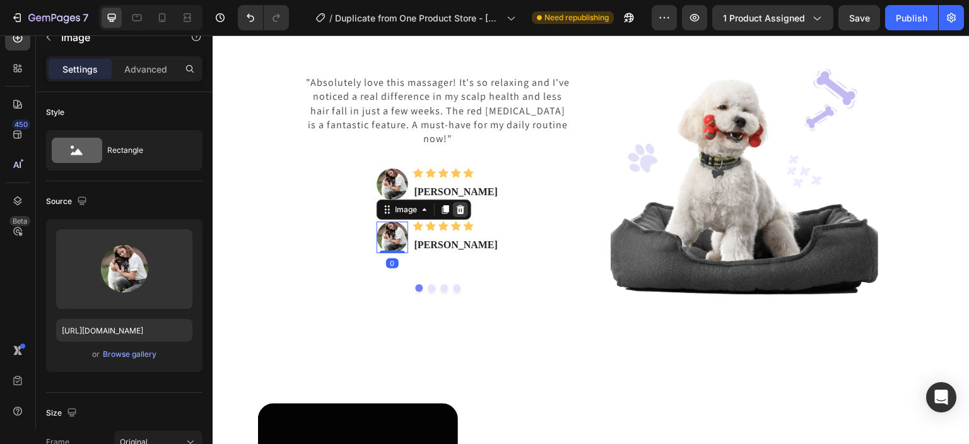
click at [466, 215] on div at bounding box center [460, 209] width 15 height 15
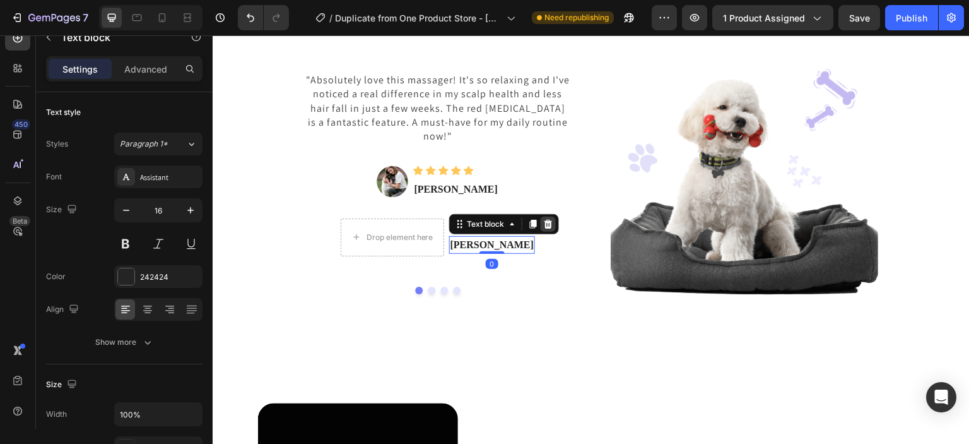
click at [552, 227] on icon at bounding box center [548, 224] width 10 height 10
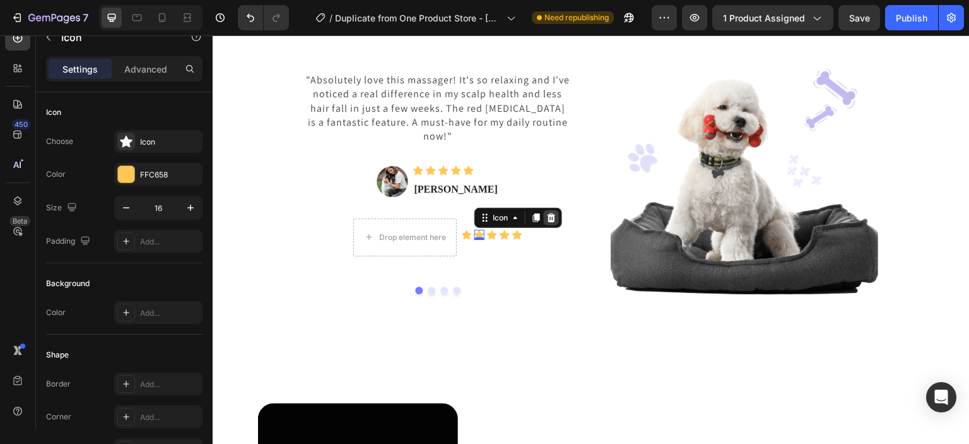
click at [547, 225] on div at bounding box center [551, 217] width 15 height 15
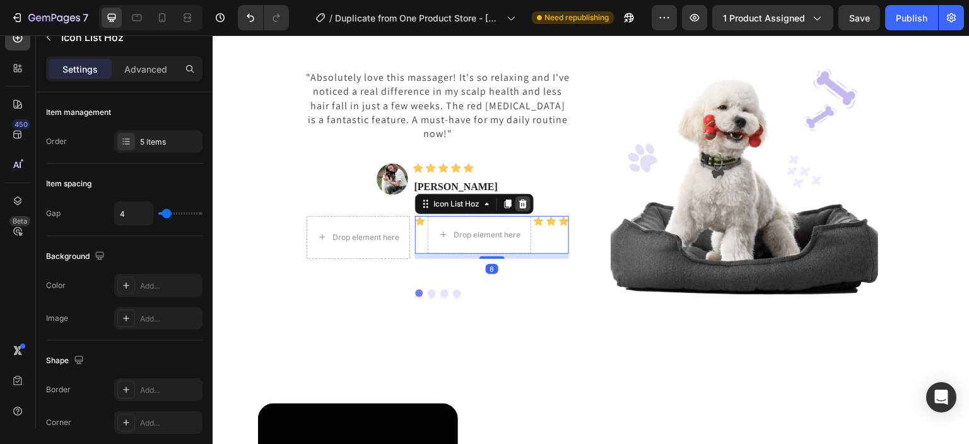
click at [519, 204] on icon at bounding box center [523, 203] width 8 height 9
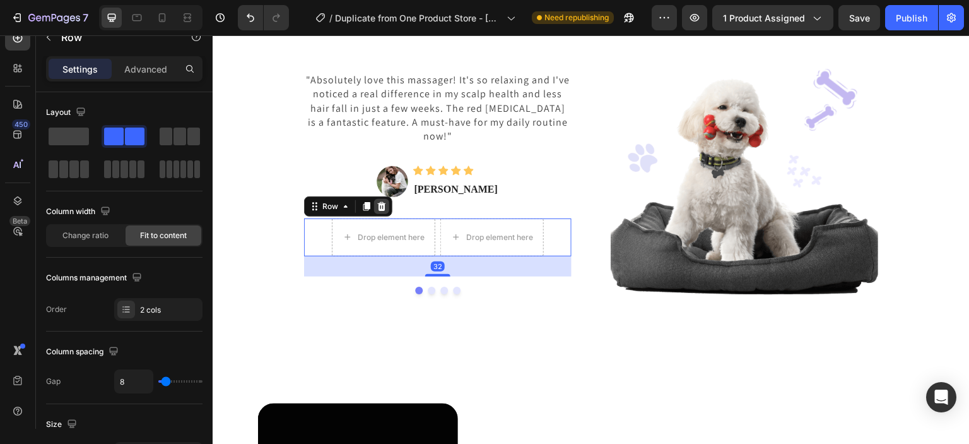
click at [381, 206] on icon at bounding box center [382, 206] width 10 height 10
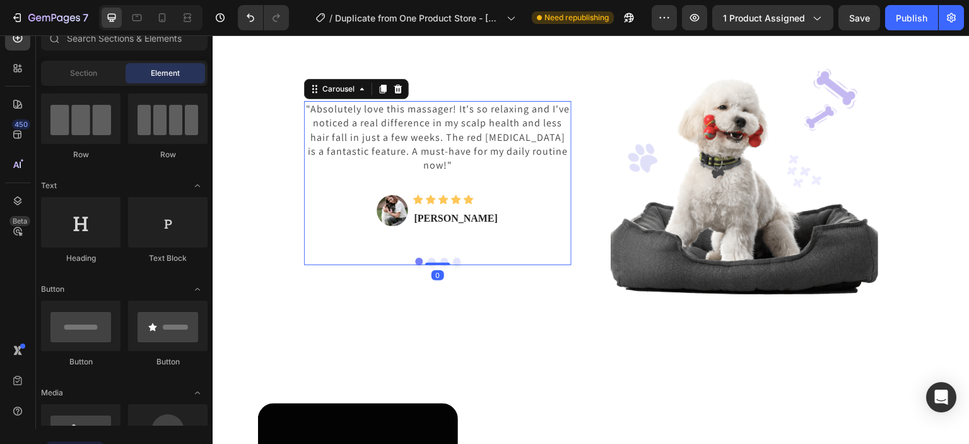
click at [442, 263] on div ""Absolutely love this massager! It's so relaxing and I've noticed a real differ…" at bounding box center [438, 183] width 268 height 164
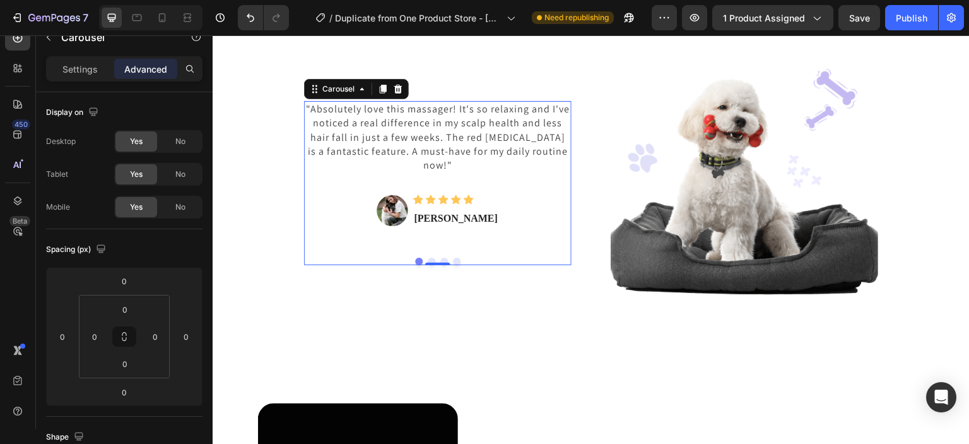
click at [440, 257] on button "Dot" at bounding box center [444, 261] width 8 height 8
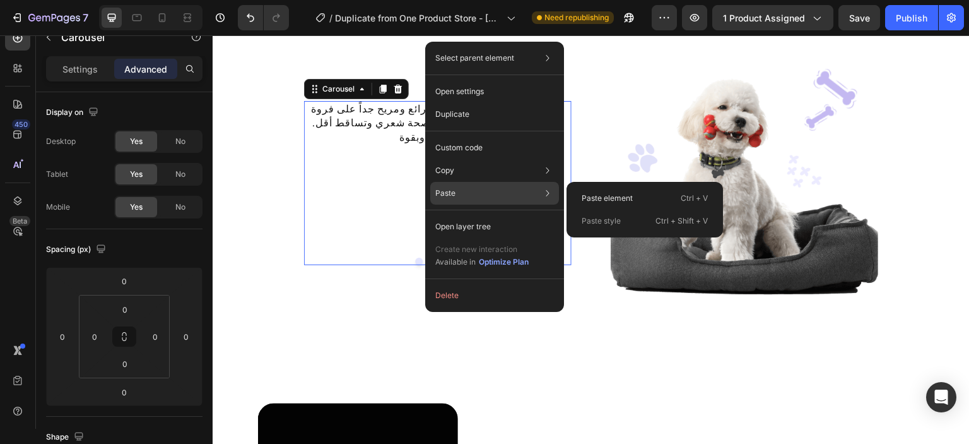
click at [442, 215] on div "Paste Paste element Ctrl + V Paste style Ctrl + Shift + V" at bounding box center [494, 226] width 129 height 23
click at [615, 210] on div "Paste element Ctrl + V" at bounding box center [645, 221] width 146 height 23
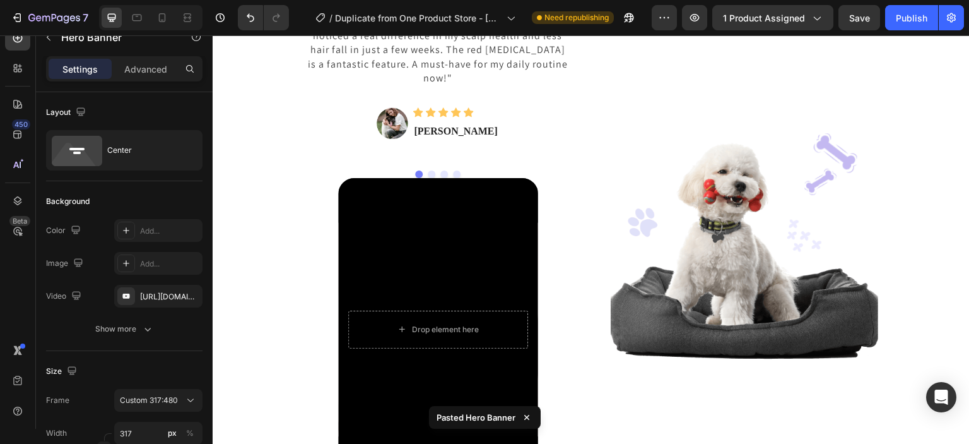
scroll to position [1493, 0]
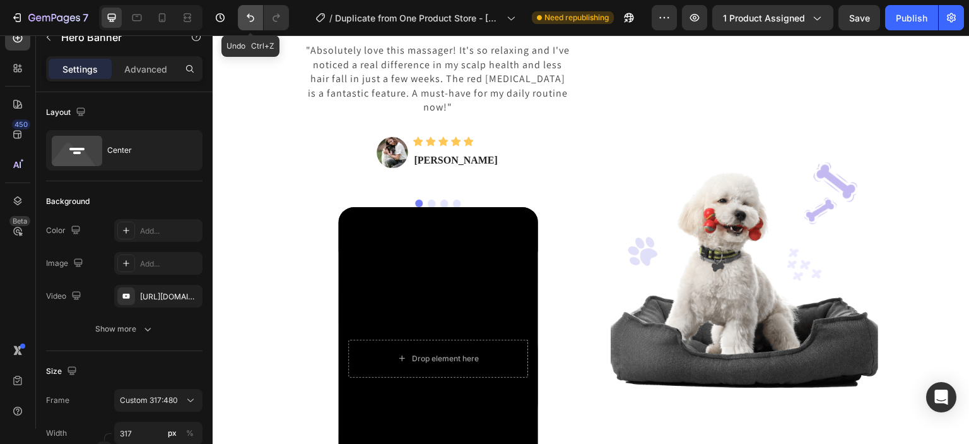
click at [257, 14] on button "Undo/Redo" at bounding box center [250, 17] width 25 height 25
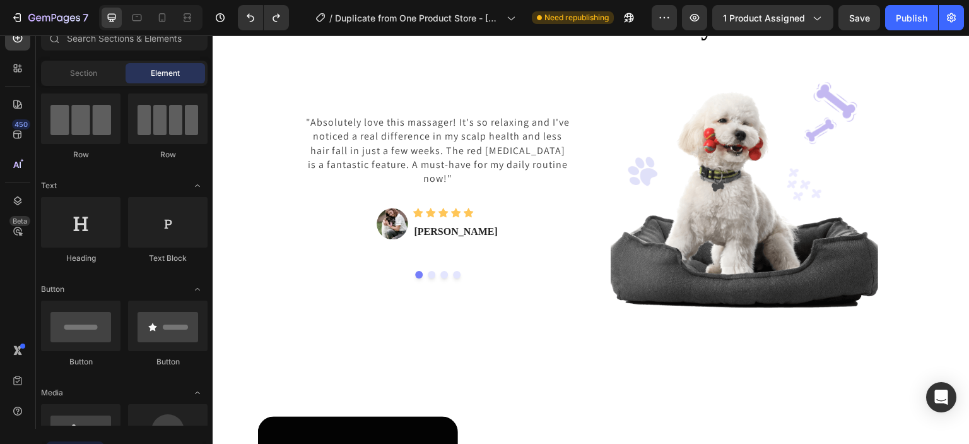
scroll to position [1459, 0]
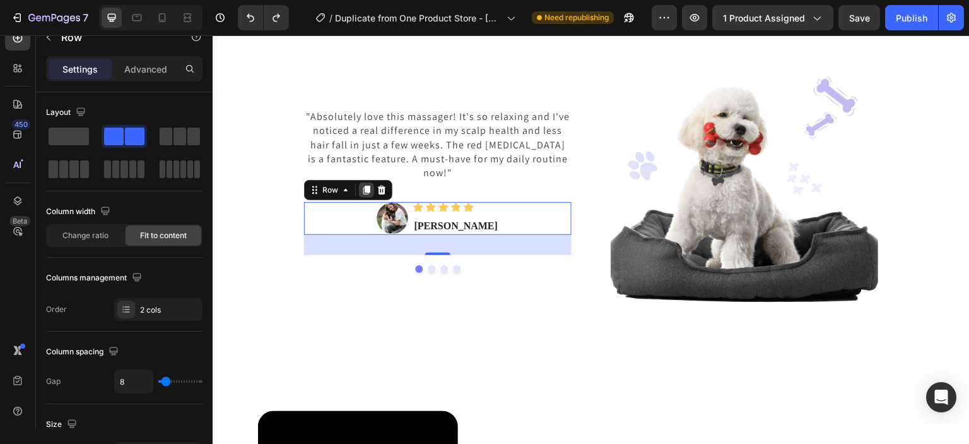
click at [362, 185] on icon at bounding box center [367, 190] width 10 height 10
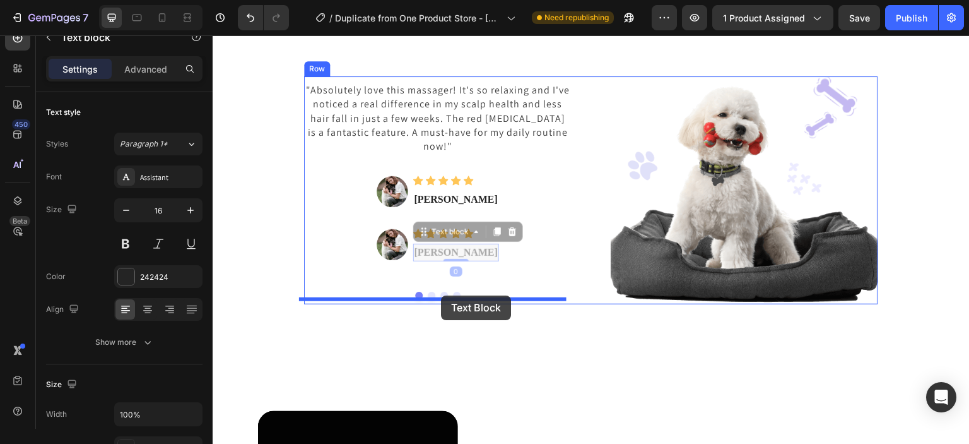
drag, startPoint x: 478, startPoint y: 247, endPoint x: 441, endPoint y: 295, distance: 60.8
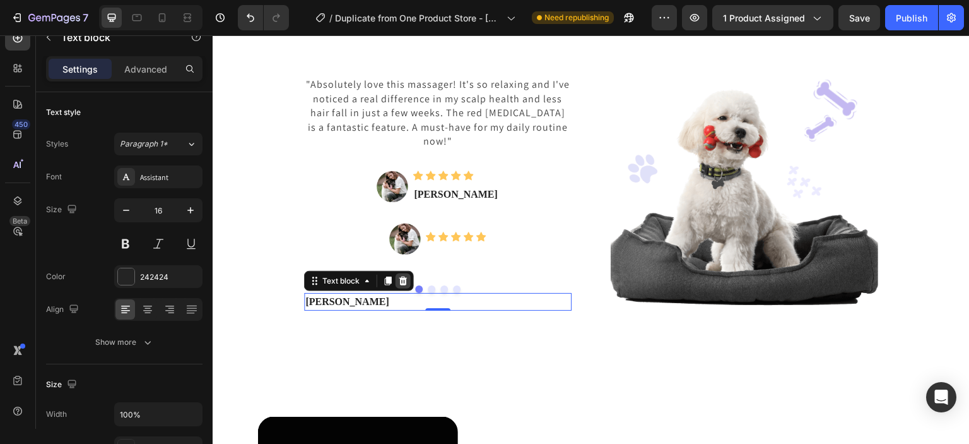
click at [400, 283] on icon at bounding box center [403, 280] width 8 height 9
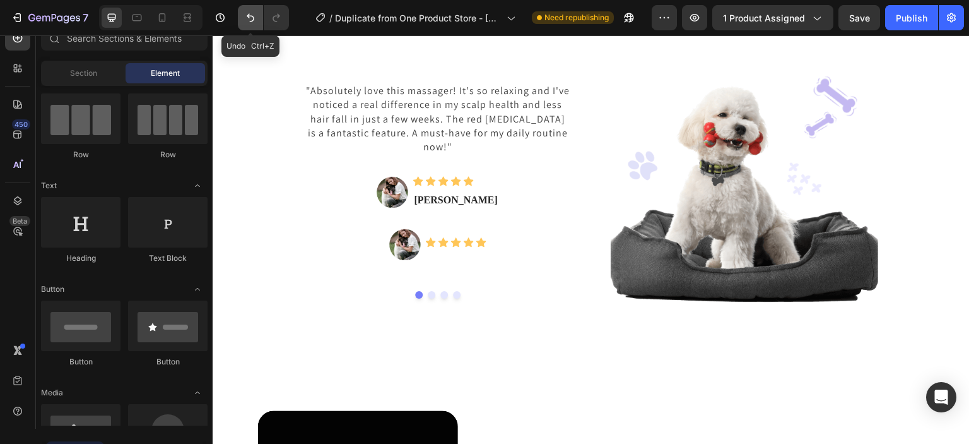
click at [247, 20] on icon "Undo/Redo" at bounding box center [250, 17] width 13 height 13
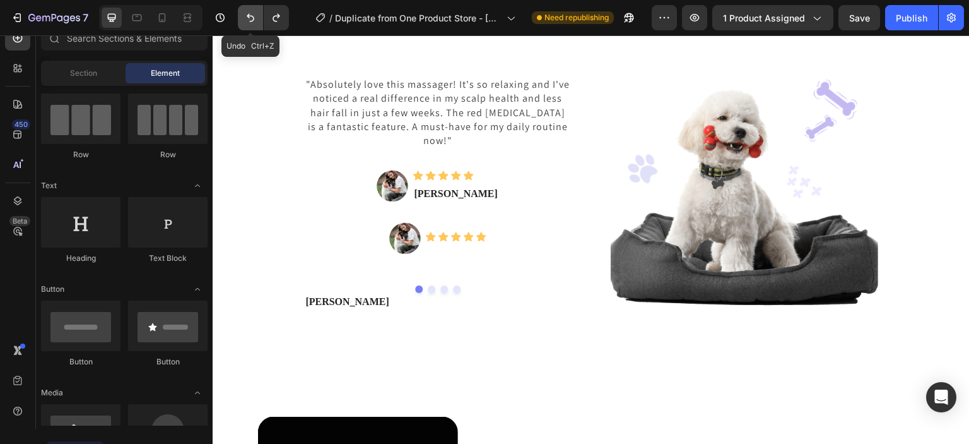
click at [247, 20] on icon "Undo/Redo" at bounding box center [250, 17] width 13 height 13
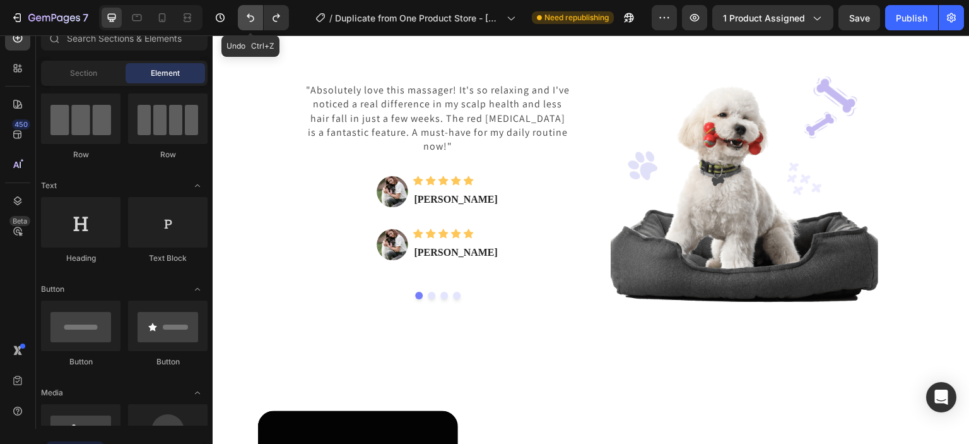
click at [247, 20] on icon "Undo/Redo" at bounding box center [250, 17] width 13 height 13
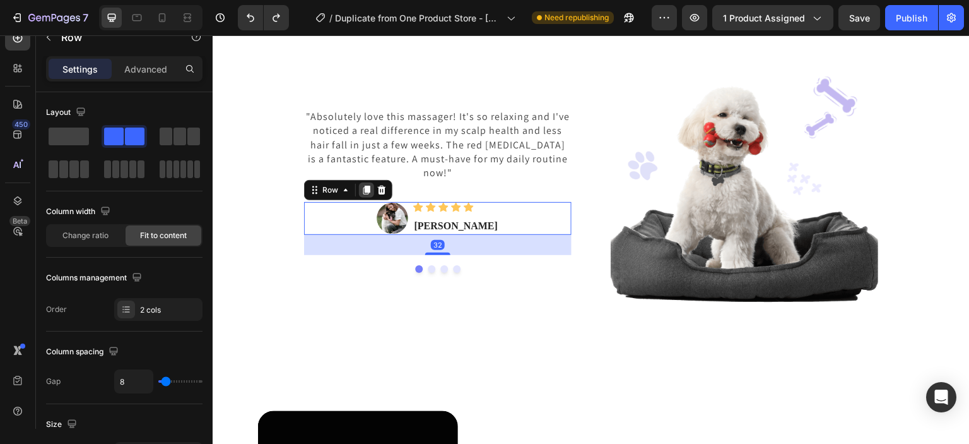
click at [366, 195] on div at bounding box center [366, 189] width 15 height 15
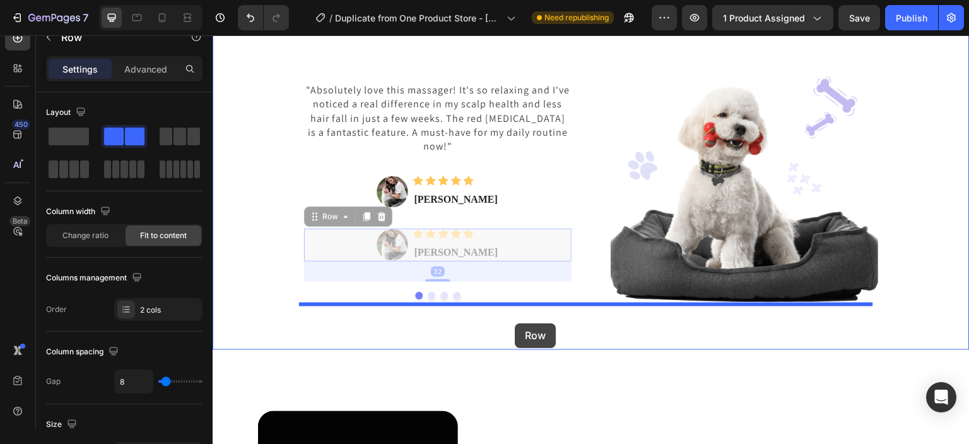
drag, startPoint x: 509, startPoint y: 242, endPoint x: 515, endPoint y: 323, distance: 81.7
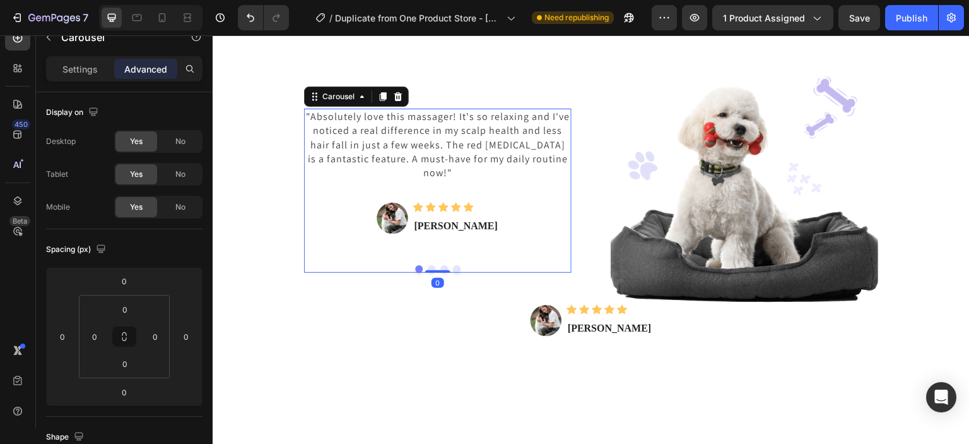
click at [439, 270] on div ""Absolutely love this massager! It's so relaxing and I've noticed a real differ…" at bounding box center [438, 191] width 268 height 164
click at [440, 265] on button "Dot" at bounding box center [444, 269] width 8 height 8
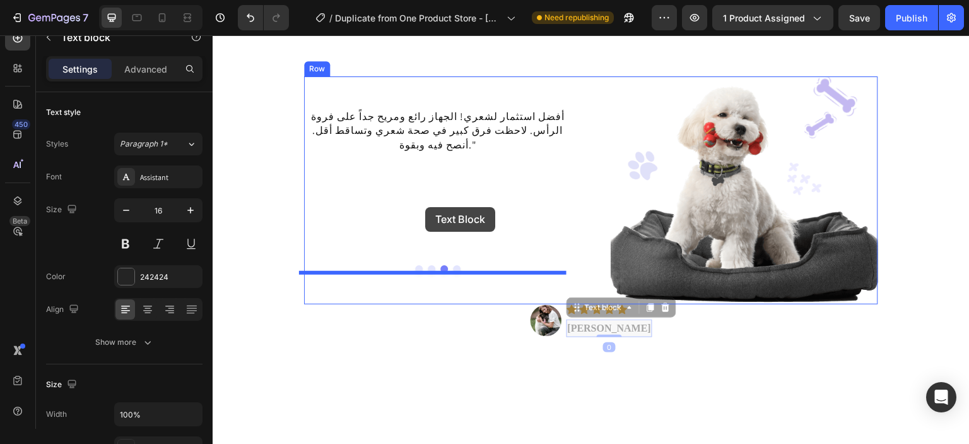
drag, startPoint x: 618, startPoint y: 323, endPoint x: 425, endPoint y: 207, distance: 225.3
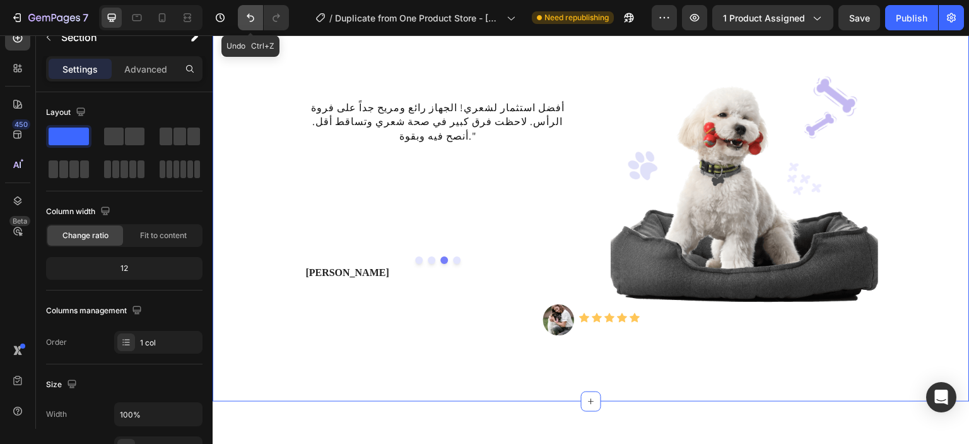
click at [250, 23] on icon "Undo/Redo" at bounding box center [250, 17] width 13 height 13
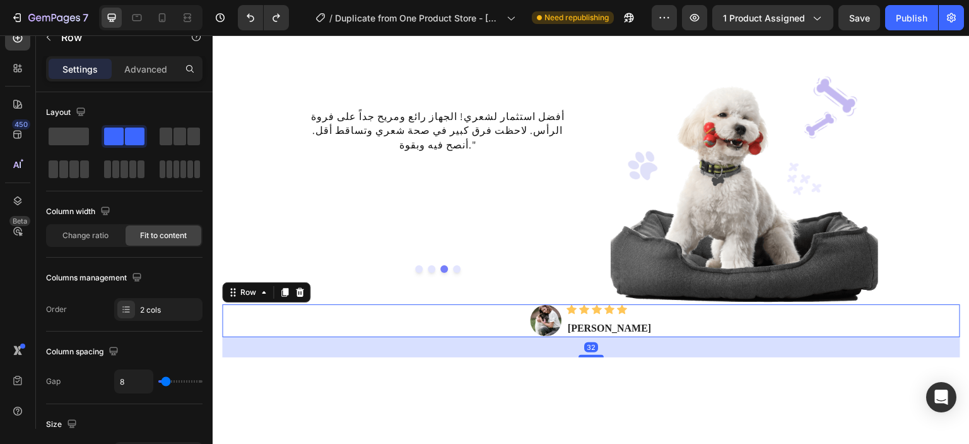
click at [647, 320] on div "Image Icon Icon Icon Icon Icon Icon List Hoz Sarah L. Text block Row 32" at bounding box center [591, 320] width 738 height 33
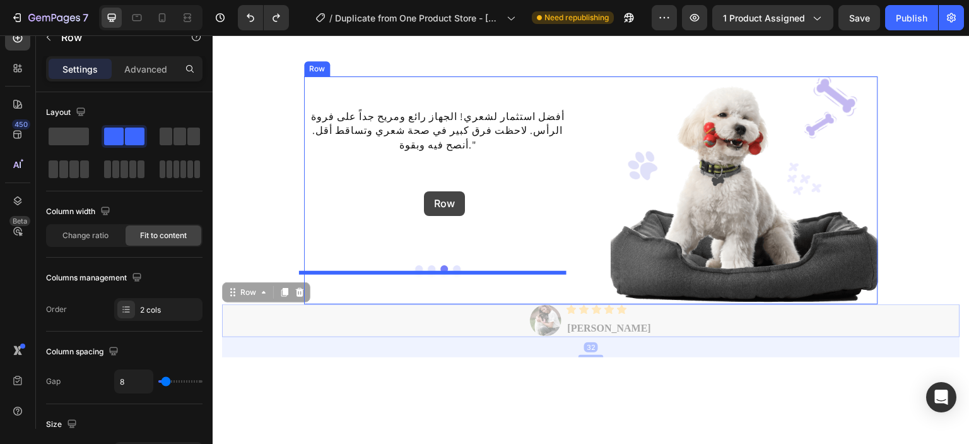
drag, startPoint x: 647, startPoint y: 320, endPoint x: 424, endPoint y: 191, distance: 257.8
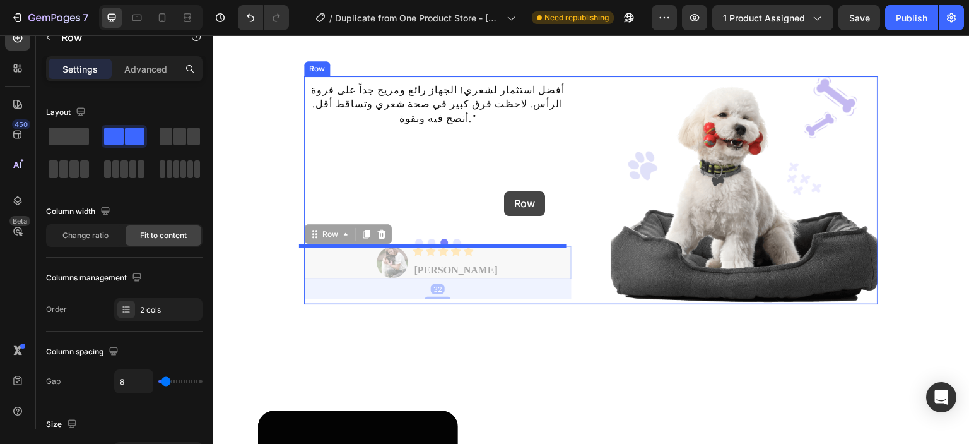
drag, startPoint x: 509, startPoint y: 266, endPoint x: 504, endPoint y: 191, distance: 74.6
click at [504, 191] on div "Header What Our Customers Says? Heading Row "Absolutely love this massager! It'…" at bounding box center [591, 267] width 757 height 3382
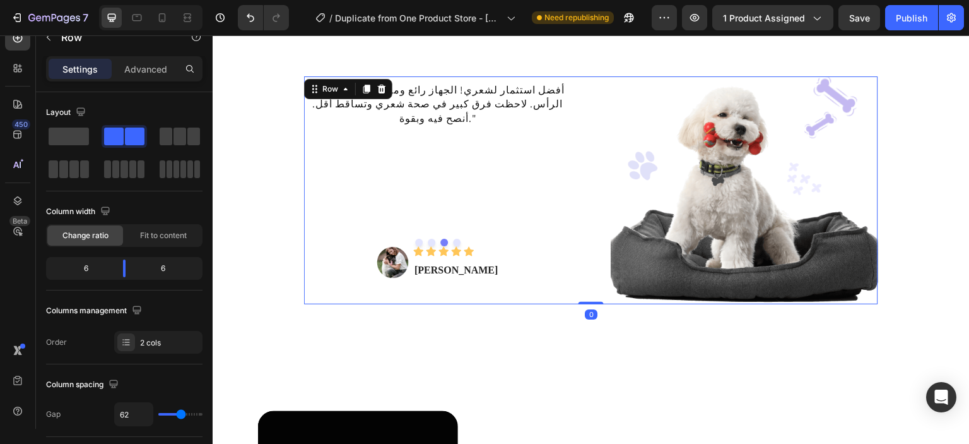
click at [437, 298] on div ""Absolutely love this massager! It's so relaxing and I've noticed a real differ…" at bounding box center [438, 190] width 268 height 228
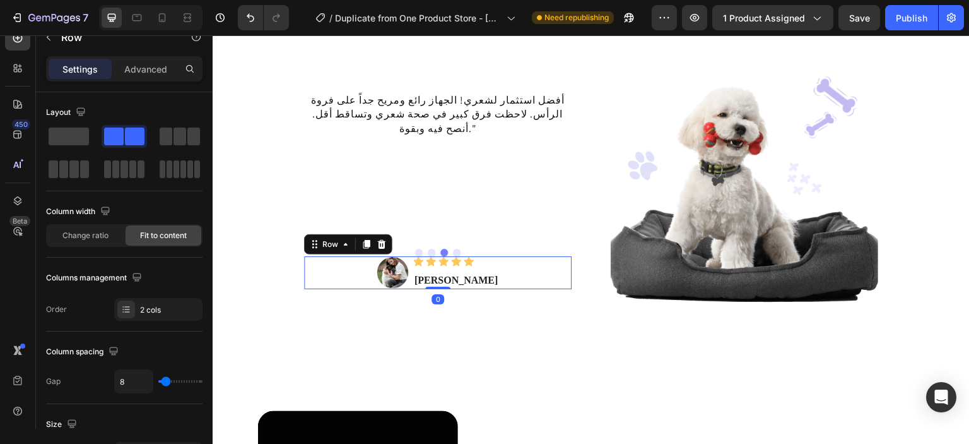
drag, startPoint x: 437, startPoint y: 298, endPoint x: 437, endPoint y: 275, distance: 22.7
click at [437, 275] on div "Image Icon Icon Icon Icon Icon Icon List Hoz Sarah L. Text block Row 0" at bounding box center [438, 272] width 268 height 33
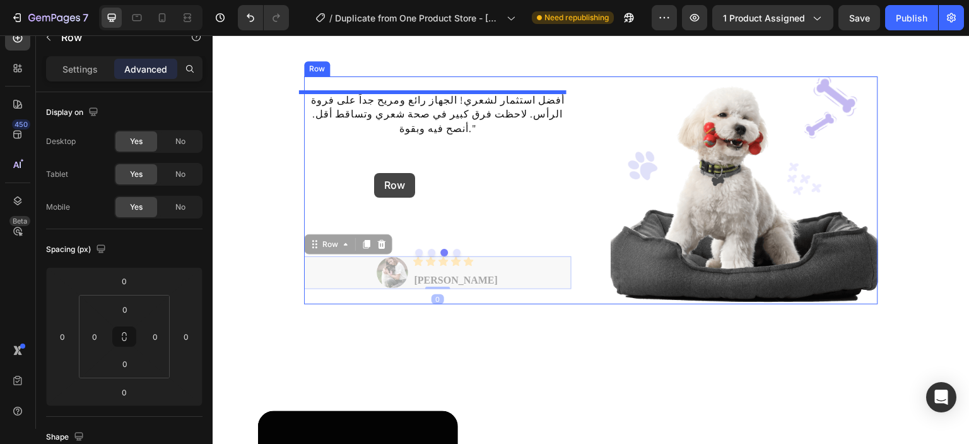
drag, startPoint x: 521, startPoint y: 278, endPoint x: 374, endPoint y: 172, distance: 180.4
click at [374, 172] on div "Header What Our Customers Says? Heading Row "Absolutely love this massager! It'…" at bounding box center [591, 267] width 757 height 3382
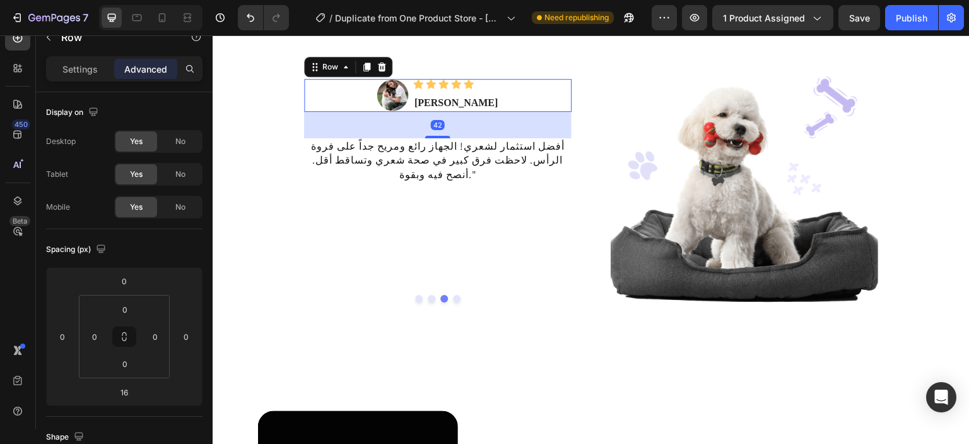
drag, startPoint x: 433, startPoint y: 127, endPoint x: 434, endPoint y: 143, distance: 16.5
click at [434, 143] on div "Image Icon Icon Icon Icon Icon Icon List Hoz Sarah L. Text block Row 42 "Absolu…" at bounding box center [438, 190] width 268 height 228
type input "42"
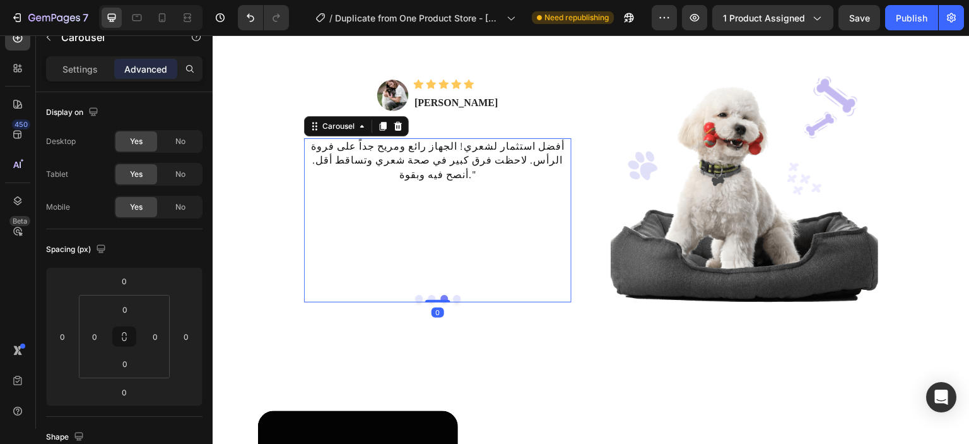
click at [415, 300] on button "Dot" at bounding box center [419, 299] width 8 height 8
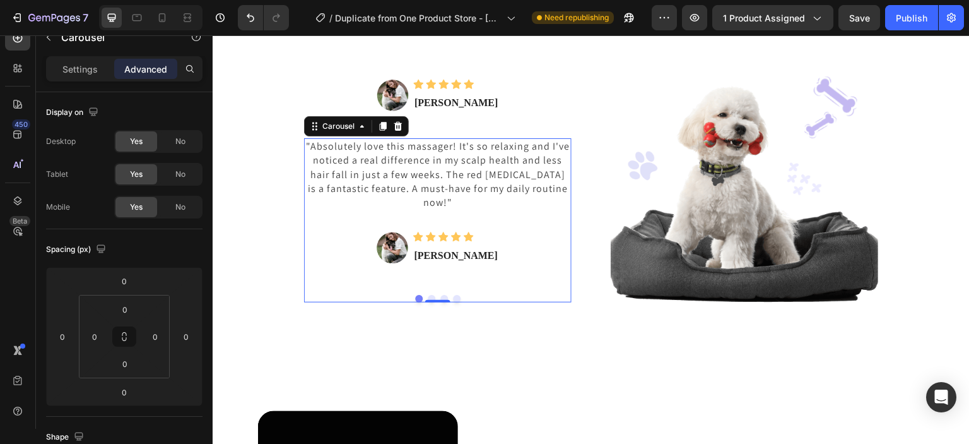
click at [428, 295] on button "Dot" at bounding box center [432, 299] width 8 height 8
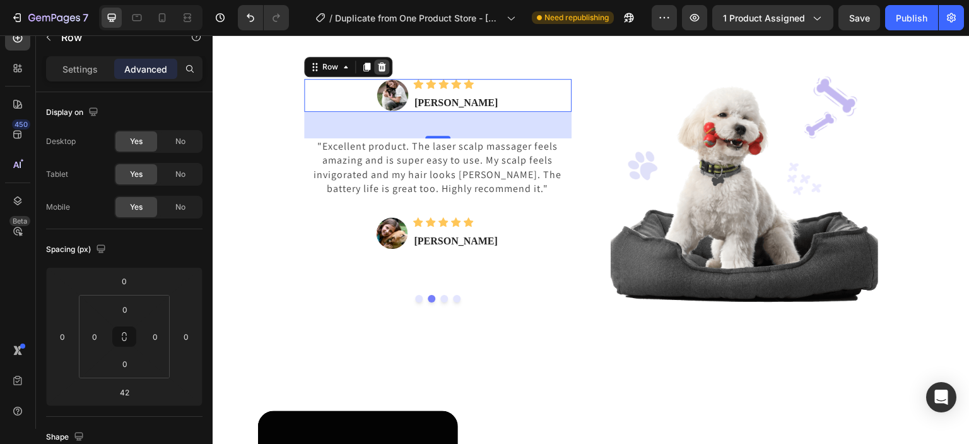
click at [377, 68] on icon at bounding box center [382, 67] width 10 height 10
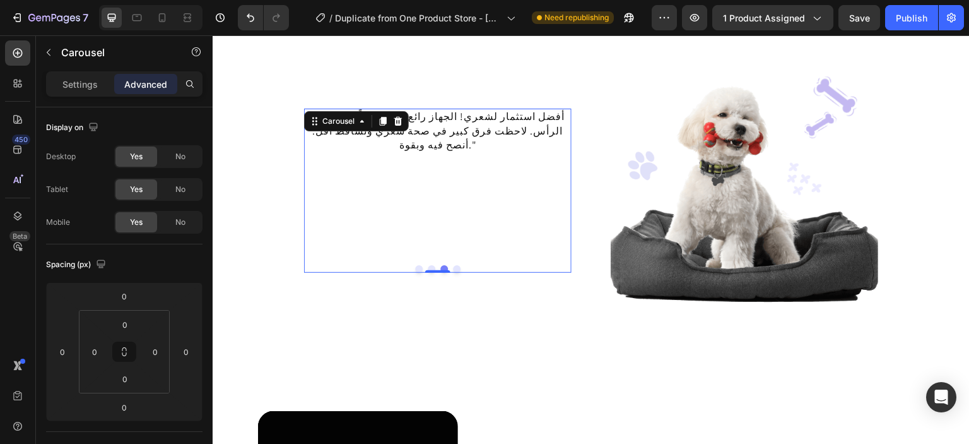
scroll to position [15, 0]
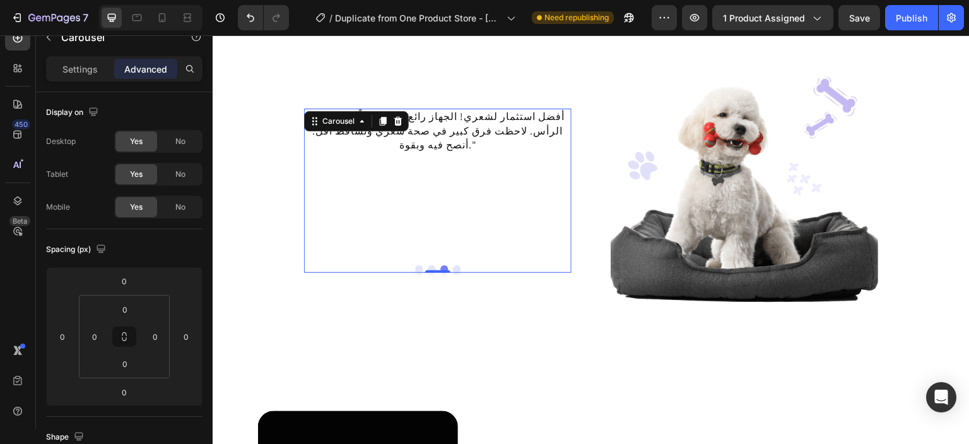
click at [455, 269] on button "Dot" at bounding box center [457, 269] width 8 height 8
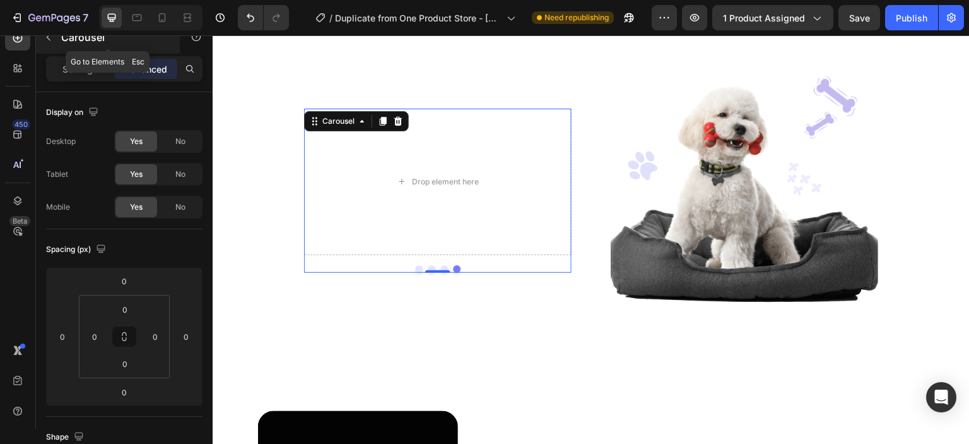
click at [50, 37] on icon "button" at bounding box center [49, 37] width 10 height 10
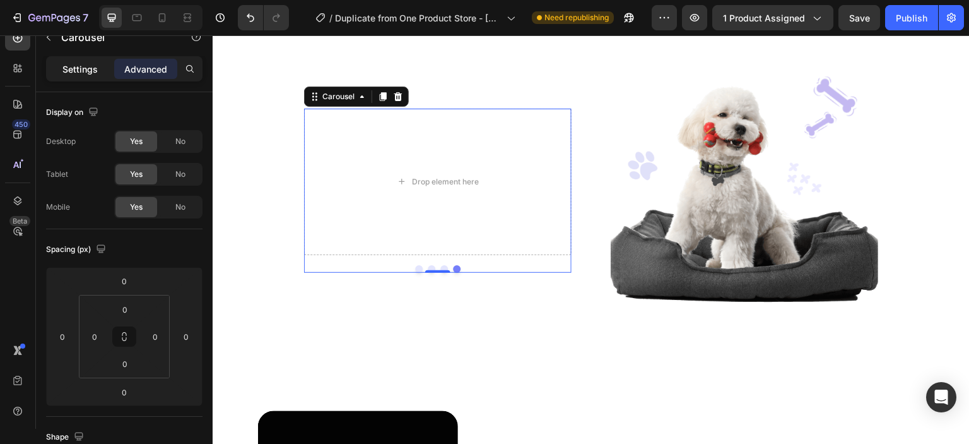
click at [90, 71] on p "Settings" at bounding box center [79, 68] width 35 height 13
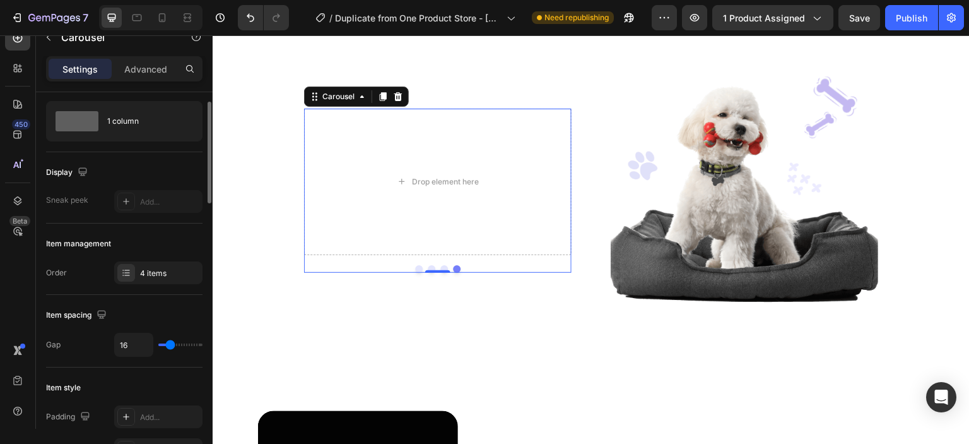
scroll to position [30, 0]
click at [141, 273] on div "4 items" at bounding box center [169, 271] width 59 height 11
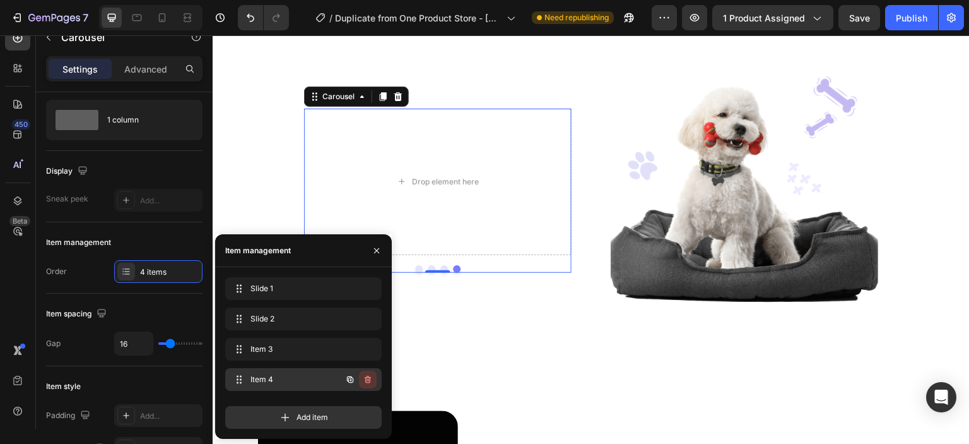
click at [369, 382] on icon "button" at bounding box center [368, 379] width 10 height 10
click at [368, 382] on div "Delete" at bounding box center [359, 379] width 23 height 11
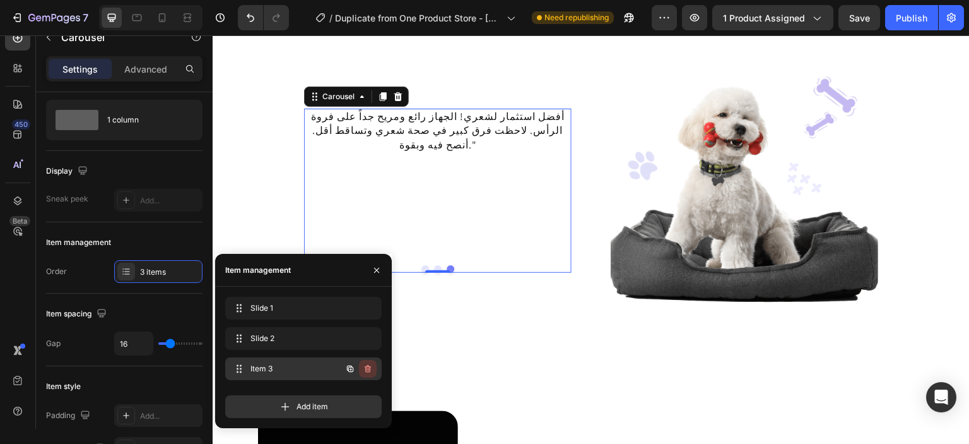
click at [362, 370] on button "button" at bounding box center [368, 369] width 18 height 18
click at [362, 370] on div "Delete" at bounding box center [359, 368] width 23 height 11
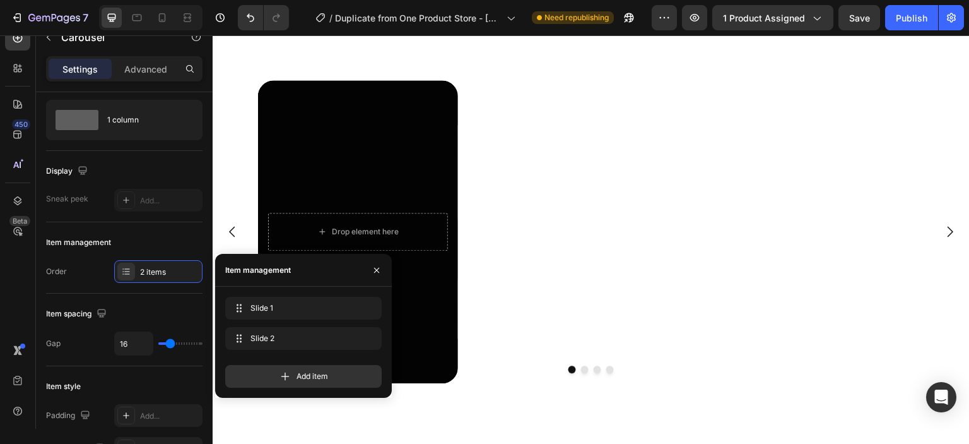
scroll to position [1790, 0]
click at [381, 267] on icon "button" at bounding box center [377, 270] width 10 height 10
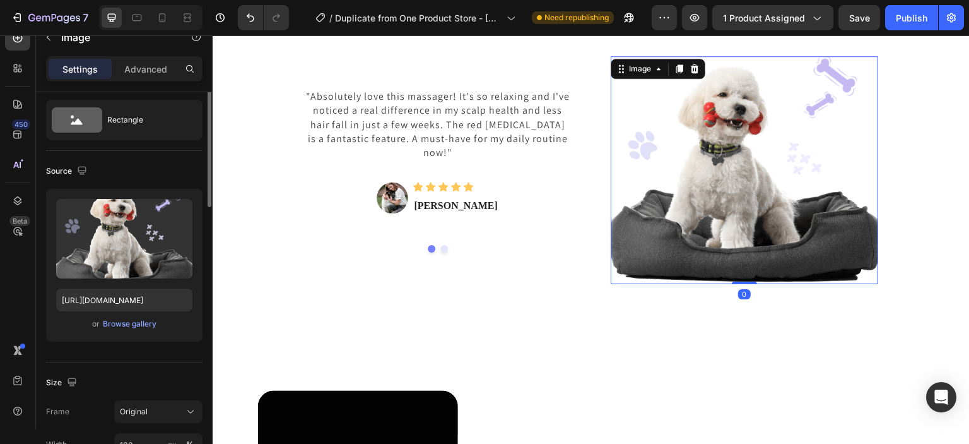
scroll to position [0, 0]
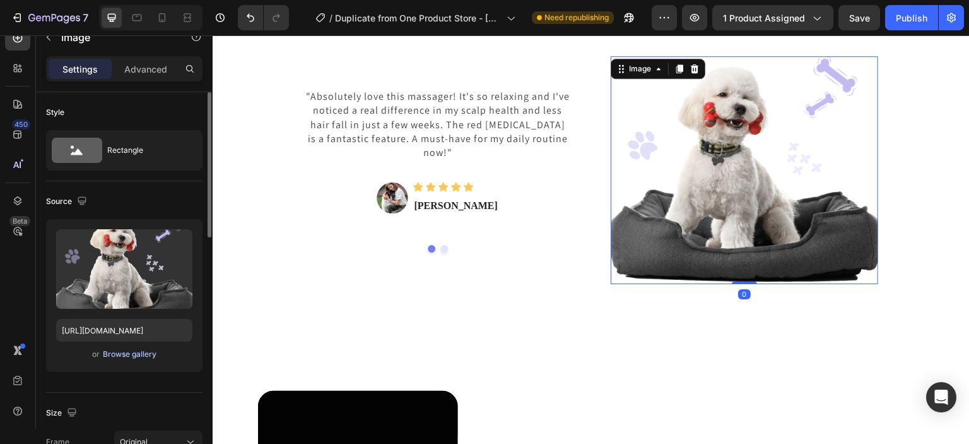
click at [139, 351] on div "Browse gallery" at bounding box center [130, 353] width 54 height 11
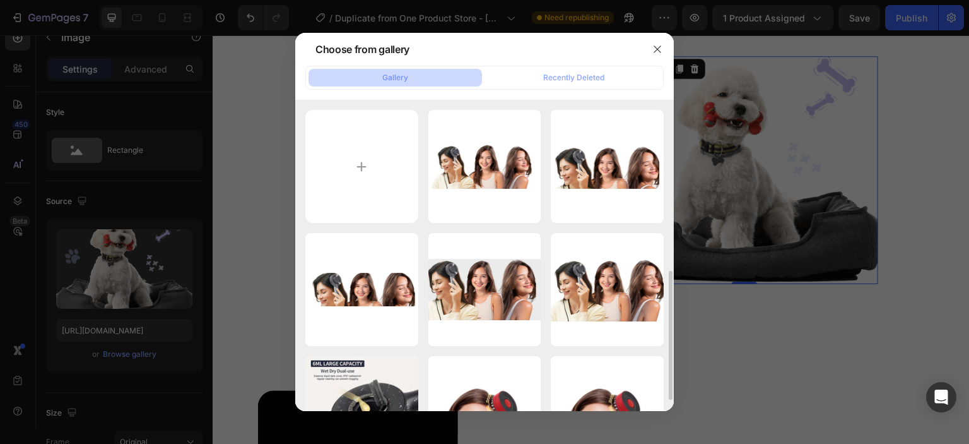
scroll to position [141, 0]
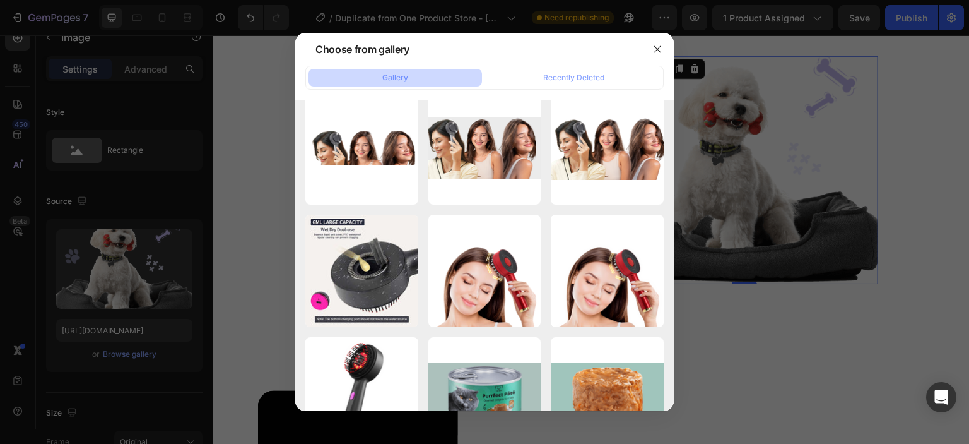
drag, startPoint x: 396, startPoint y: 279, endPoint x: 724, endPoint y: 214, distance: 333.9
click at [724, 214] on div "Choose from gallery Gallery Recently Deleted Untitled design (27).png 829.31 kb…" at bounding box center [484, 222] width 969 height 444
drag, startPoint x: 372, startPoint y: 275, endPoint x: 718, endPoint y: 197, distance: 355.0
click at [718, 197] on div "Choose from gallery Gallery Recently Deleted Untitled design (27).png 829.31 kb…" at bounding box center [484, 222] width 969 height 444
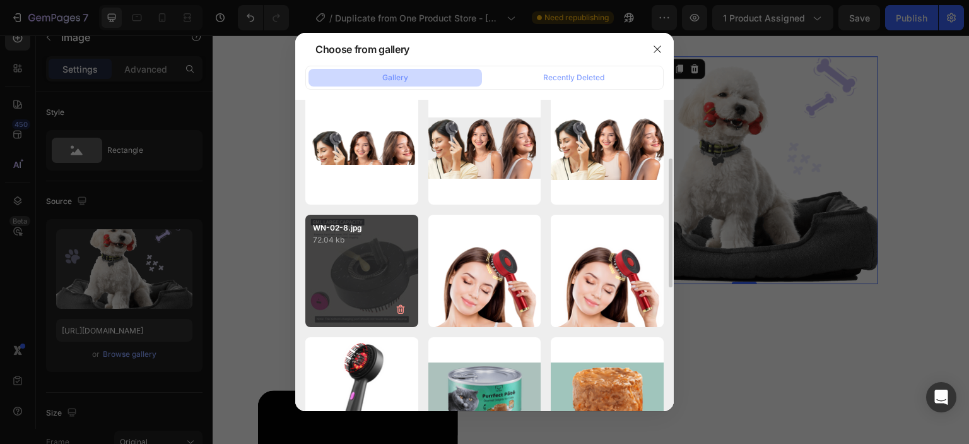
click at [345, 298] on div "WN-02-8.jpg 72.04 kb" at bounding box center [361, 271] width 113 height 113
type input "https://cdn.shopify.com/s/files/1/0930/1884/9649/files/gempages_580497702895223…"
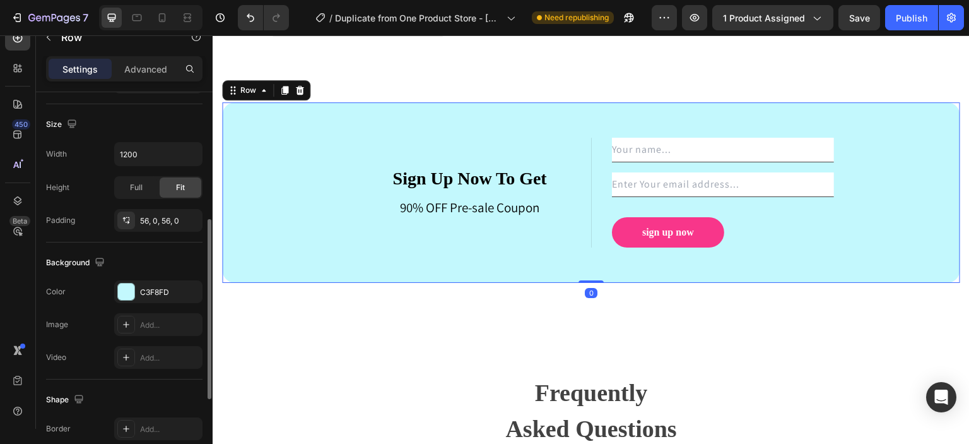
scroll to position [261, 0]
click at [146, 289] on div "C3F8FD" at bounding box center [158, 291] width 37 height 11
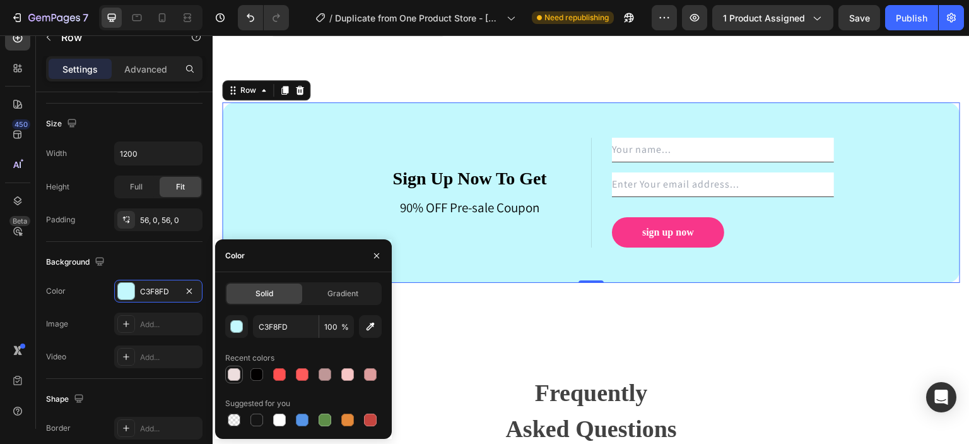
click at [237, 379] on div at bounding box center [234, 374] width 13 height 13
type input "EDDEDE"
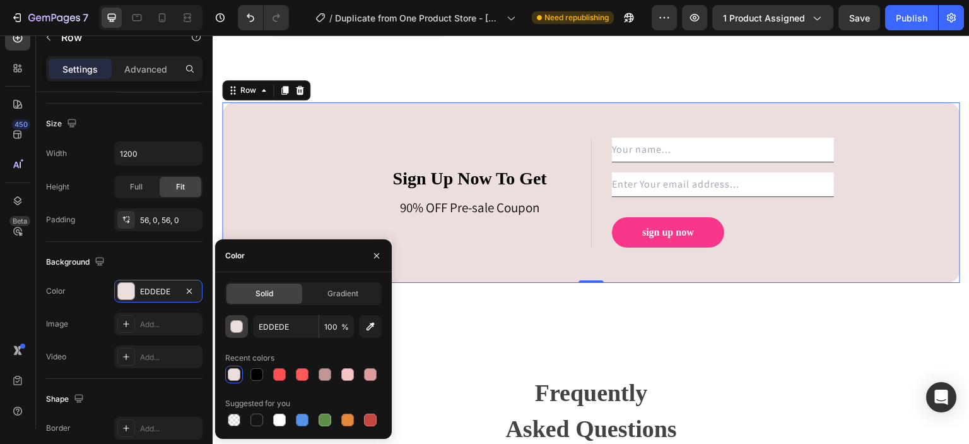
click at [239, 328] on div "button" at bounding box center [237, 327] width 13 height 13
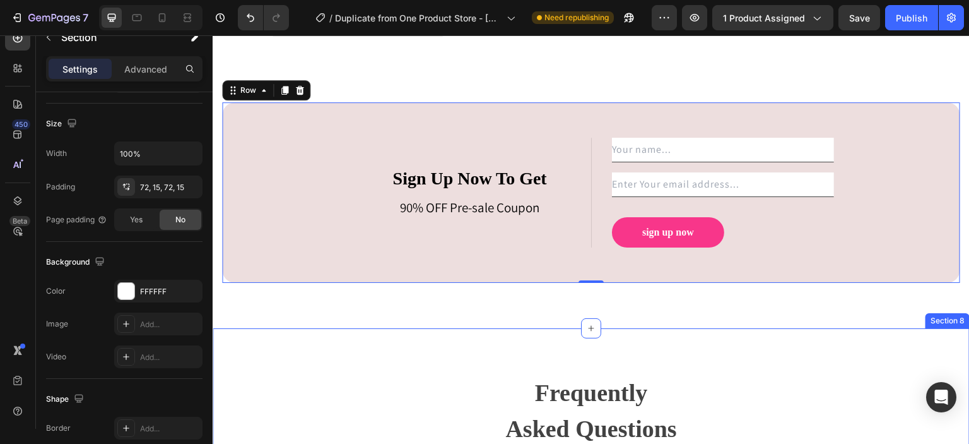
scroll to position [0, 0]
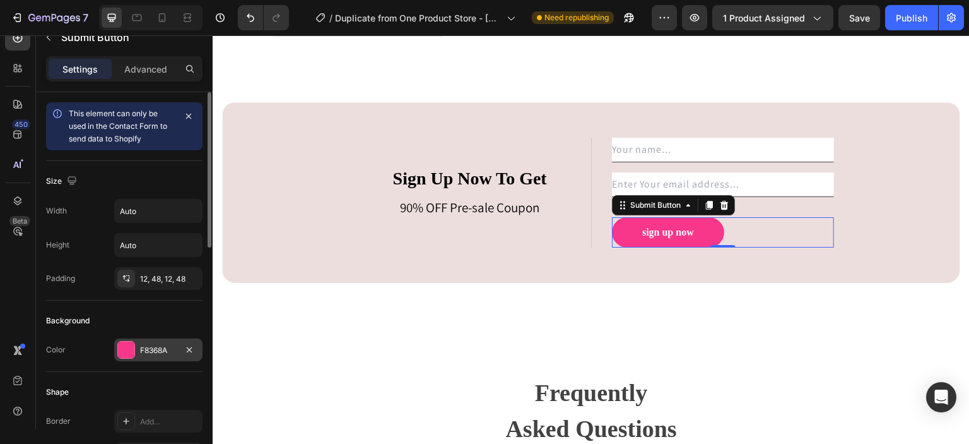
click at [124, 358] on div "F8368A" at bounding box center [158, 349] width 88 height 23
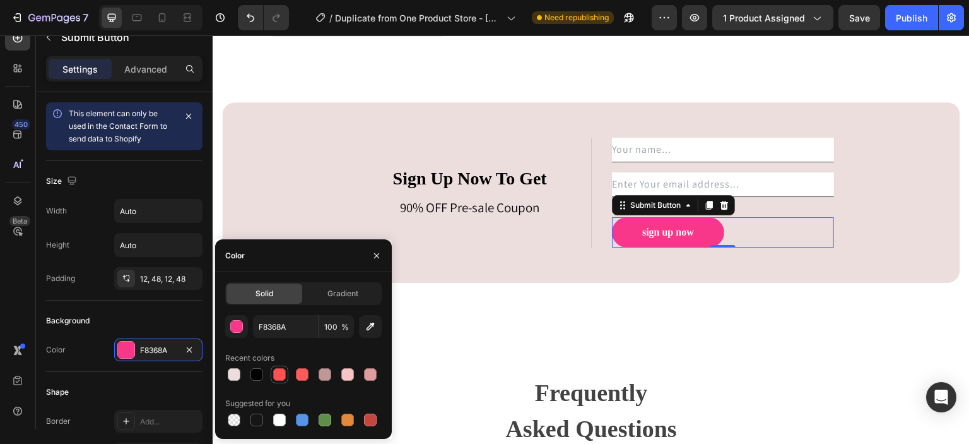
click at [278, 375] on div at bounding box center [279, 374] width 13 height 13
type input "FF5151"
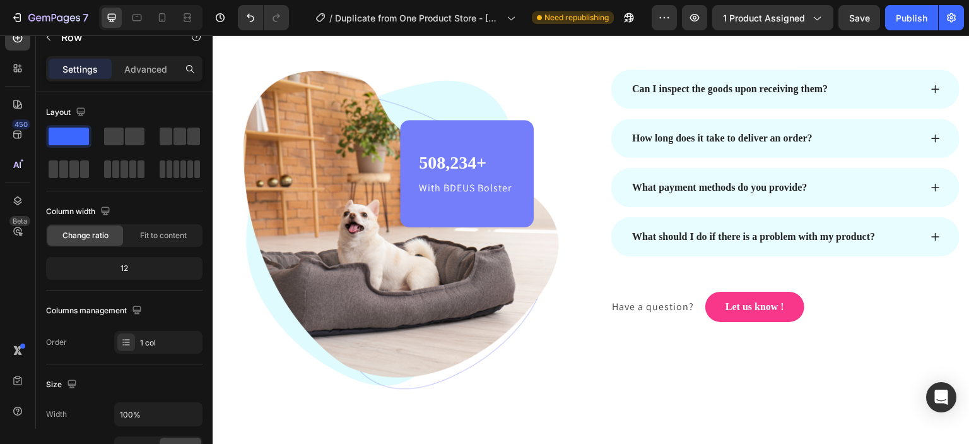
scroll to position [2592, 0]
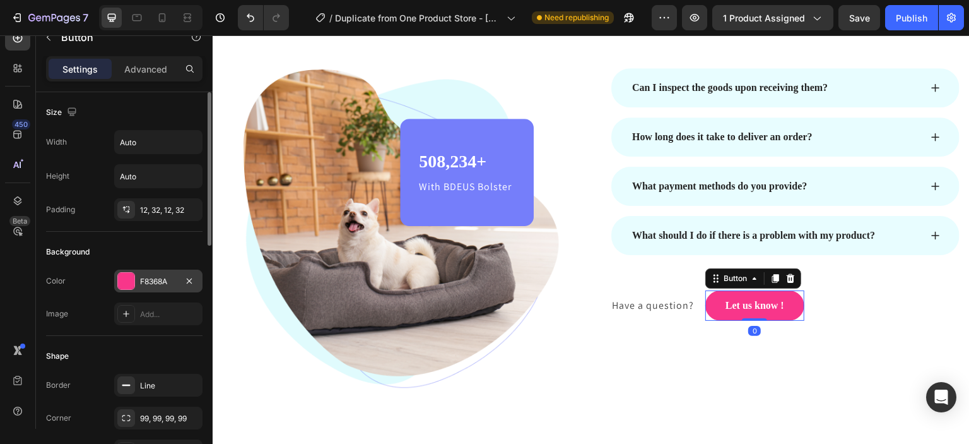
click at [153, 288] on div "F8368A" at bounding box center [158, 280] width 88 height 23
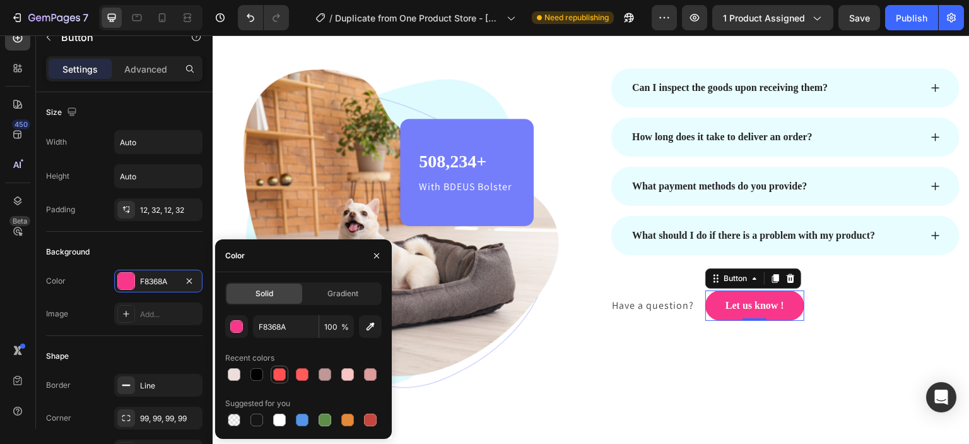
click at [283, 373] on div at bounding box center [279, 374] width 13 height 13
type input "FF5151"
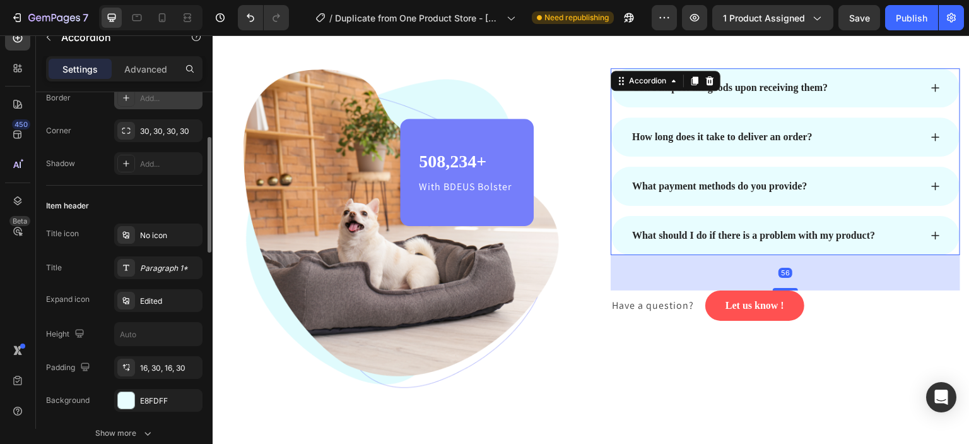
scroll to position [148, 0]
click at [145, 405] on div "E8FDFF" at bounding box center [158, 399] width 88 height 23
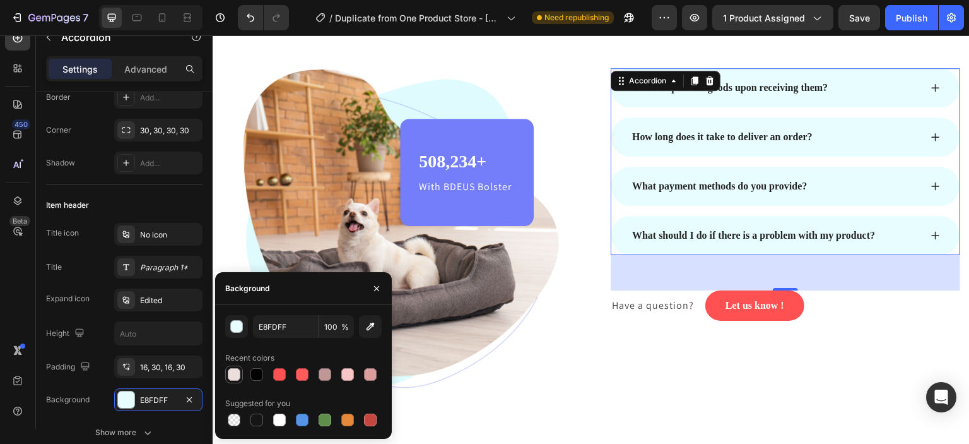
click at [239, 375] on div at bounding box center [234, 374] width 13 height 13
type input "EDDEDE"
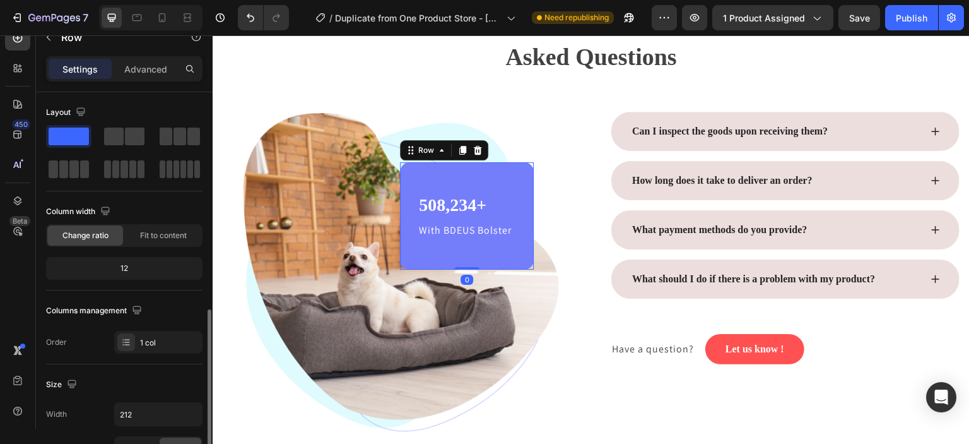
scroll to position [172, 0]
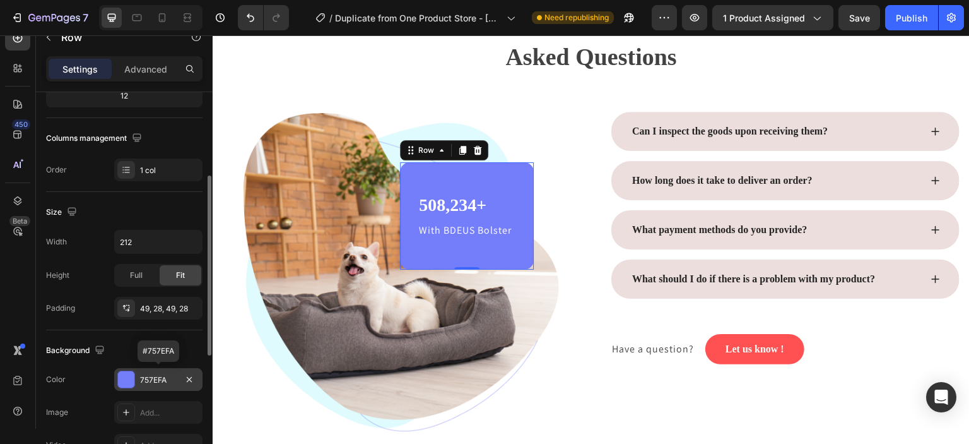
click at [144, 380] on div "757EFA" at bounding box center [158, 379] width 37 height 11
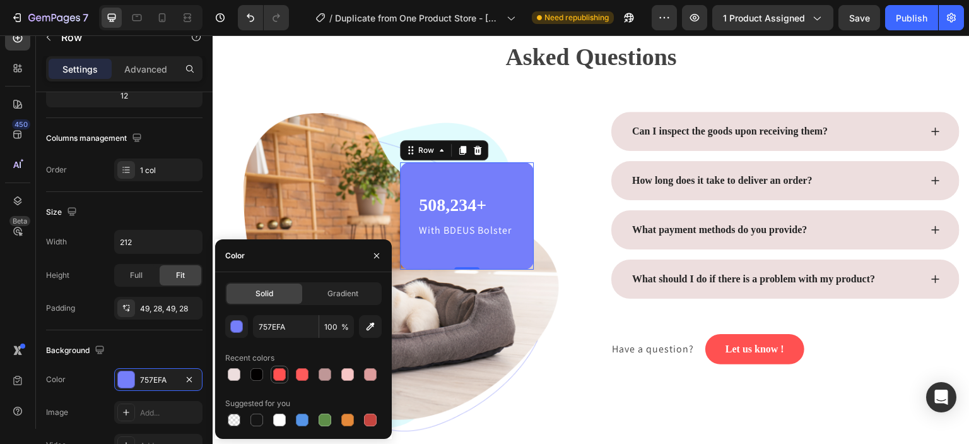
click at [280, 371] on div at bounding box center [279, 374] width 13 height 13
type input "FF5151"
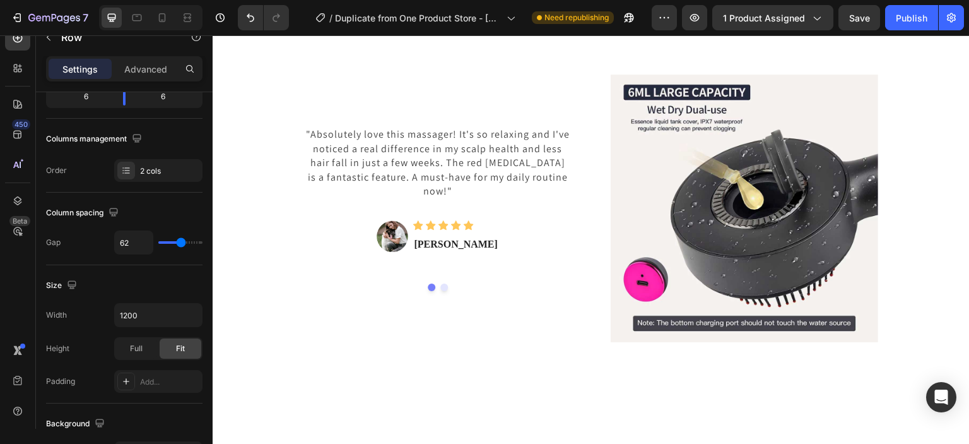
scroll to position [1482, 0]
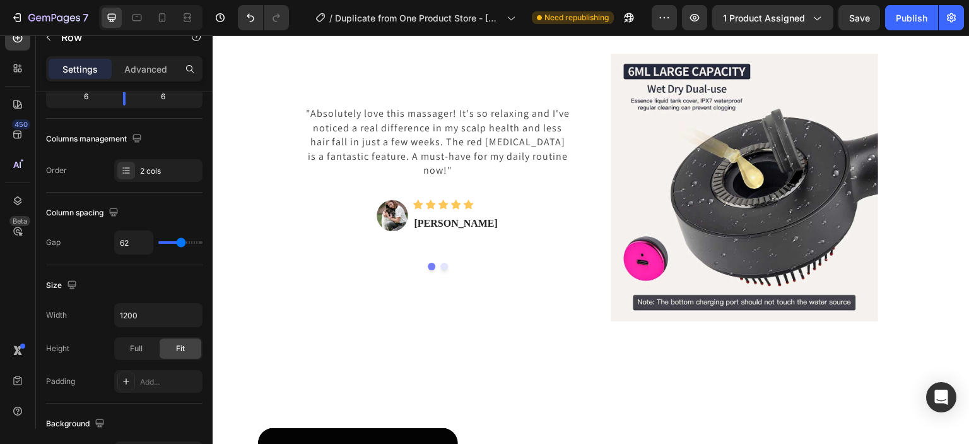
click at [575, 395] on div "This is your text block. Click to edit and make it your own. Share your product…" at bounding box center [591, 402] width 757 height 31
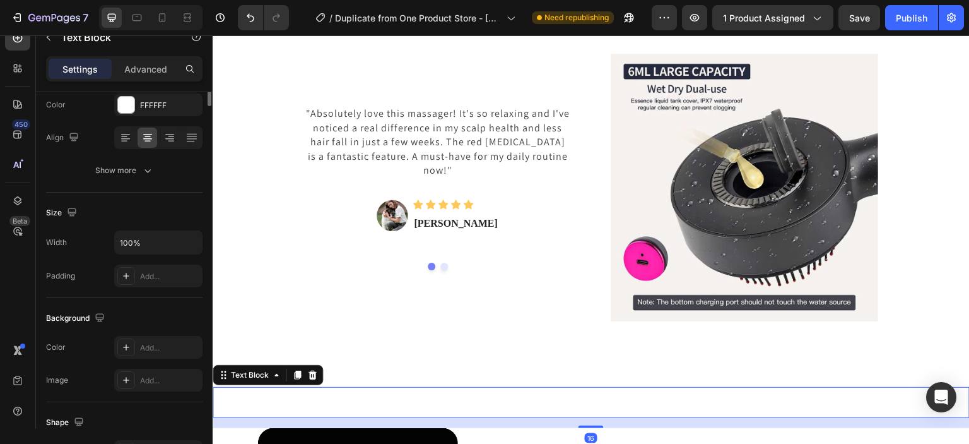
scroll to position [0, 0]
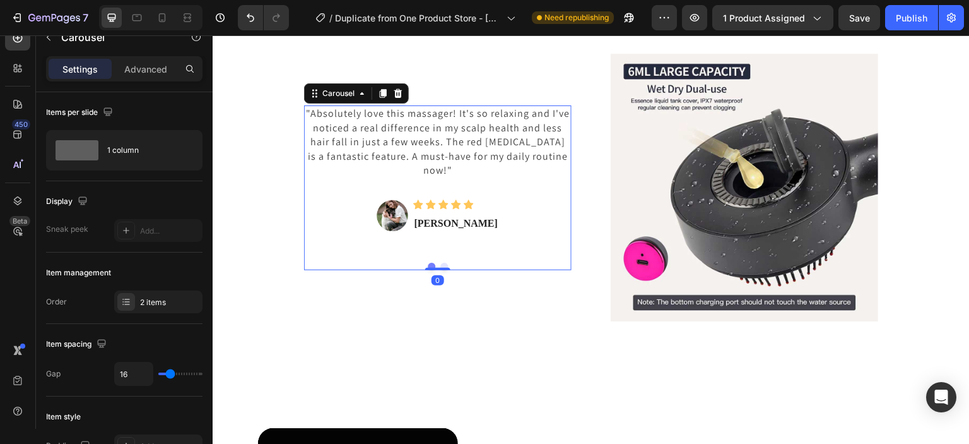
click at [438, 267] on div ""Absolutely love this massager! It's so relaxing and I've noticed a real differ…" at bounding box center [438, 187] width 268 height 164
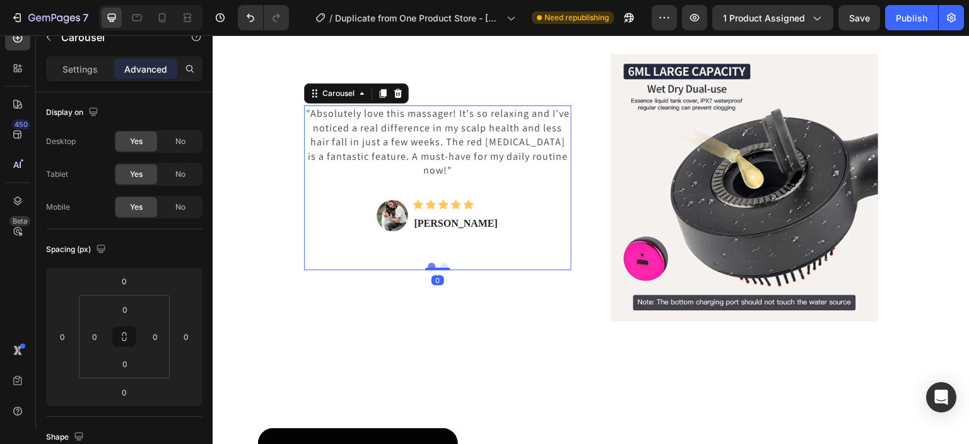
click at [438, 268] on div at bounding box center [437, 269] width 25 height 3
click at [440, 264] on button "Dot" at bounding box center [444, 267] width 8 height 8
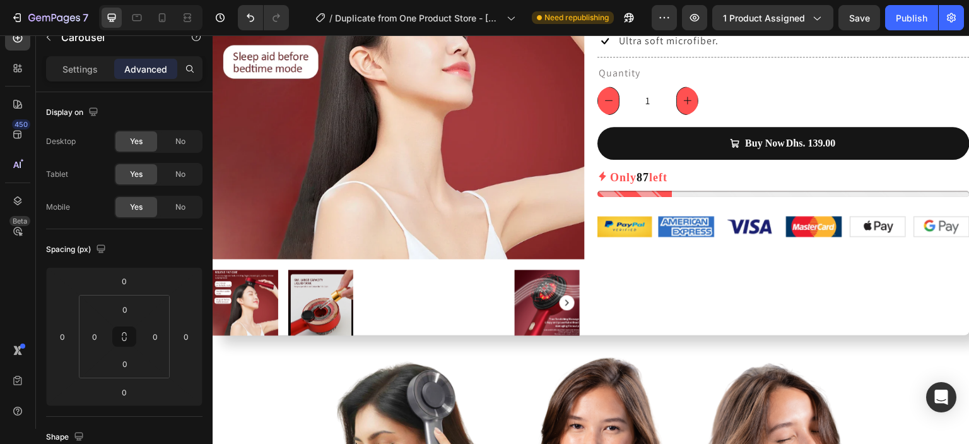
scroll to position [194, 0]
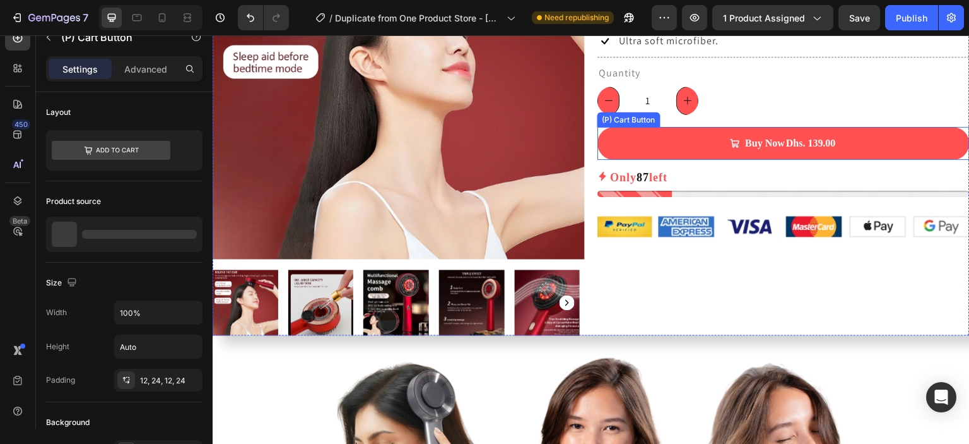
click at [834, 129] on button "Buy Now Dhs. 139.00" at bounding box center [784, 143] width 372 height 33
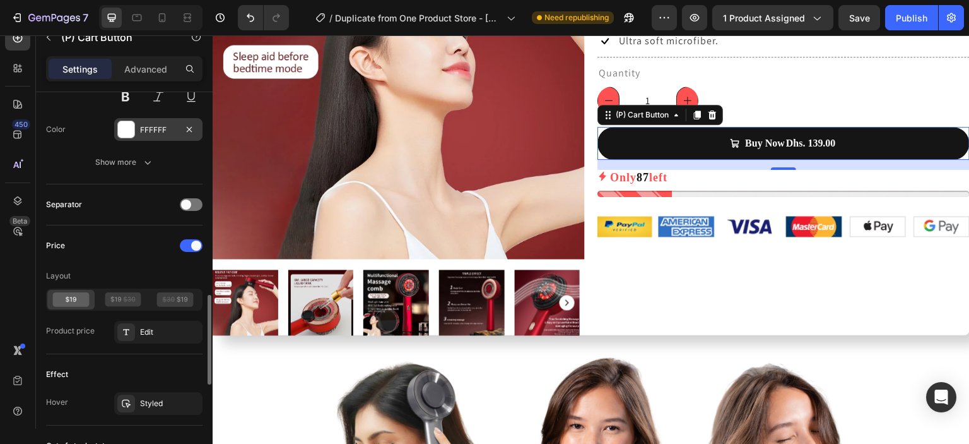
scroll to position [837, 0]
click at [189, 201] on span at bounding box center [186, 204] width 10 height 10
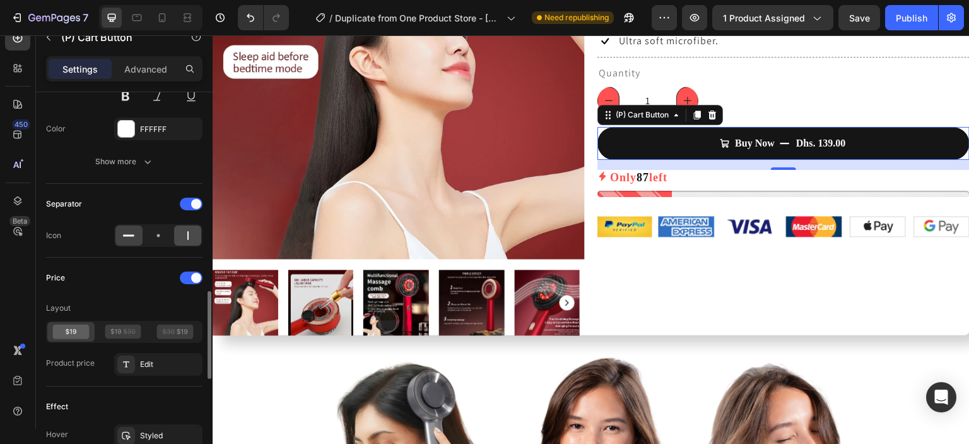
click at [188, 232] on icon at bounding box center [187, 235] width 1 height 9
click at [136, 232] on div at bounding box center [128, 235] width 27 height 20
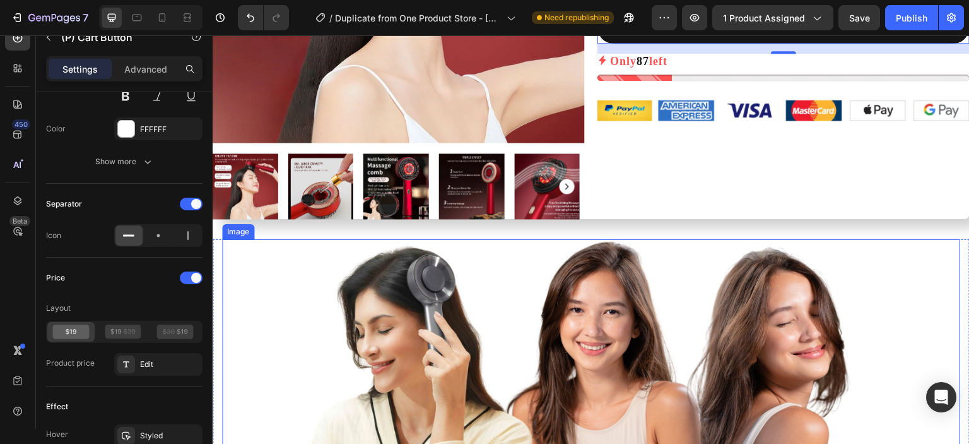
scroll to position [313, 0]
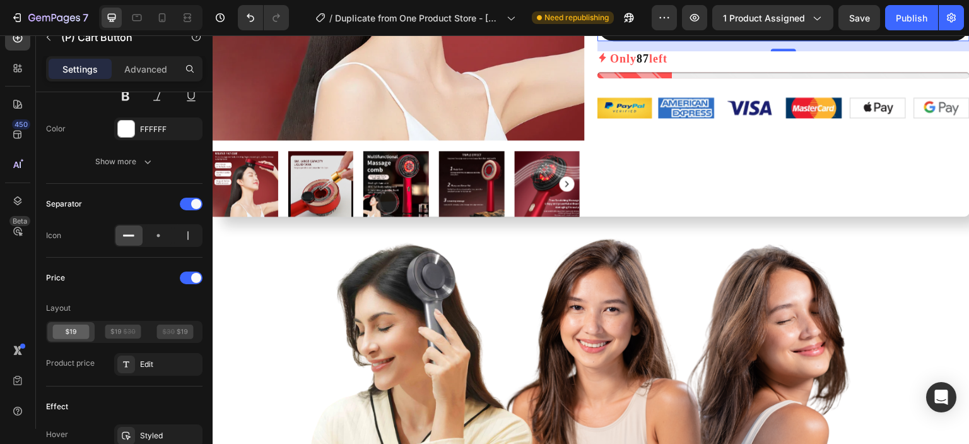
click at [914, 30] on div "7 / Duplicate from One Product Store - Aug 25, 19:55:56 Need republishing Previ…" at bounding box center [484, 18] width 969 height 36
click at [918, 24] on div "Publish" at bounding box center [912, 17] width 32 height 13
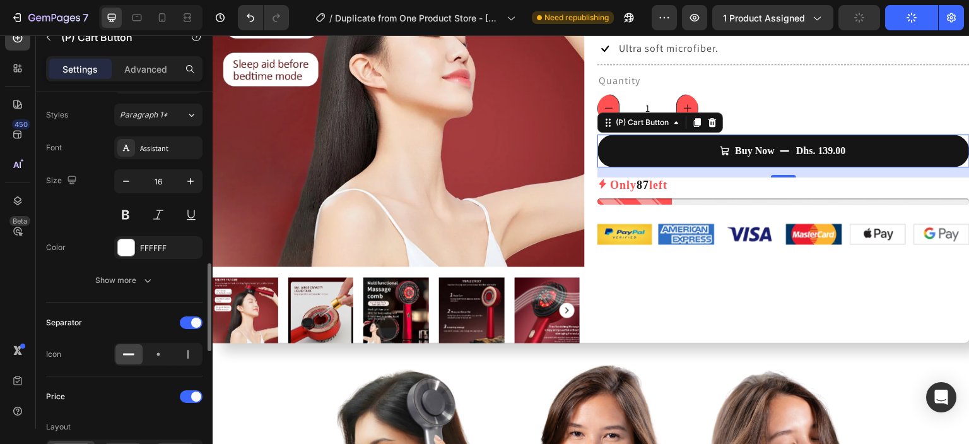
scroll to position [718, 0]
click at [48, 40] on icon "button" at bounding box center [49, 37] width 10 height 10
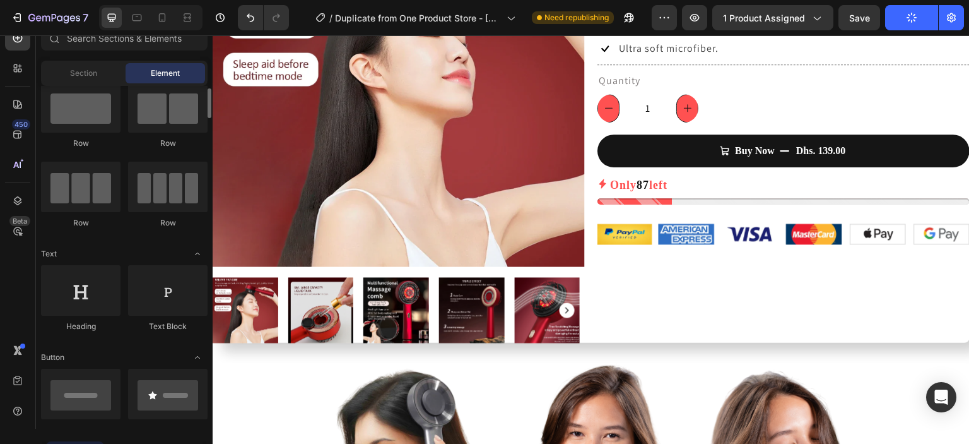
scroll to position [0, 0]
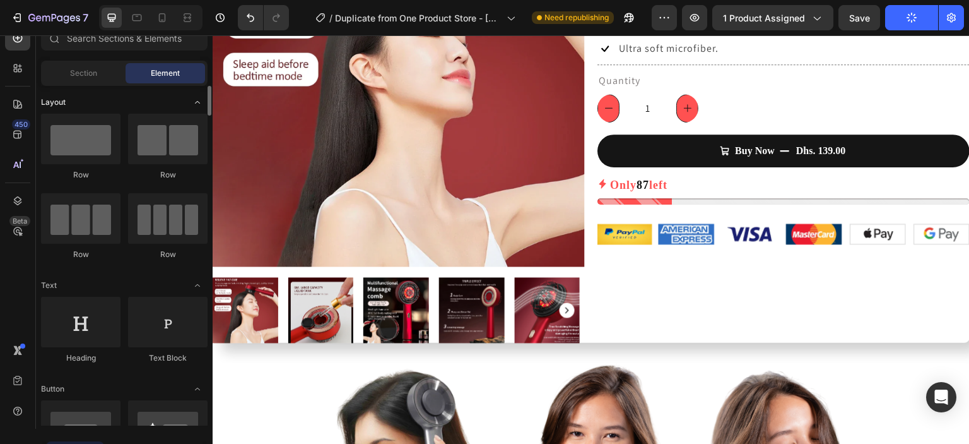
click at [184, 279] on div "Layout" at bounding box center [124, 285] width 167 height 13
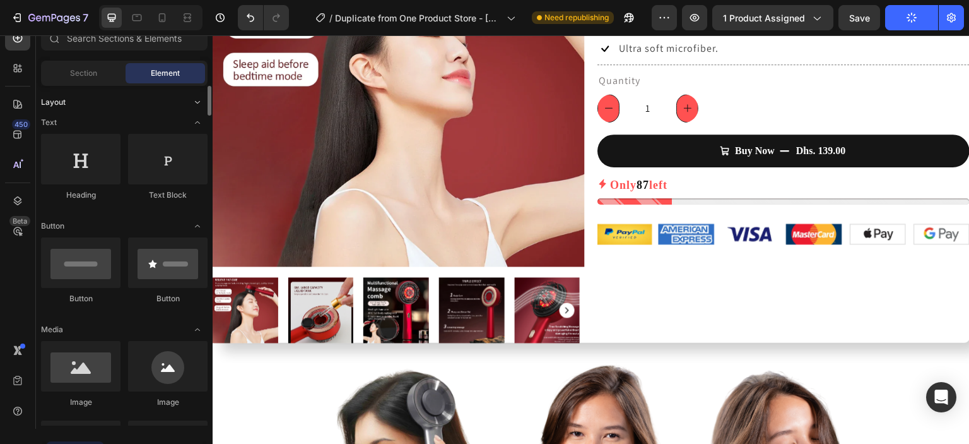
click at [184, 100] on div "Layout" at bounding box center [124, 102] width 167 height 13
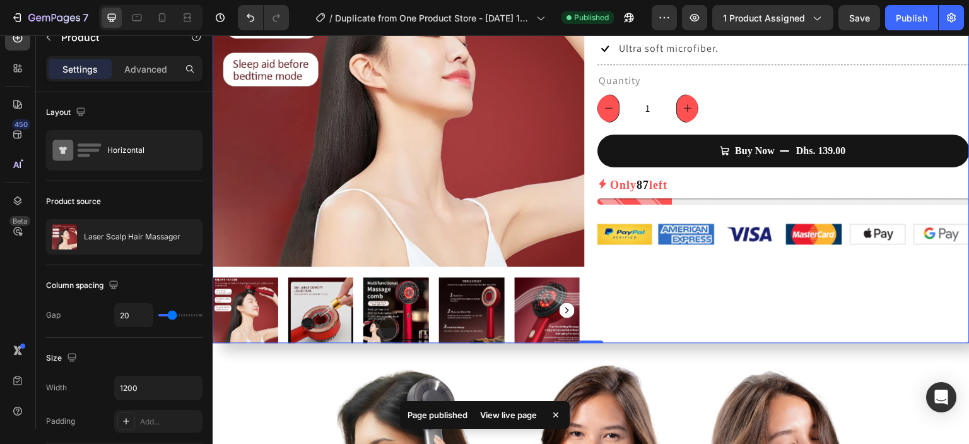
click at [46, 34] on div "7 / Duplicate from One Product Store - Aug 25, 19:55:56 Published Preview 1 pro…" at bounding box center [484, 18] width 969 height 36
click at [50, 38] on icon "button" at bounding box center [49, 37] width 10 height 10
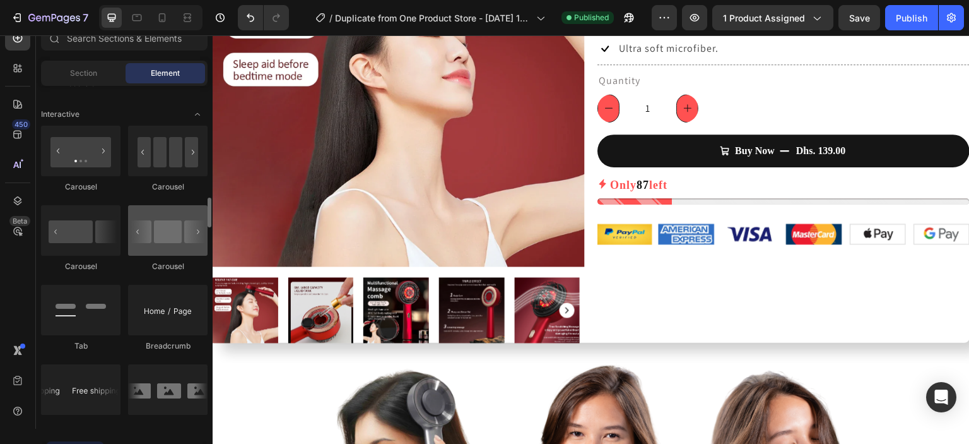
scroll to position [1250, 0]
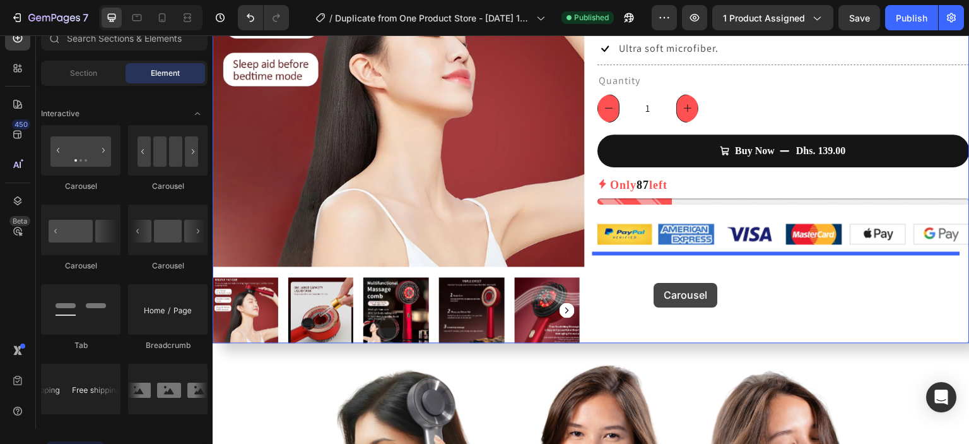
drag, startPoint x: 392, startPoint y: 283, endPoint x: 654, endPoint y: 283, distance: 262.5
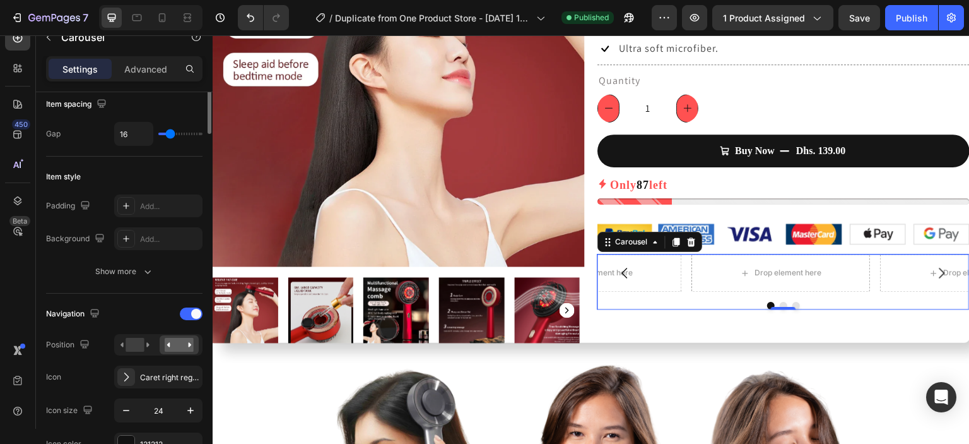
scroll to position [0, 0]
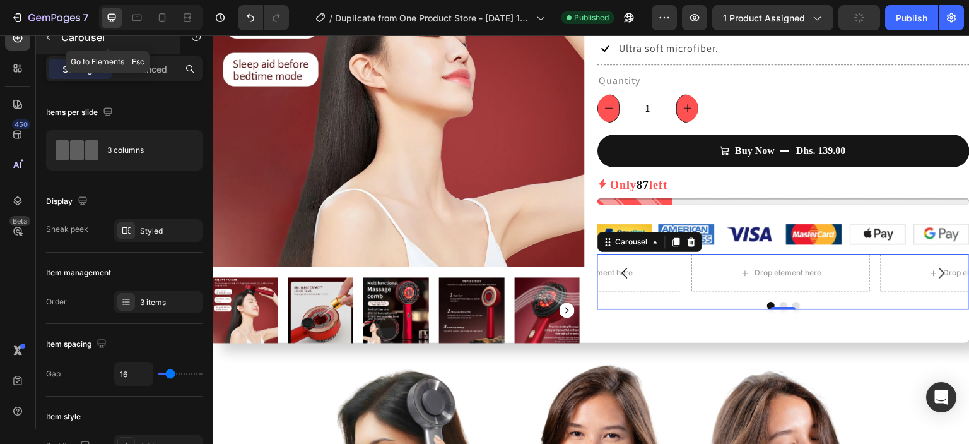
click at [57, 39] on button "button" at bounding box center [48, 37] width 20 height 20
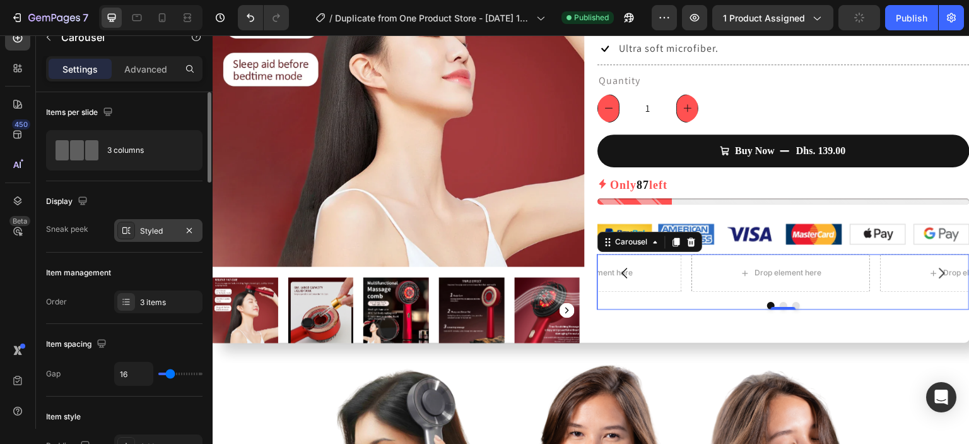
click at [132, 228] on div at bounding box center [126, 231] width 18 height 18
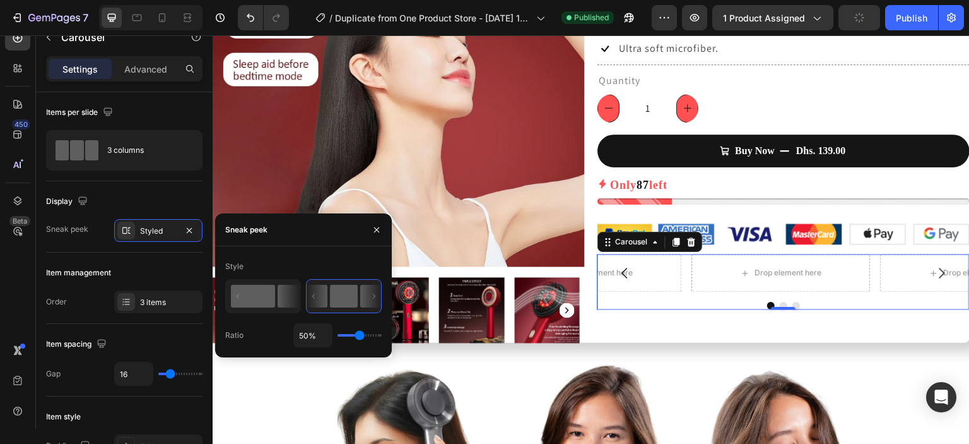
click at [264, 302] on rect at bounding box center [253, 296] width 44 height 23
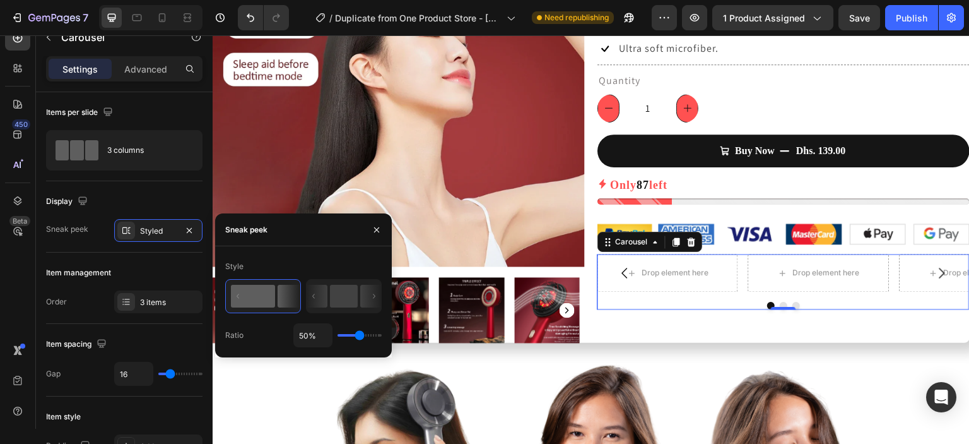
type input "44%"
type input "44"
type input "41%"
type input "41"
type input "38%"
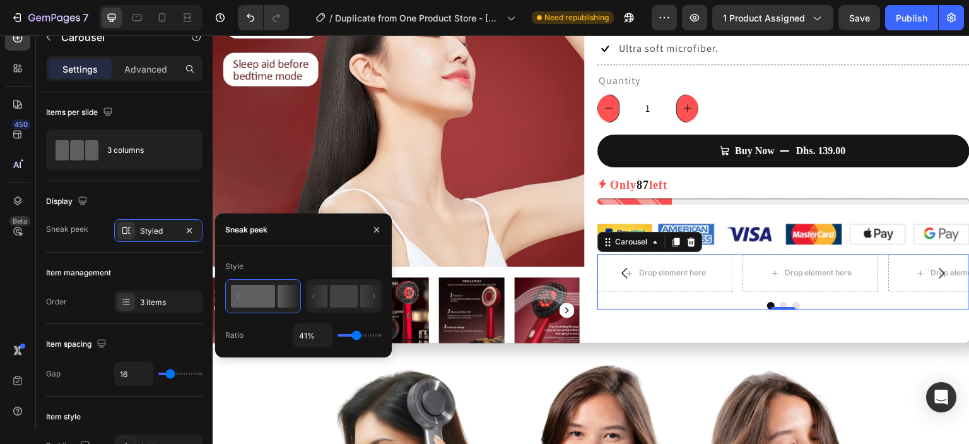
type input "38"
type input "35%"
type input "35"
type input "31%"
type input "31"
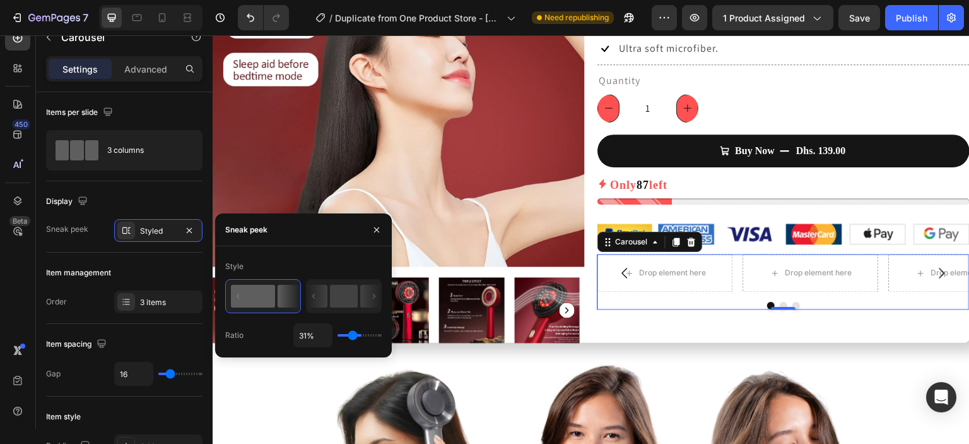
type input "29%"
type input "29"
type input "28%"
type input "28"
type input "26%"
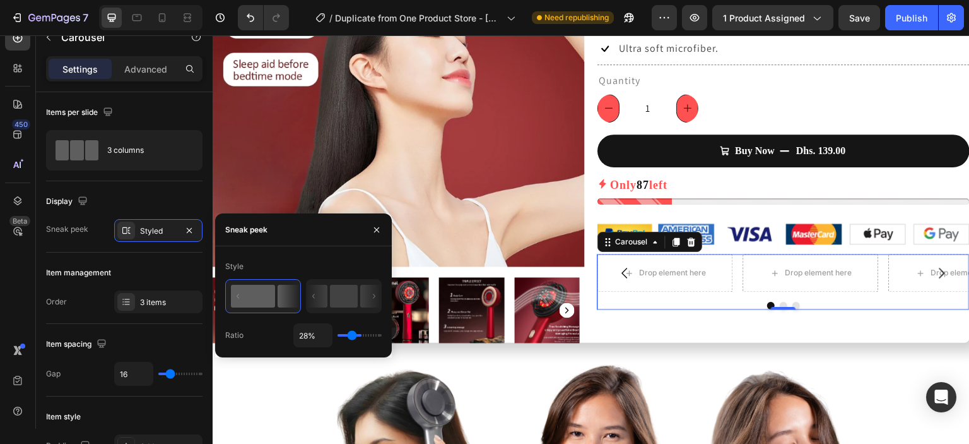
type input "26"
type input "20%"
type input "20"
type input "17%"
type input "17"
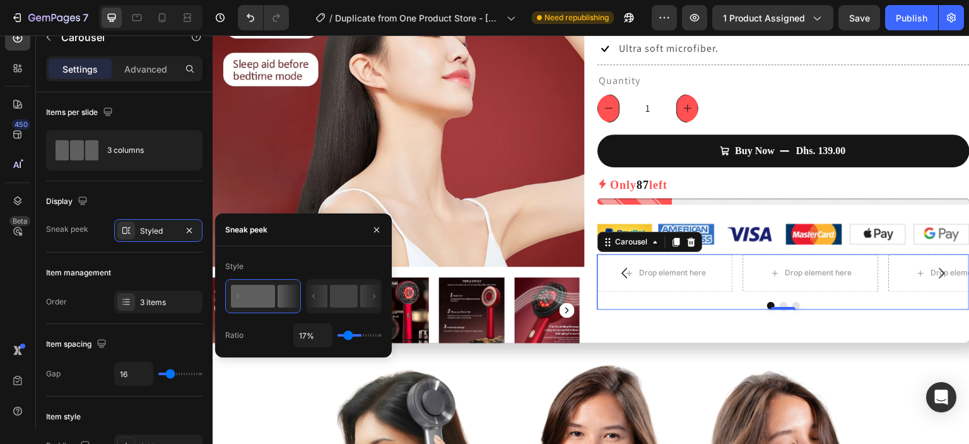
type input "12%"
type input "12"
type input "7%"
type input "7"
type input "4%"
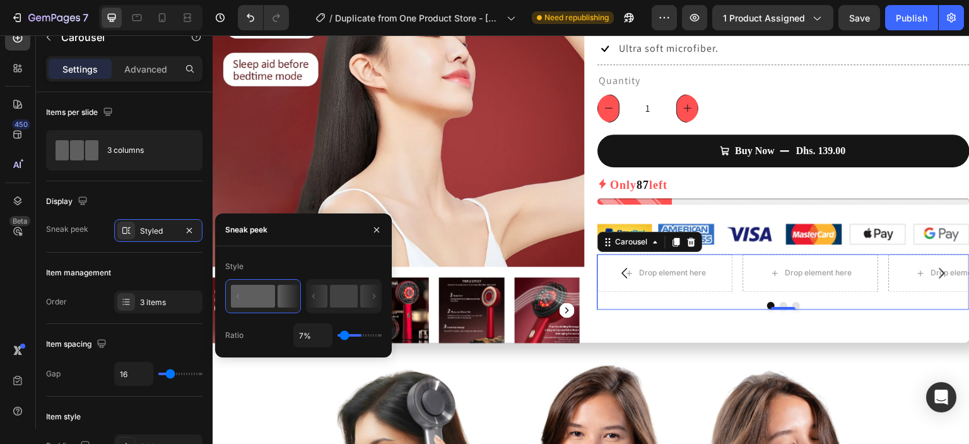
type input "4"
type input "3%"
type input "3"
type input "1%"
type input "1"
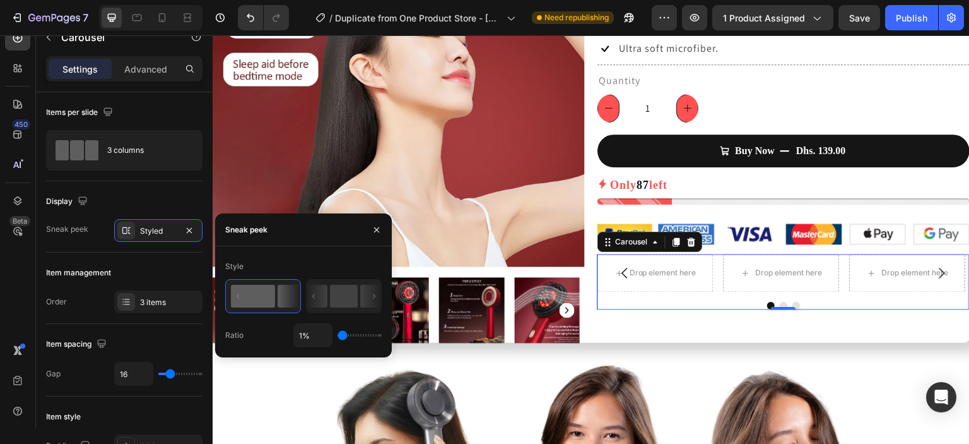
type input "6%"
type input "6"
type input "17%"
type input "17"
type input "29%"
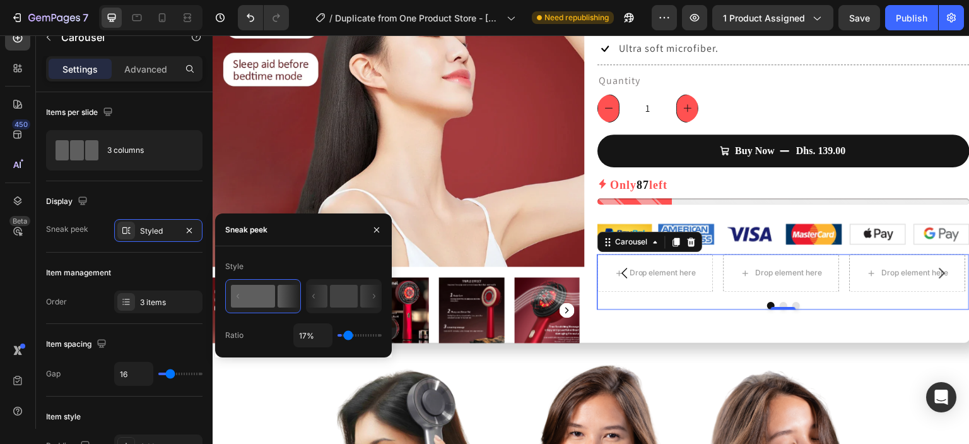
type input "29"
type input "42%"
type input "42"
type input "48%"
type input "48"
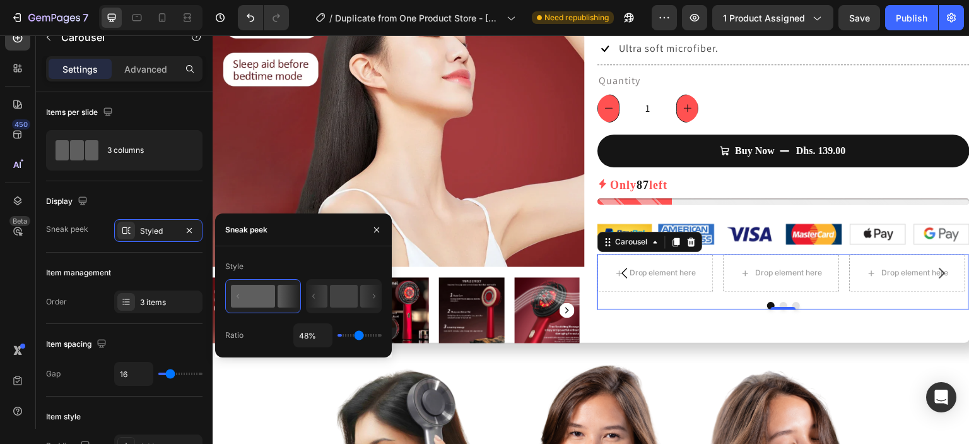
type input "57%"
type input "57"
type input "64%"
type input "64"
type input "72%"
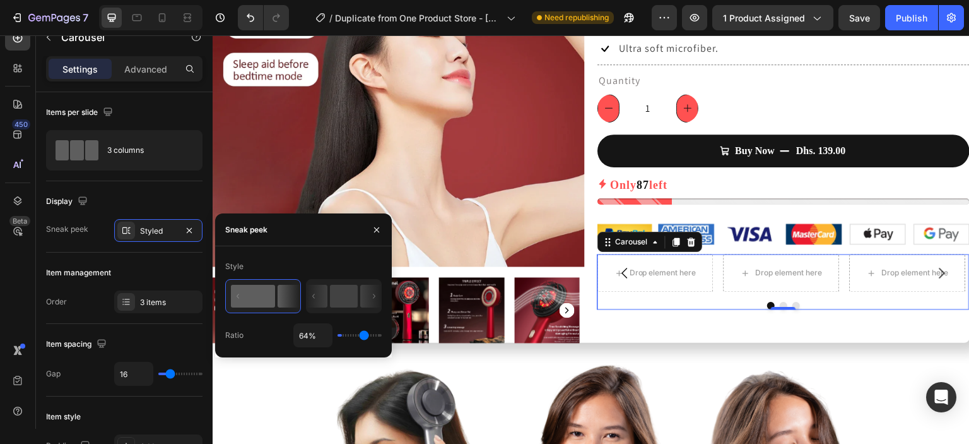
type input "72"
type input "79%"
type input "79"
type input "82%"
type input "82"
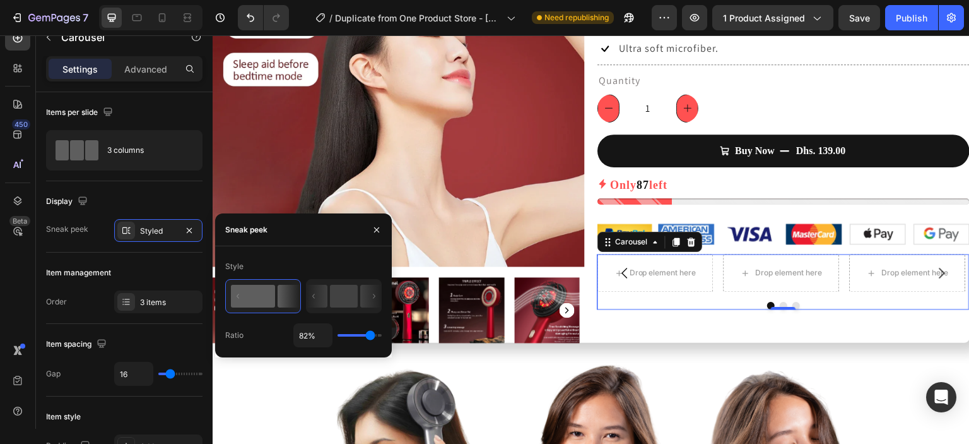
type input "84%"
type input "84"
type input "86%"
type input "86"
type input "88%"
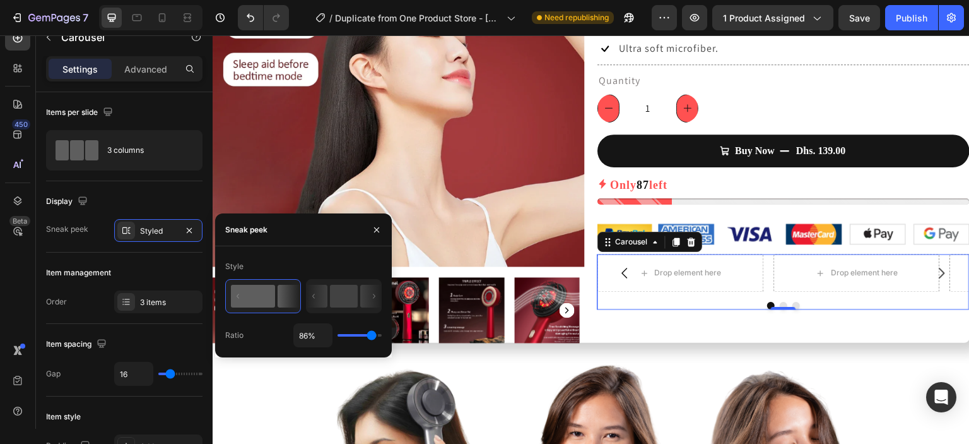
type input "88"
type input "89%"
type input "89"
type input "91%"
type input "91"
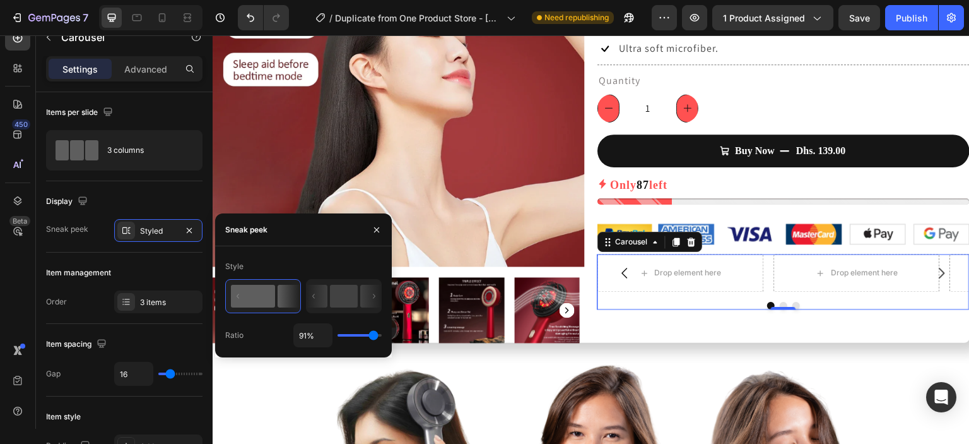
type input "92%"
type input "92"
type input "94%"
type input "94"
type input "95%"
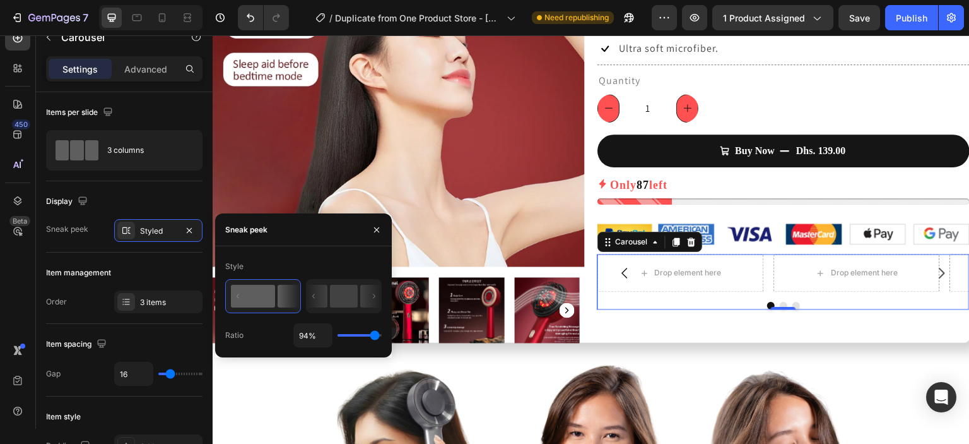
type input "95"
type input "97%"
type input "97"
type input "98%"
type input "98"
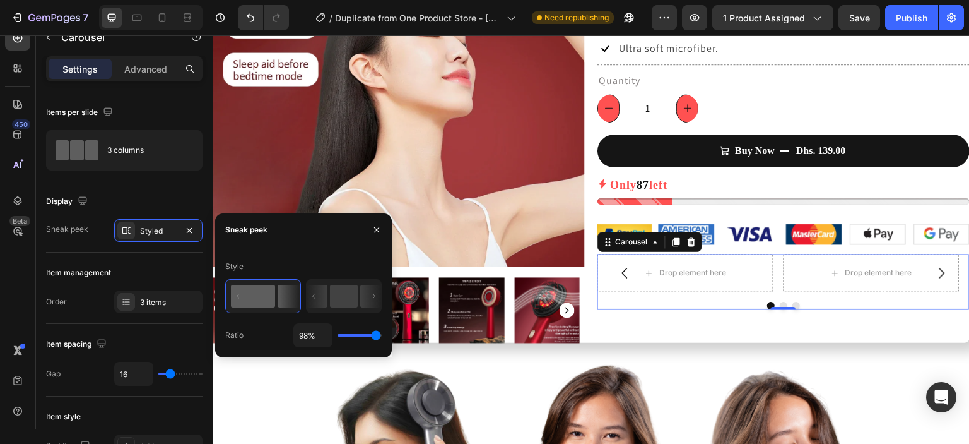
type input "100%"
type input "100"
type input "98%"
type input "98"
type input "85%"
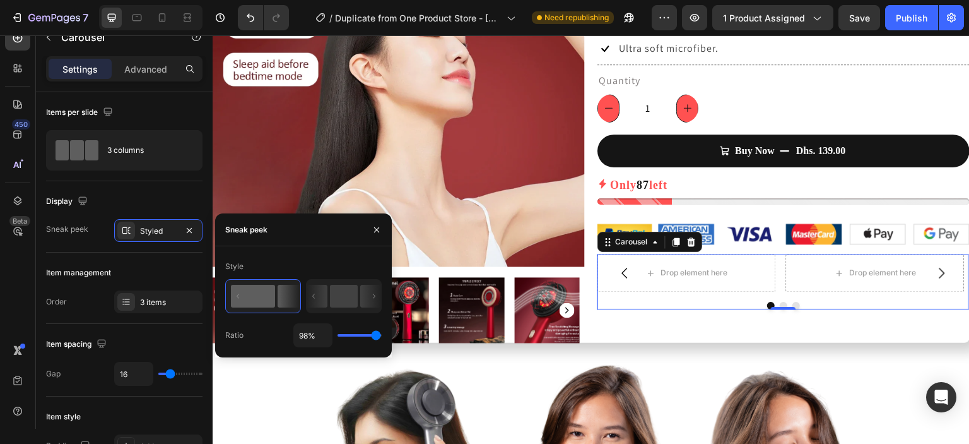
type input "85"
type input "75%"
type input "75"
type input "63%"
type input "63"
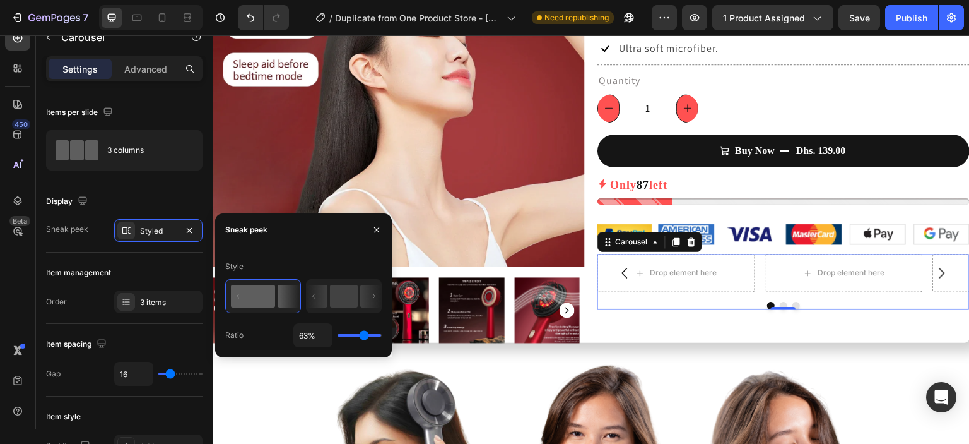
type input "59%"
type input "59"
type input "54%"
type input "54"
type input "51%"
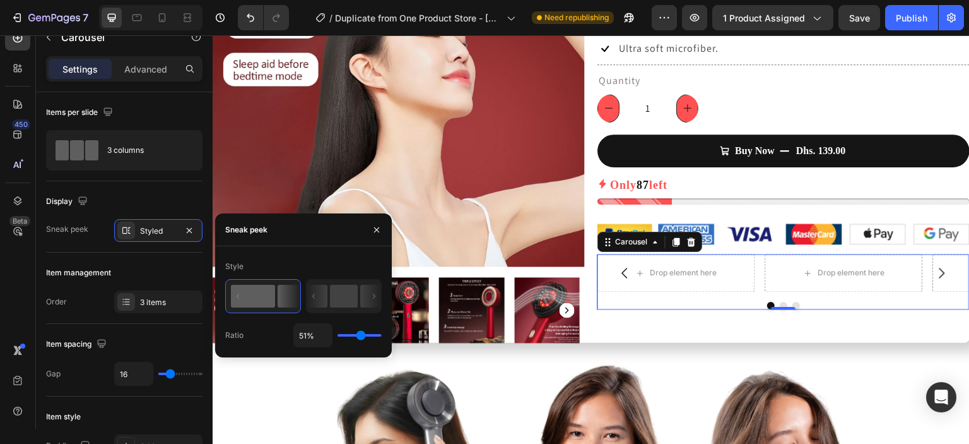
type input "51"
type input "50%"
type input "50"
type input "48%"
type input "48"
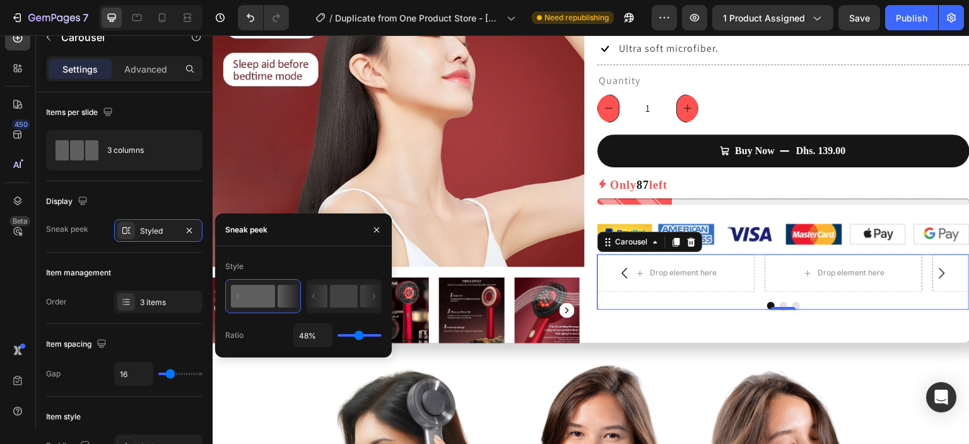
type input "47%"
type input "47"
type input "44%"
type input "44"
type input "40%"
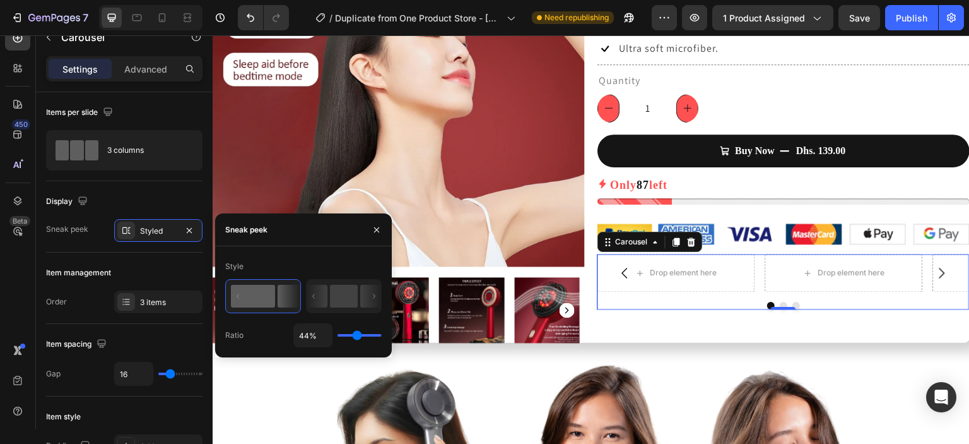
type input "40"
type input "35%"
type input "35"
type input "34%"
type input "34"
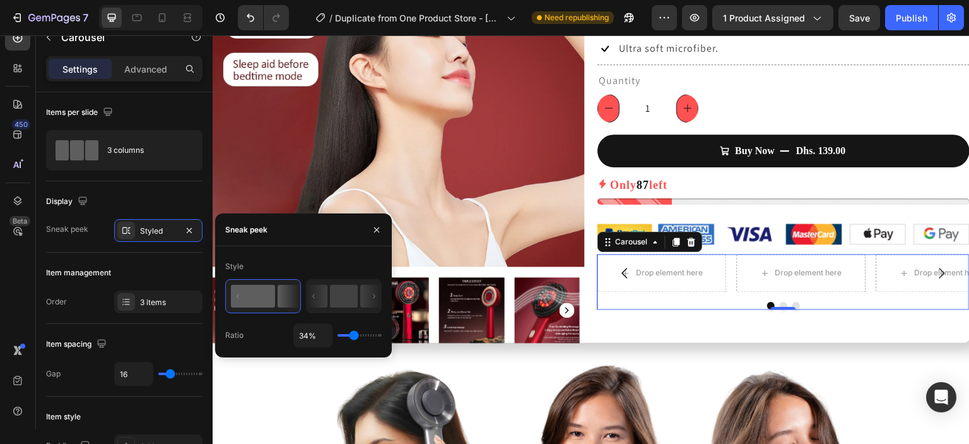
type input "29%"
type input "29"
type input "28%"
type input "28"
type input "25%"
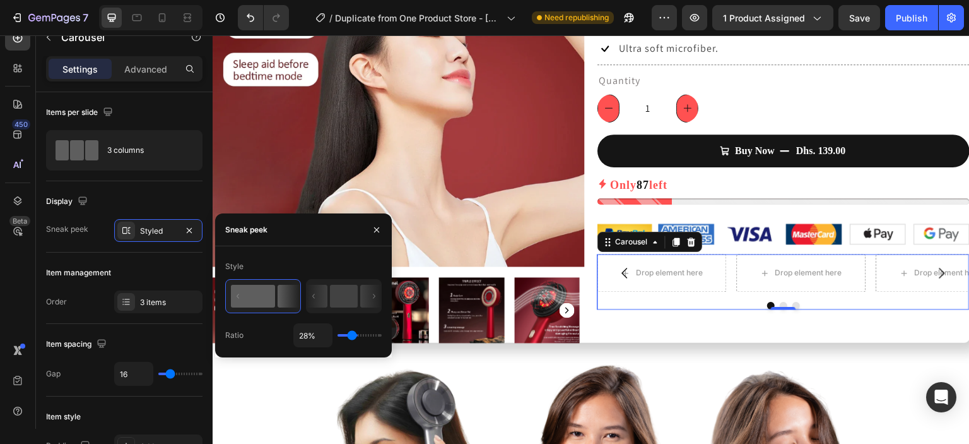
type input "25"
type input "22%"
type input "22"
type input "17%"
type input "17"
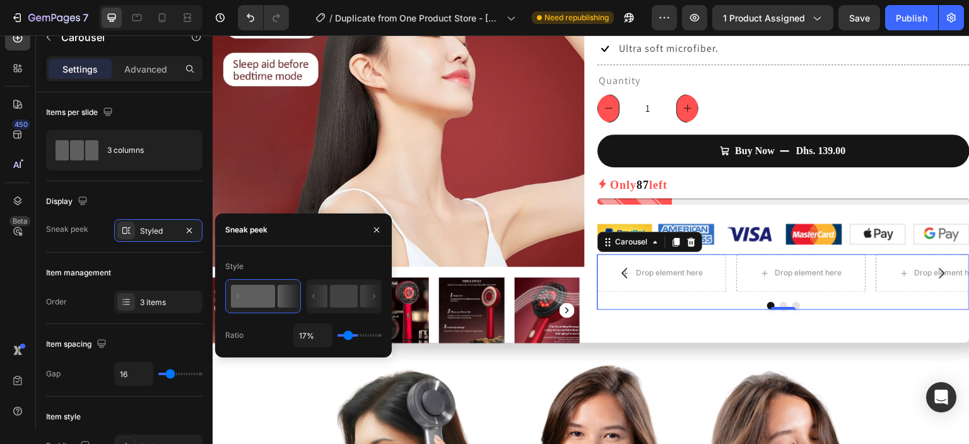
type input "15%"
type input "15"
type input "13%"
type input "13"
type input "10%"
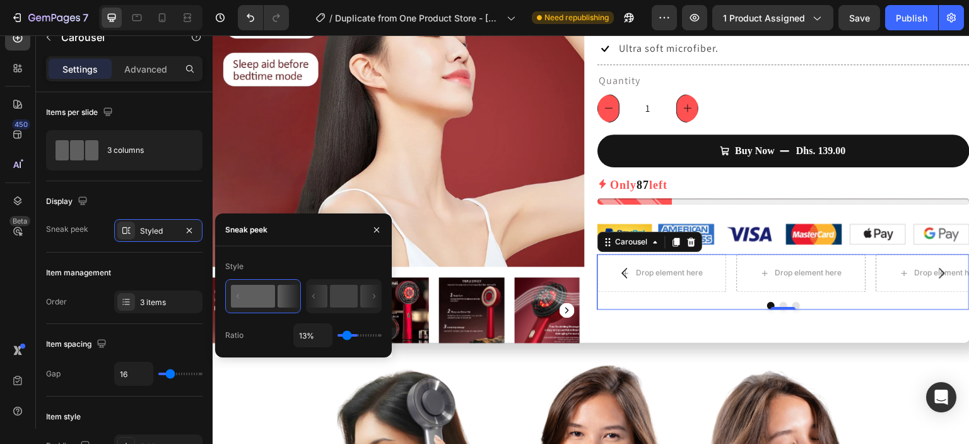
type input "10"
type input "7%"
type input "7"
type input "3%"
type input "3"
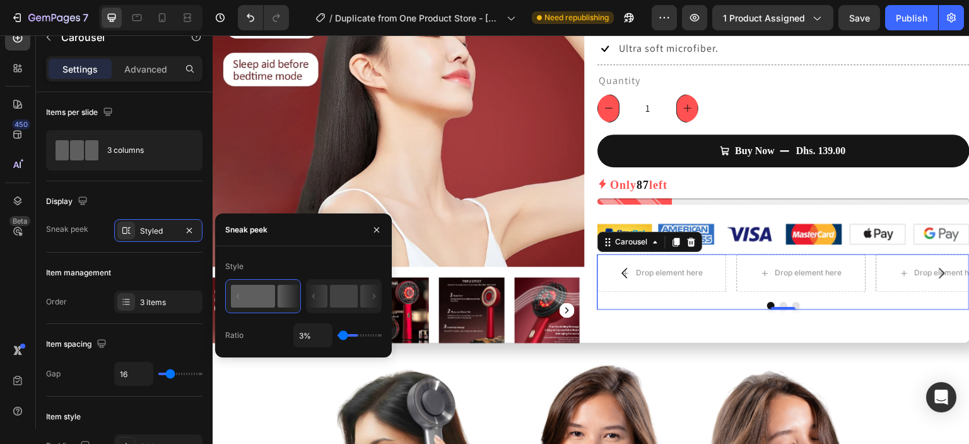
type input "1%"
type input "1"
type input "3%"
type input "3"
type input "4%"
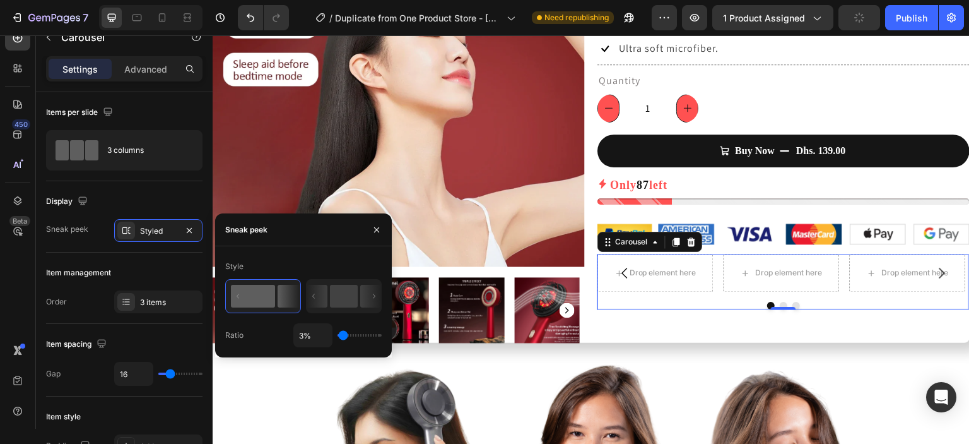
type input "4"
type input "6%"
type input "6"
type input "7%"
type input "7"
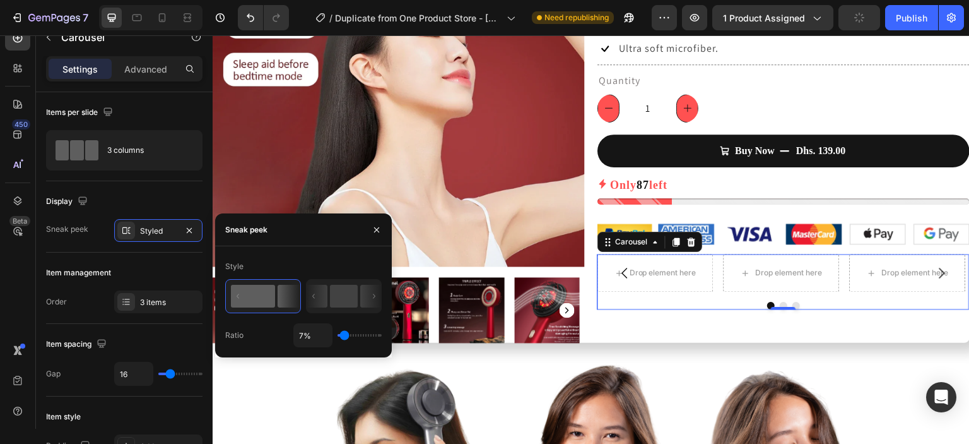
type input "10%"
type input "10"
type input "12%"
type input "12"
type input "13%"
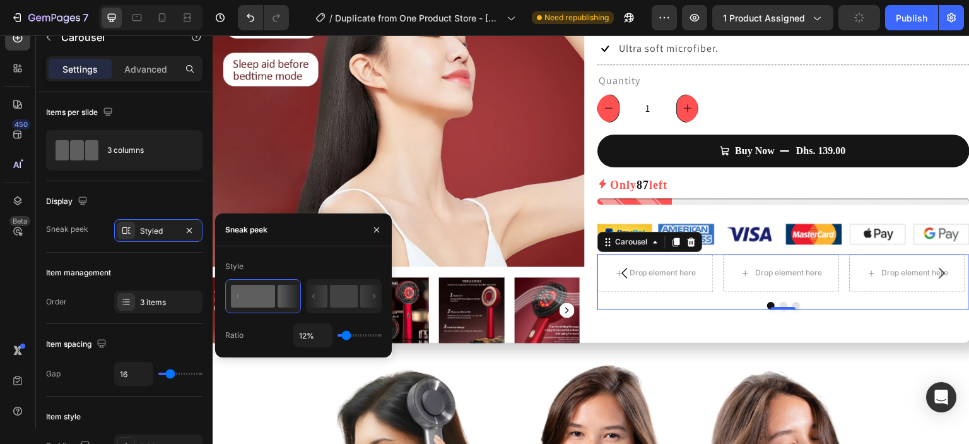
type input "13"
type input "15%"
type input "15"
type input "16%"
type input "16"
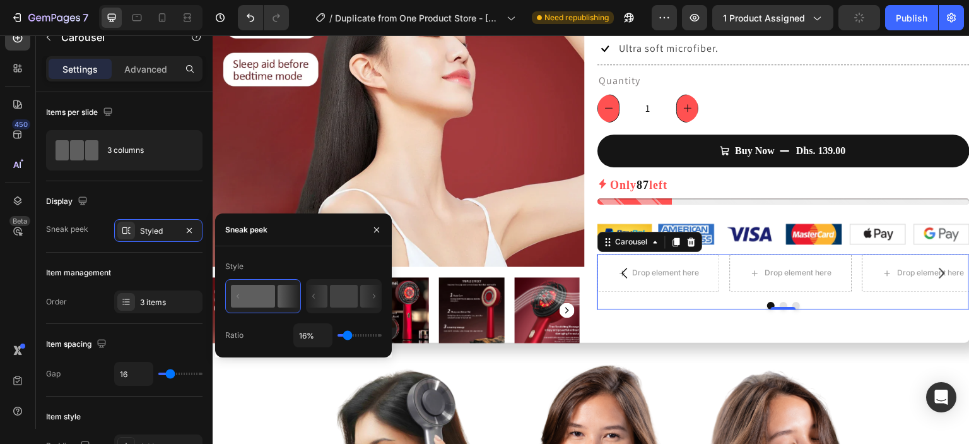
type input "17%"
type input "17"
type input "19%"
type input "19"
type input "20%"
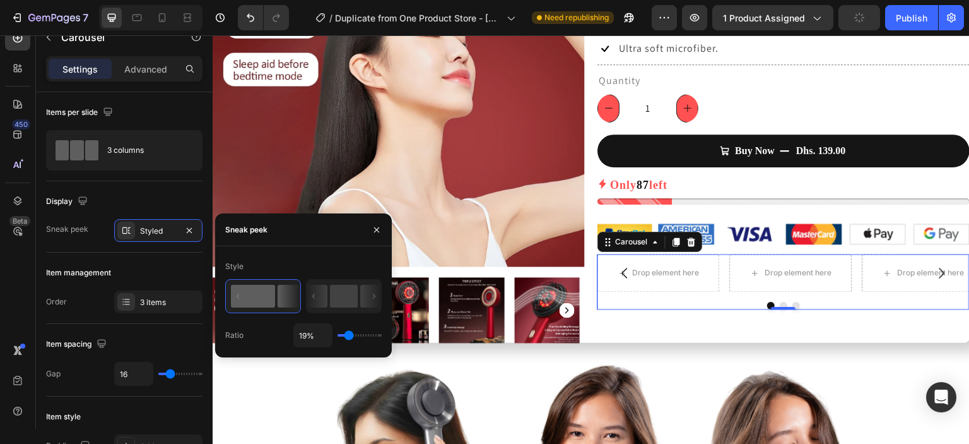
type input "20"
type input "22%"
type input "22"
type input "23%"
type input "23"
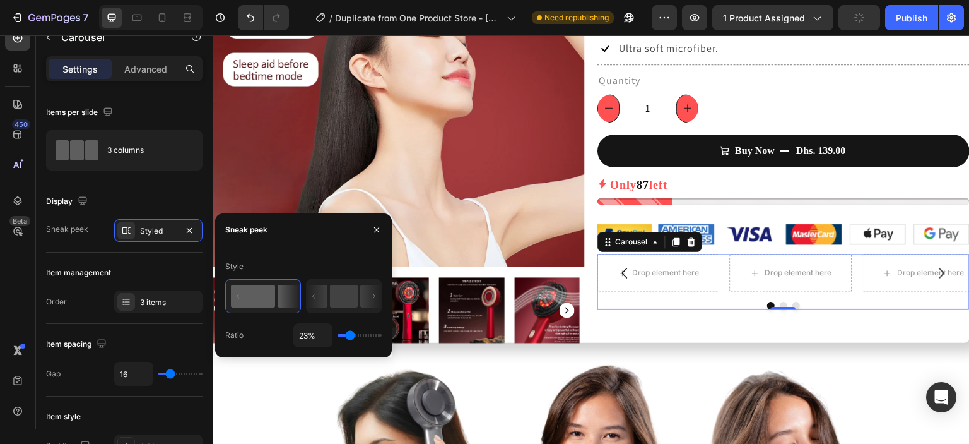
type input "25%"
type input "25"
type input "26%"
type input "26"
type input "28%"
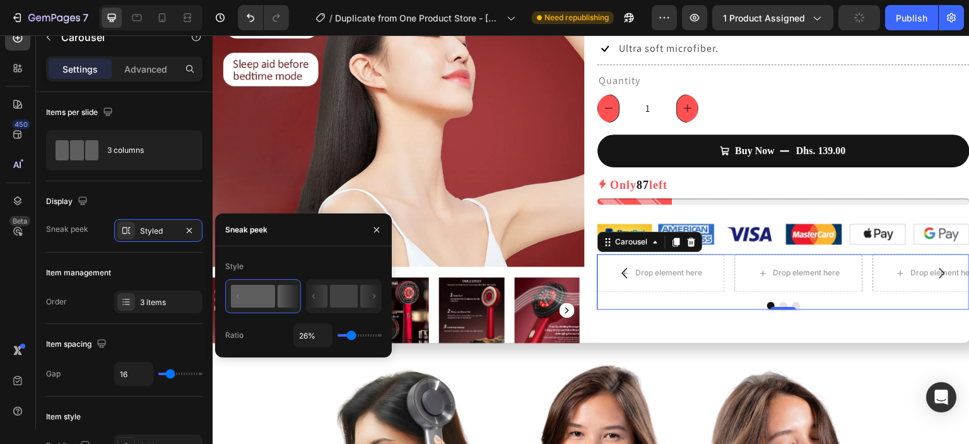
type input "28"
type input "29%"
type input "29"
type input "31%"
type input "31"
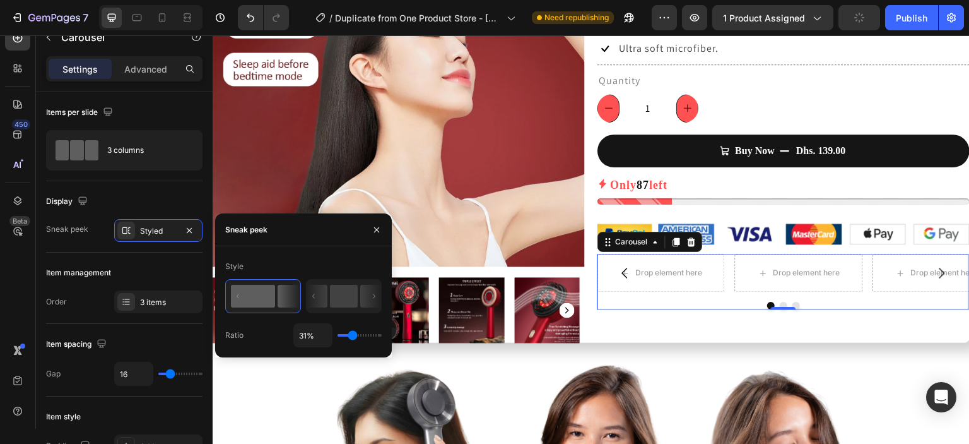
type input "32%"
type input "32"
type input "34%"
type input "34"
type input "35%"
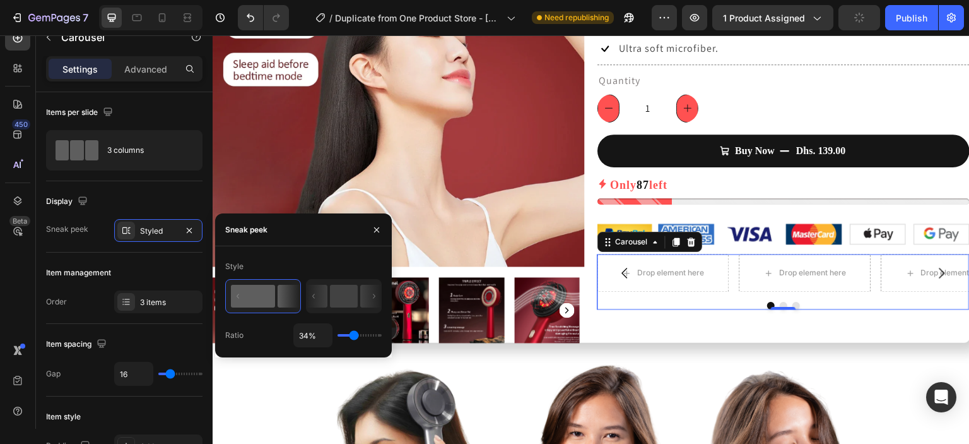
type input "35"
type input "38%"
type input "38"
type input "37%"
type input "37"
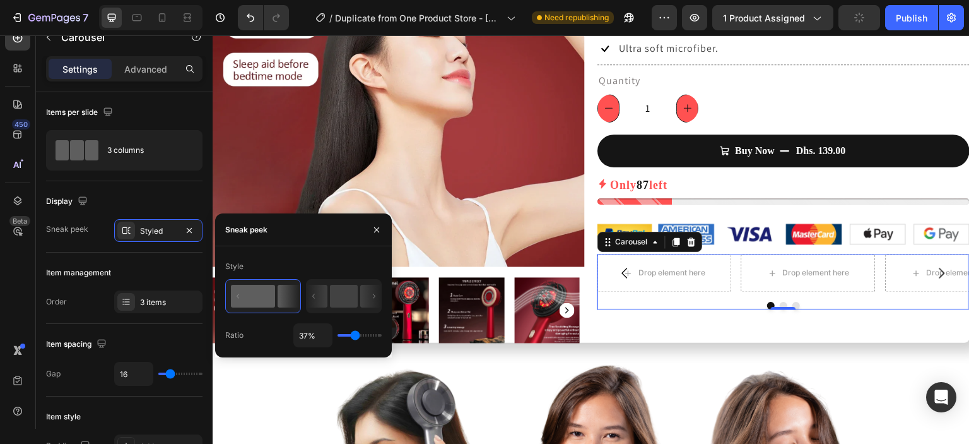
type input "35%"
type input "35"
type input "34%"
type input "34"
type input "35%"
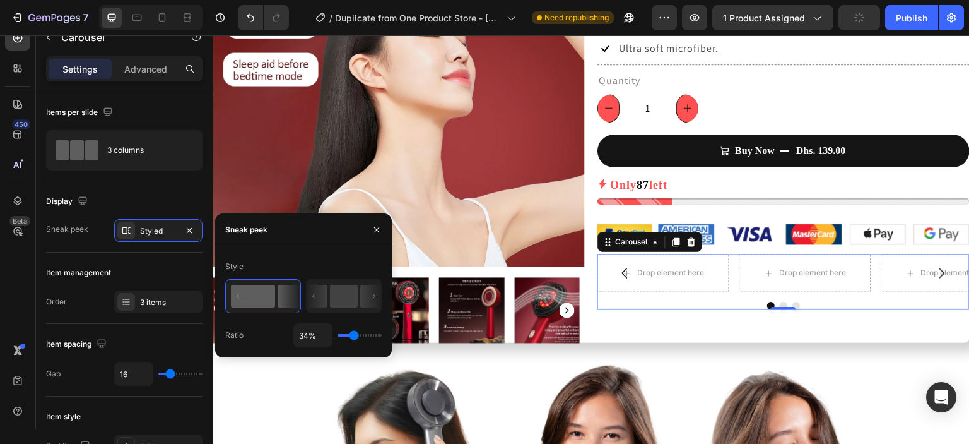
type input "35"
type input "37%"
type input "37"
type input "38%"
type input "38"
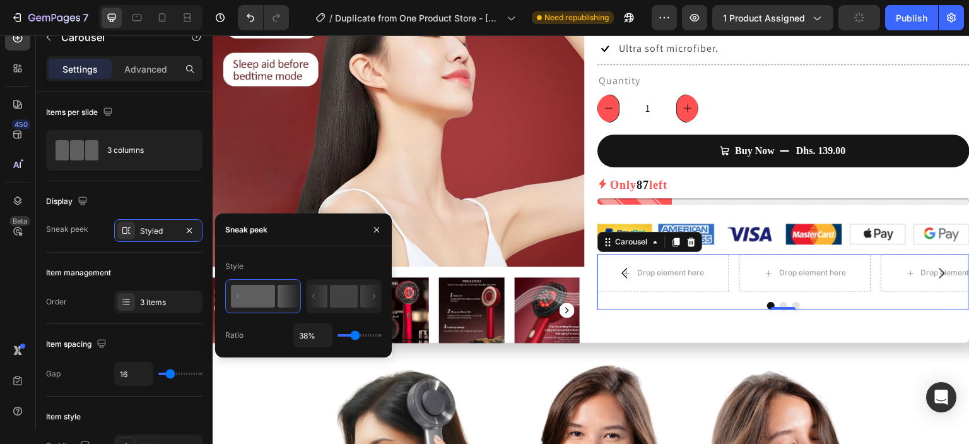
type input "40%"
type input "40"
type input "41%"
type input "41"
type input "42%"
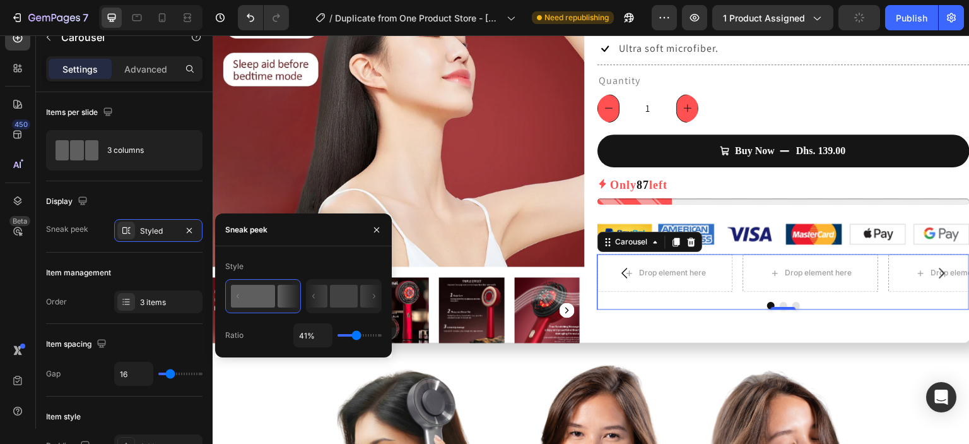
type input "42"
type input "44%"
type input "44"
type input "45%"
type input "45"
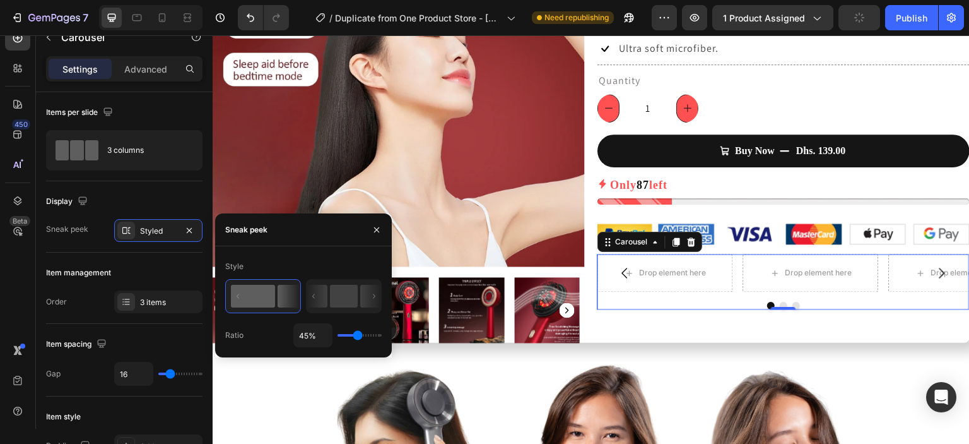
type input "47%"
type input "47"
type input "48%"
type input "48"
click at [359, 336] on input "range" at bounding box center [360, 335] width 44 height 3
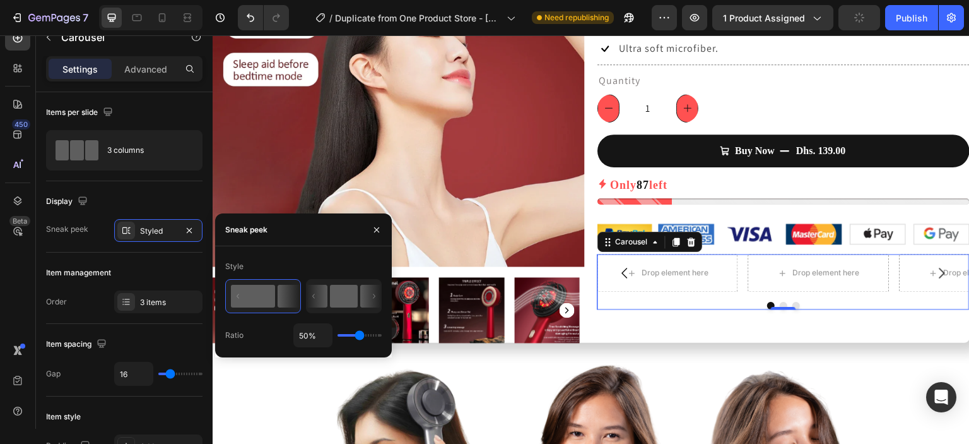
click at [352, 300] on rect at bounding box center [344, 296] width 28 height 23
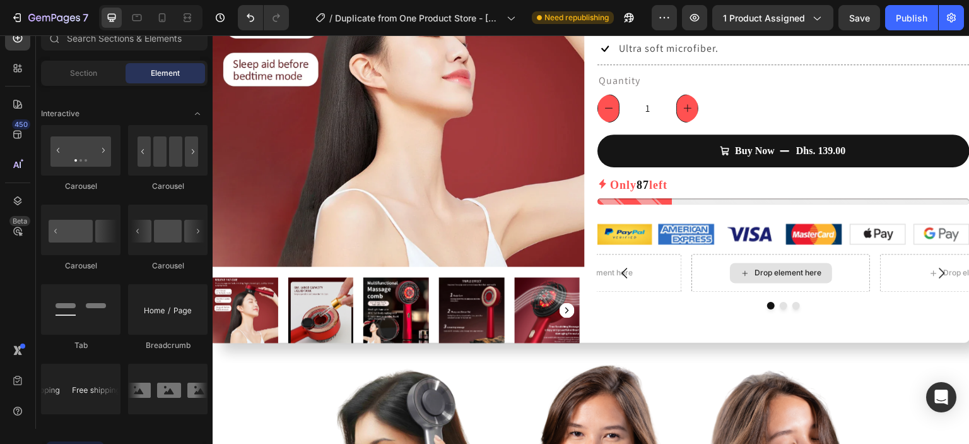
click at [755, 273] on div "Drop element here" at bounding box center [788, 273] width 67 height 10
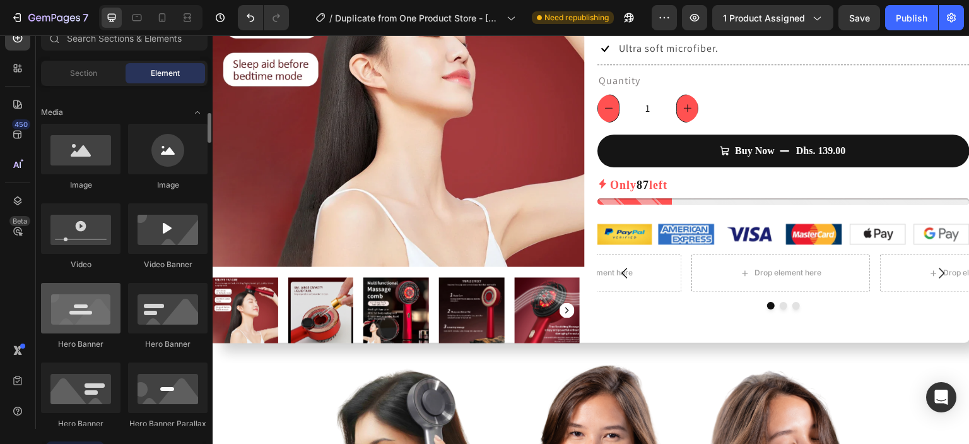
scroll to position [374, 0]
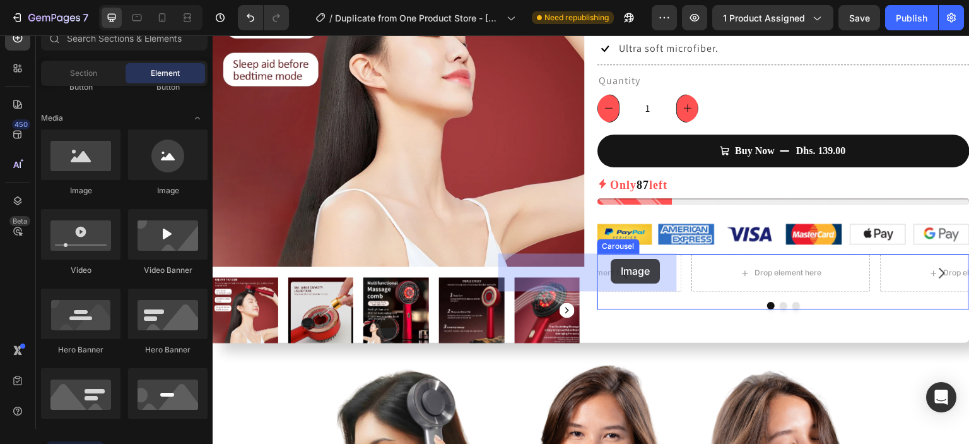
drag, startPoint x: 297, startPoint y: 217, endPoint x: 612, endPoint y: 259, distance: 317.0
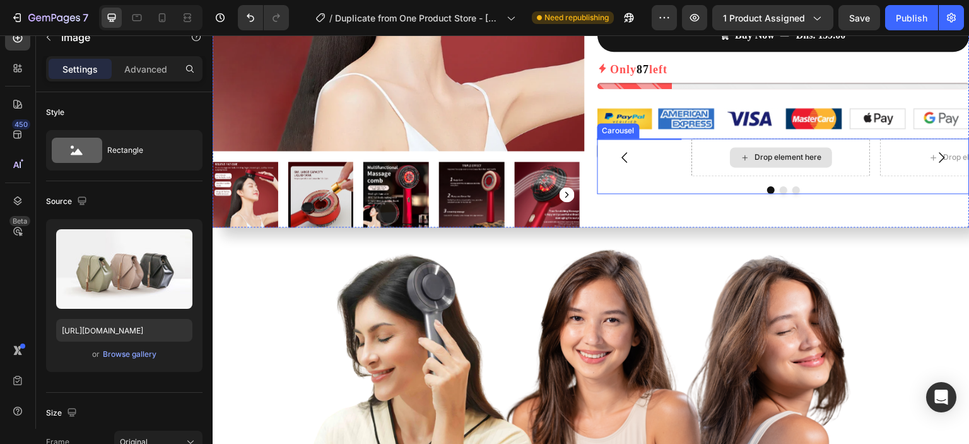
scroll to position [305, 0]
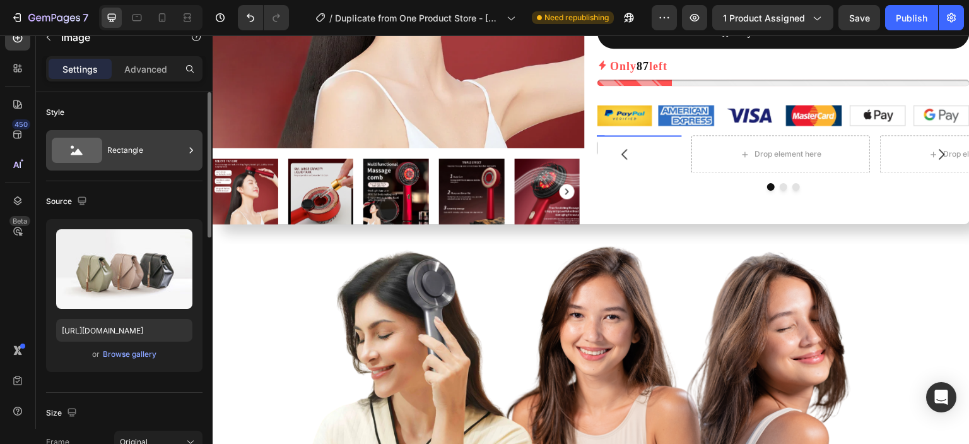
click at [139, 162] on div "Rectangle" at bounding box center [145, 150] width 77 height 29
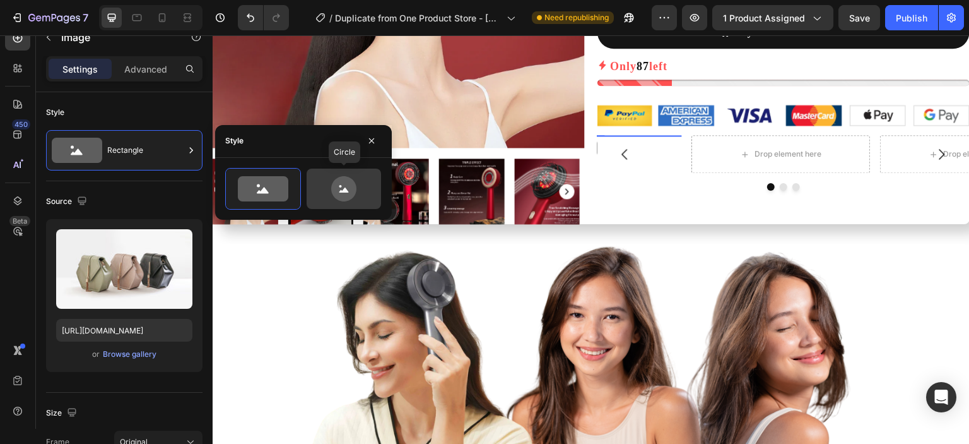
click at [351, 184] on icon at bounding box center [343, 188] width 25 height 25
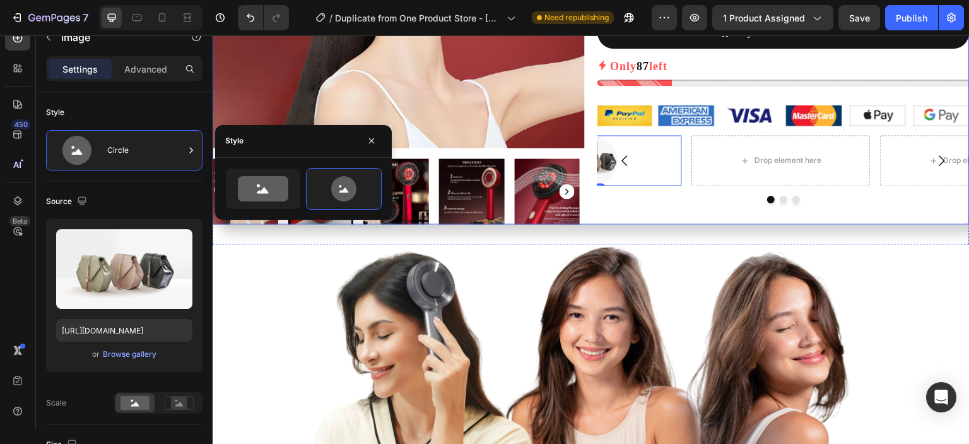
scroll to position [313, 0]
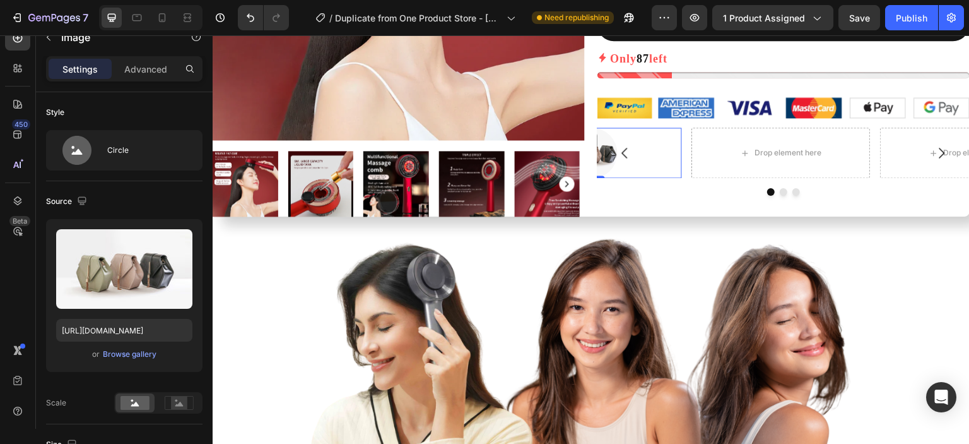
click at [109, 86] on div "Settings Advanced" at bounding box center [124, 74] width 177 height 36
click at [50, 42] on button "button" at bounding box center [48, 37] width 20 height 20
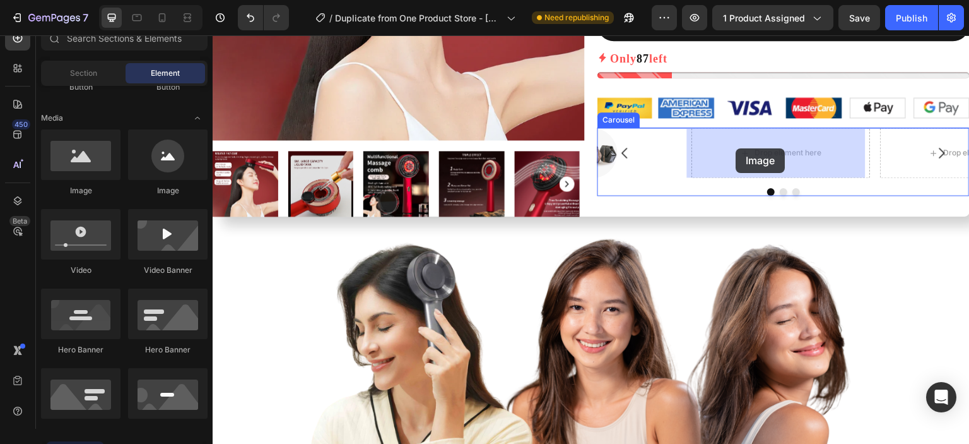
drag, startPoint x: 369, startPoint y: 210, endPoint x: 736, endPoint y: 148, distance: 373.0
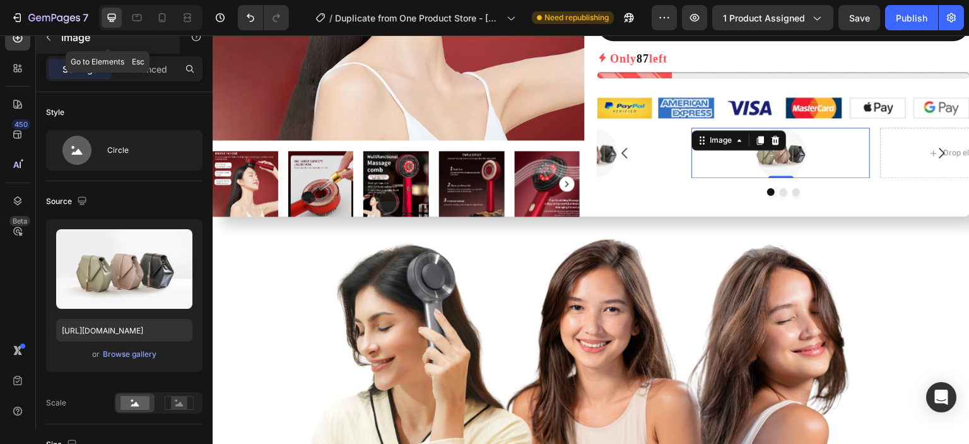
click at [50, 41] on icon "button" at bounding box center [49, 37] width 10 height 10
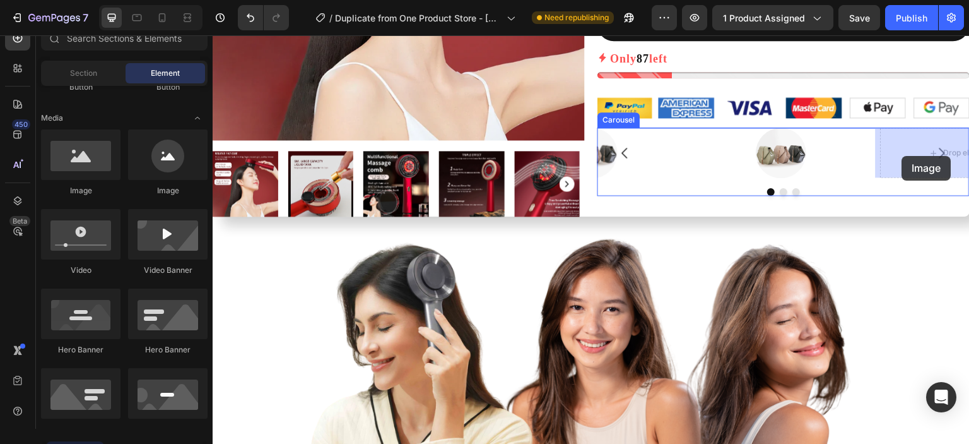
drag, startPoint x: 386, startPoint y: 213, endPoint x: 904, endPoint y: 156, distance: 521.3
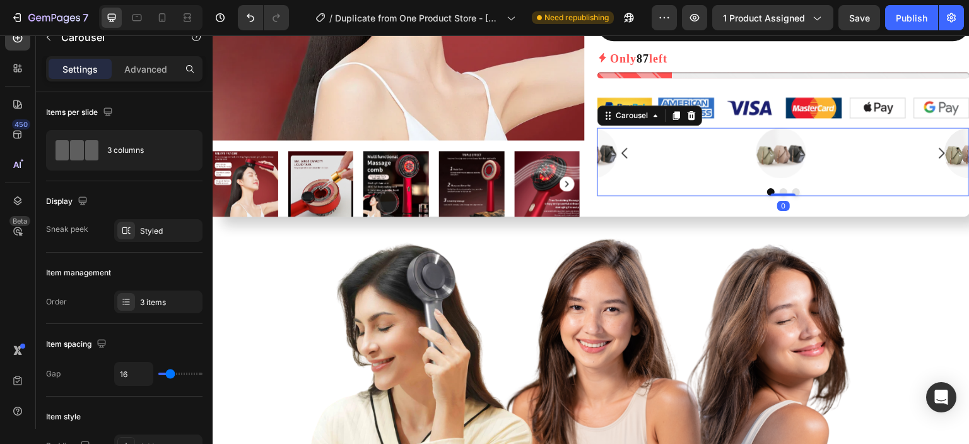
click at [780, 190] on button "Dot" at bounding box center [784, 192] width 8 height 8
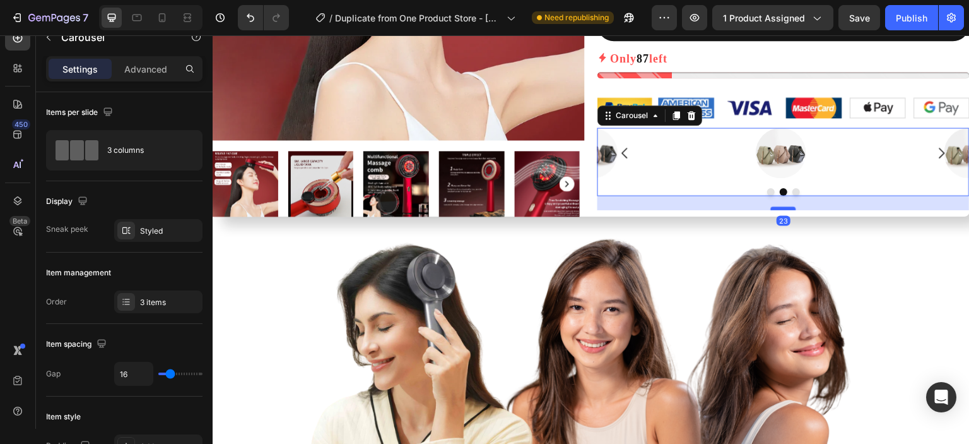
drag, startPoint x: 786, startPoint y: 191, endPoint x: 784, endPoint y: 206, distance: 14.6
click at [784, 206] on div at bounding box center [783, 208] width 25 height 4
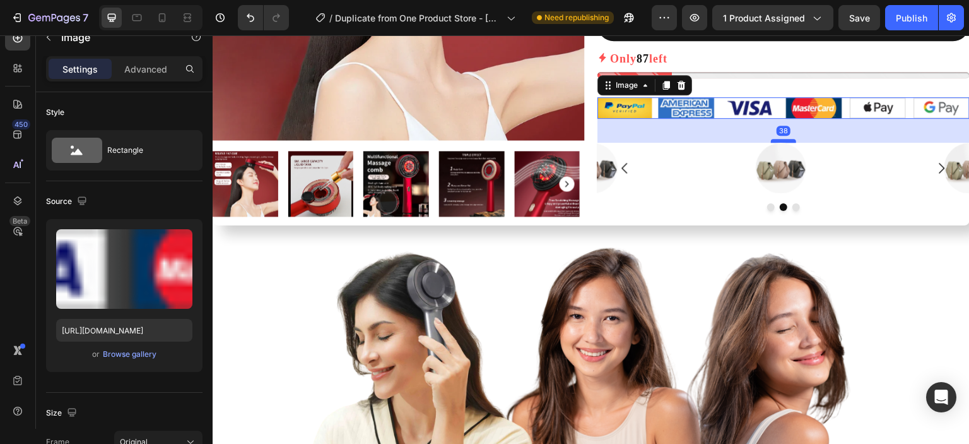
drag, startPoint x: 786, startPoint y: 125, endPoint x: 787, endPoint y: 140, distance: 15.2
click at [787, 140] on div at bounding box center [783, 141] width 25 height 4
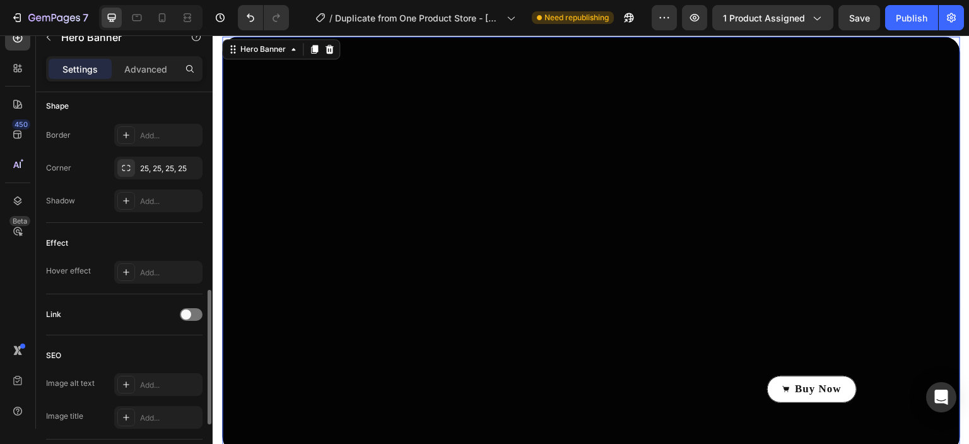
scroll to position [550, 0]
click at [165, 168] on div "25, 25, 25, 25" at bounding box center [158, 170] width 37 height 11
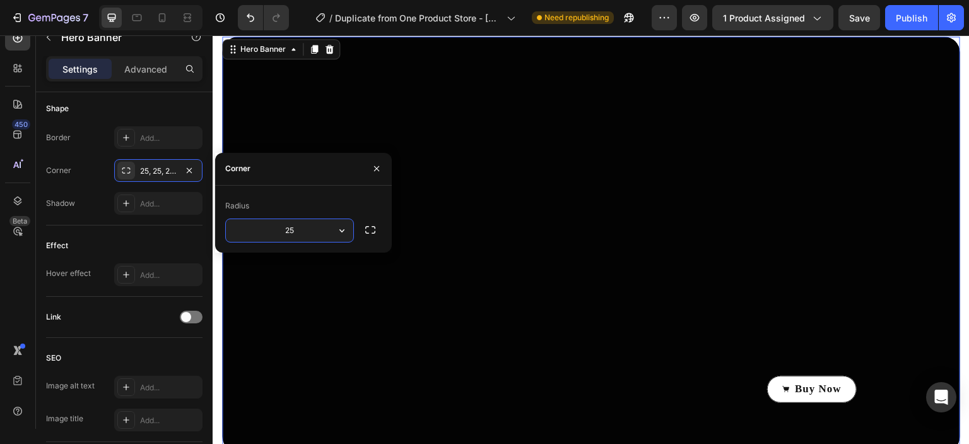
click at [324, 235] on input "25" at bounding box center [289, 230] width 127 height 23
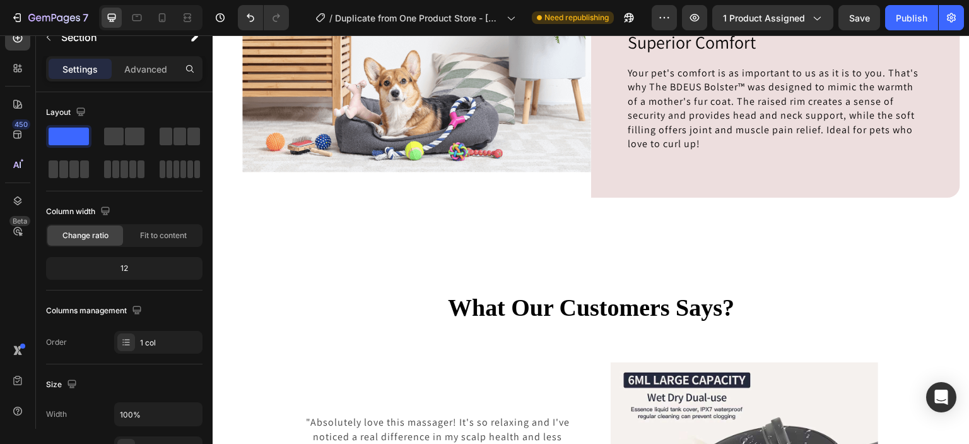
scroll to position [1922, 0]
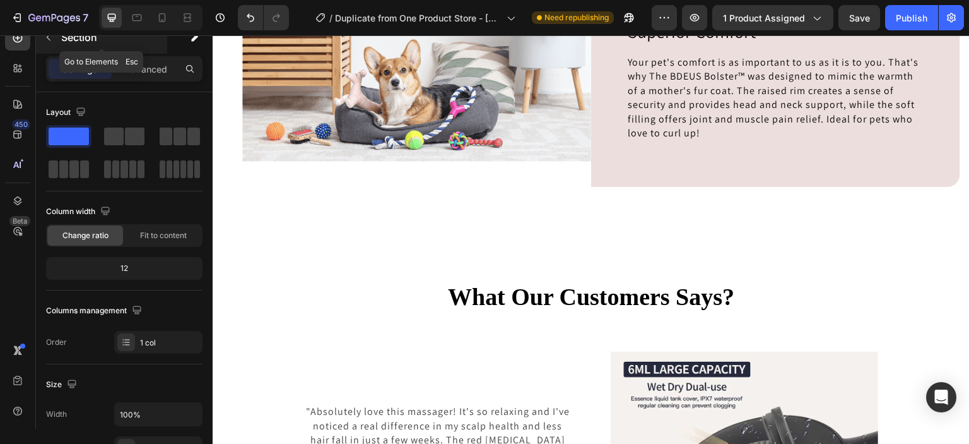
click at [48, 37] on icon "button" at bounding box center [49, 37] width 10 height 10
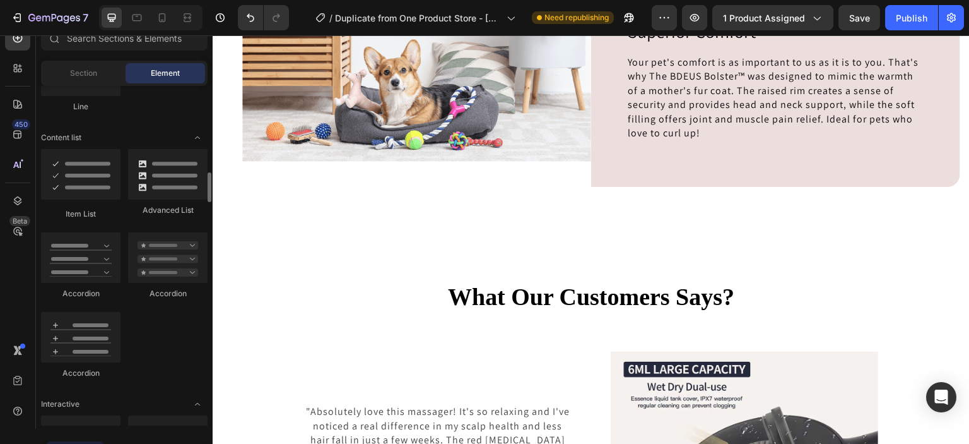
scroll to position [960, 0]
click at [98, 70] on div "Section" at bounding box center [84, 73] width 80 height 20
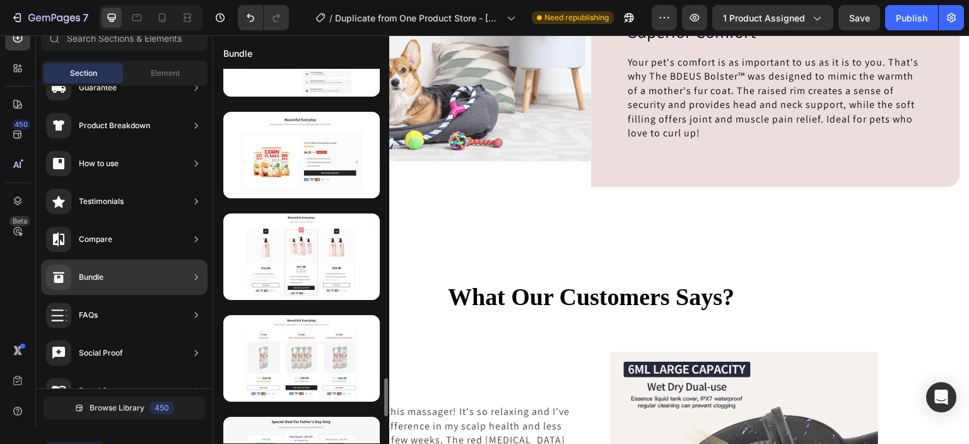
scroll to position [3010, 0]
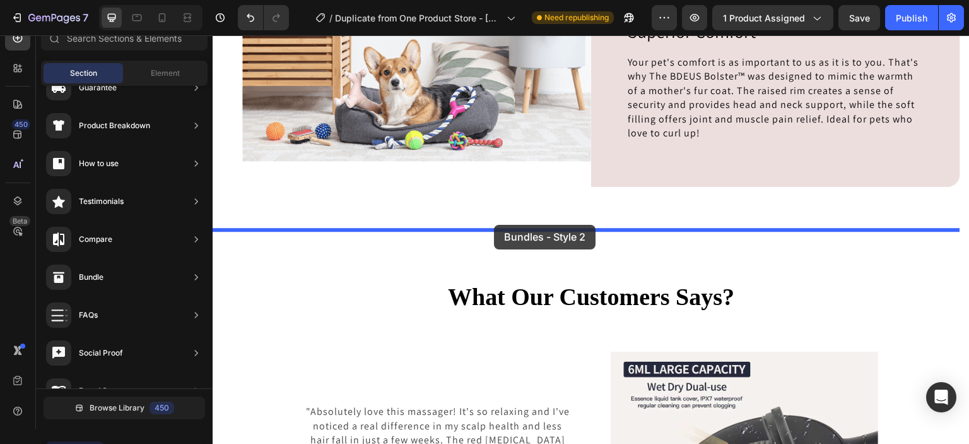
drag, startPoint x: 557, startPoint y: 295, endPoint x: 494, endPoint y: 225, distance: 94.3
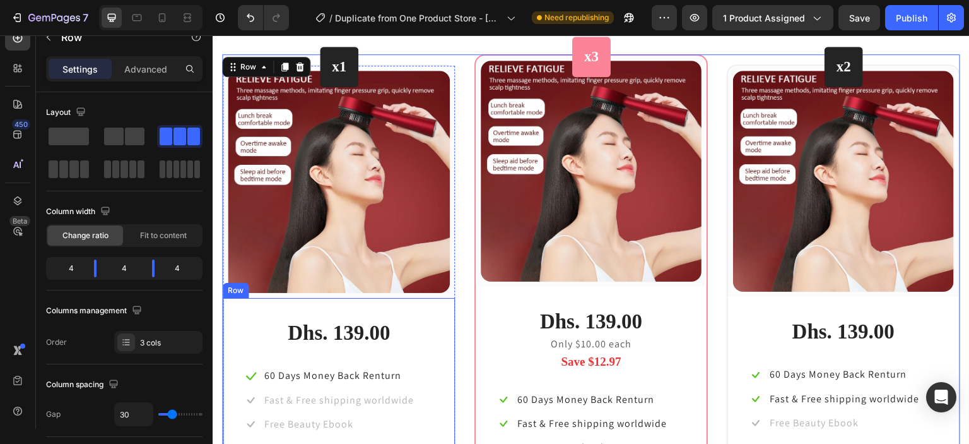
scroll to position [2249, 0]
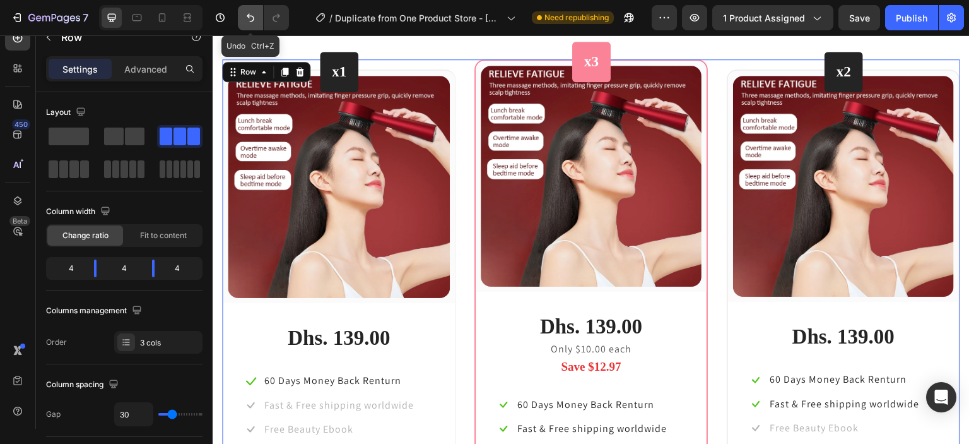
click at [250, 12] on icon "Undo/Redo" at bounding box center [250, 17] width 13 height 13
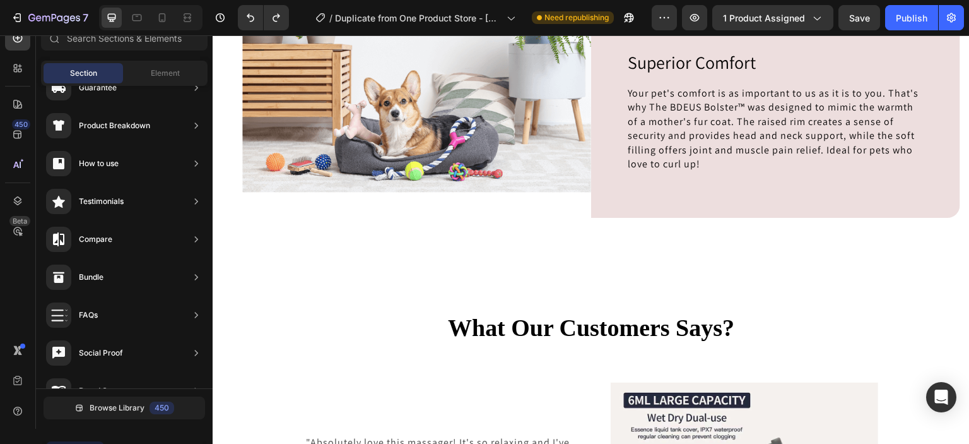
scroll to position [1893, 0]
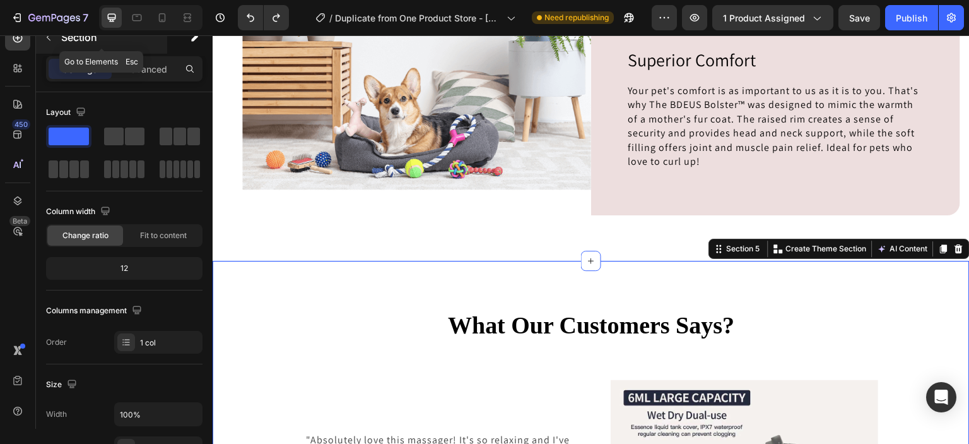
click at [47, 36] on icon "button" at bounding box center [49, 36] width 4 height 7
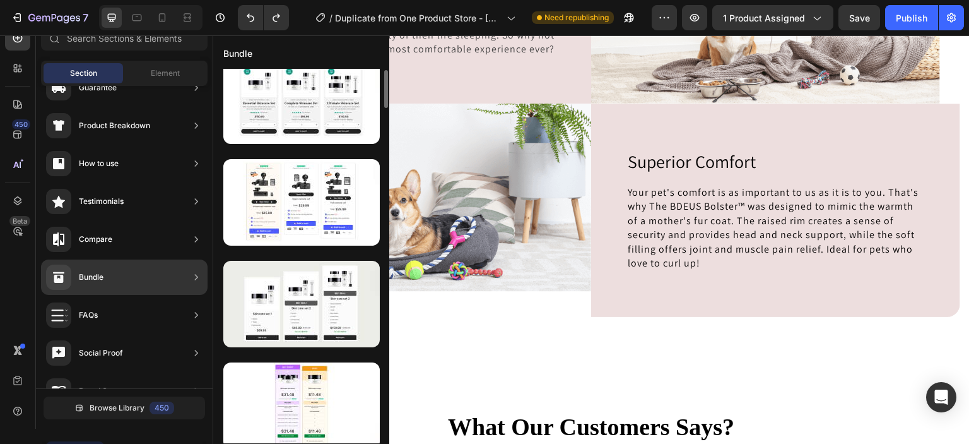
scroll to position [0, 0]
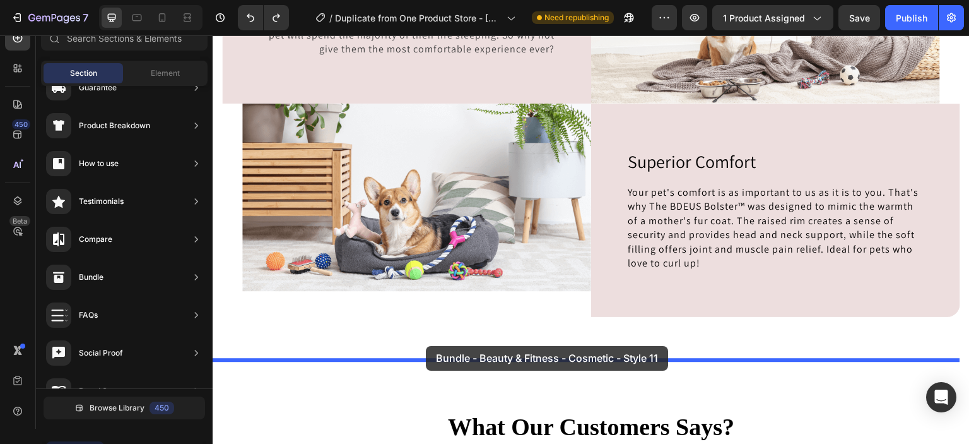
drag, startPoint x: 549, startPoint y: 346, endPoint x: 426, endPoint y: 346, distance: 123.1
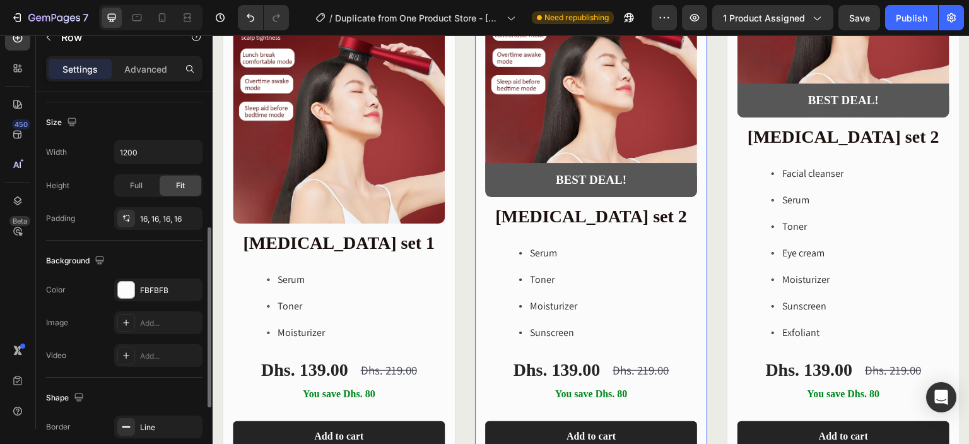
scroll to position [268, 0]
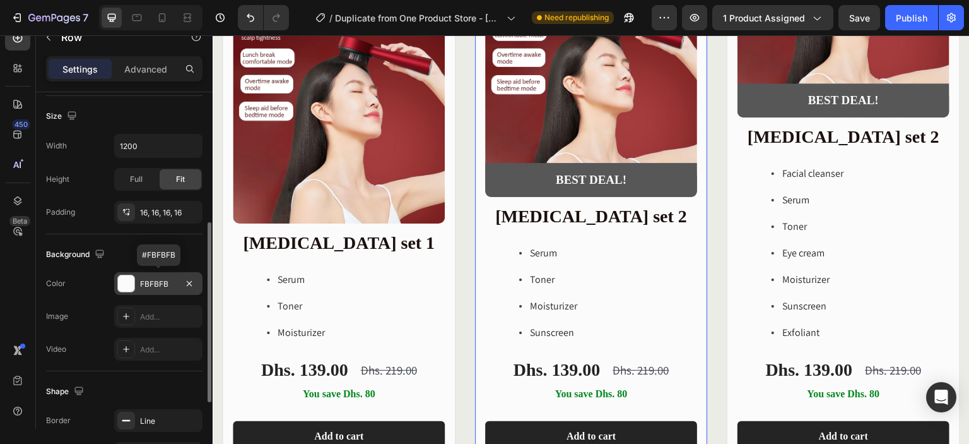
click at [124, 280] on div at bounding box center [126, 283] width 16 height 16
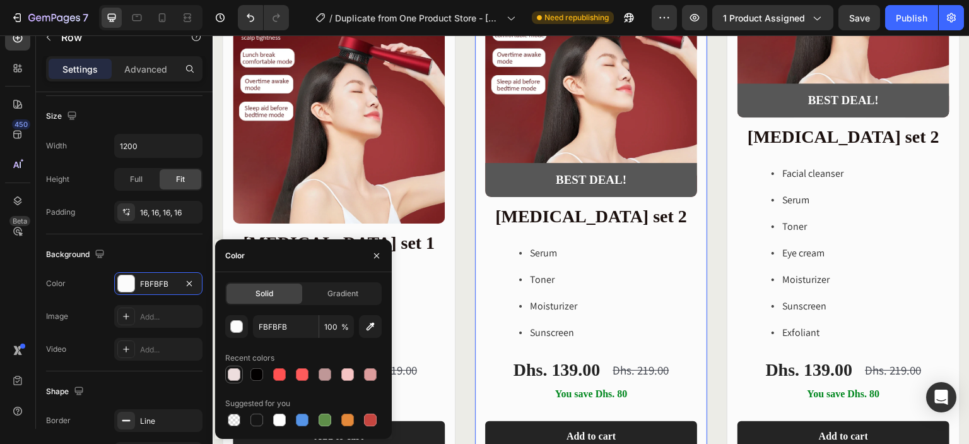
click at [237, 375] on div at bounding box center [234, 374] width 13 height 13
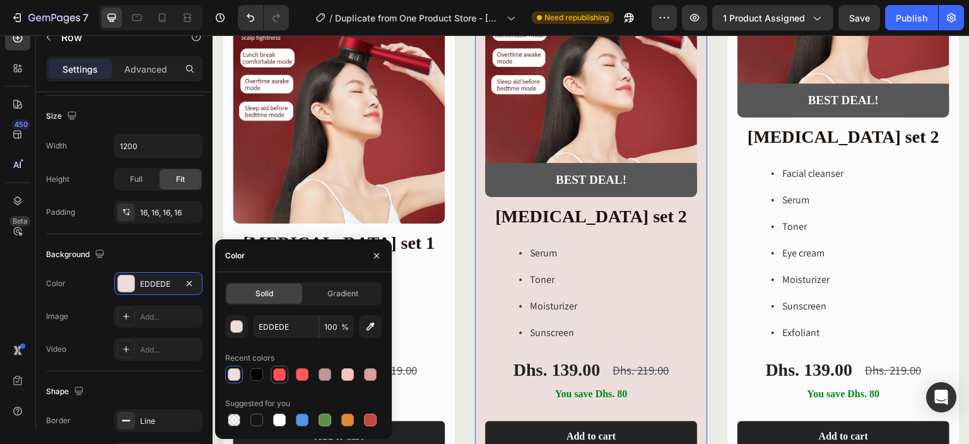
click at [285, 374] on div at bounding box center [279, 374] width 13 height 13
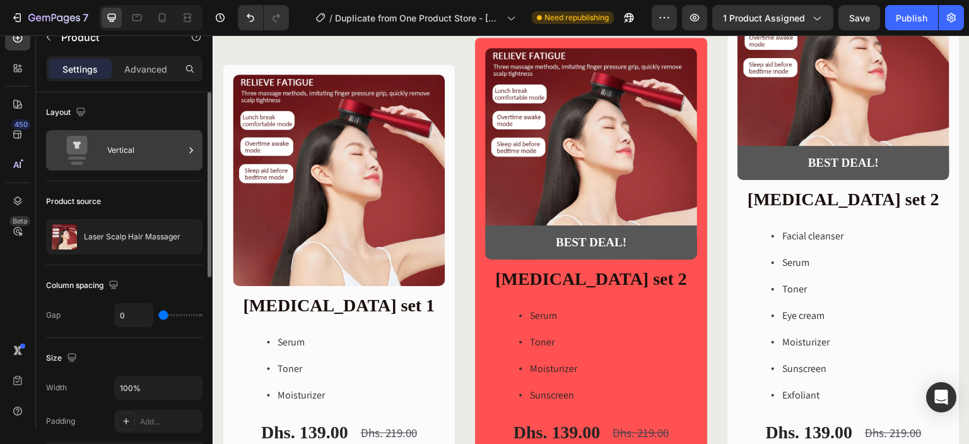
scroll to position [0, 0]
click at [136, 131] on div "Vertical" at bounding box center [124, 150] width 157 height 40
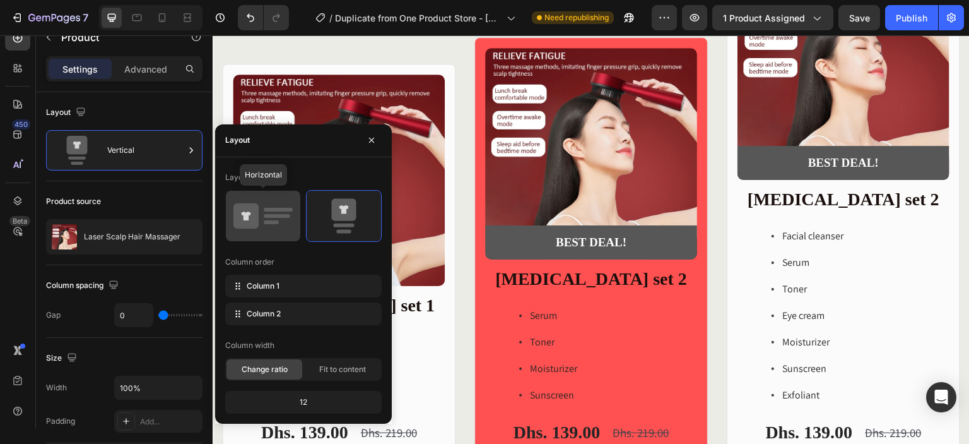
click at [236, 208] on icon at bounding box center [245, 215] width 25 height 25
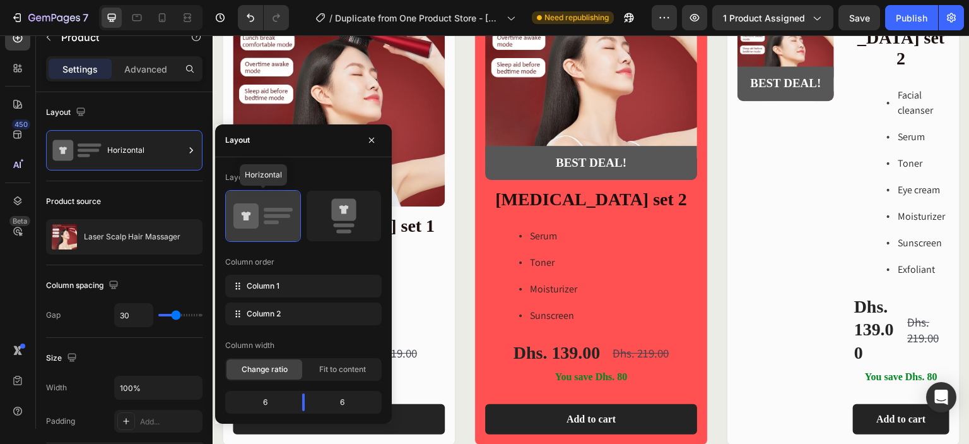
scroll to position [2165, 0]
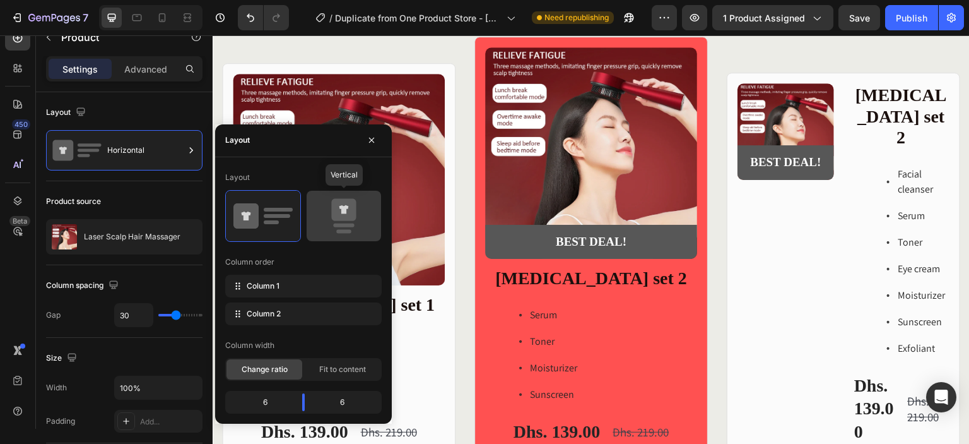
click at [331, 217] on icon at bounding box center [343, 209] width 25 height 22
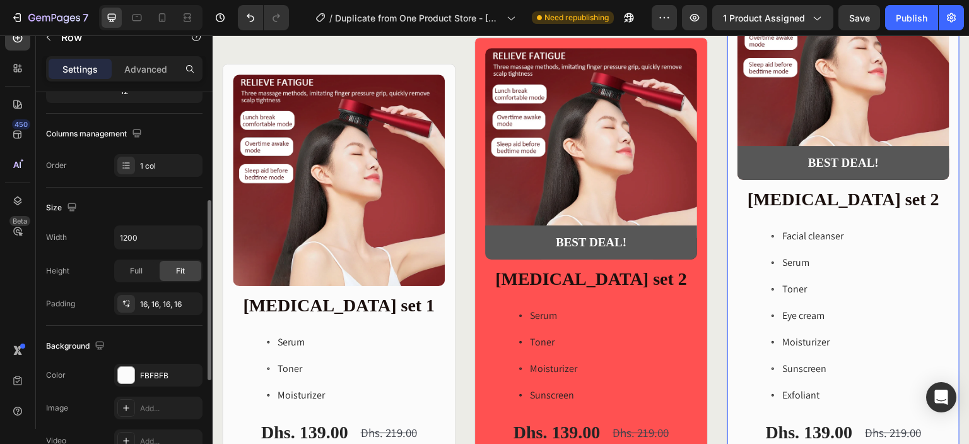
scroll to position [220, 0]
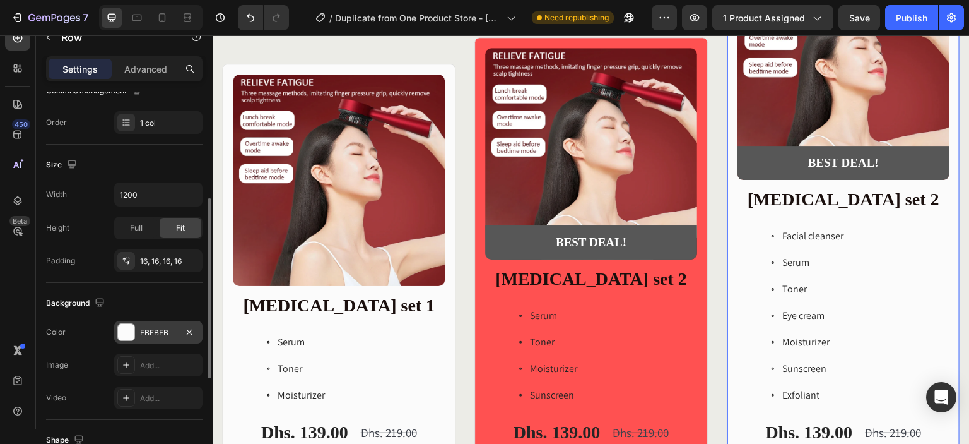
click at [132, 329] on div at bounding box center [126, 332] width 16 height 16
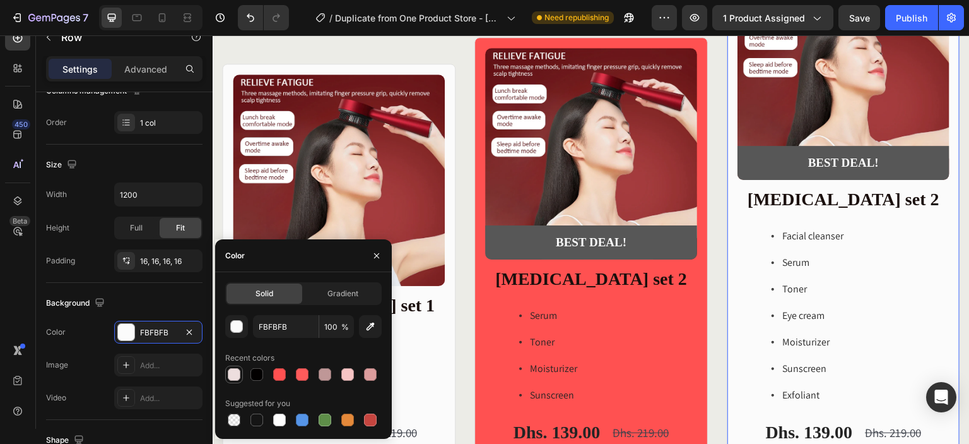
click at [240, 375] on div at bounding box center [234, 374] width 13 height 13
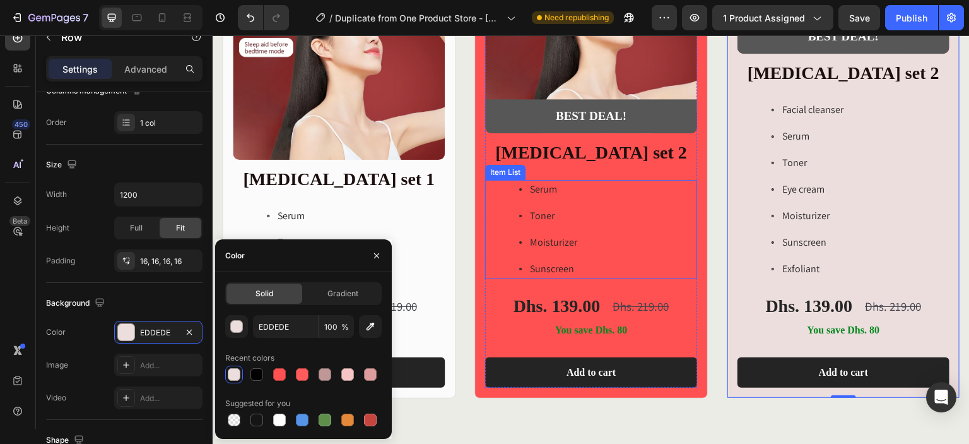
scroll to position [2369, 0]
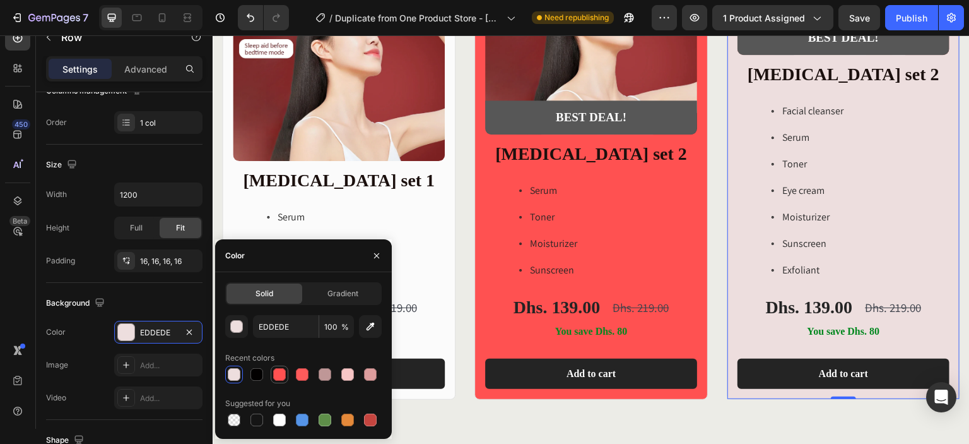
click at [288, 375] on div at bounding box center [280, 374] width 18 height 18
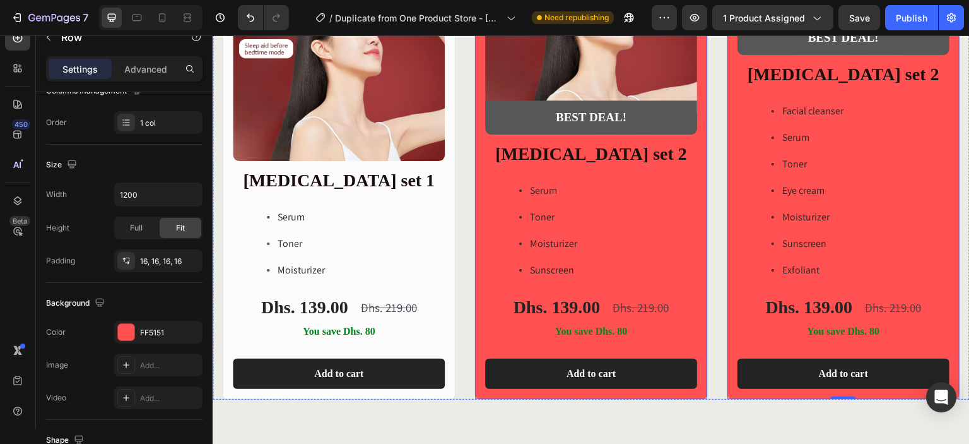
click at [694, 273] on div "Product Images BEST DEAL! Text Block Row Row Skin care set 2 Heading Serum Tone…" at bounding box center [591, 155] width 233 height 487
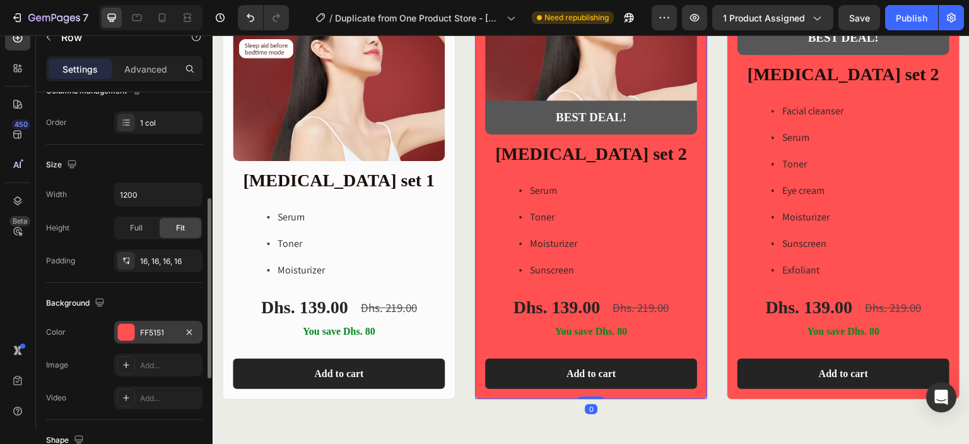
click at [159, 333] on div "FF5151" at bounding box center [158, 332] width 37 height 11
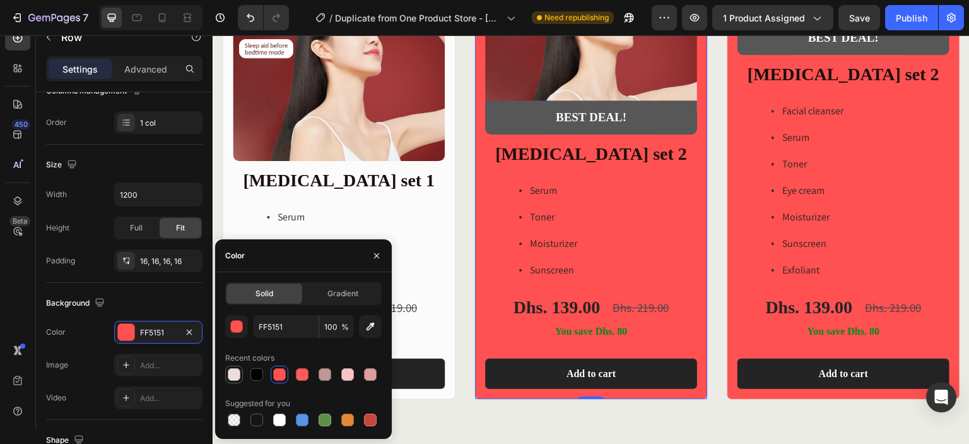
click at [233, 379] on div at bounding box center [234, 374] width 13 height 13
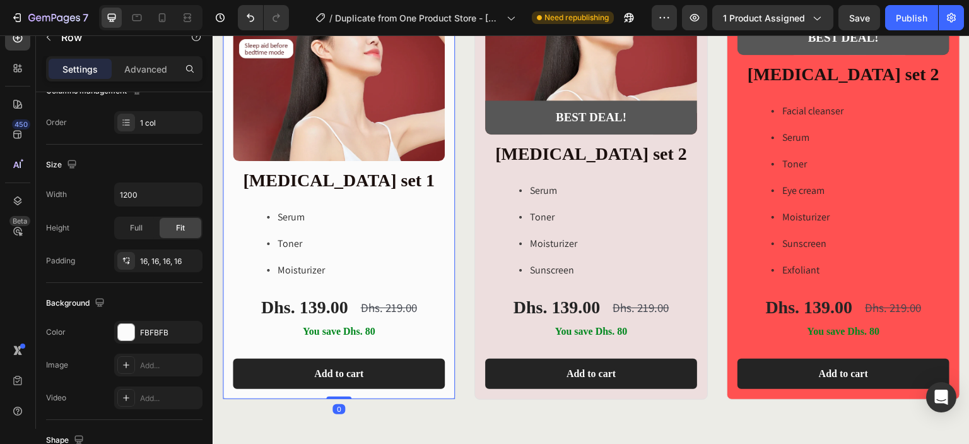
scroll to position [2264, 0]
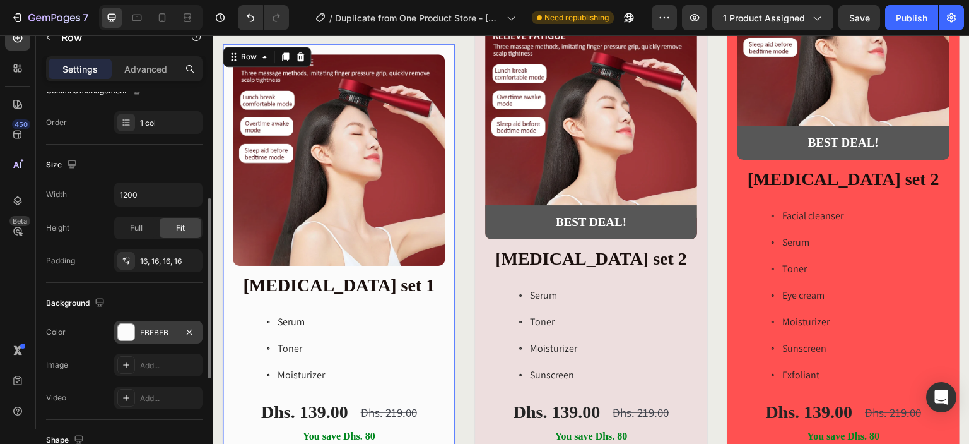
click at [129, 329] on div at bounding box center [126, 332] width 16 height 16
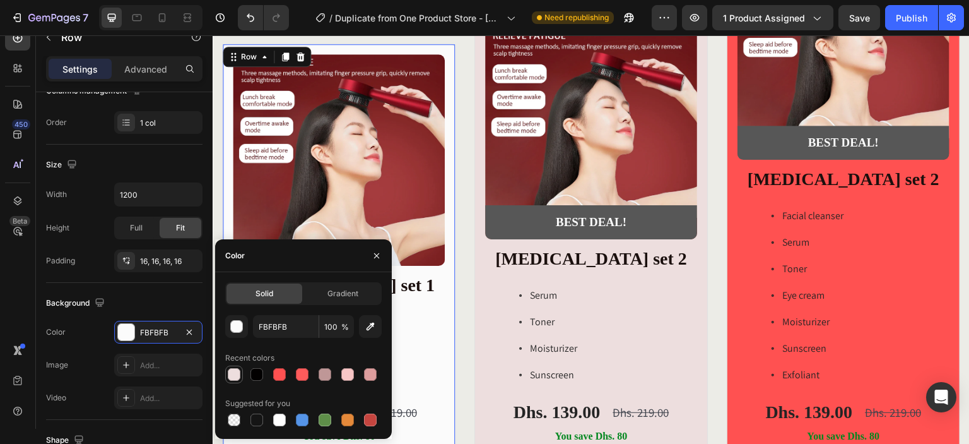
click at [231, 373] on div at bounding box center [234, 374] width 13 height 13
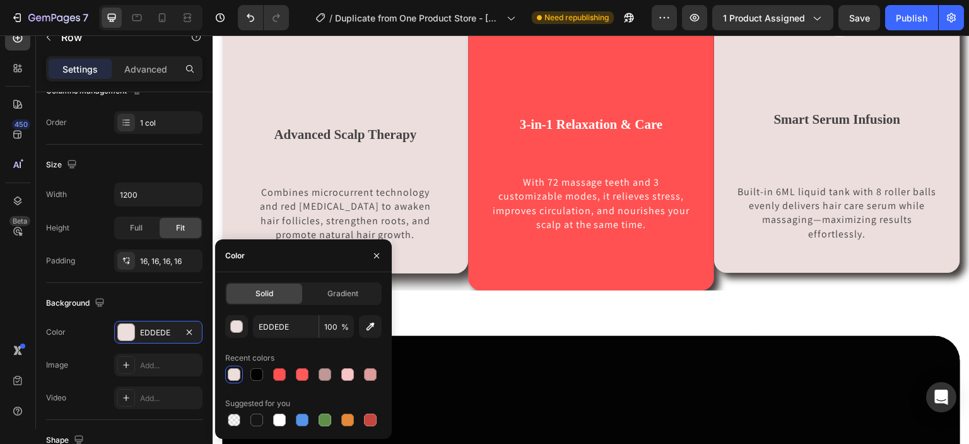
scroll to position [961, 0]
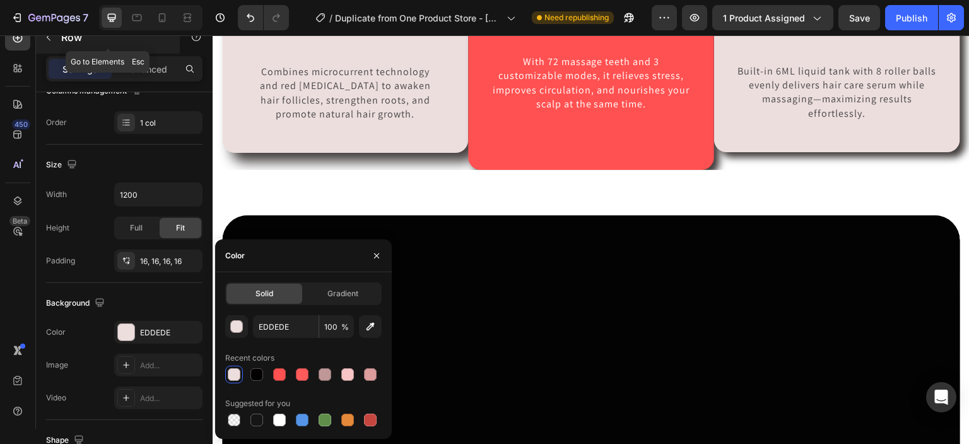
click at [52, 42] on icon "button" at bounding box center [49, 37] width 10 height 10
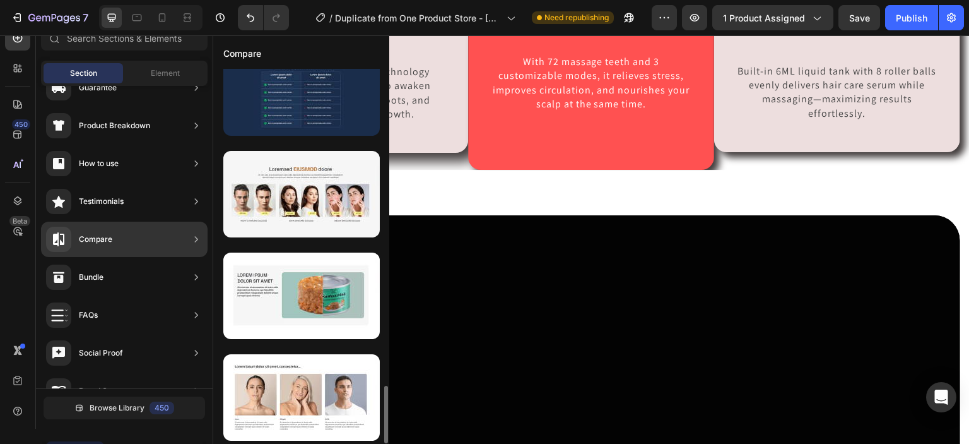
scroll to position [2056, 0]
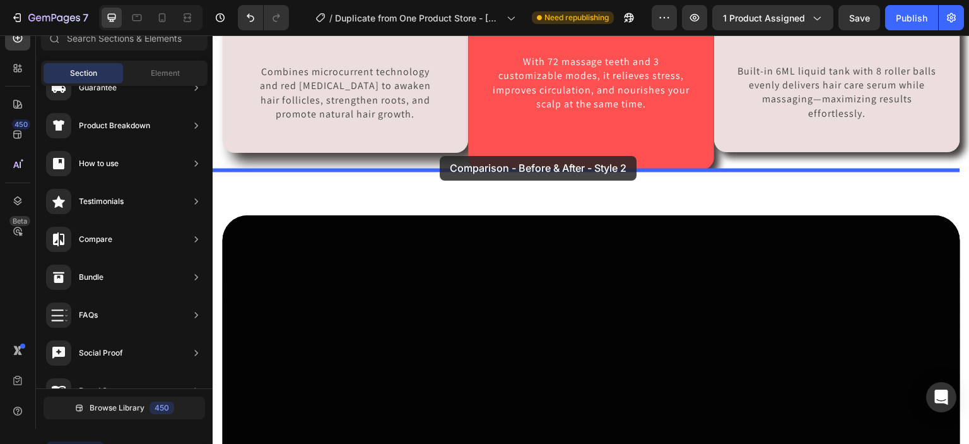
drag, startPoint x: 556, startPoint y: 343, endPoint x: 440, endPoint y: 156, distance: 220.5
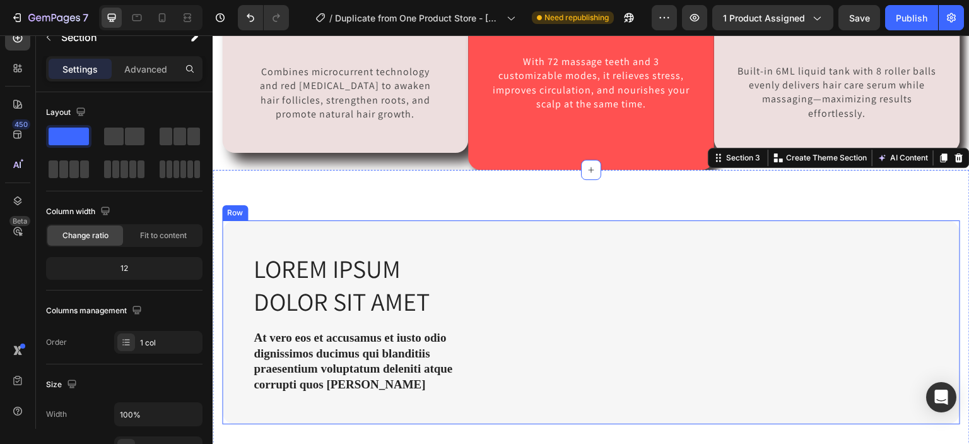
scroll to position [1014, 0]
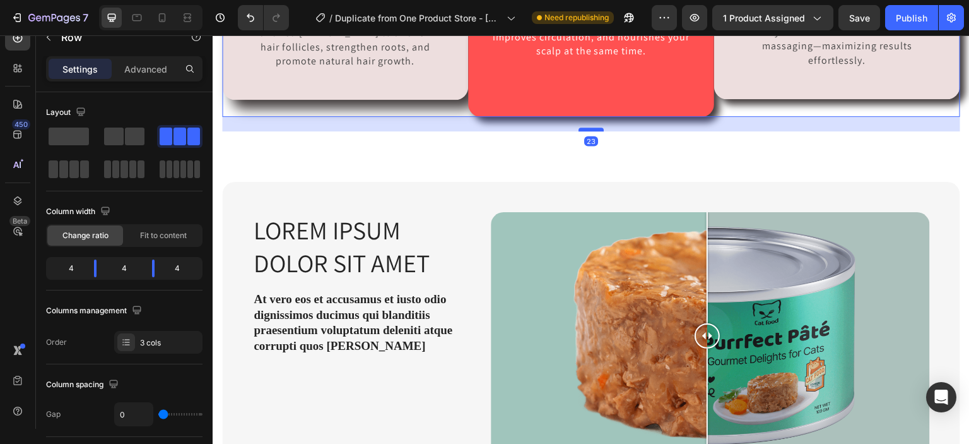
drag, startPoint x: 591, startPoint y: 115, endPoint x: 593, endPoint y: 129, distance: 13.9
click at [593, 129] on div at bounding box center [591, 129] width 25 height 4
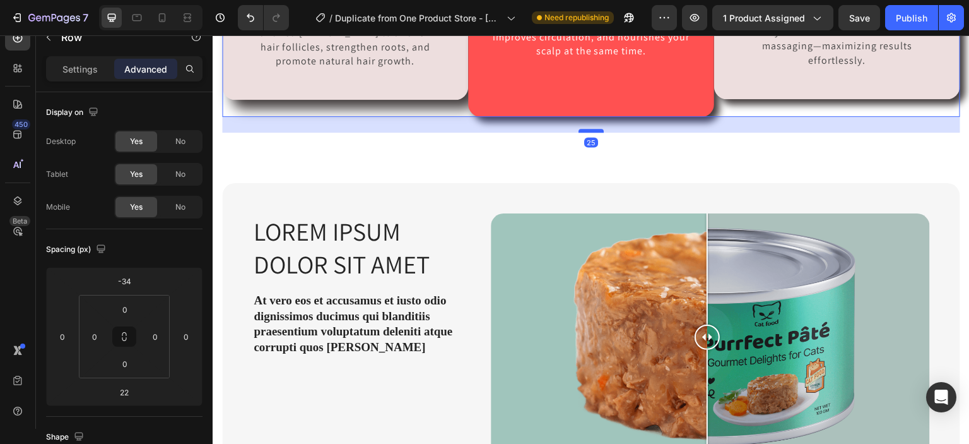
click at [594, 131] on div at bounding box center [591, 131] width 25 height 4
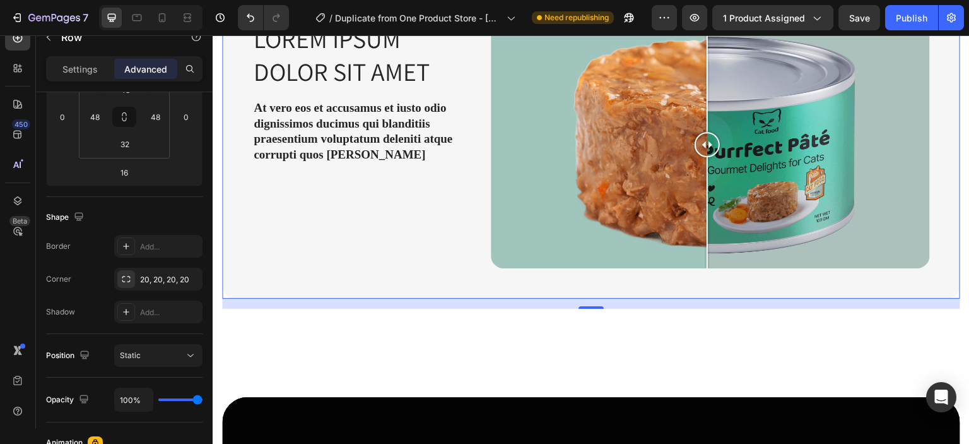
scroll to position [1202, 0]
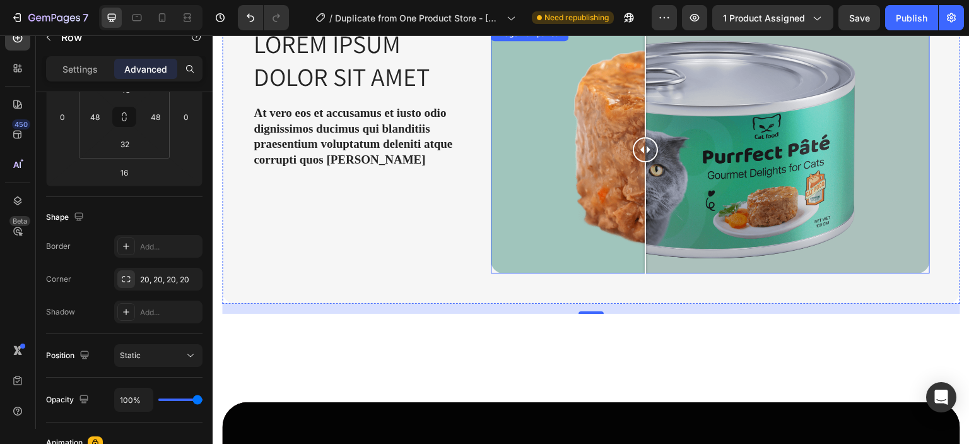
click at [642, 163] on div at bounding box center [710, 149] width 439 height 247
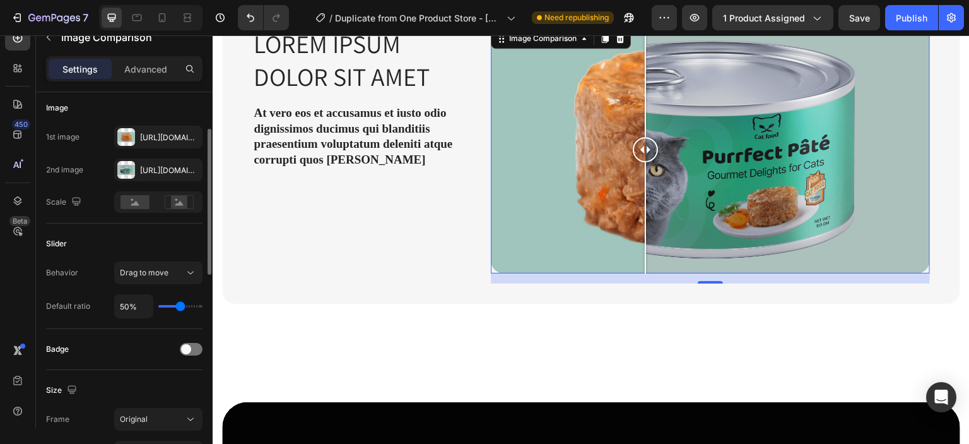
scroll to position [92, 0]
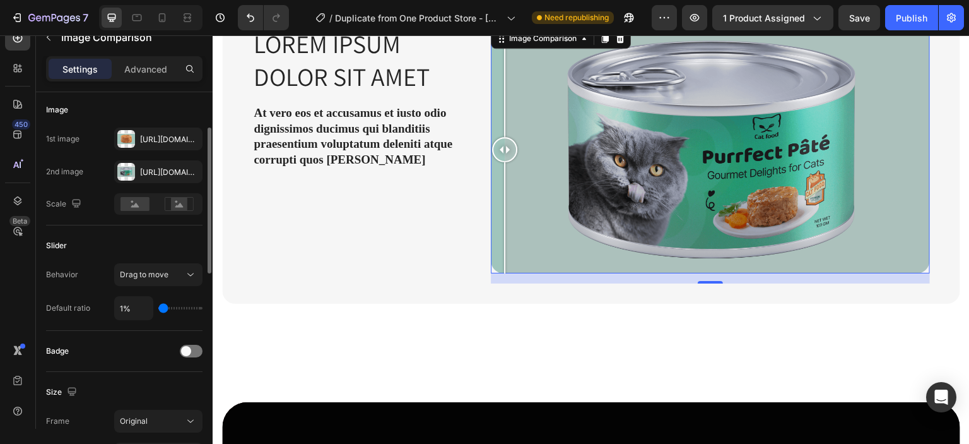
drag, startPoint x: 179, startPoint y: 309, endPoint x: 148, endPoint y: 316, distance: 32.3
click at [158, 309] on input "range" at bounding box center [180, 308] width 44 height 3
click at [142, 314] on input "1%" at bounding box center [134, 308] width 38 height 23
click at [168, 314] on div "1%" at bounding box center [158, 308] width 88 height 24
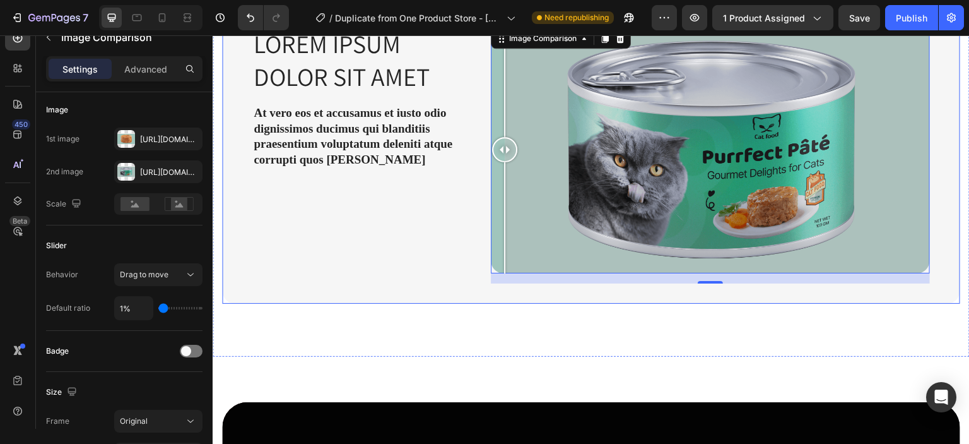
drag, startPoint x: 495, startPoint y: 145, endPoint x: 480, endPoint y: 150, distance: 16.0
click at [480, 150] on div "Lorem ipsum dolor sit amet Heading At vero eos et accusamus et iusto odio digni…" at bounding box center [591, 150] width 738 height 308
drag, startPoint x: 508, startPoint y: 144, endPoint x: 415, endPoint y: 166, distance: 96.0
click at [415, 166] on div "Lorem ipsum dolor sit amet Heading At vero eos et accusamus et iusto odio digni…" at bounding box center [591, 150] width 738 height 308
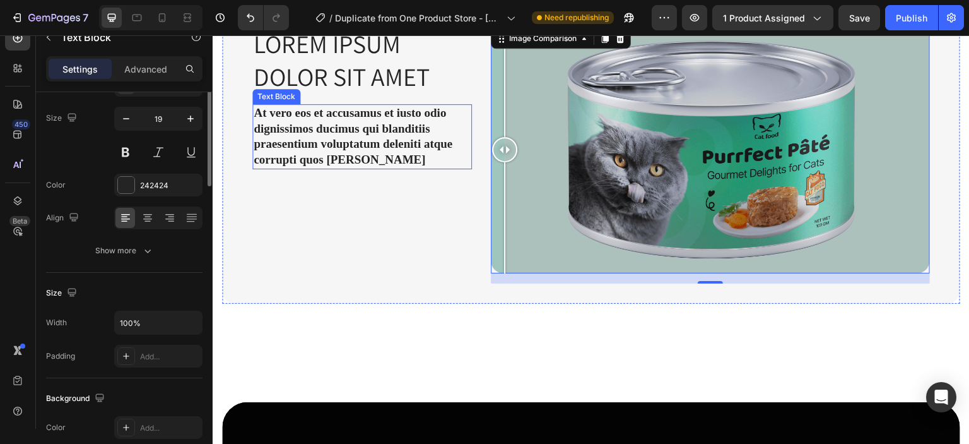
scroll to position [0, 0]
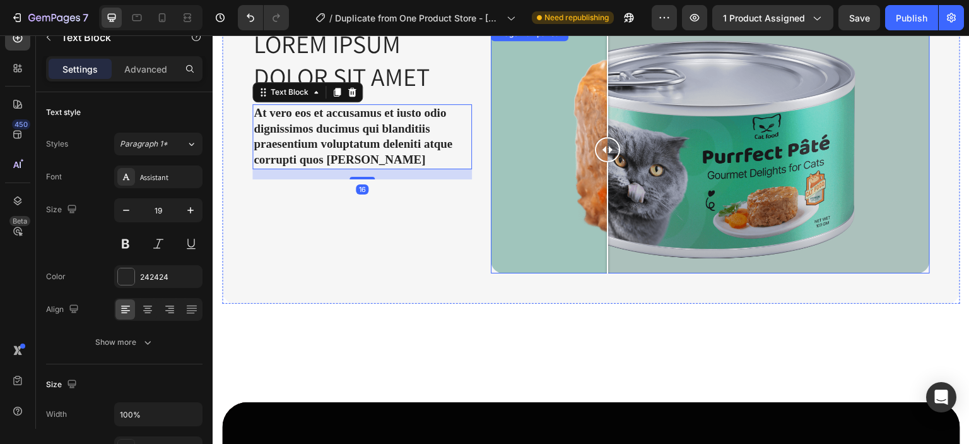
click at [605, 211] on div at bounding box center [710, 149] width 439 height 247
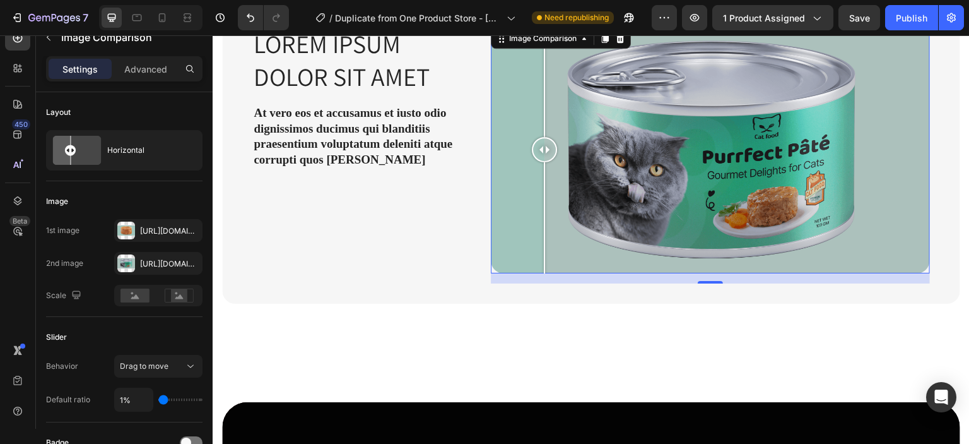
drag, startPoint x: 606, startPoint y: 148, endPoint x: 543, endPoint y: 176, distance: 68.9
click at [543, 176] on div at bounding box center [544, 149] width 25 height 247
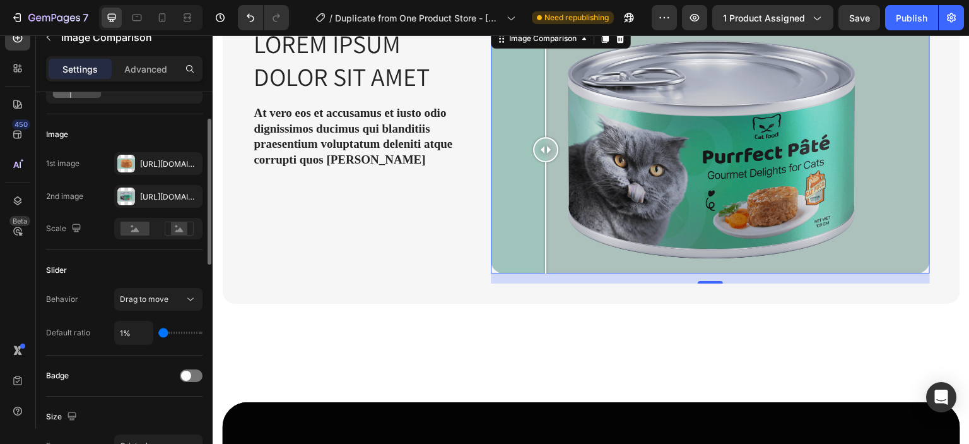
scroll to position [68, 0]
click at [187, 370] on span at bounding box center [186, 375] width 10 height 10
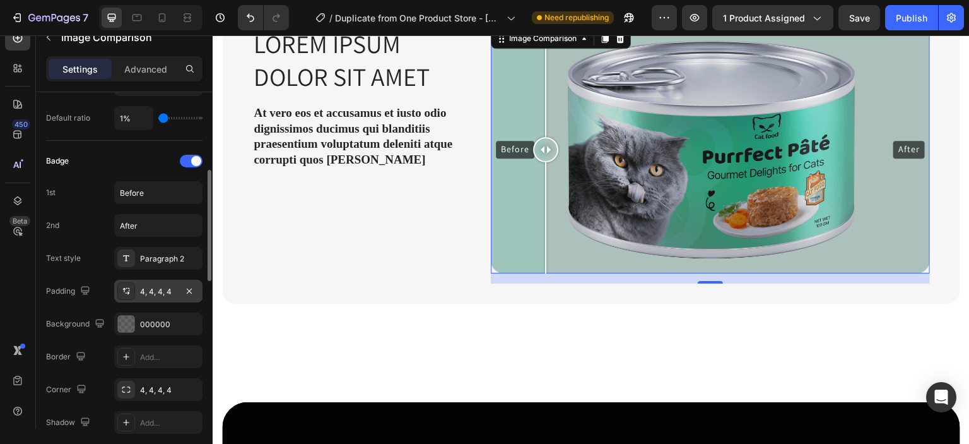
scroll to position [284, 0]
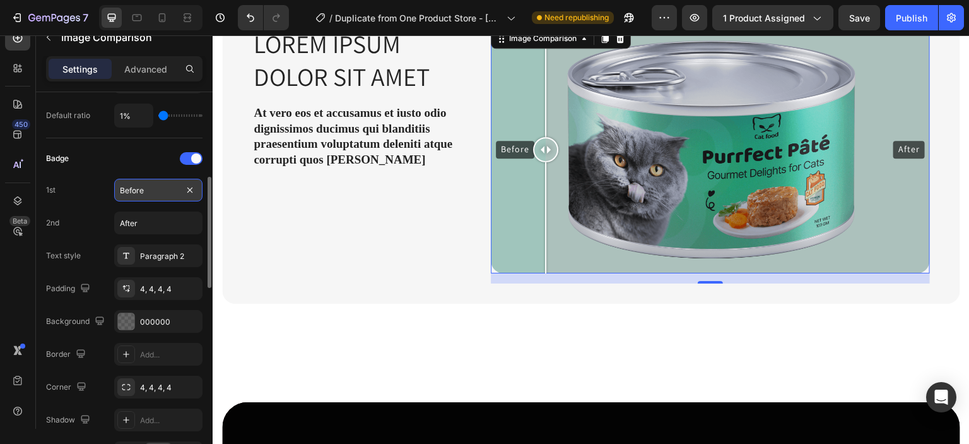
click at [153, 194] on input "Before" at bounding box center [158, 190] width 88 height 23
click at [105, 172] on div "Badge 1st 2nd After Text style Paragraph 2 Padding 4, 4, 4, 4 Background 000000…" at bounding box center [124, 306] width 157 height 316
click at [141, 181] on input "text" at bounding box center [158, 190] width 88 height 23
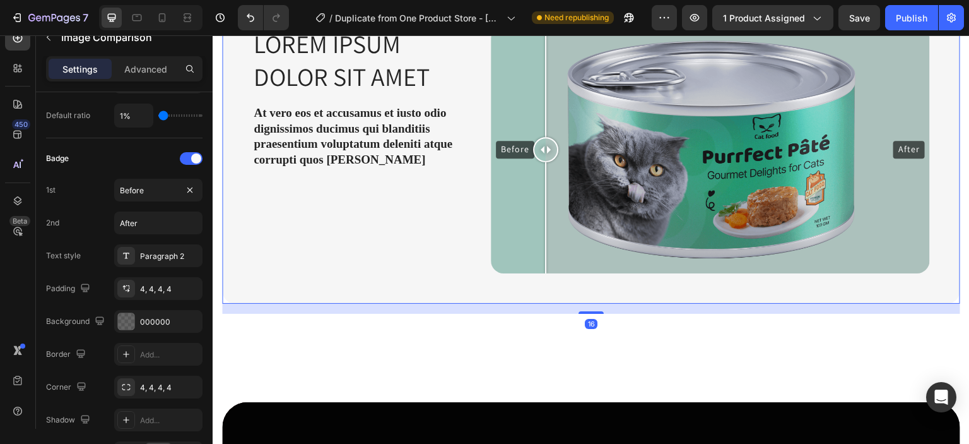
click at [248, 238] on div "Lorem ipsum dolor sit amet Heading At vero eos et accusamus et iusto odio digni…" at bounding box center [591, 150] width 738 height 308
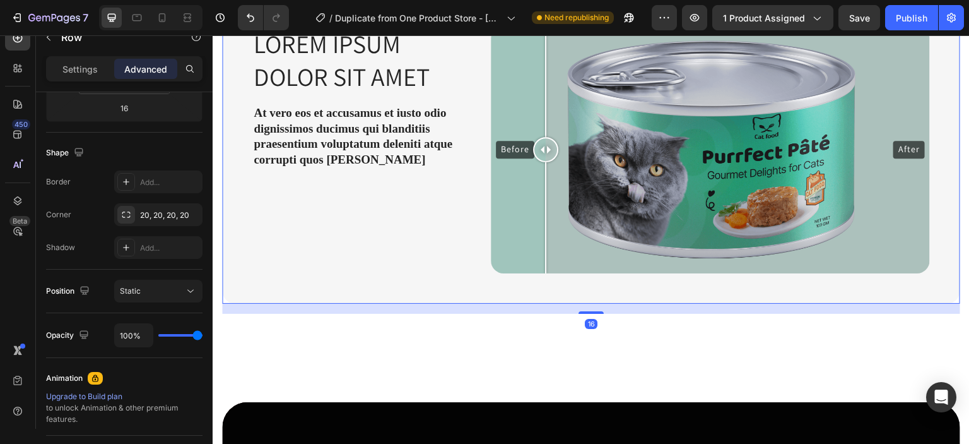
scroll to position [0, 0]
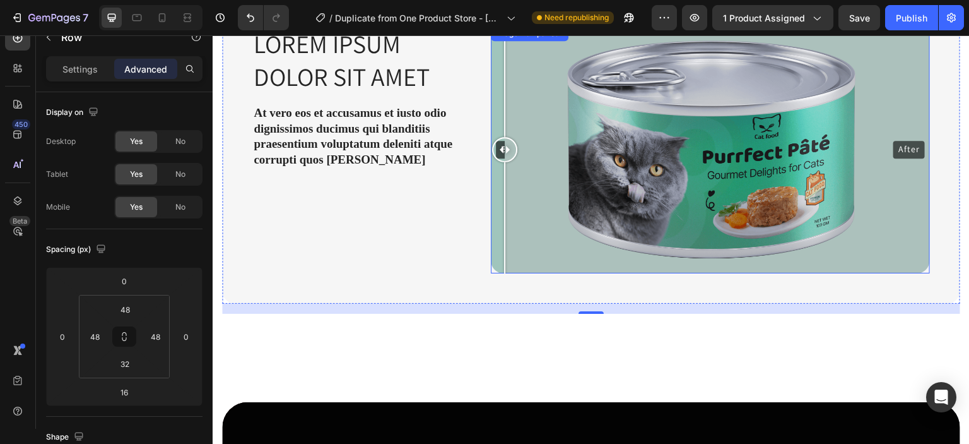
click at [497, 206] on div "Before After" at bounding box center [710, 149] width 439 height 247
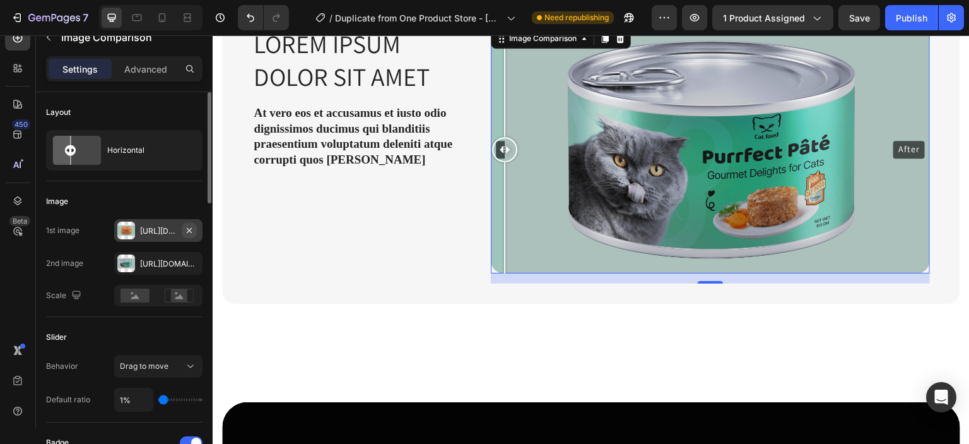
click at [187, 227] on icon "button" at bounding box center [189, 230] width 10 height 10
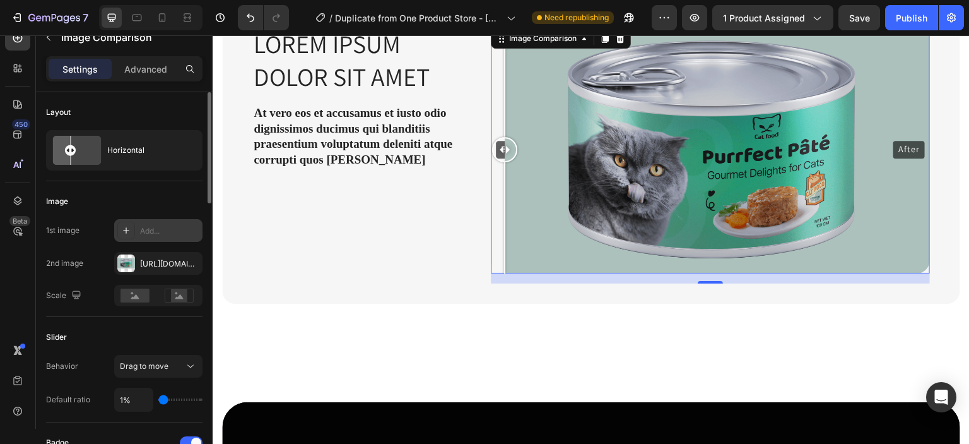
click at [124, 225] on icon at bounding box center [126, 230] width 10 height 10
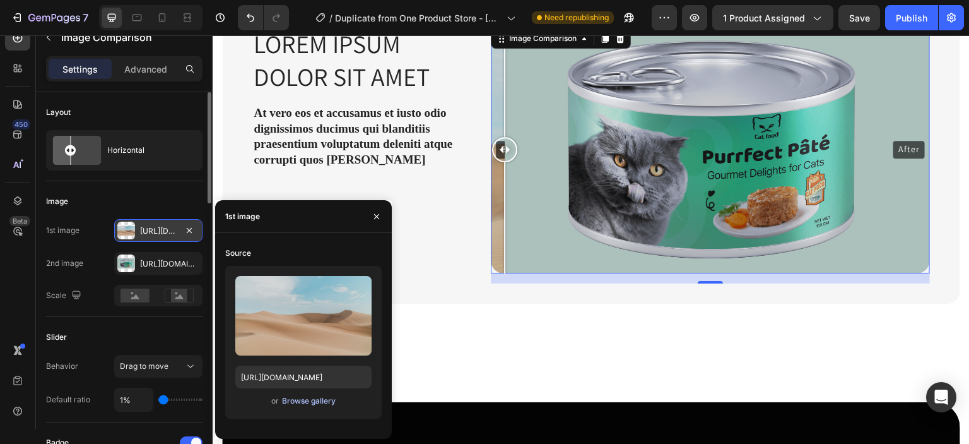
click at [307, 398] on div "Browse gallery" at bounding box center [309, 400] width 54 height 11
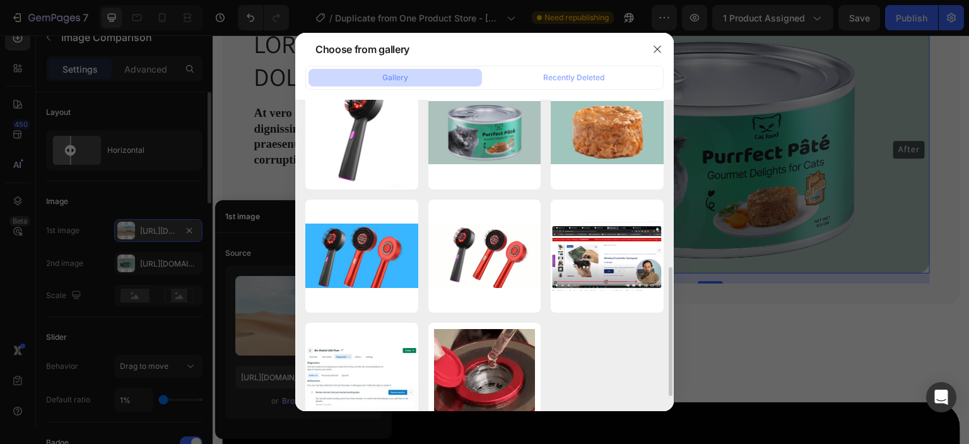
scroll to position [437, 0]
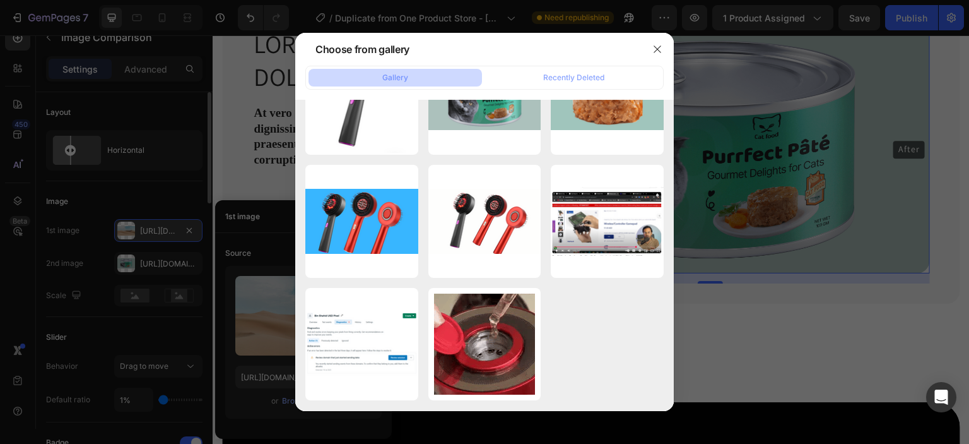
click at [407, 78] on div "Gallery" at bounding box center [395, 77] width 26 height 11
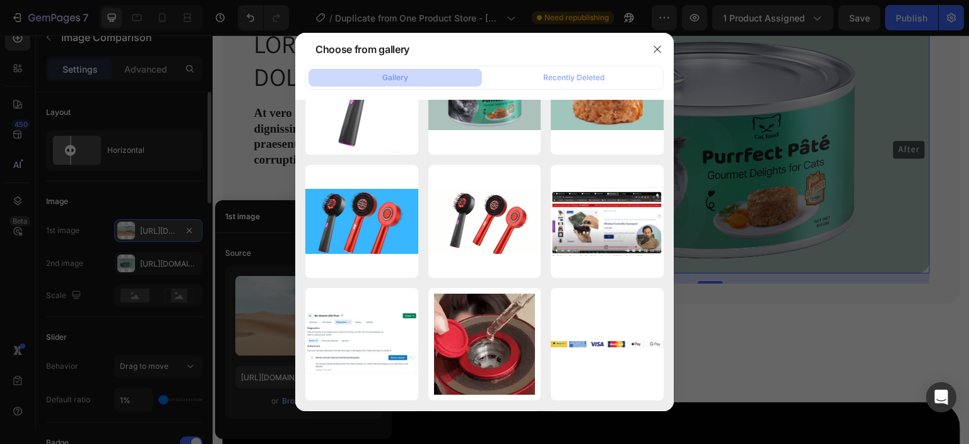
click at [381, 82] on button "Gallery" at bounding box center [396, 78] width 174 height 18
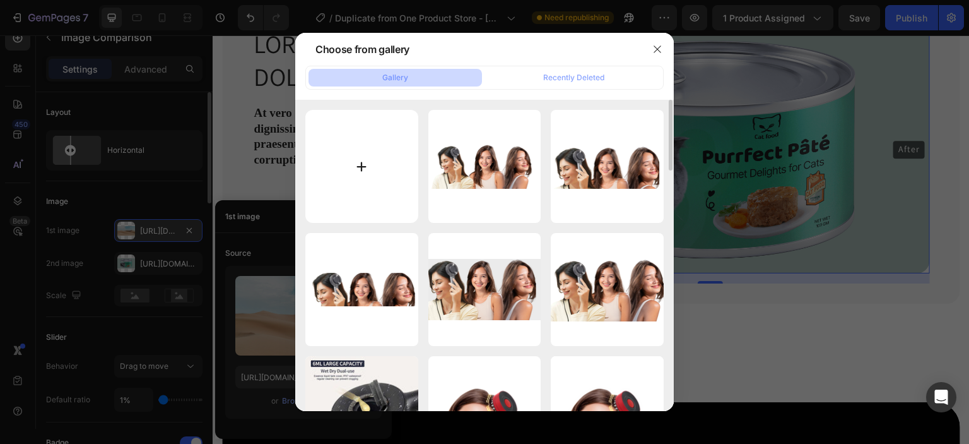
scroll to position [0, 0]
click at [376, 163] on input "file" at bounding box center [361, 166] width 113 height 113
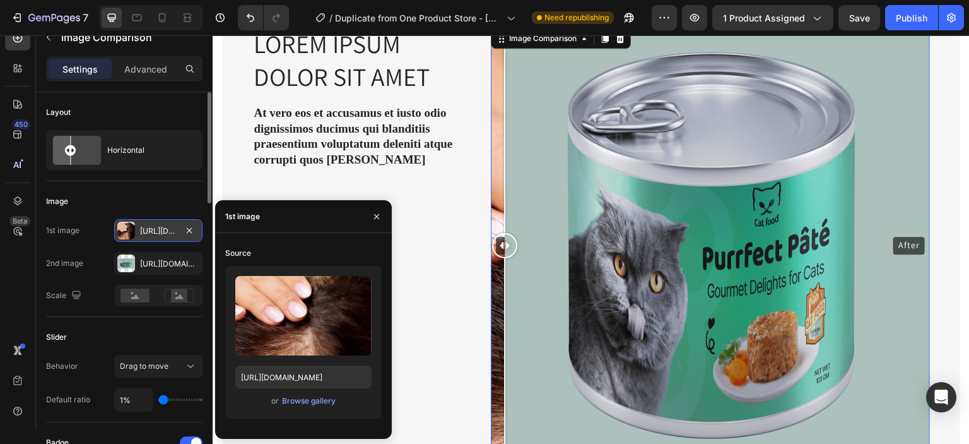
drag, startPoint x: 508, startPoint y: 152, endPoint x: 838, endPoint y: 64, distance: 341.5
click at [838, 64] on div "Before After" at bounding box center [710, 245] width 439 height 439
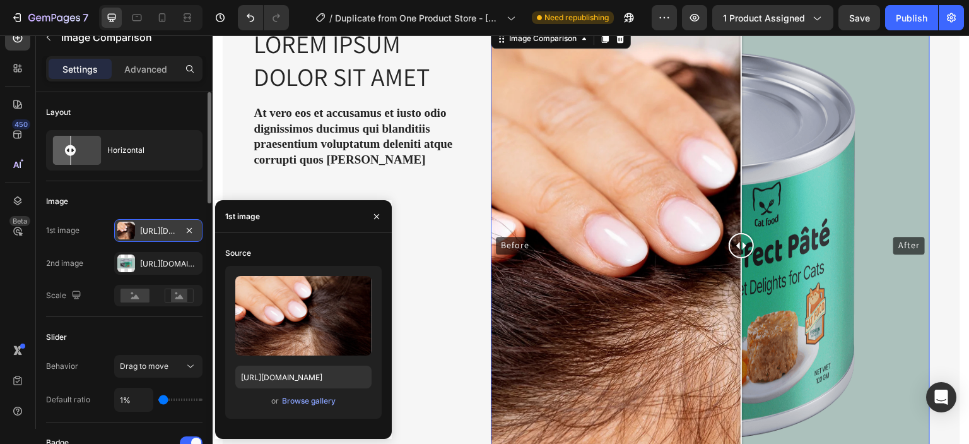
drag, startPoint x: 508, startPoint y: 239, endPoint x: 738, endPoint y: 179, distance: 238.0
click at [738, 179] on div at bounding box center [741, 245] width 25 height 439
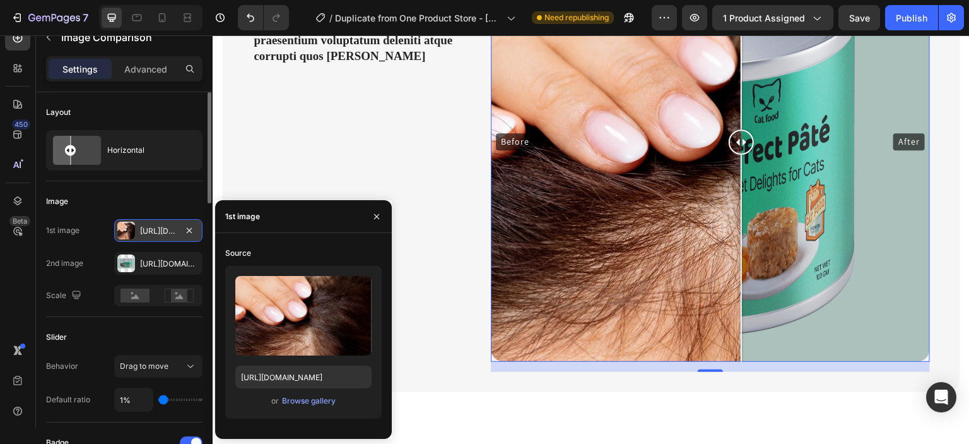
scroll to position [995, 0]
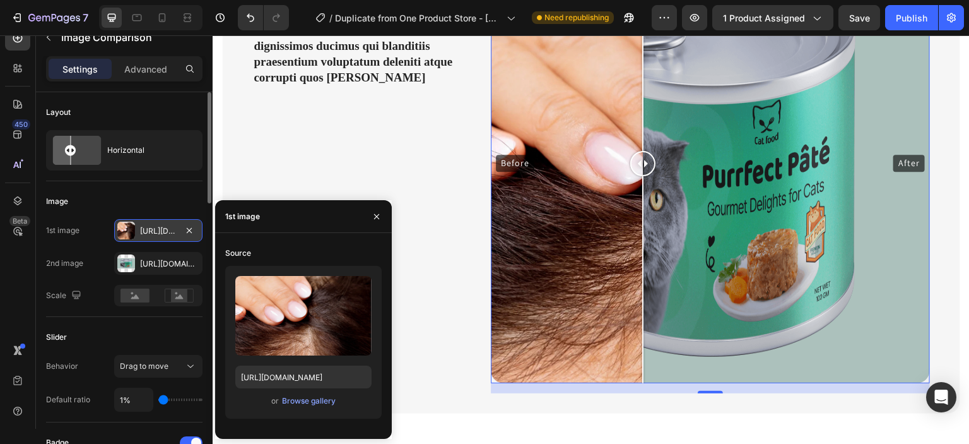
drag, startPoint x: 739, startPoint y: 158, endPoint x: 640, endPoint y: 179, distance: 101.2
click at [640, 179] on div at bounding box center [642, 163] width 25 height 439
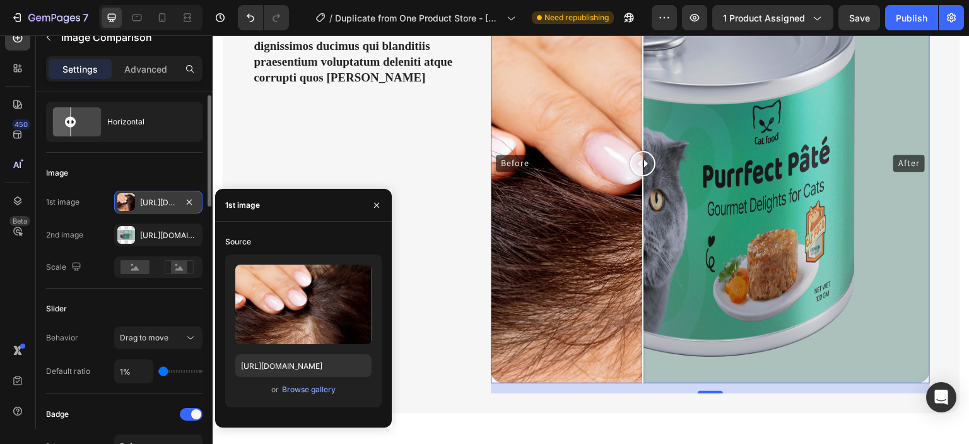
scroll to position [25, 0]
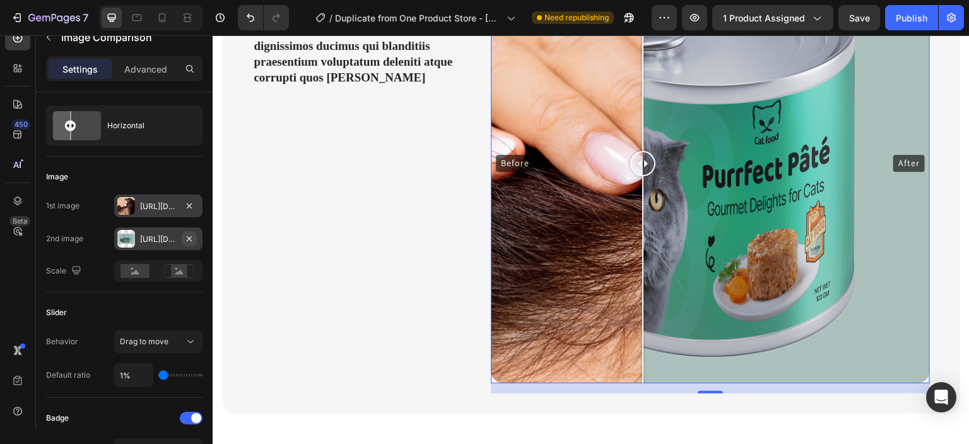
click at [188, 234] on icon "button" at bounding box center [189, 238] width 10 height 10
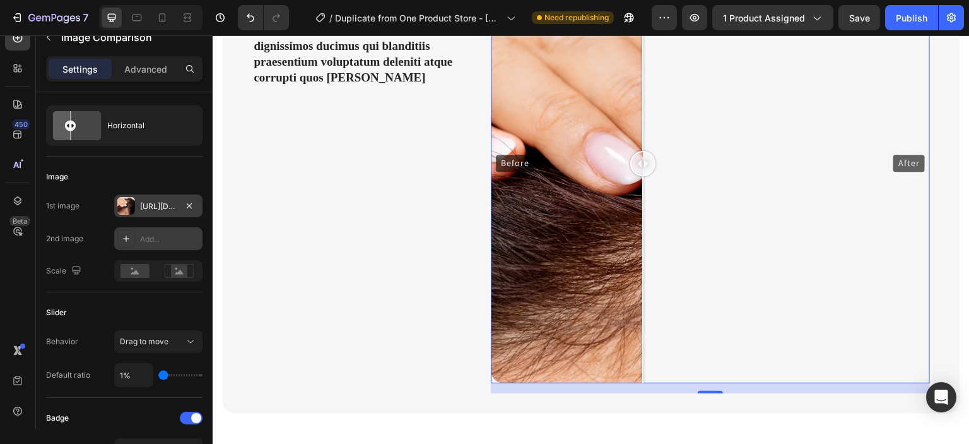
click at [129, 237] on icon at bounding box center [126, 238] width 6 height 6
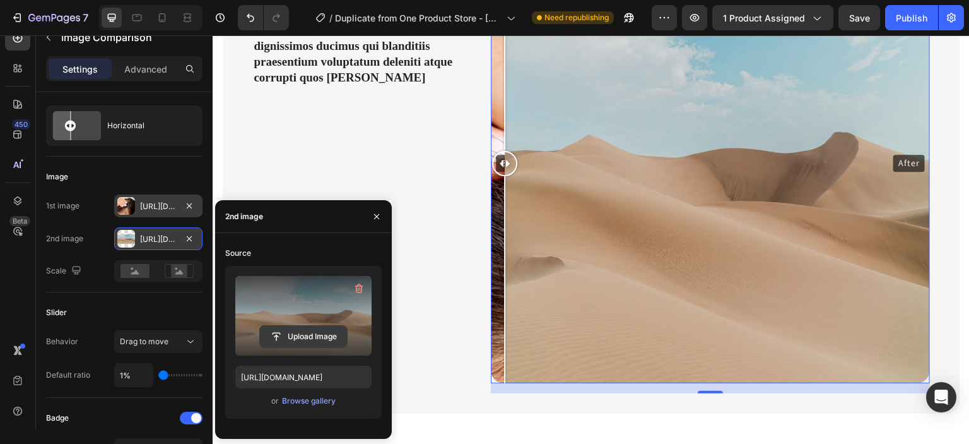
click at [316, 338] on input "file" at bounding box center [303, 336] width 87 height 21
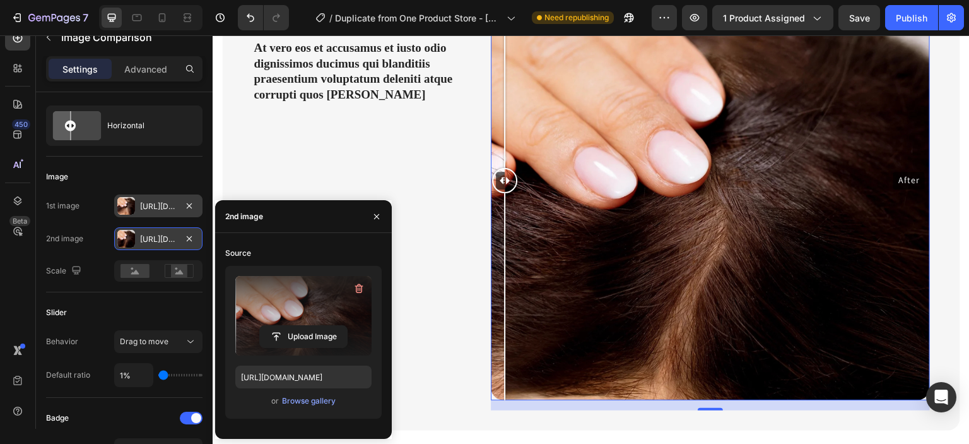
scroll to position [1255, 0]
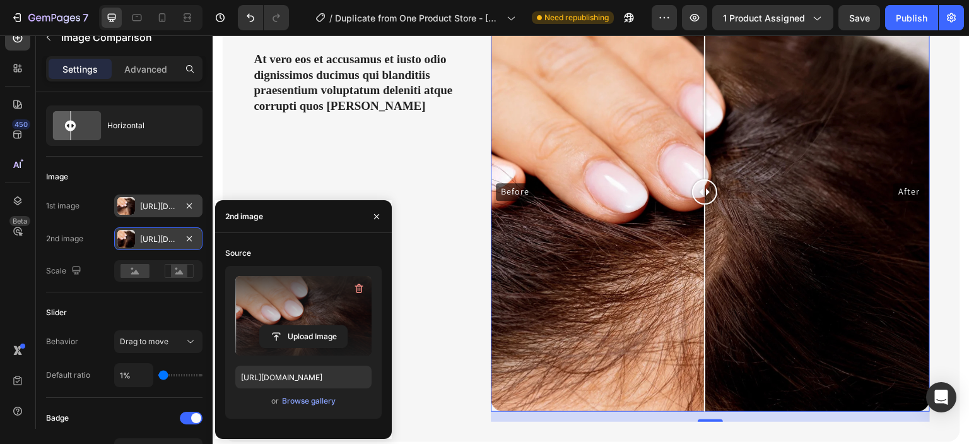
drag, startPoint x: 504, startPoint y: 184, endPoint x: 702, endPoint y: 255, distance: 210.0
click at [702, 255] on div at bounding box center [704, 191] width 25 height 439
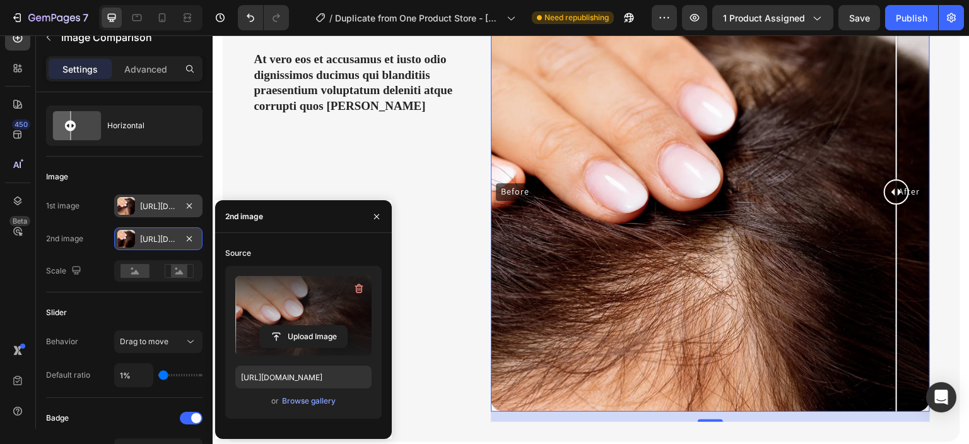
click at [894, 186] on div "Before After" at bounding box center [710, 191] width 439 height 439
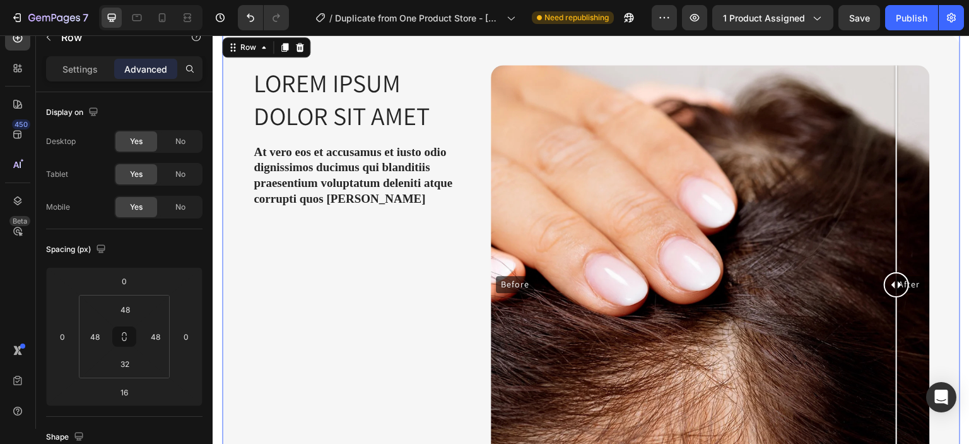
scroll to position [838, 0]
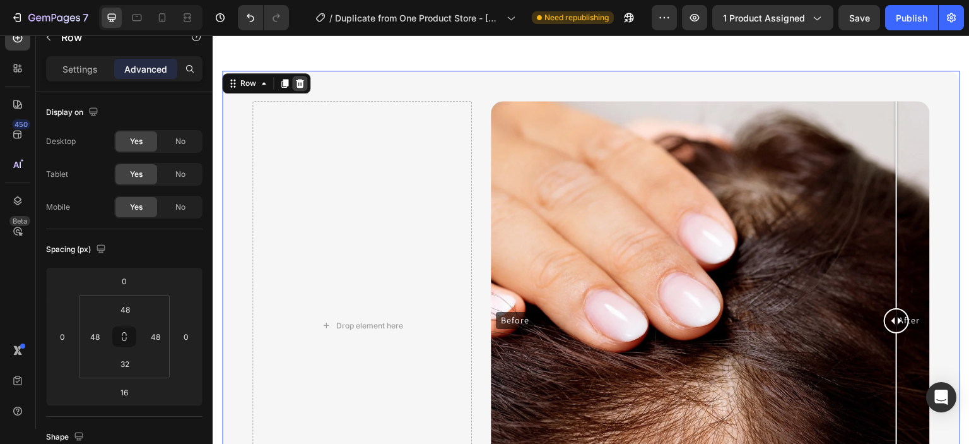
click at [302, 87] on icon at bounding box center [300, 83] width 10 height 10
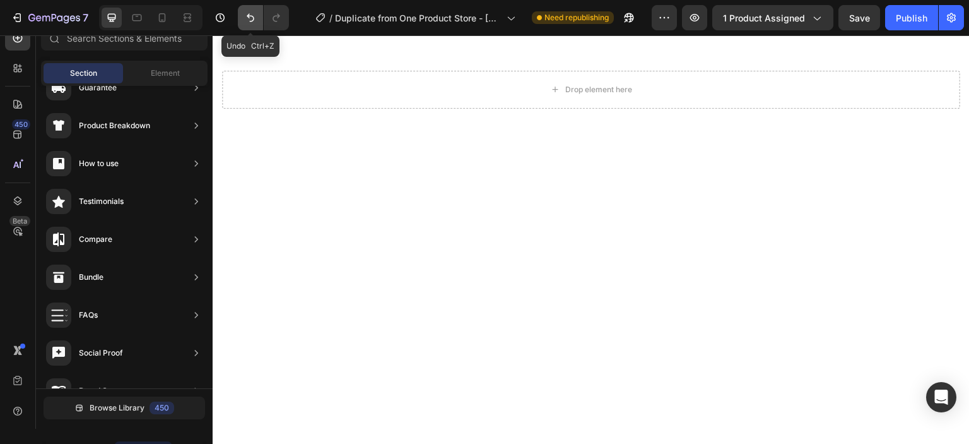
click at [251, 21] on icon "Undo/Redo" at bounding box center [251, 18] width 8 height 8
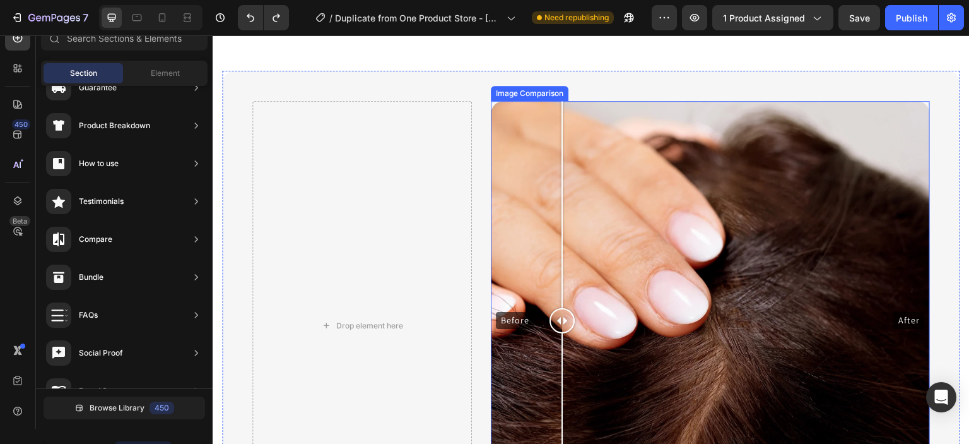
click at [559, 264] on div "Before After" at bounding box center [710, 320] width 439 height 439
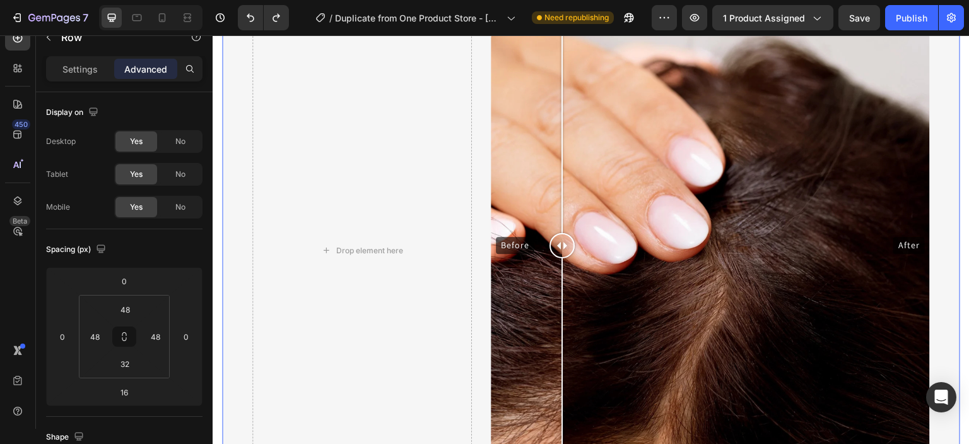
scroll to position [909, 0]
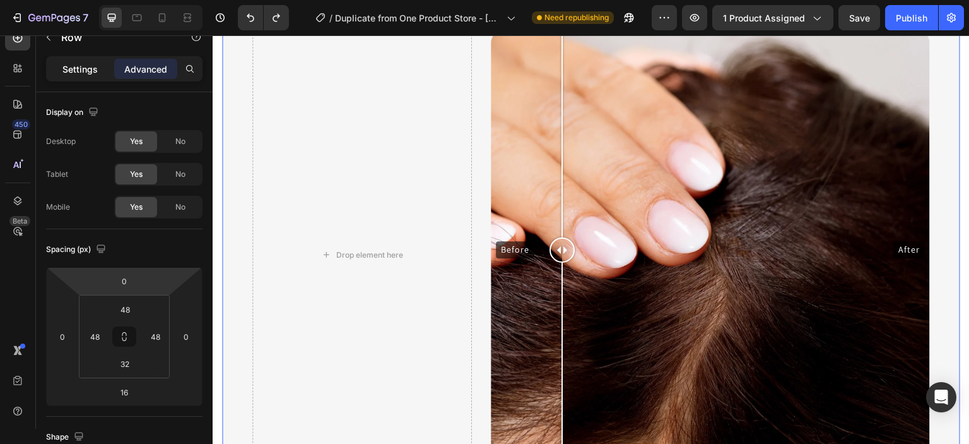
click at [79, 65] on p "Settings" at bounding box center [79, 68] width 35 height 13
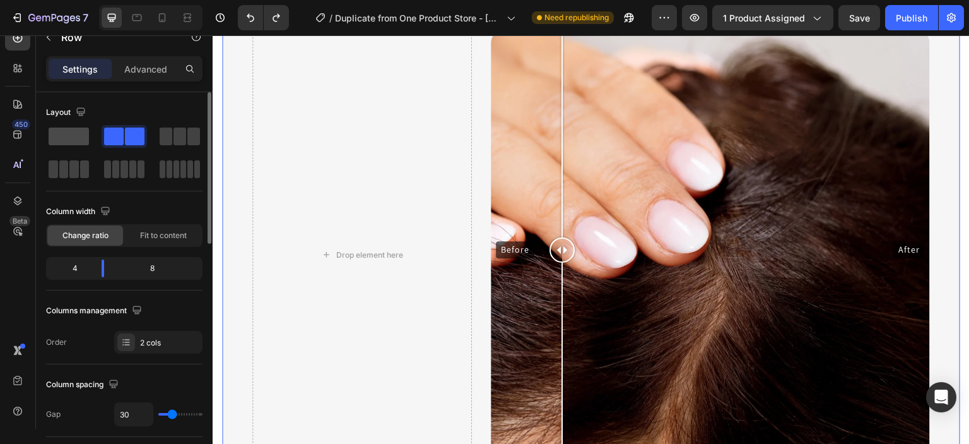
click at [71, 131] on span at bounding box center [69, 136] width 40 height 18
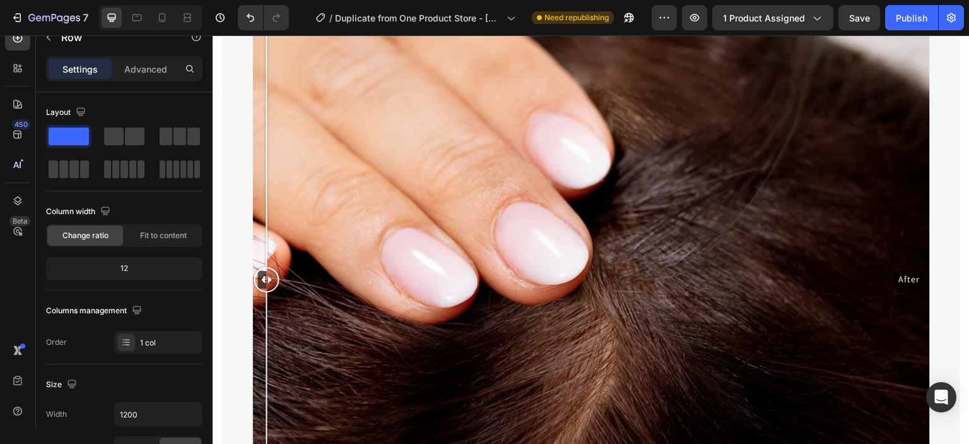
scroll to position [1310, 0]
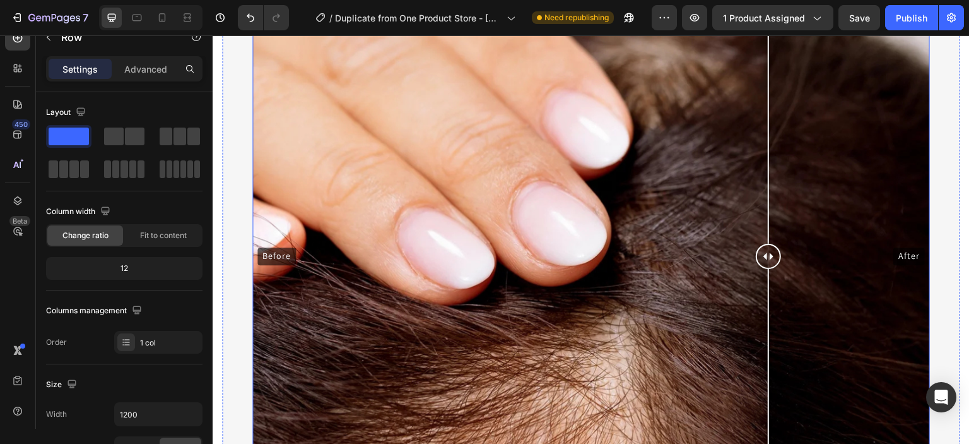
drag, startPoint x: 268, startPoint y: 252, endPoint x: 769, endPoint y: 330, distance: 506.4
click at [769, 330] on div at bounding box center [768, 256] width 25 height 678
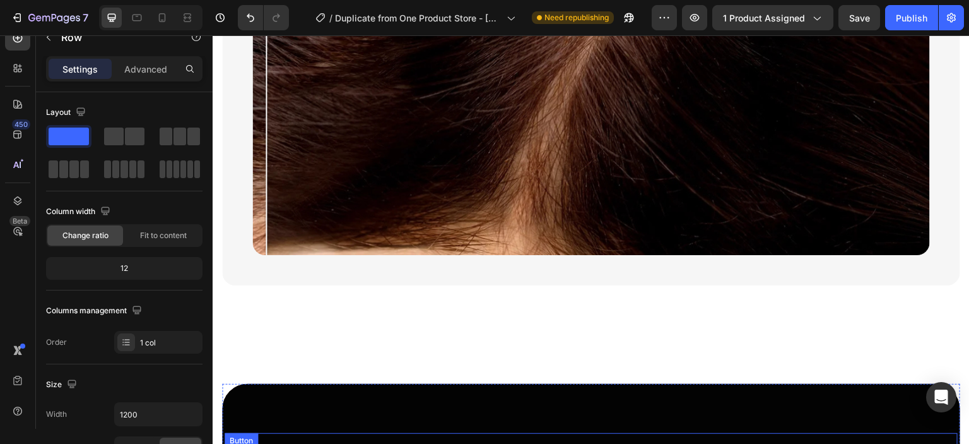
scroll to position [1648, 0]
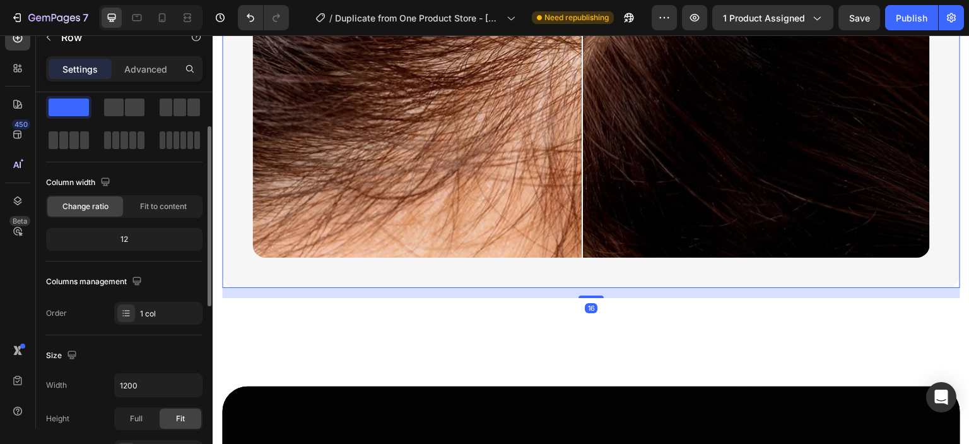
scroll to position [43, 0]
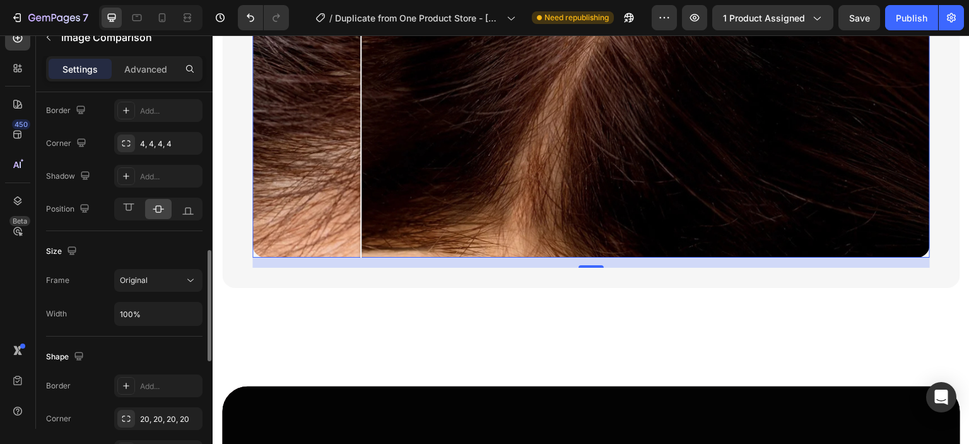
scroll to position [529, 0]
click at [178, 285] on button "Original" at bounding box center [158, 279] width 88 height 23
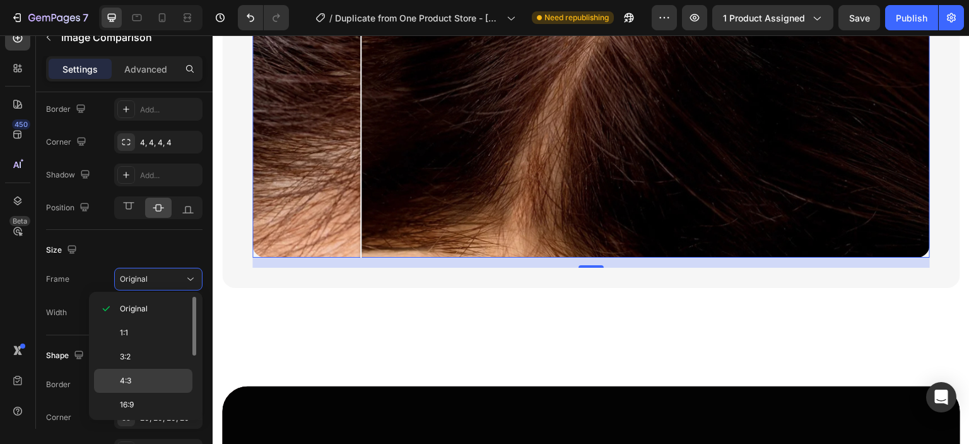
click at [159, 375] on p "4:3" at bounding box center [153, 380] width 67 height 11
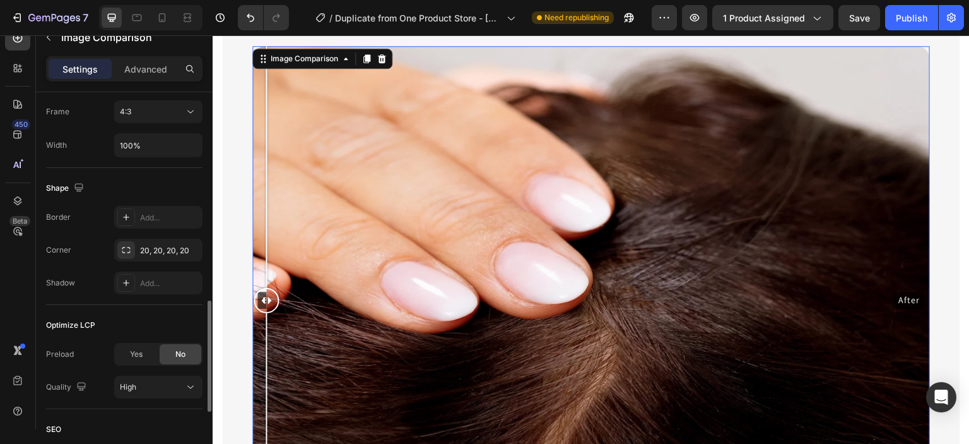
scroll to position [697, 0]
click at [164, 111] on div "4:3" at bounding box center [152, 110] width 64 height 11
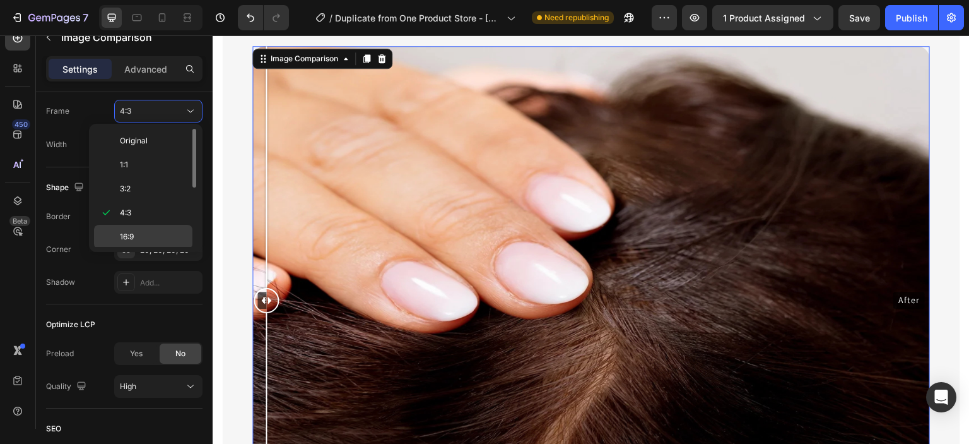
click at [153, 249] on div "16:9" at bounding box center [143, 261] width 98 height 24
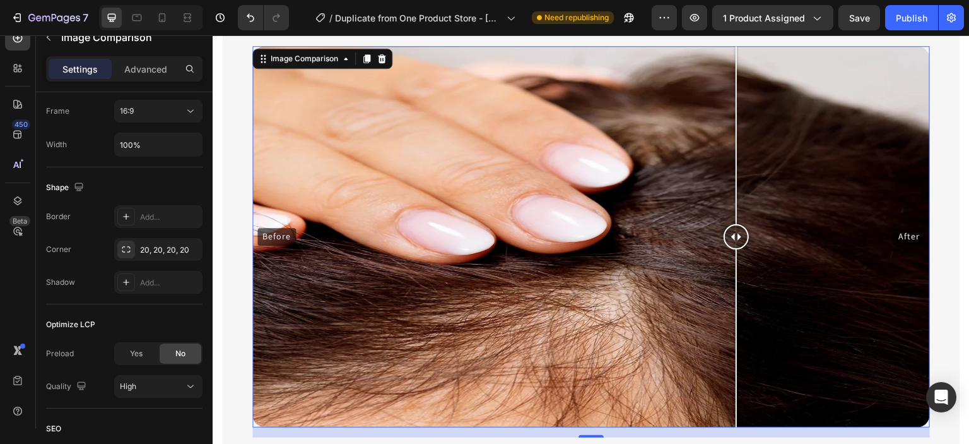
drag, startPoint x: 273, startPoint y: 235, endPoint x: 736, endPoint y: 294, distance: 467.5
click at [736, 294] on div at bounding box center [736, 236] width 25 height 381
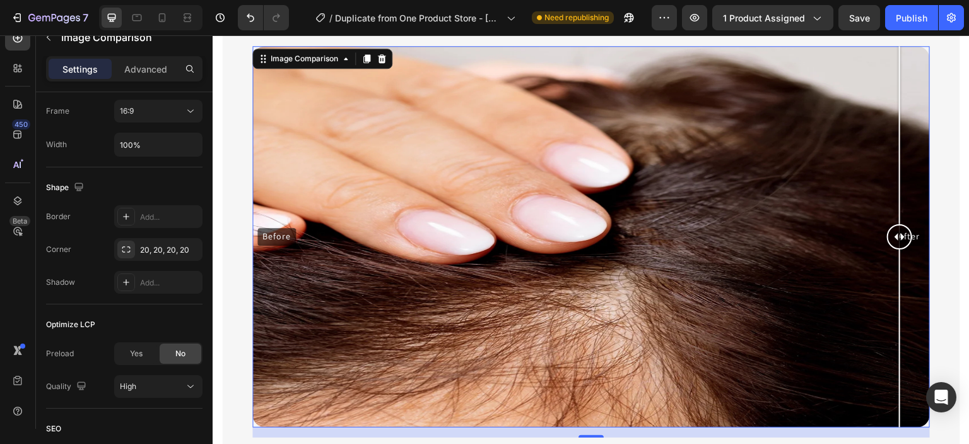
click at [900, 230] on div "Before After" at bounding box center [591, 236] width 678 height 381
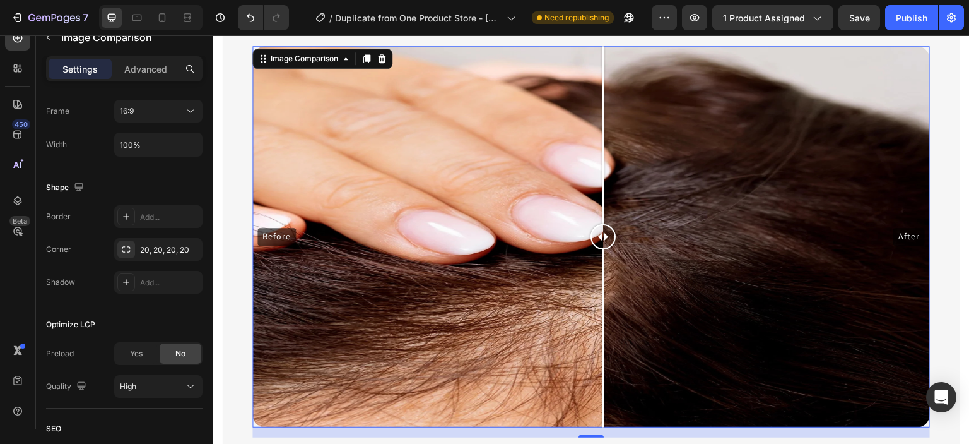
drag, startPoint x: 900, startPoint y: 230, endPoint x: 603, endPoint y: 270, distance: 299.3
click at [603, 270] on div at bounding box center [603, 236] width 25 height 381
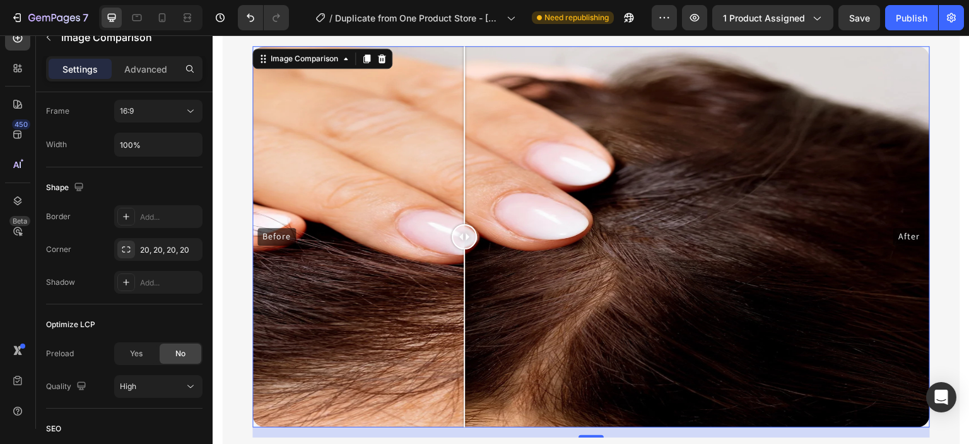
drag, startPoint x: 534, startPoint y: 251, endPoint x: 464, endPoint y: 319, distance: 96.8
click at [464, 319] on div at bounding box center [464, 236] width 25 height 381
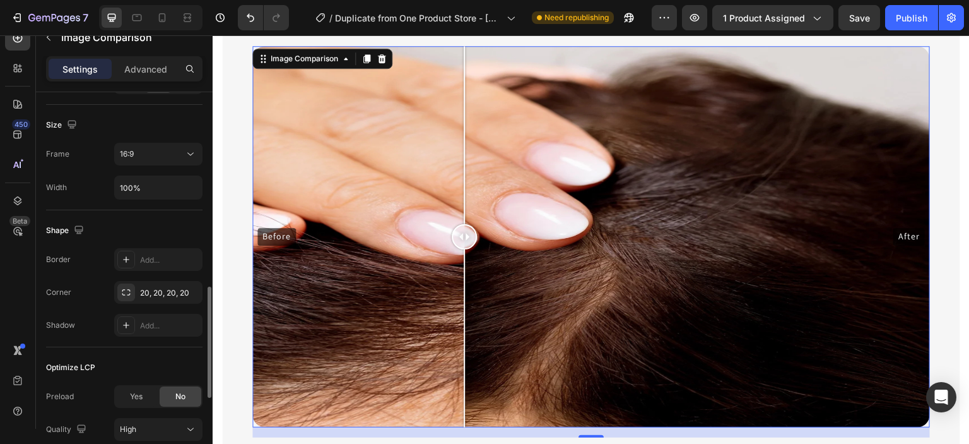
scroll to position [653, 0]
click at [159, 155] on div "16:9" at bounding box center [152, 154] width 64 height 11
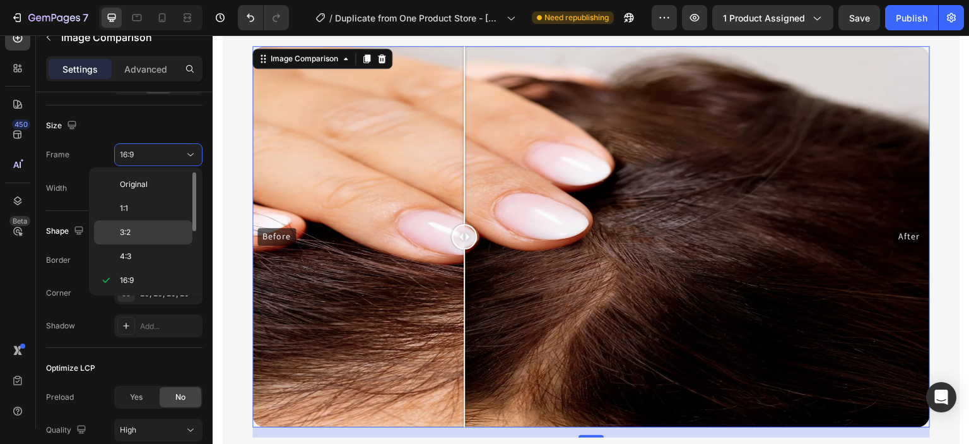
click at [150, 230] on p "3:2" at bounding box center [153, 232] width 67 height 11
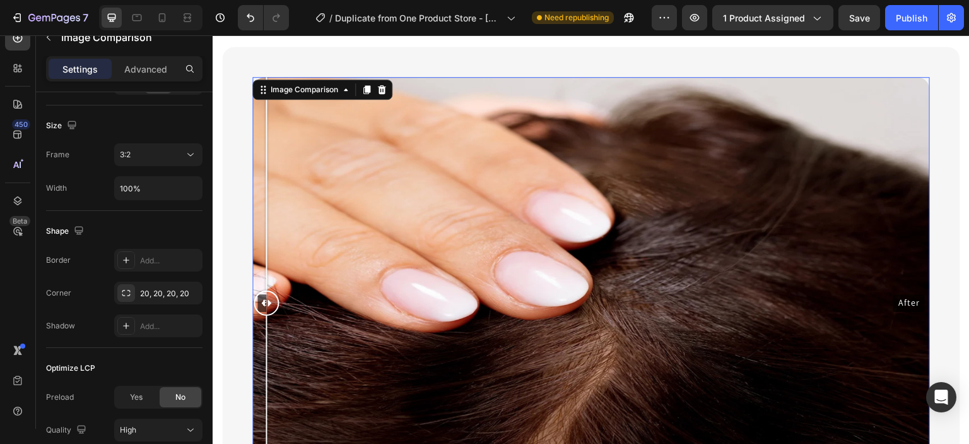
scroll to position [1151, 0]
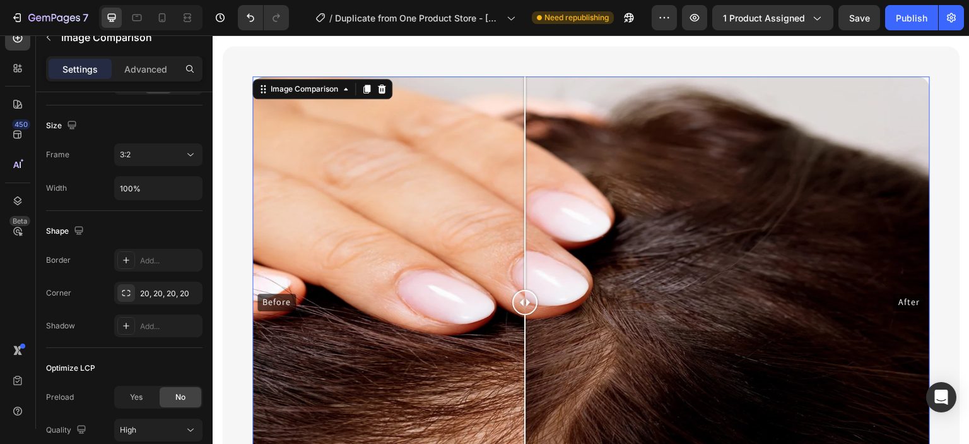
drag, startPoint x: 268, startPoint y: 298, endPoint x: 525, endPoint y: 317, distance: 257.5
click at [525, 317] on div at bounding box center [524, 302] width 25 height 452
click at [154, 162] on button "3:2" at bounding box center [158, 154] width 88 height 23
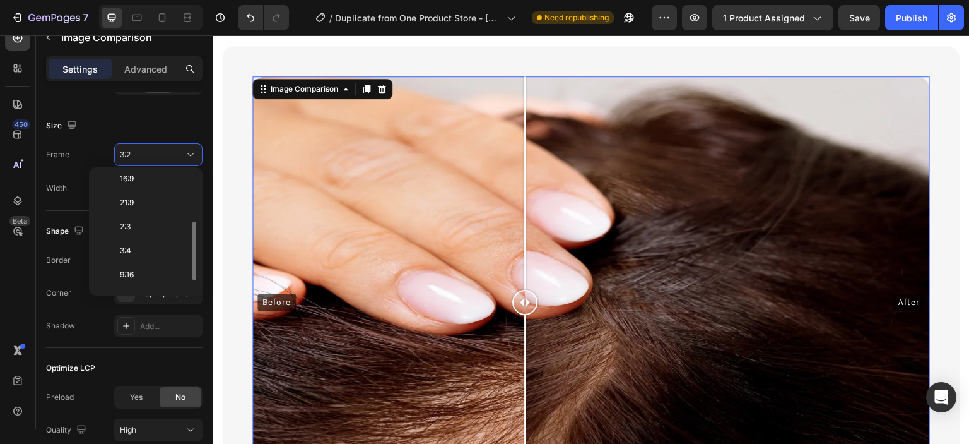
scroll to position [101, 0]
click at [158, 200] on p "21:9" at bounding box center [153, 203] width 67 height 11
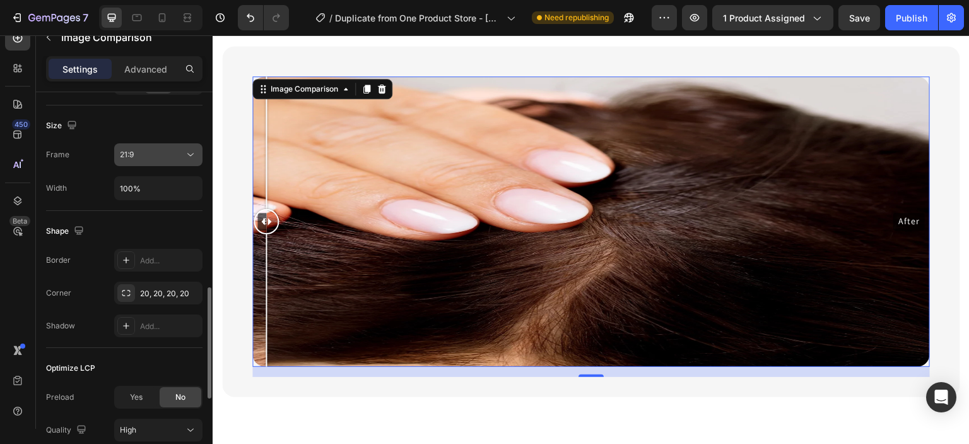
click at [174, 160] on button "21:9" at bounding box center [158, 154] width 88 height 23
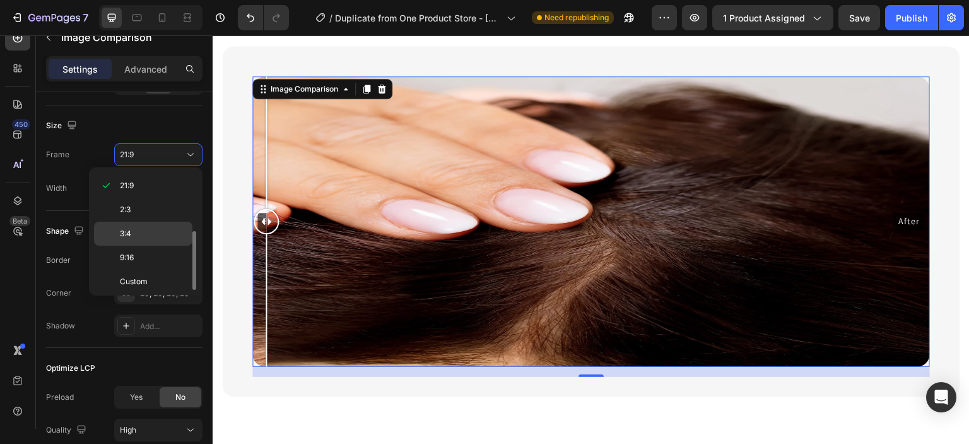
scroll to position [119, 0]
click at [151, 259] on p "9:16" at bounding box center [153, 257] width 67 height 11
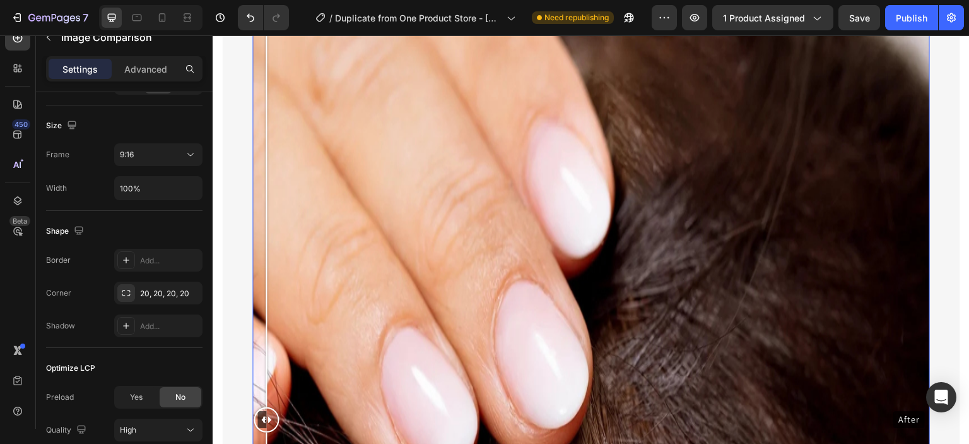
scroll to position [1412, 0]
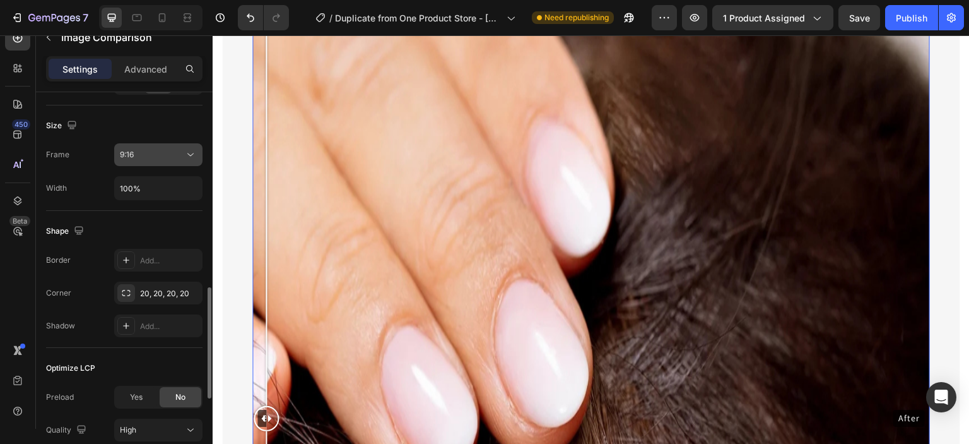
click at [162, 158] on div "9:16" at bounding box center [152, 154] width 64 height 11
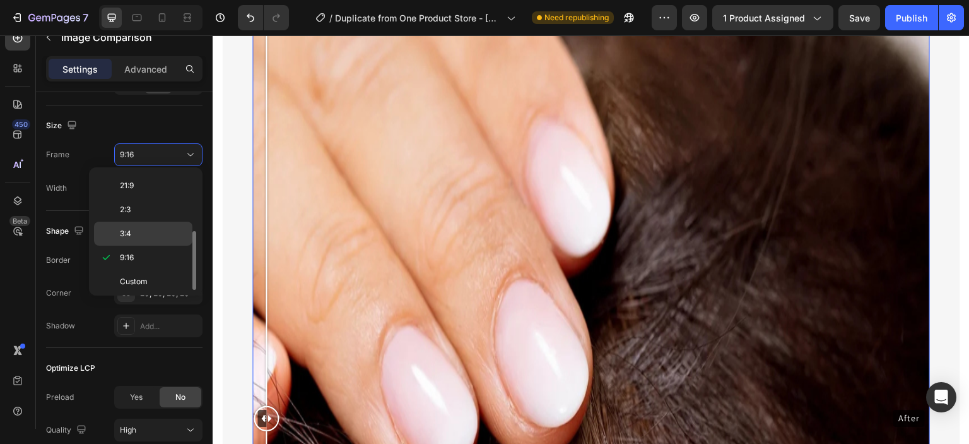
click at [148, 232] on p "3:4" at bounding box center [153, 233] width 67 height 11
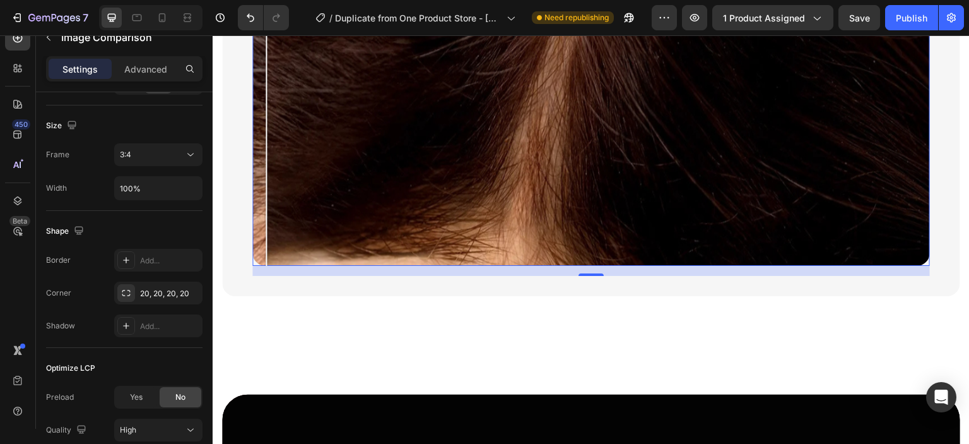
scroll to position [1865, 0]
click at [159, 148] on div "3:4" at bounding box center [158, 154] width 77 height 13
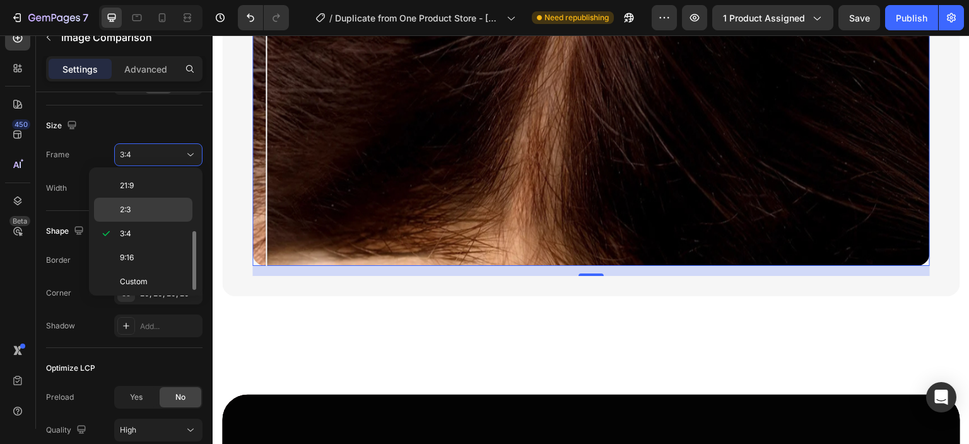
click at [154, 213] on p "2:3" at bounding box center [153, 209] width 67 height 11
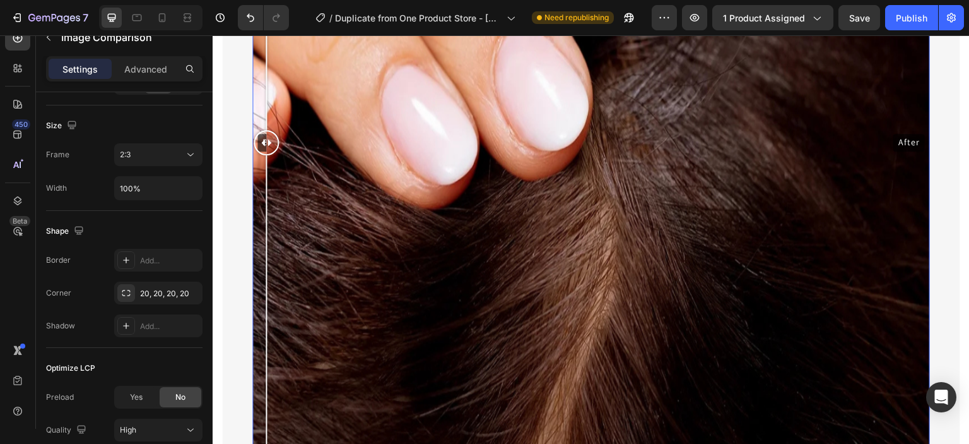
scroll to position [1591, 0]
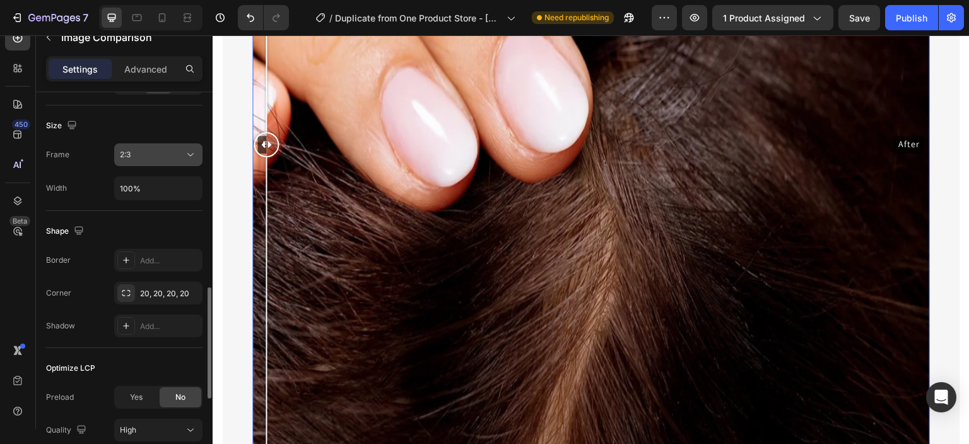
click at [162, 153] on div "2:3" at bounding box center [152, 154] width 64 height 11
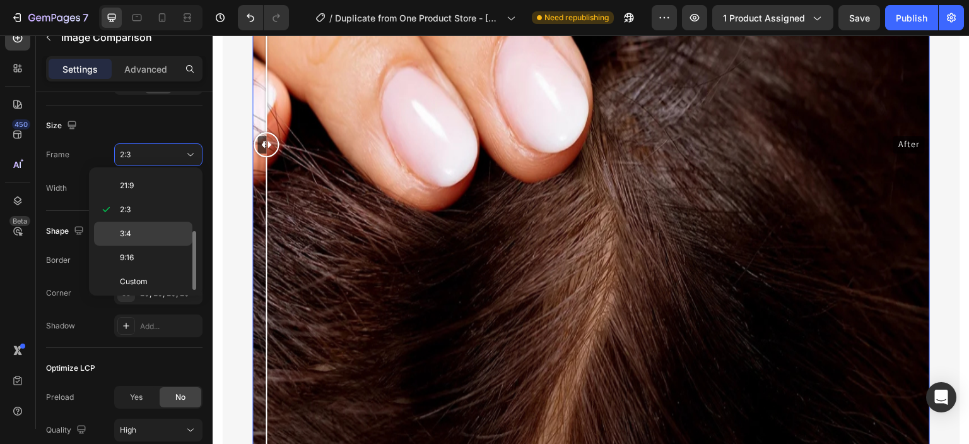
scroll to position [119, 0]
click at [151, 269] on div "9:16" at bounding box center [143, 281] width 98 height 24
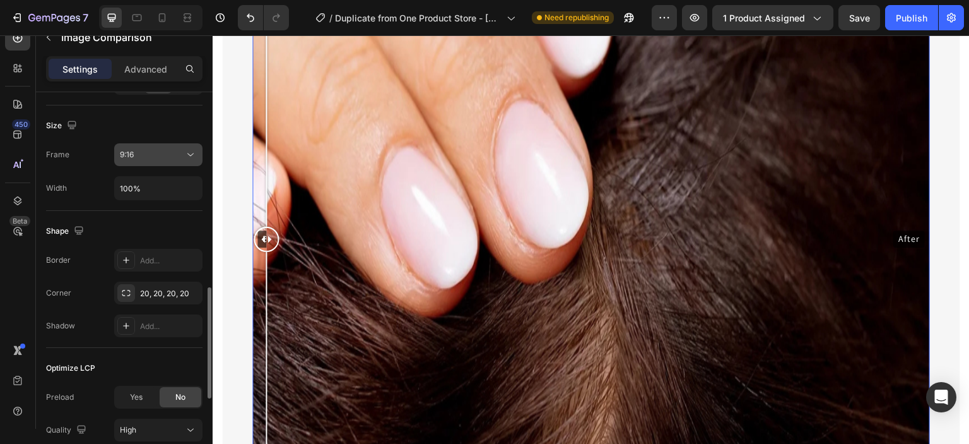
click at [181, 155] on div "9:16" at bounding box center [152, 154] width 64 height 11
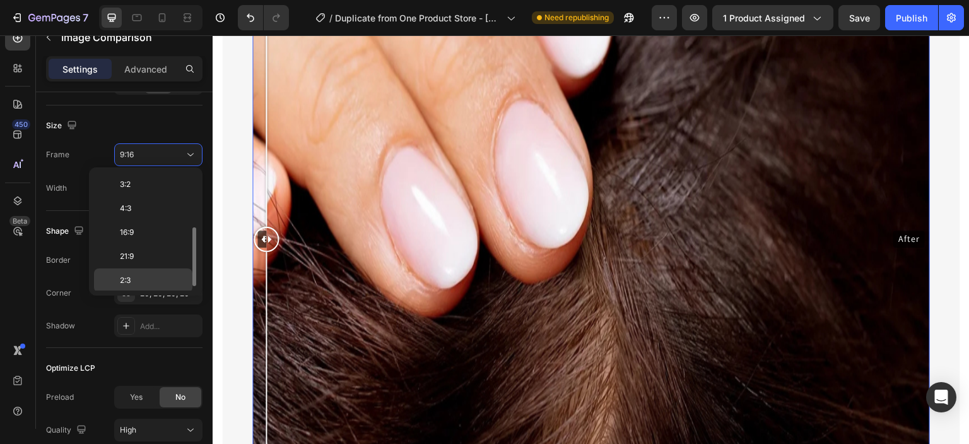
scroll to position [47, 0]
click at [159, 245] on div "16:9" at bounding box center [143, 257] width 98 height 24
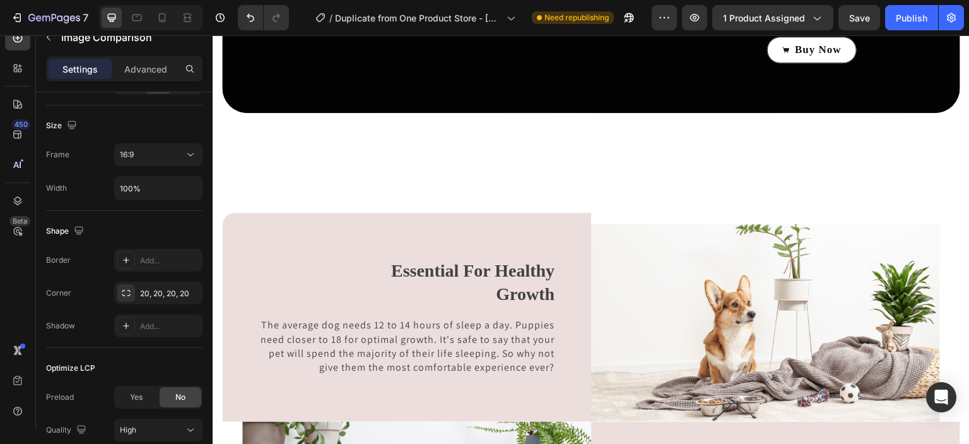
scroll to position [2002, 0]
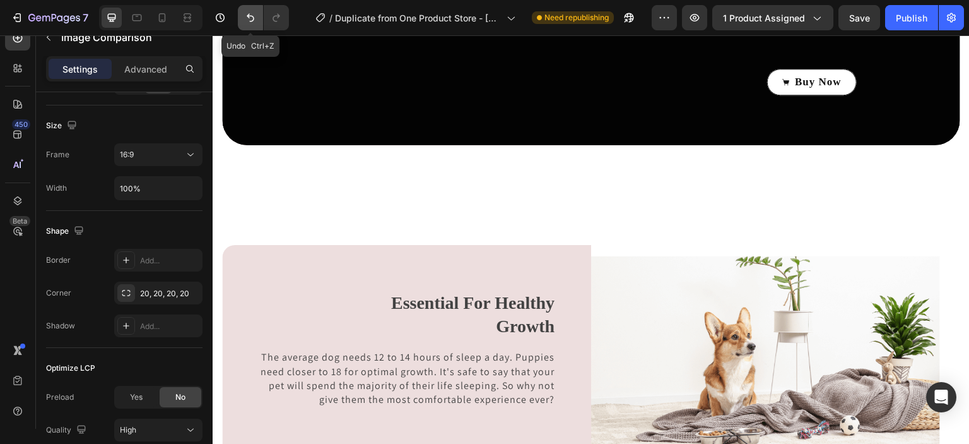
click at [250, 20] on icon "Undo/Redo" at bounding box center [250, 17] width 13 height 13
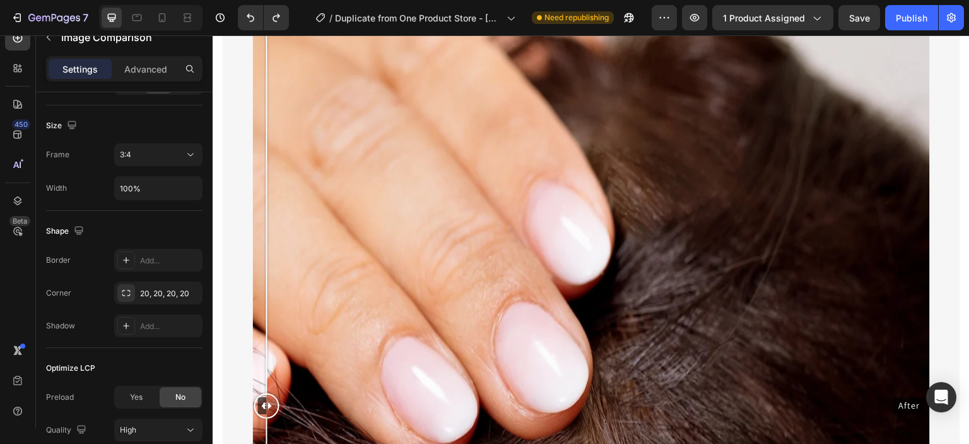
scroll to position [987, 0]
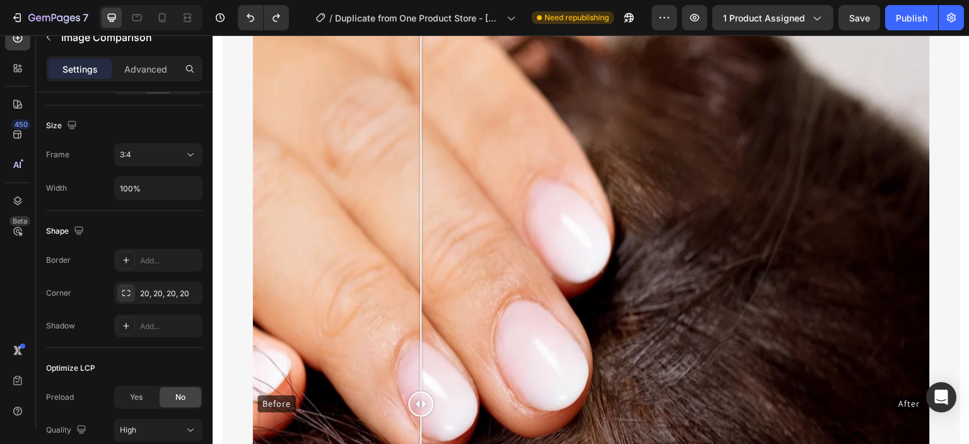
click at [421, 182] on div "Before After" at bounding box center [591, 404] width 678 height 904
click at [192, 153] on icon at bounding box center [190, 154] width 13 height 13
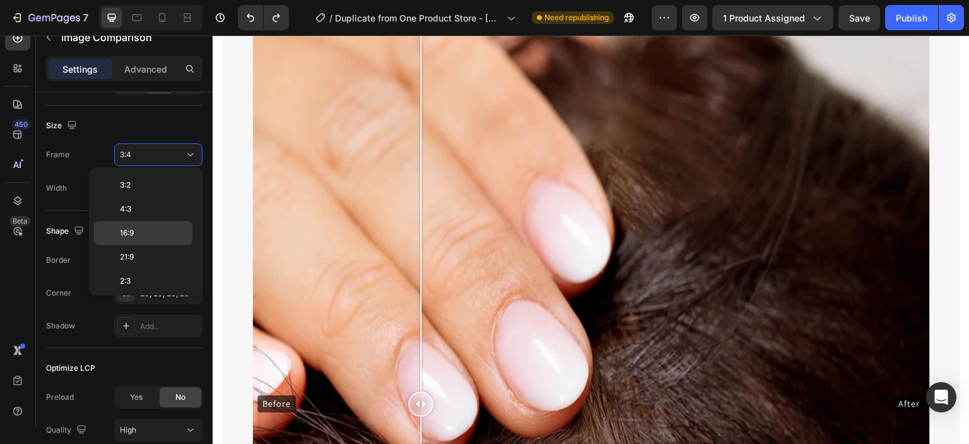
click at [160, 245] on div "16:9" at bounding box center [143, 257] width 98 height 24
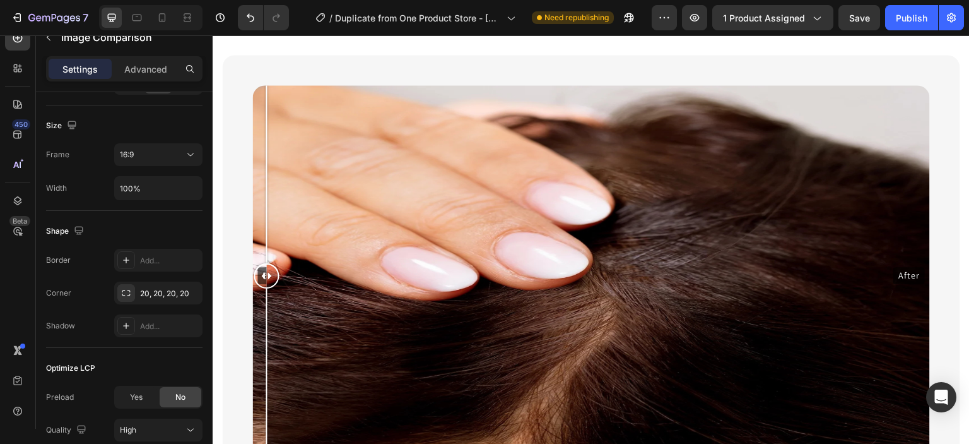
scroll to position [853, 0]
click at [909, 25] on button "Publish" at bounding box center [911, 17] width 53 height 25
click at [171, 23] on div at bounding box center [162, 18] width 20 height 20
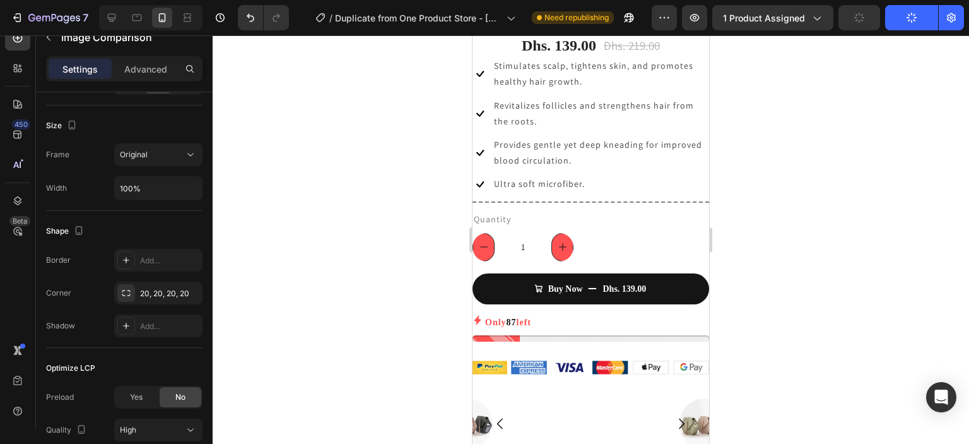
scroll to position [493, 0]
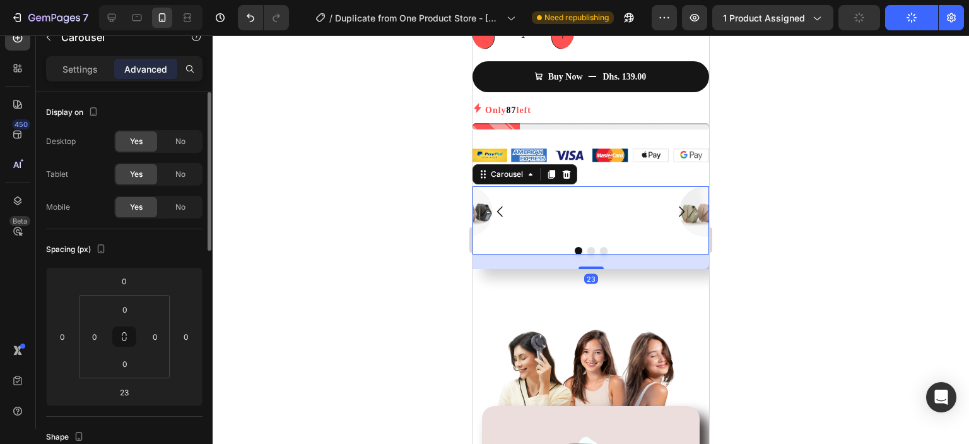
click at [675, 204] on icon "Carousel Next Arrow" at bounding box center [681, 211] width 15 height 15
click at [830, 305] on div at bounding box center [591, 239] width 757 height 408
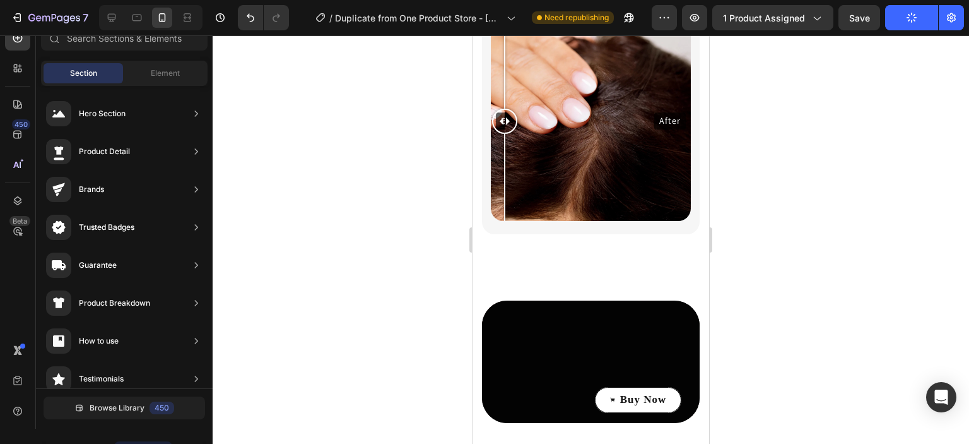
scroll to position [2088, 0]
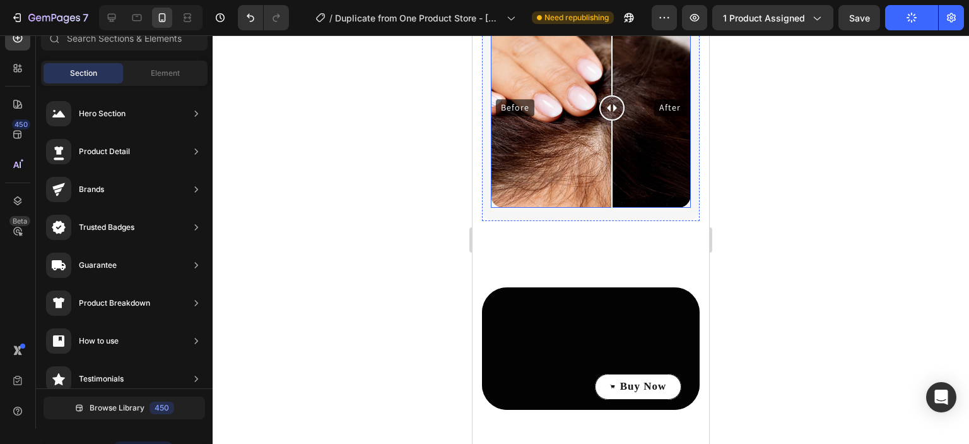
drag, startPoint x: 500, startPoint y: 204, endPoint x: 612, endPoint y: 247, distance: 120.2
click at [612, 208] on div at bounding box center [612, 108] width 25 height 200
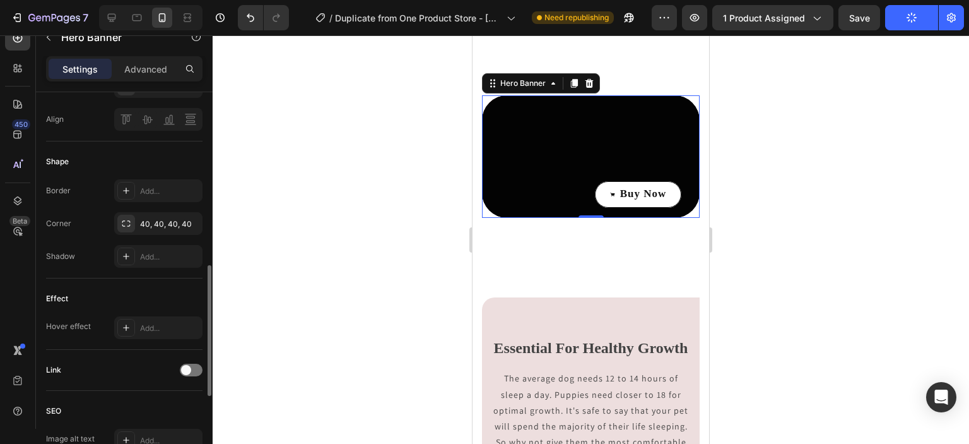
scroll to position [517, 0]
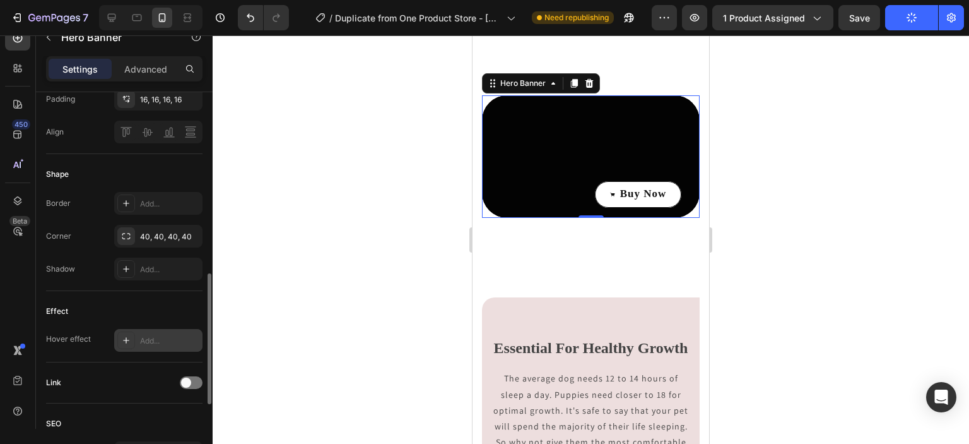
click at [131, 338] on icon at bounding box center [126, 340] width 10 height 10
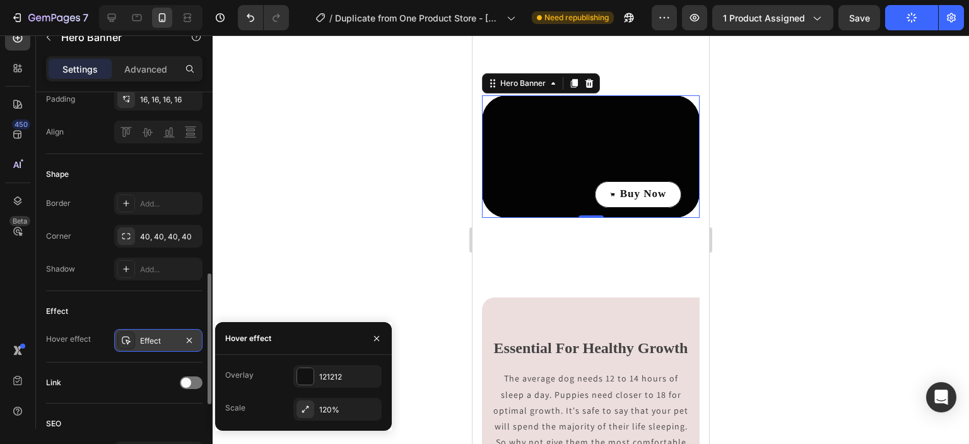
scroll to position [494, 0]
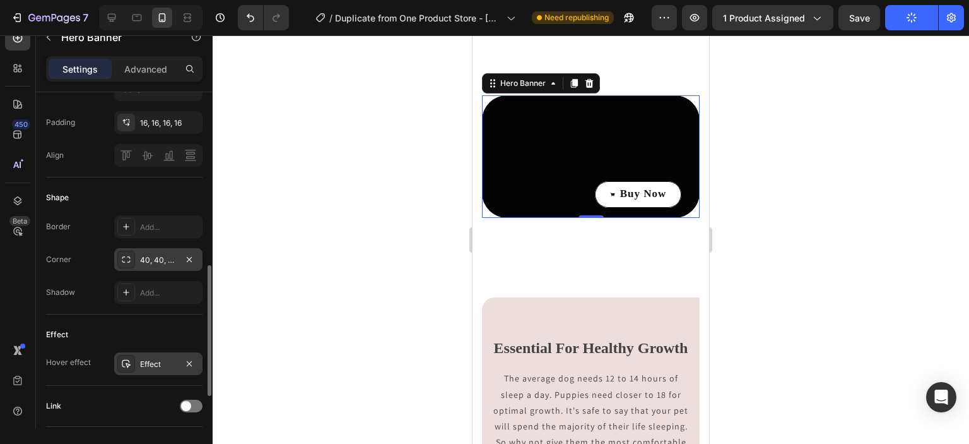
click at [163, 256] on div "40, 40, 40, 40" at bounding box center [158, 259] width 37 height 11
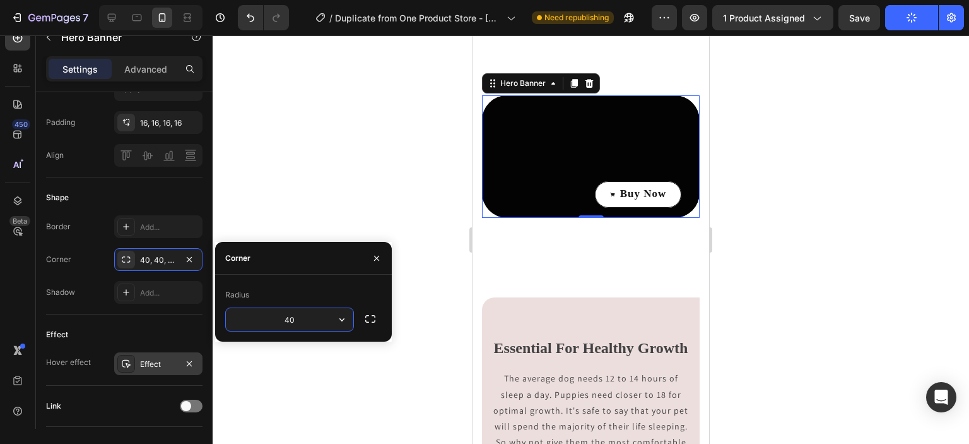
click at [307, 311] on input "40" at bounding box center [289, 319] width 127 height 23
type input "30"
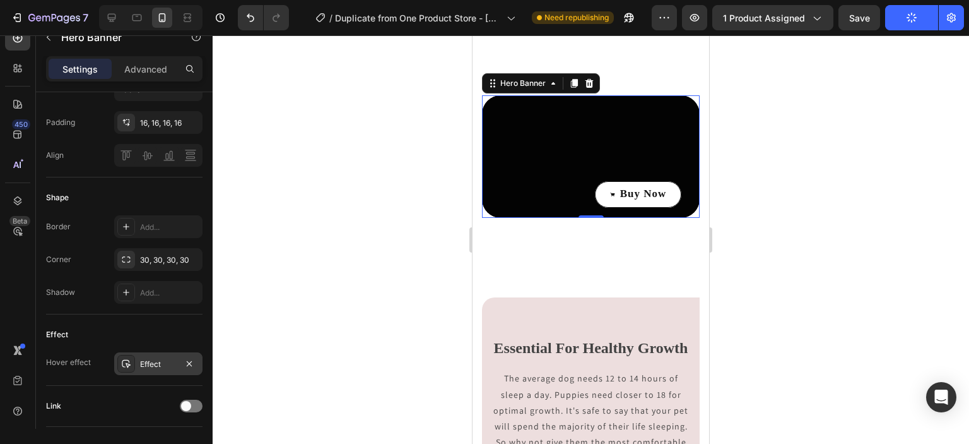
click at [346, 360] on div at bounding box center [591, 239] width 757 height 408
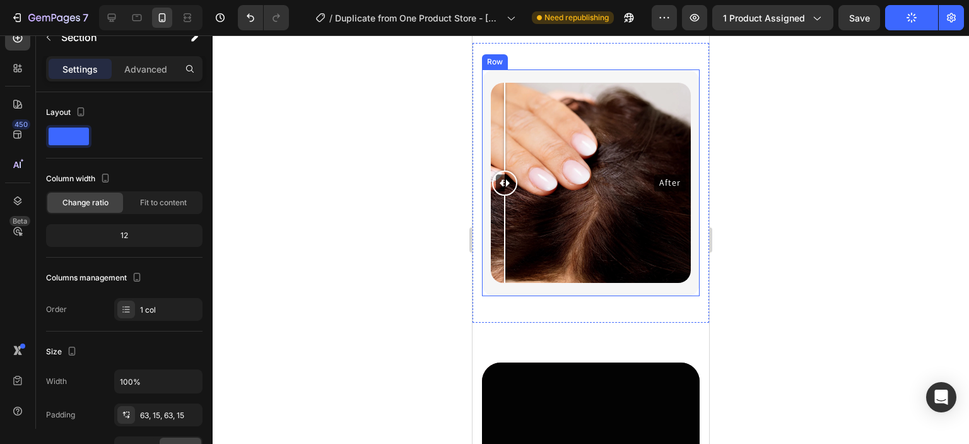
scroll to position [2202, 0]
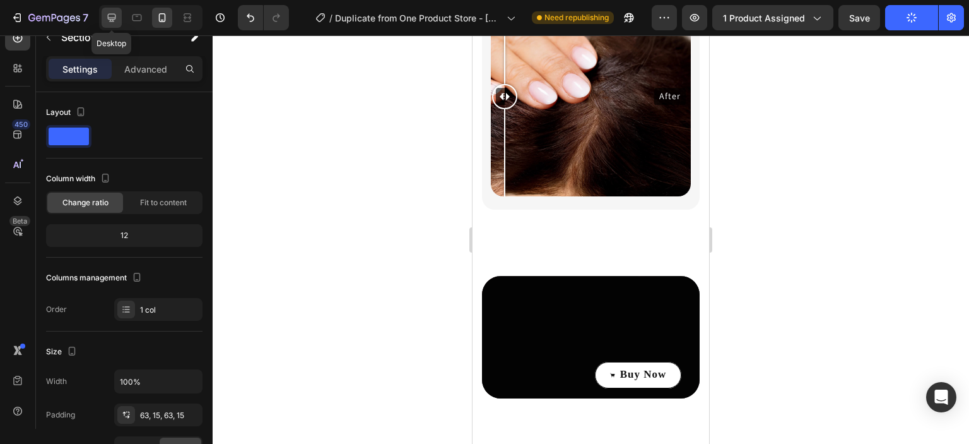
click at [111, 18] on icon at bounding box center [111, 17] width 13 height 13
type input "1200"
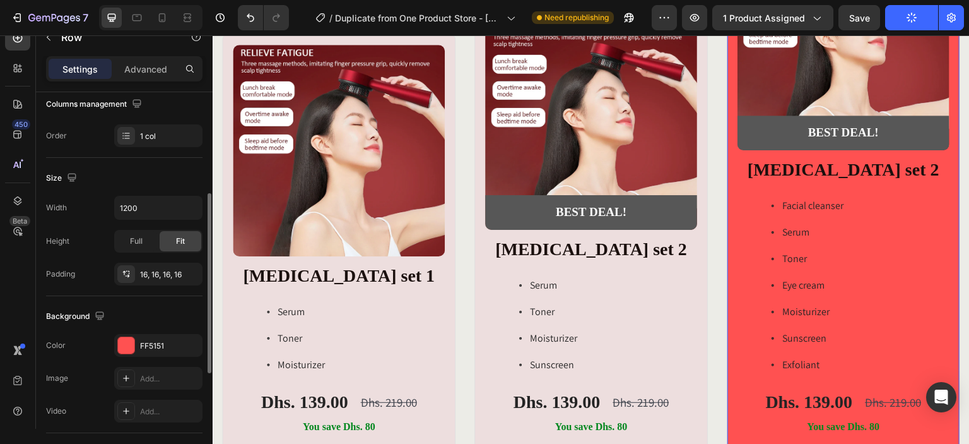
scroll to position [207, 0]
click at [121, 346] on div at bounding box center [126, 344] width 16 height 16
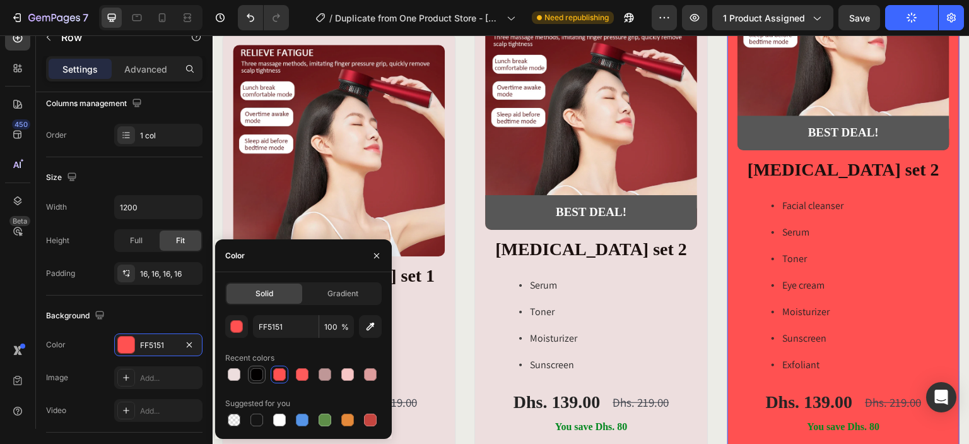
click at [259, 378] on div at bounding box center [257, 374] width 13 height 13
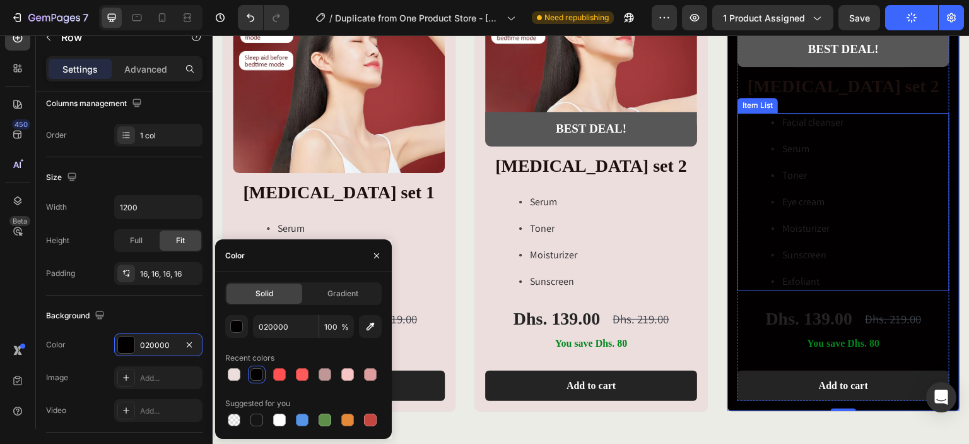
scroll to position [2913, 0]
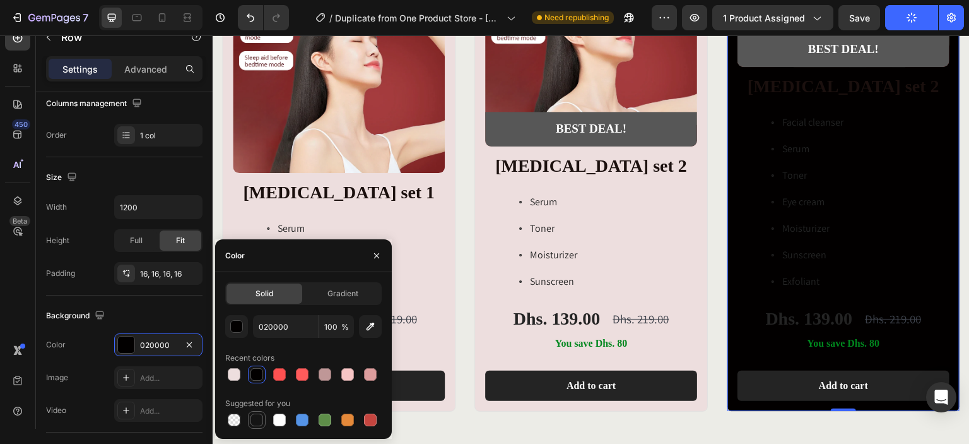
click at [264, 425] on div at bounding box center [256, 419] width 15 height 15
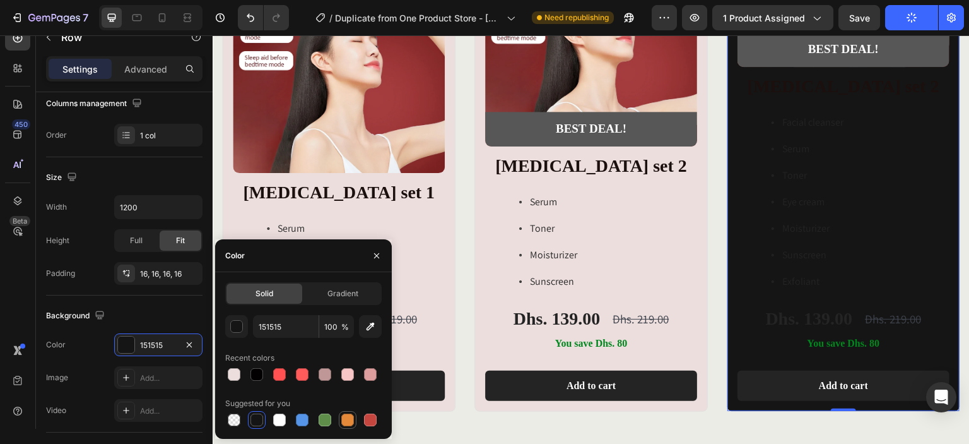
click at [351, 420] on div at bounding box center [347, 419] width 13 height 13
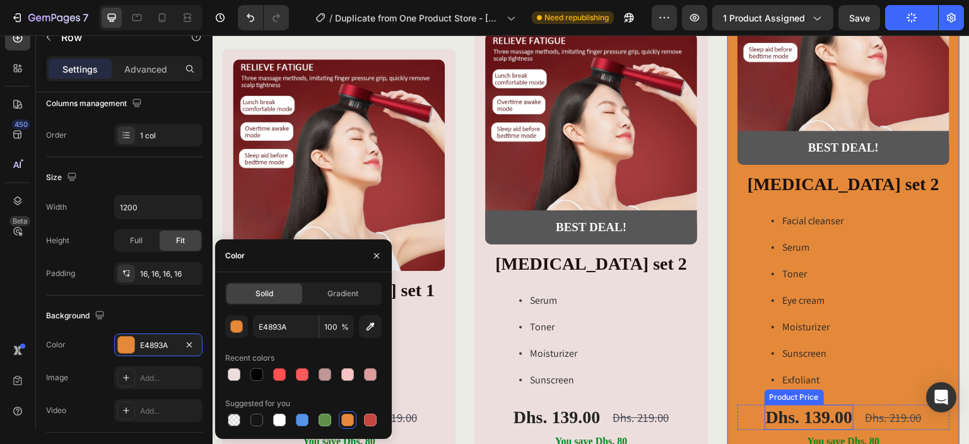
scroll to position [2809, 0]
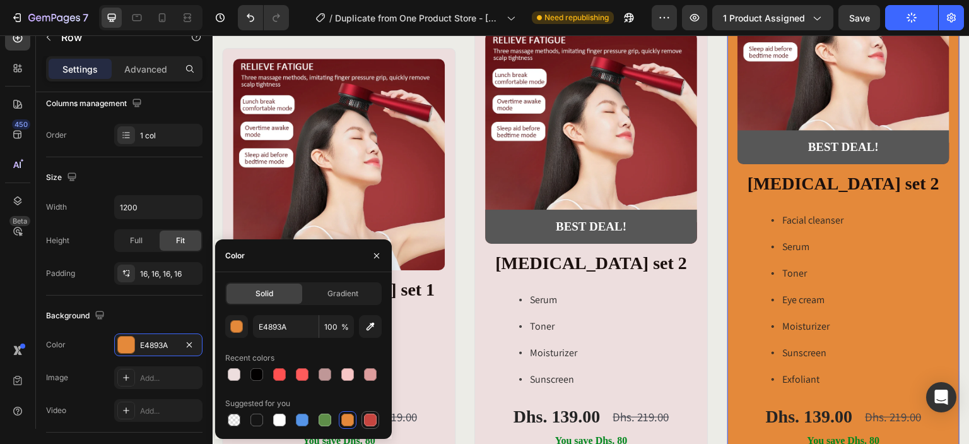
click at [374, 417] on div at bounding box center [370, 419] width 13 height 13
type input "C5453F"
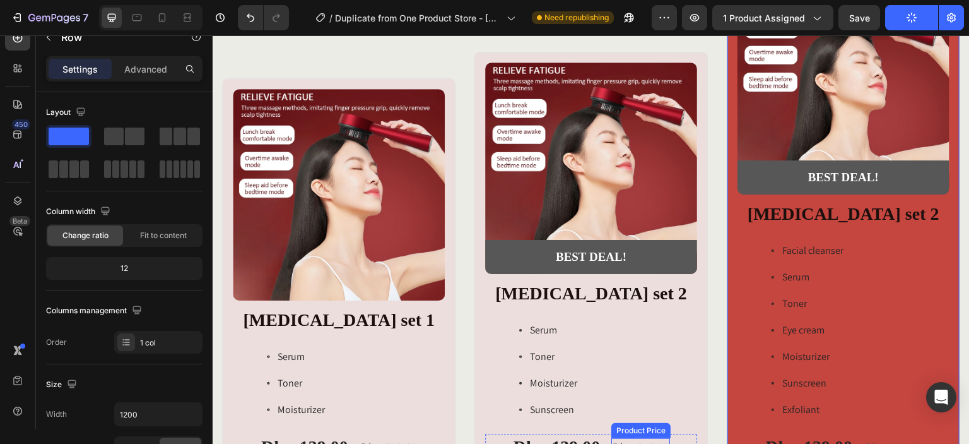
scroll to position [2777, 0]
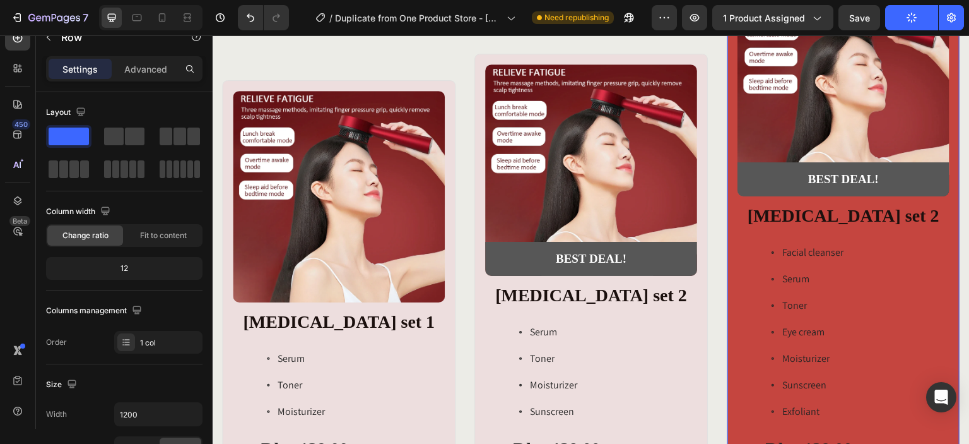
click at [728, 336] on div "Product Images BEST DEAL! Text Block Row Row Skin care set 2 Heading Facial cle…" at bounding box center [843, 257] width 233 height 567
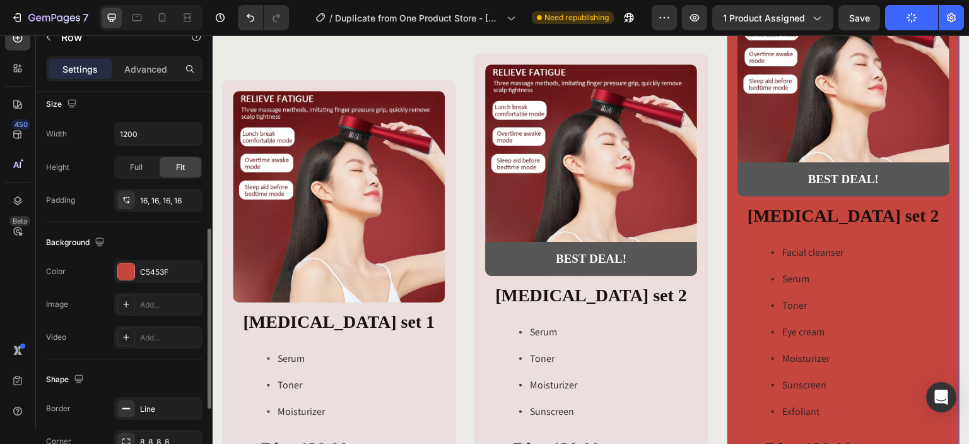
scroll to position [281, 0]
click at [135, 271] on div "C5453F" at bounding box center [158, 270] width 88 height 23
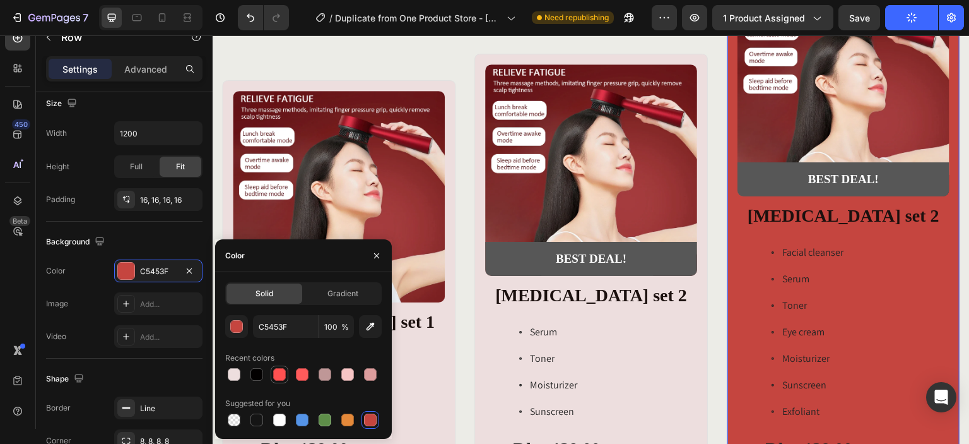
click at [272, 372] on div at bounding box center [279, 374] width 15 height 15
type input "FF5151"
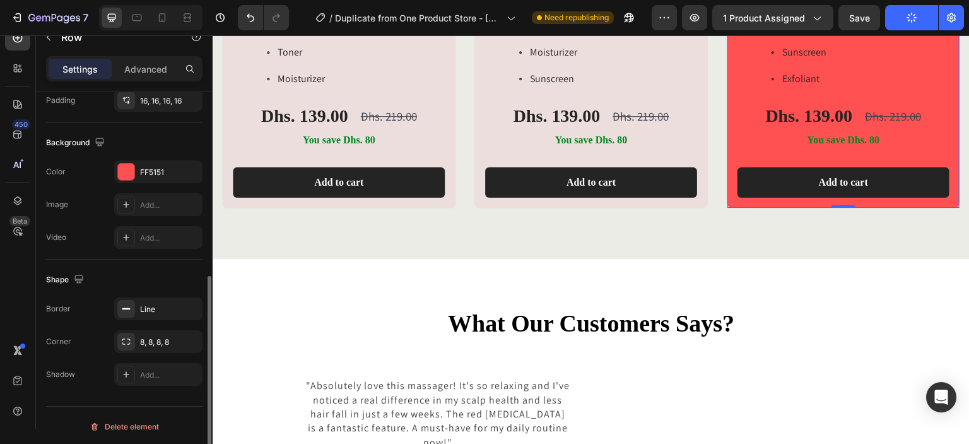
scroll to position [379, 0]
click at [125, 371] on icon at bounding box center [126, 375] width 10 height 10
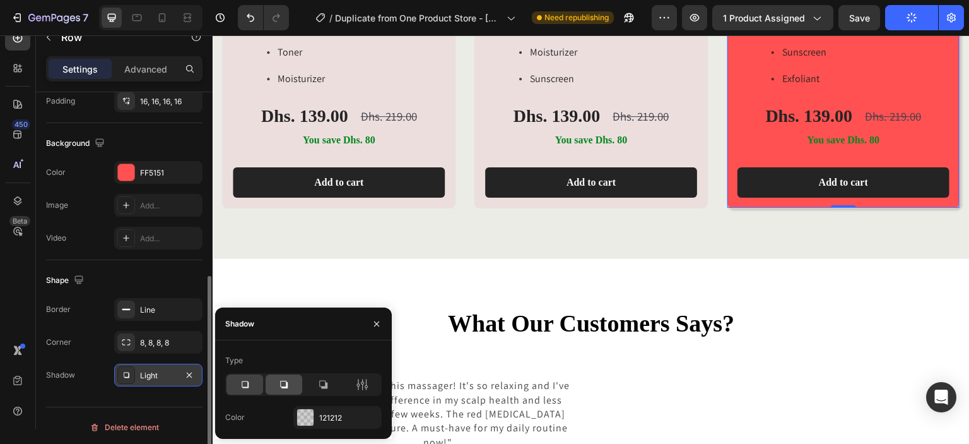
click at [282, 389] on icon at bounding box center [284, 384] width 13 height 13
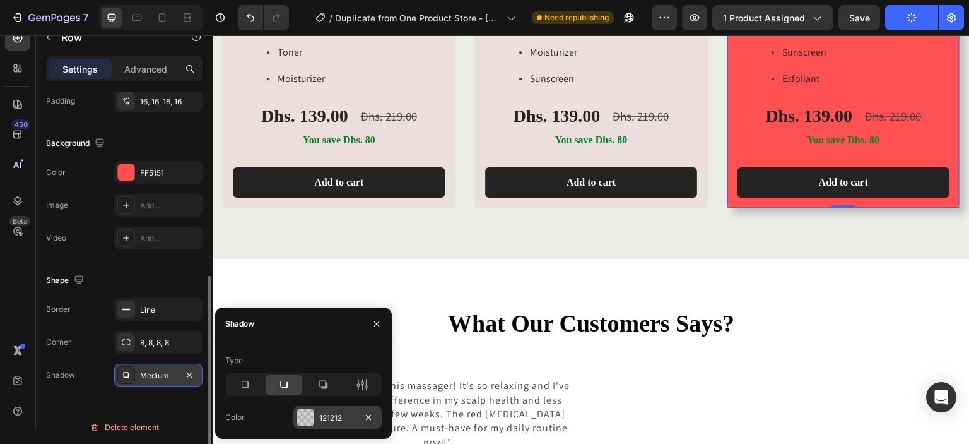
click at [304, 417] on div at bounding box center [305, 417] width 16 height 16
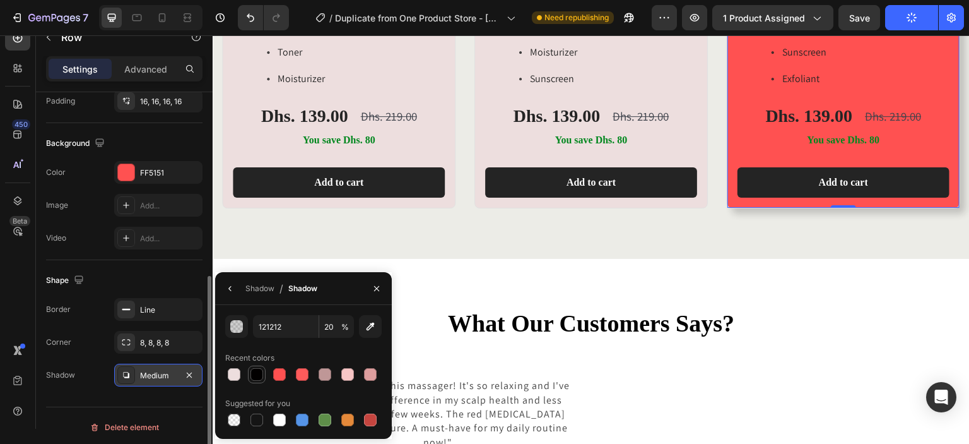
click at [261, 379] on div at bounding box center [257, 374] width 13 height 13
type input "020000"
type input "100"
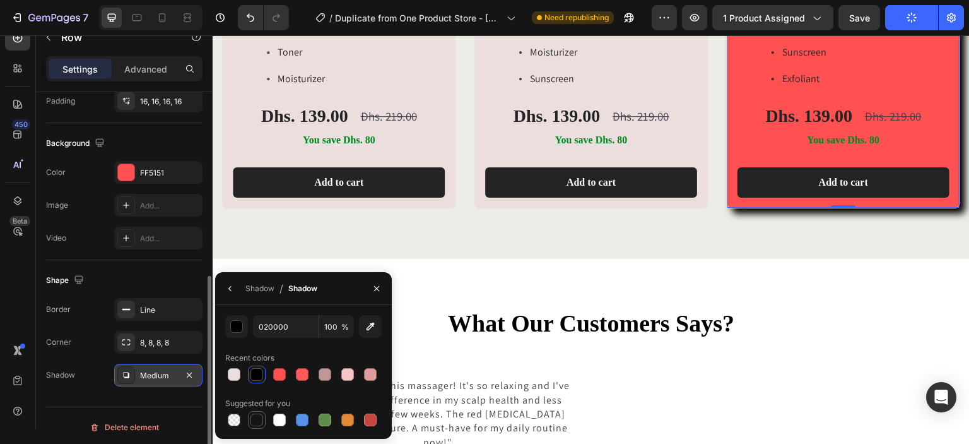
click at [260, 418] on div at bounding box center [257, 419] width 13 height 13
type input "151515"
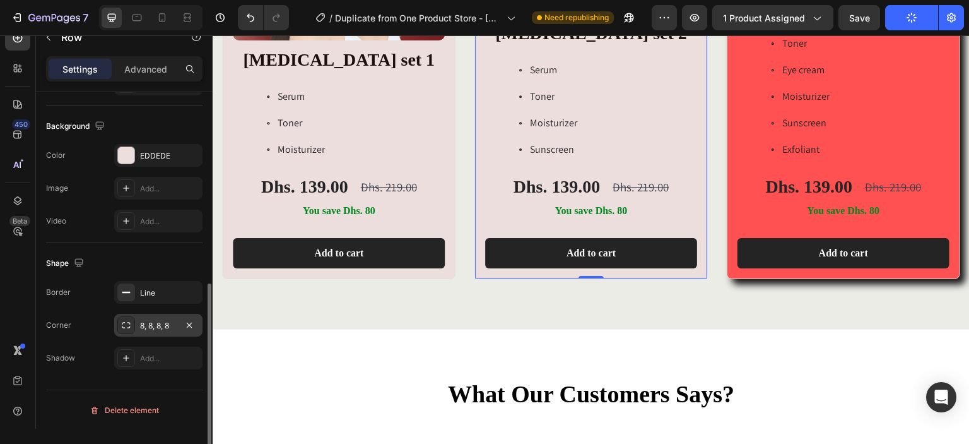
scroll to position [396, 0]
click at [126, 360] on icon at bounding box center [126, 358] width 10 height 10
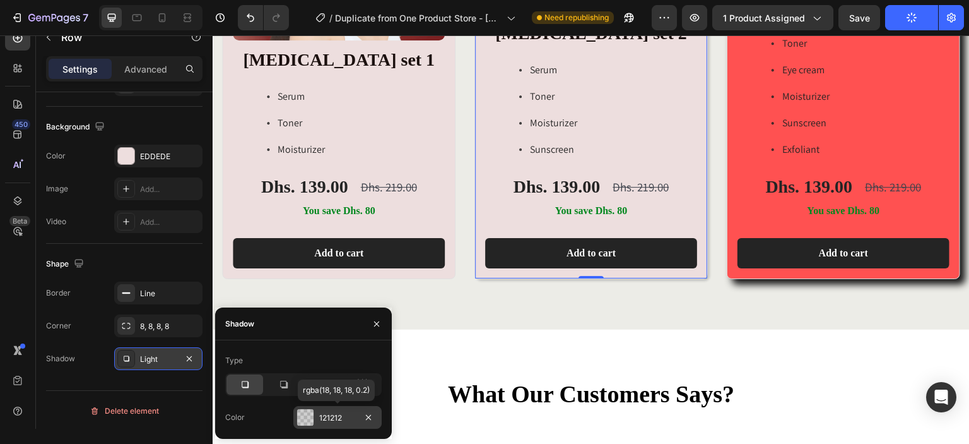
click at [309, 419] on div at bounding box center [305, 417] width 16 height 16
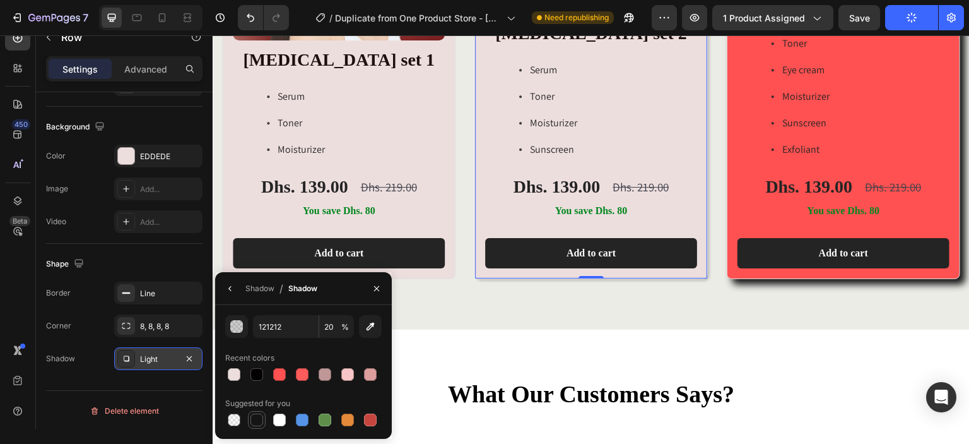
click at [257, 419] on div at bounding box center [257, 419] width 13 height 13
type input "151515"
type input "100"
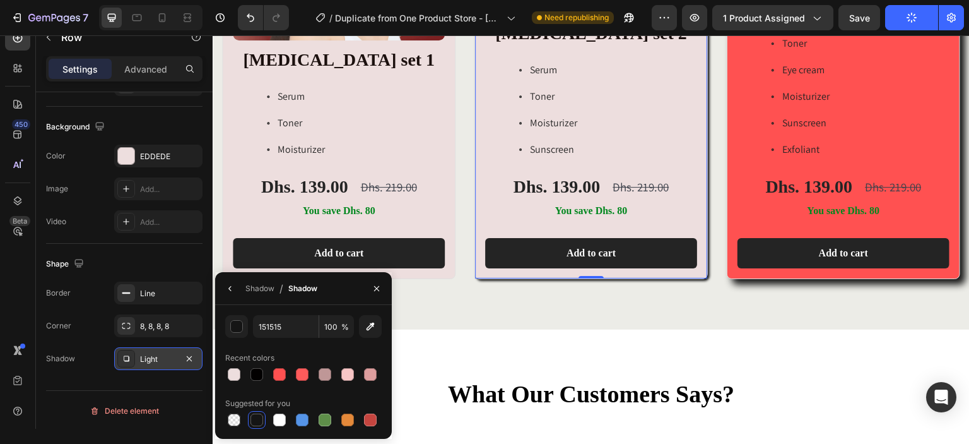
click at [176, 354] on div "Light" at bounding box center [158, 358] width 37 height 11
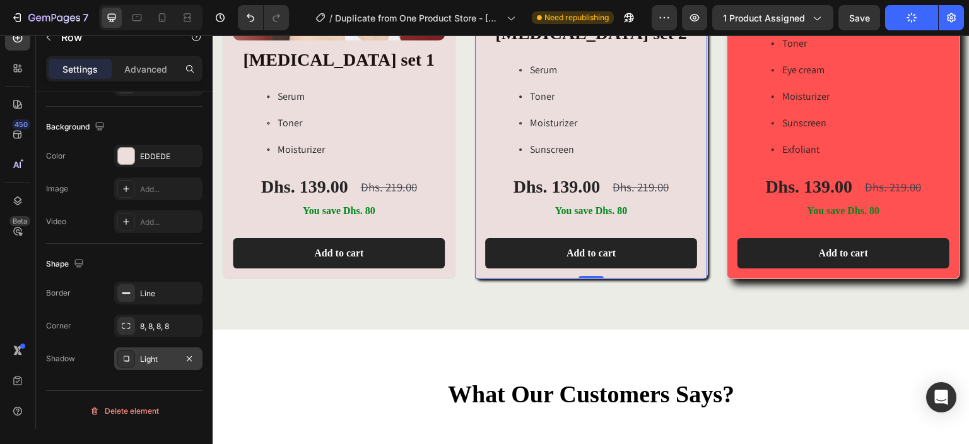
click at [168, 358] on div "Light" at bounding box center [158, 358] width 37 height 11
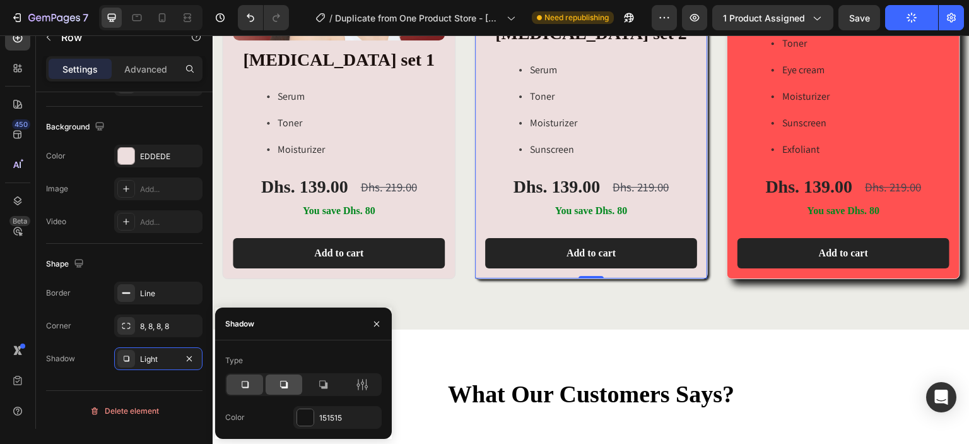
click at [285, 386] on icon at bounding box center [284, 384] width 13 height 13
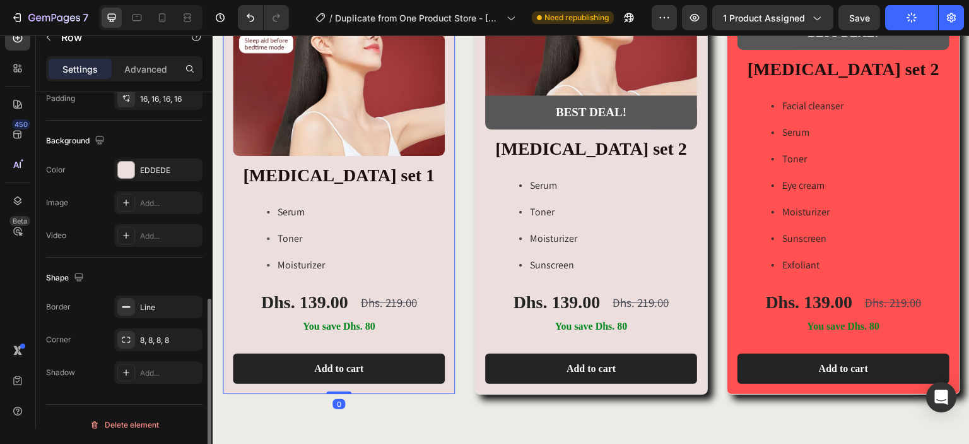
scroll to position [396, 0]
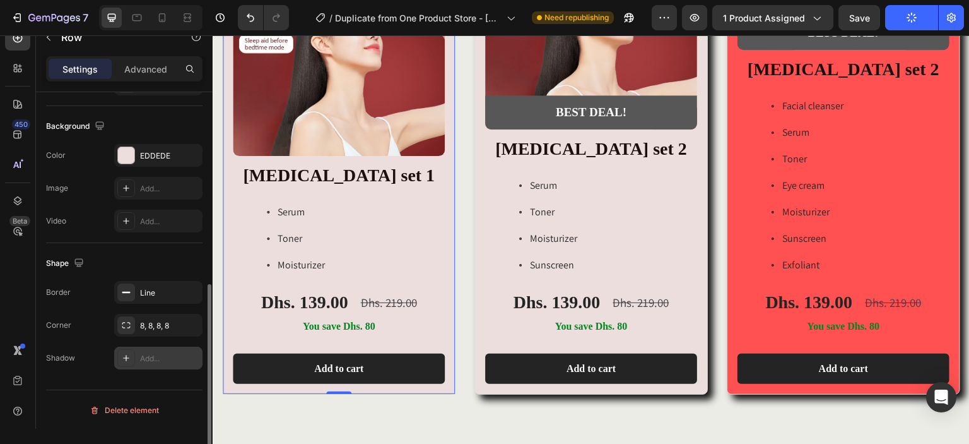
click at [127, 357] on icon at bounding box center [126, 358] width 10 height 10
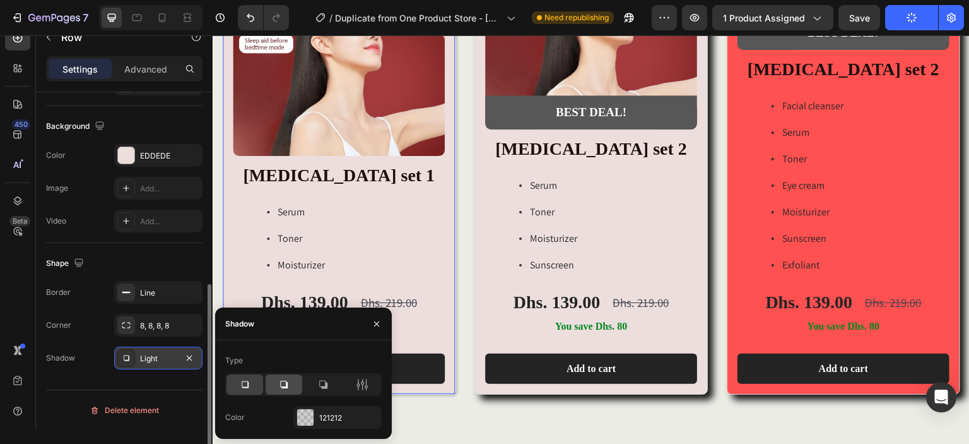
click at [287, 382] on icon at bounding box center [284, 385] width 8 height 8
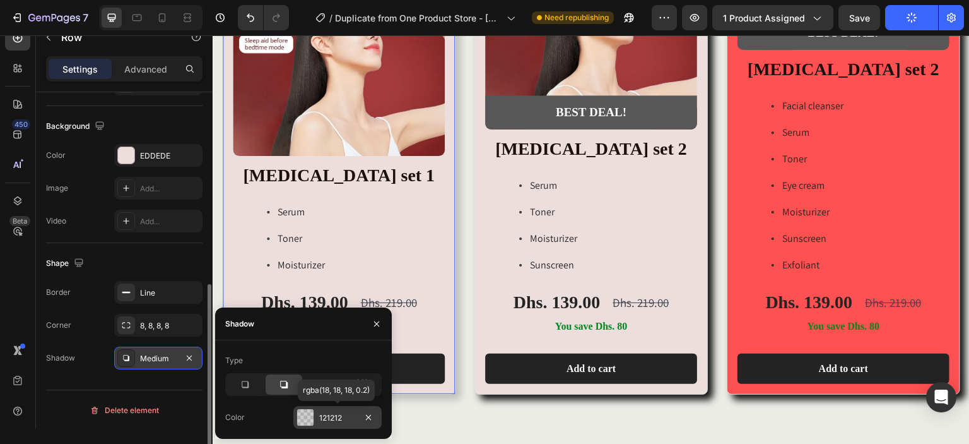
click at [312, 416] on div at bounding box center [305, 417] width 16 height 16
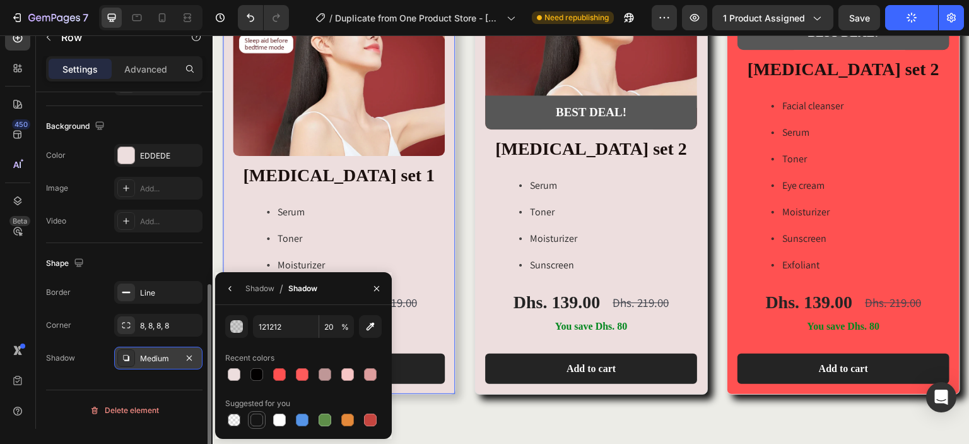
click at [263, 419] on div at bounding box center [256, 419] width 15 height 15
type input "151515"
type input "100"
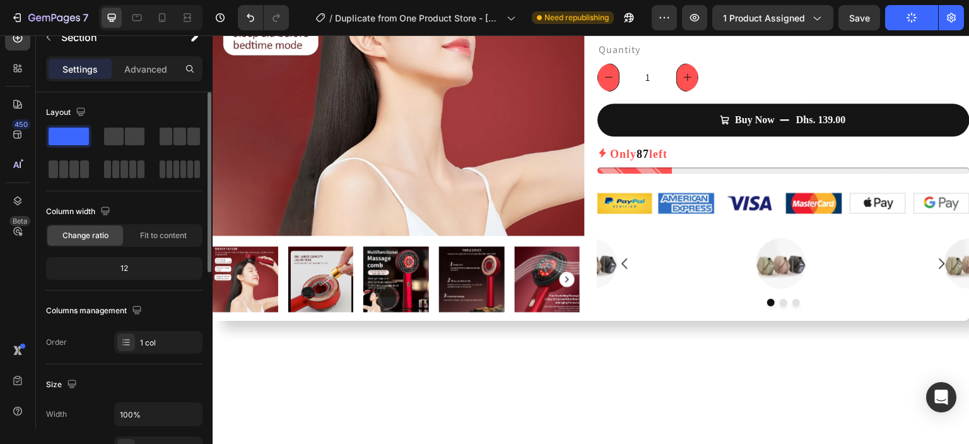
scroll to position [0, 0]
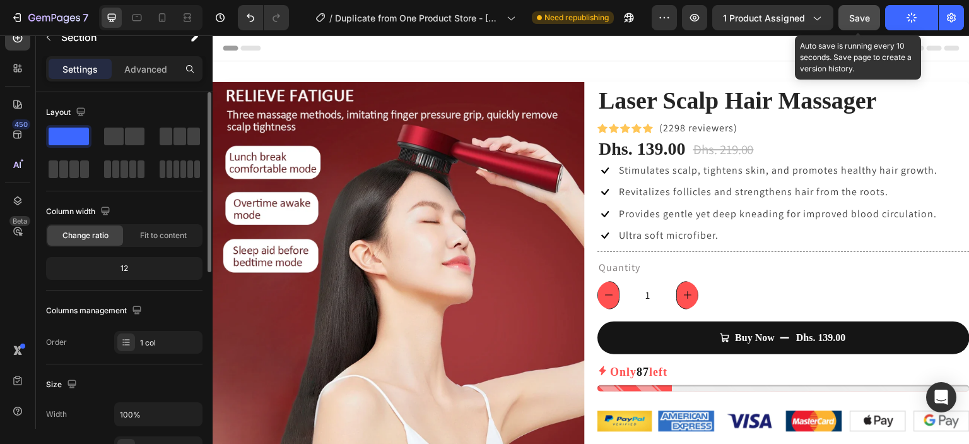
click at [861, 11] on div "Save" at bounding box center [859, 17] width 21 height 13
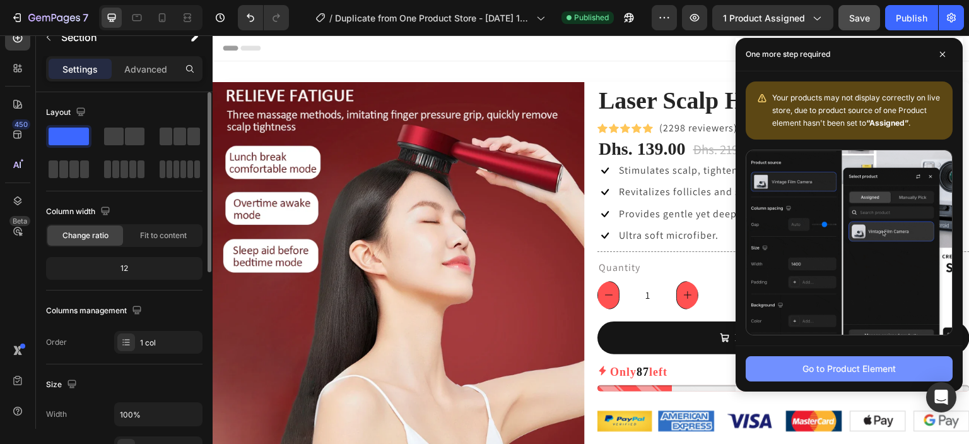
click at [854, 367] on div "Go to Product Element" at bounding box center [849, 368] width 93 height 13
